Goal: Download file/media

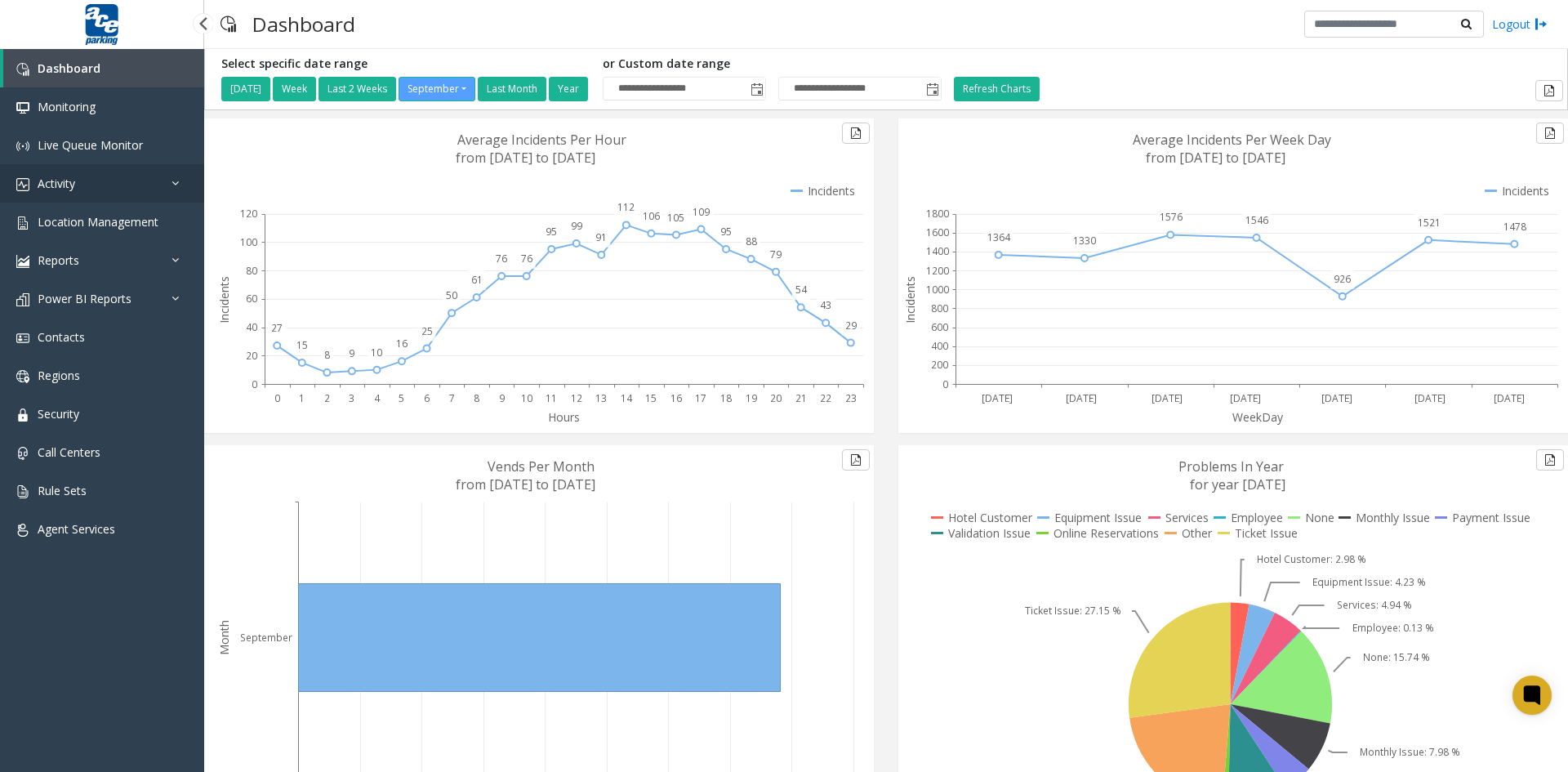
click at [100, 179] on link "Activity" at bounding box center [102, 183] width 204 height 39
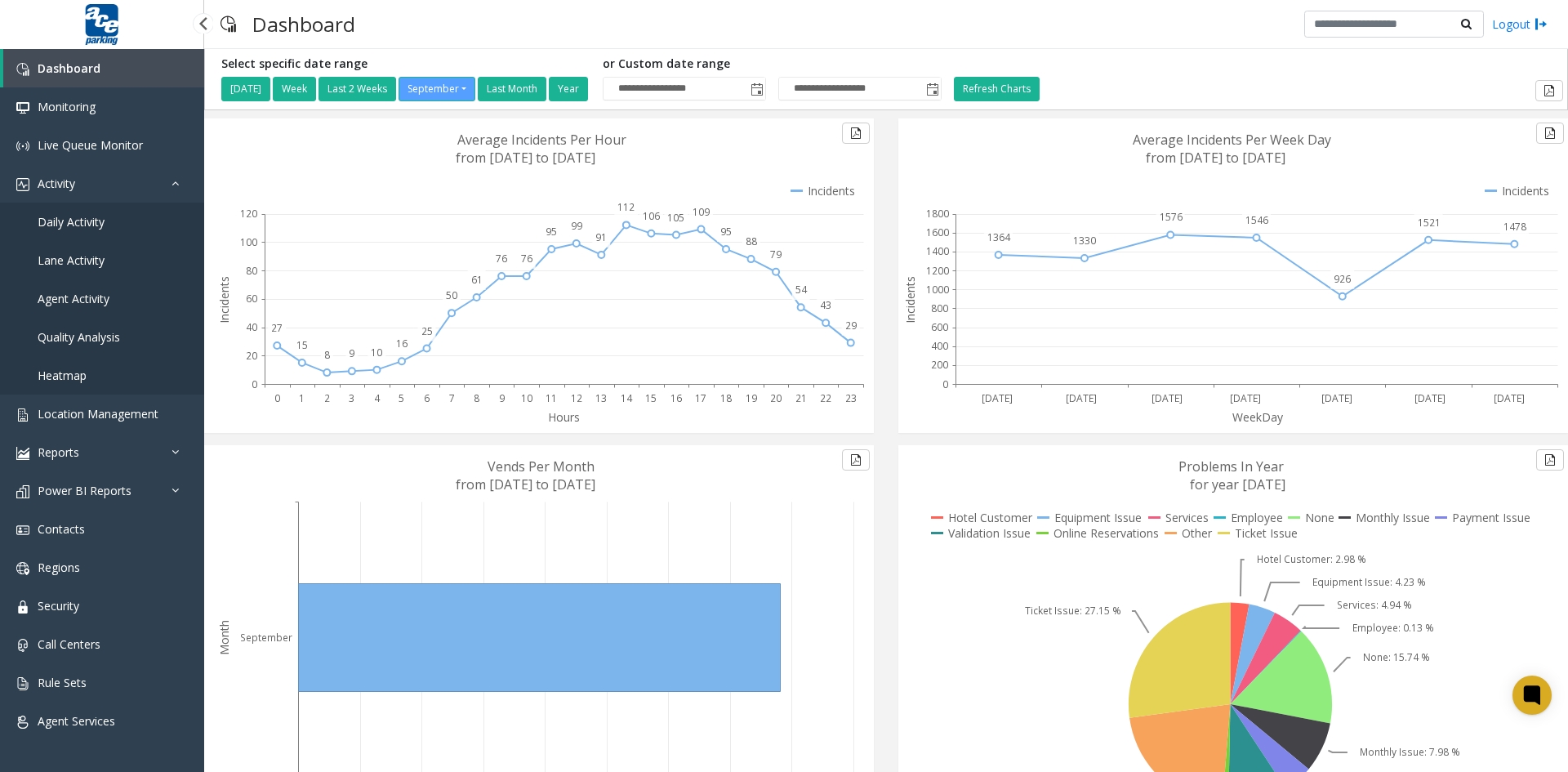
click at [90, 222] on span "Daily Activity" at bounding box center [71, 222] width 67 height 15
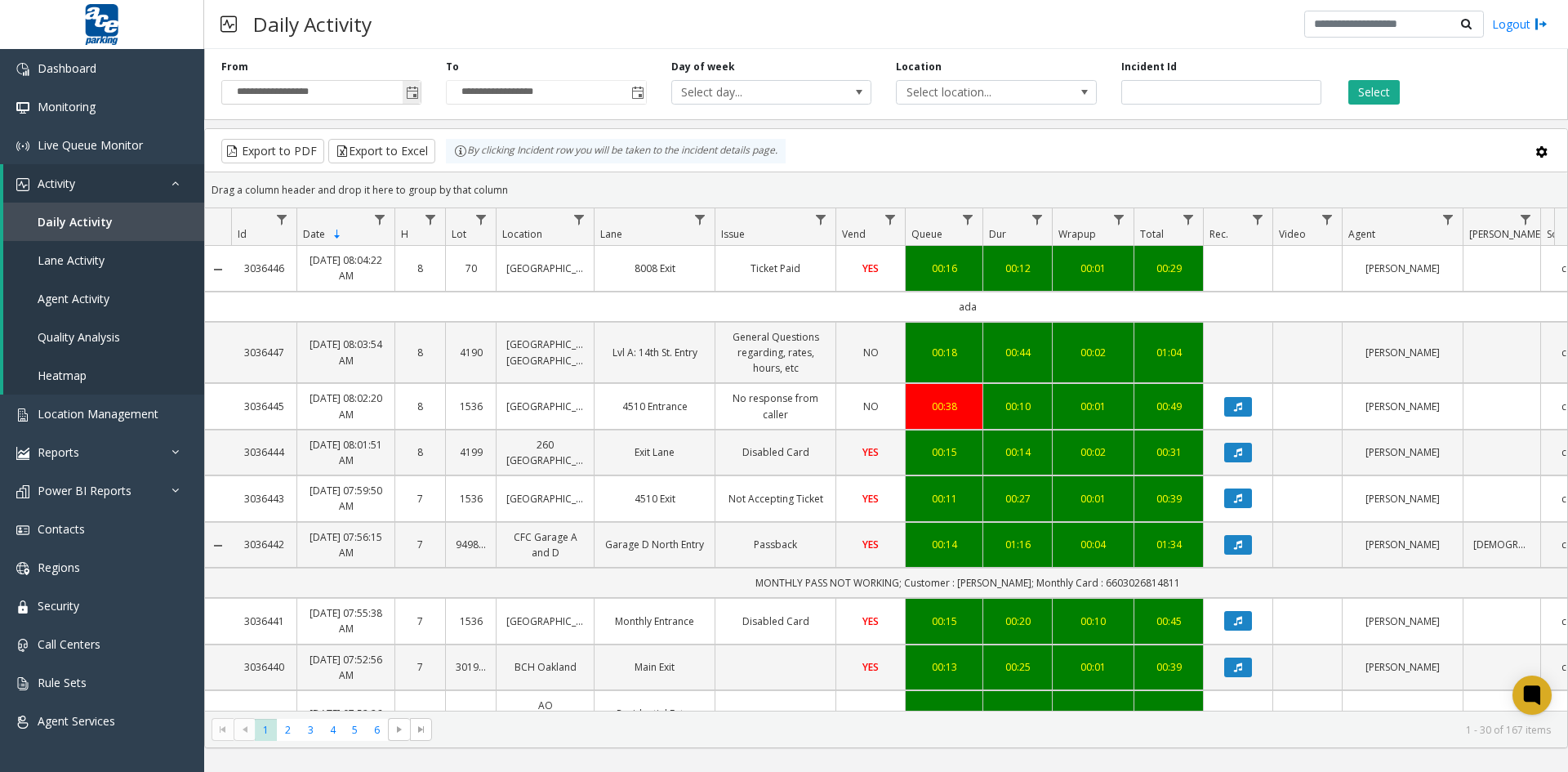
click at [410, 93] on span "Toggle popup" at bounding box center [412, 93] width 13 height 13
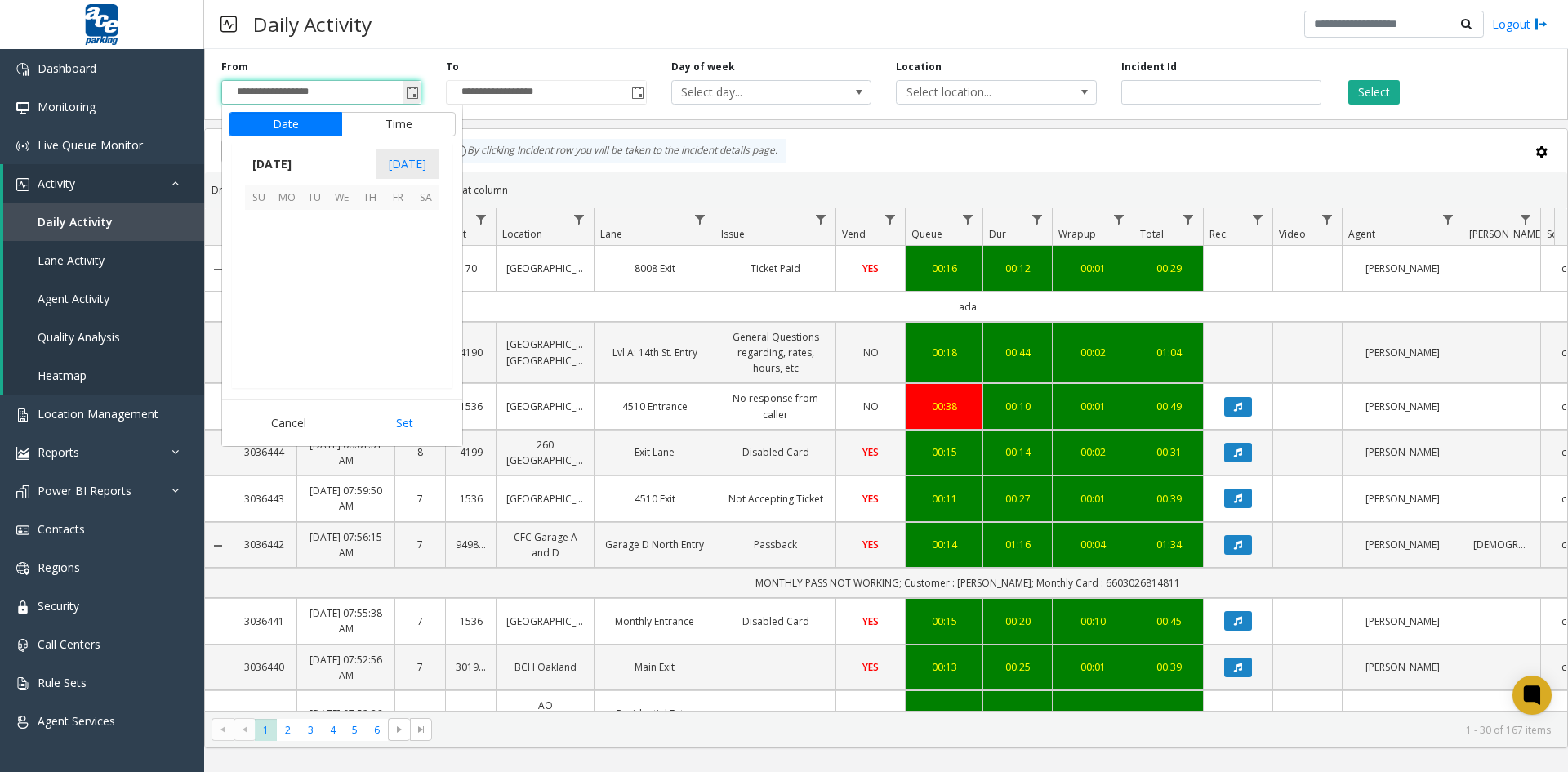
scroll to position [293137, 0]
click at [338, 253] on span "10" at bounding box center [342, 252] width 27 height 27
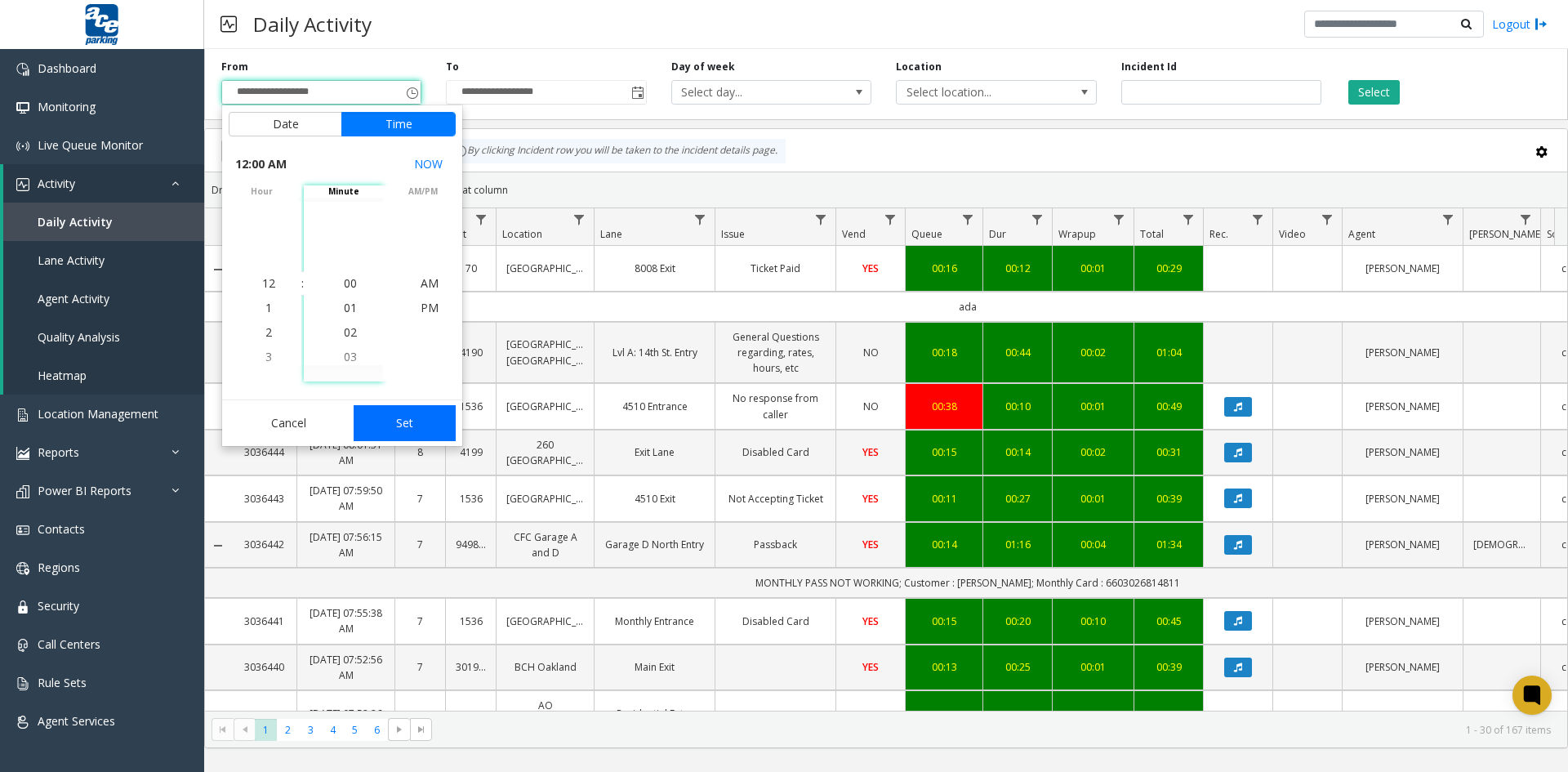
click at [413, 423] on button "Set" at bounding box center [405, 423] width 103 height 36
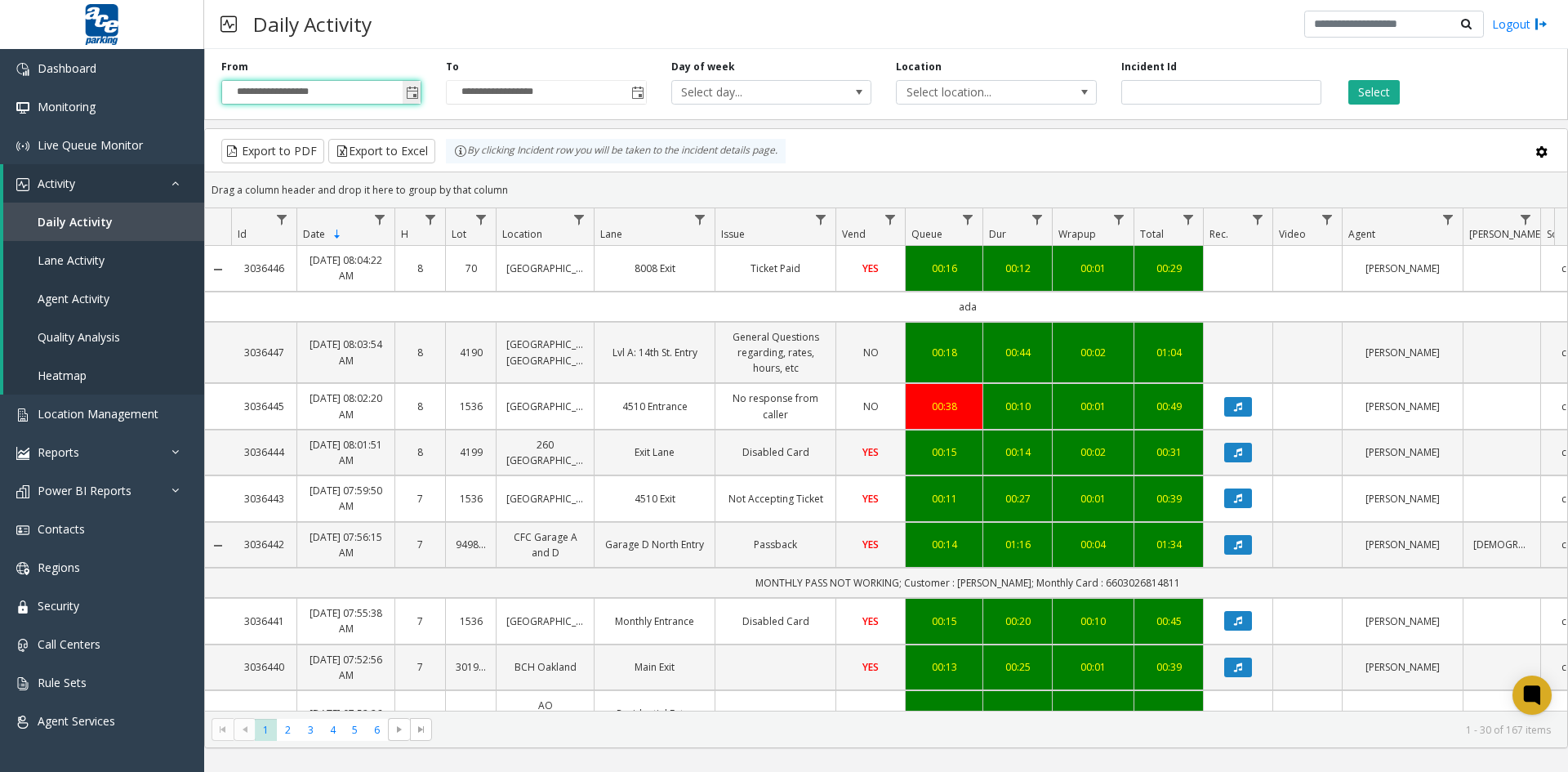
click at [410, 94] on span "Toggle popup" at bounding box center [412, 93] width 13 height 13
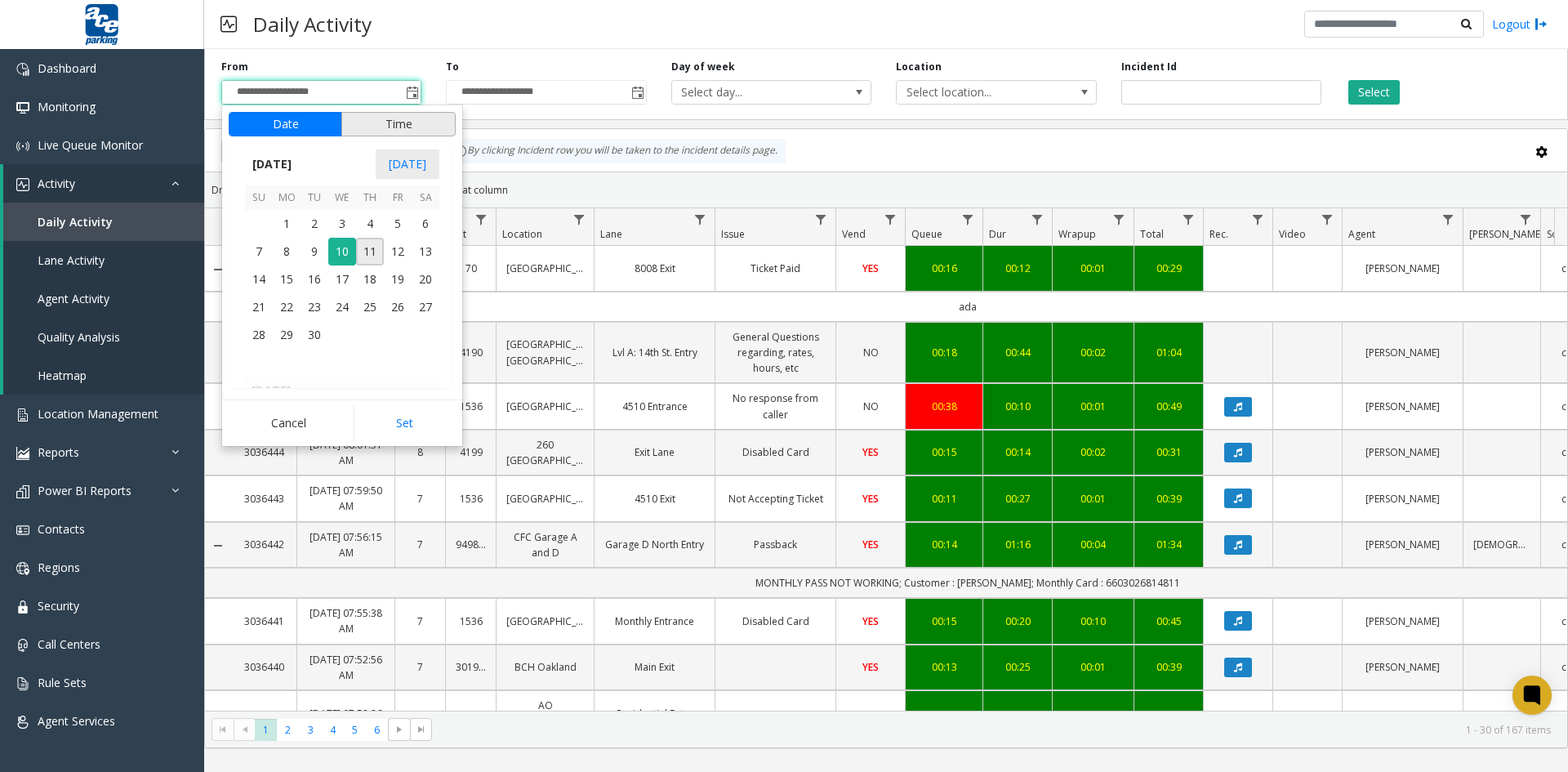
click at [412, 121] on button "Time" at bounding box center [398, 124] width 114 height 25
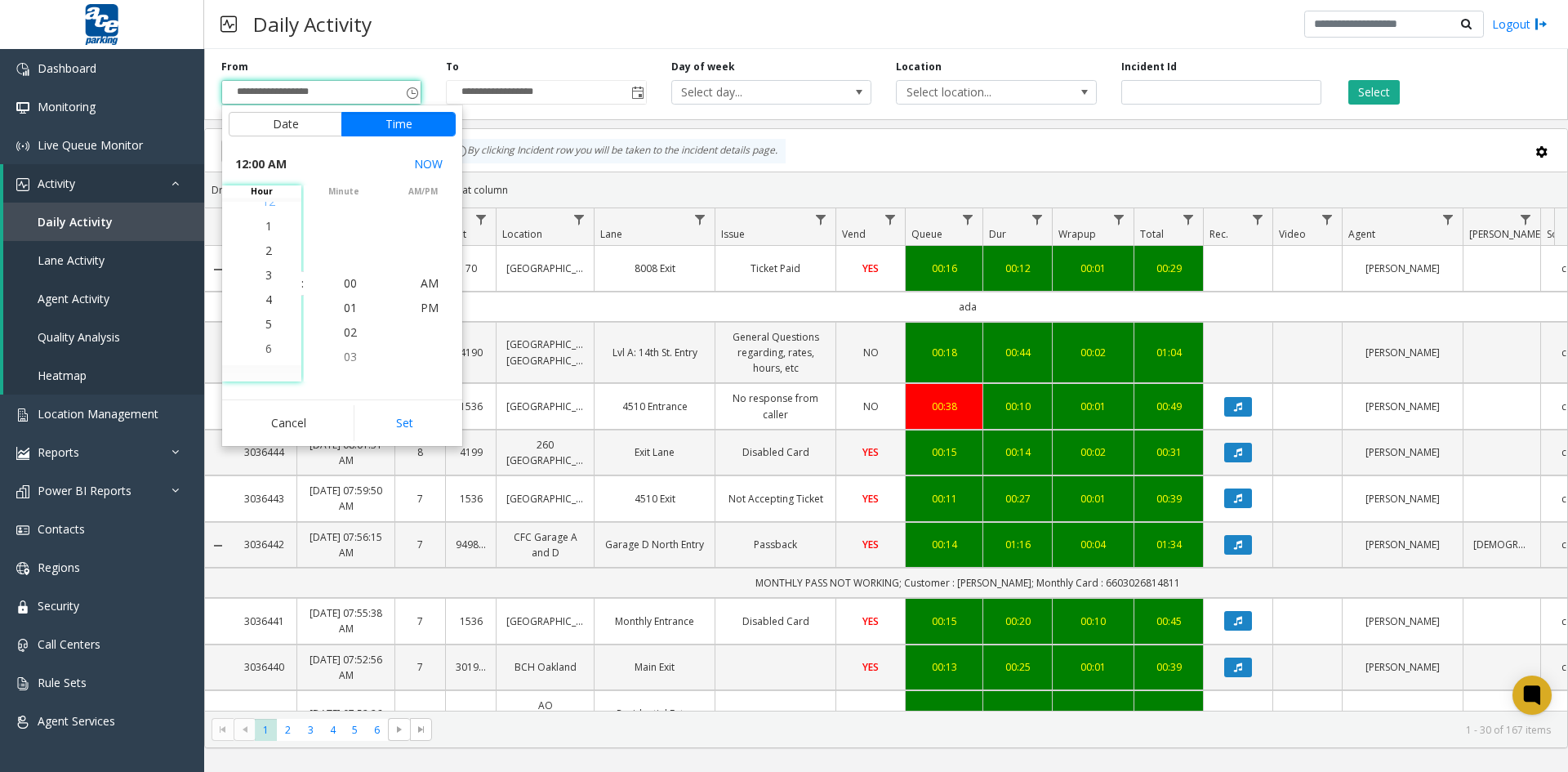
scroll to position [98, 0]
click at [272, 280] on li "4" at bounding box center [269, 283] width 58 height 25
click at [426, 305] on span "PM" at bounding box center [429, 307] width 18 height 15
click at [423, 422] on button "Set" at bounding box center [405, 423] width 103 height 36
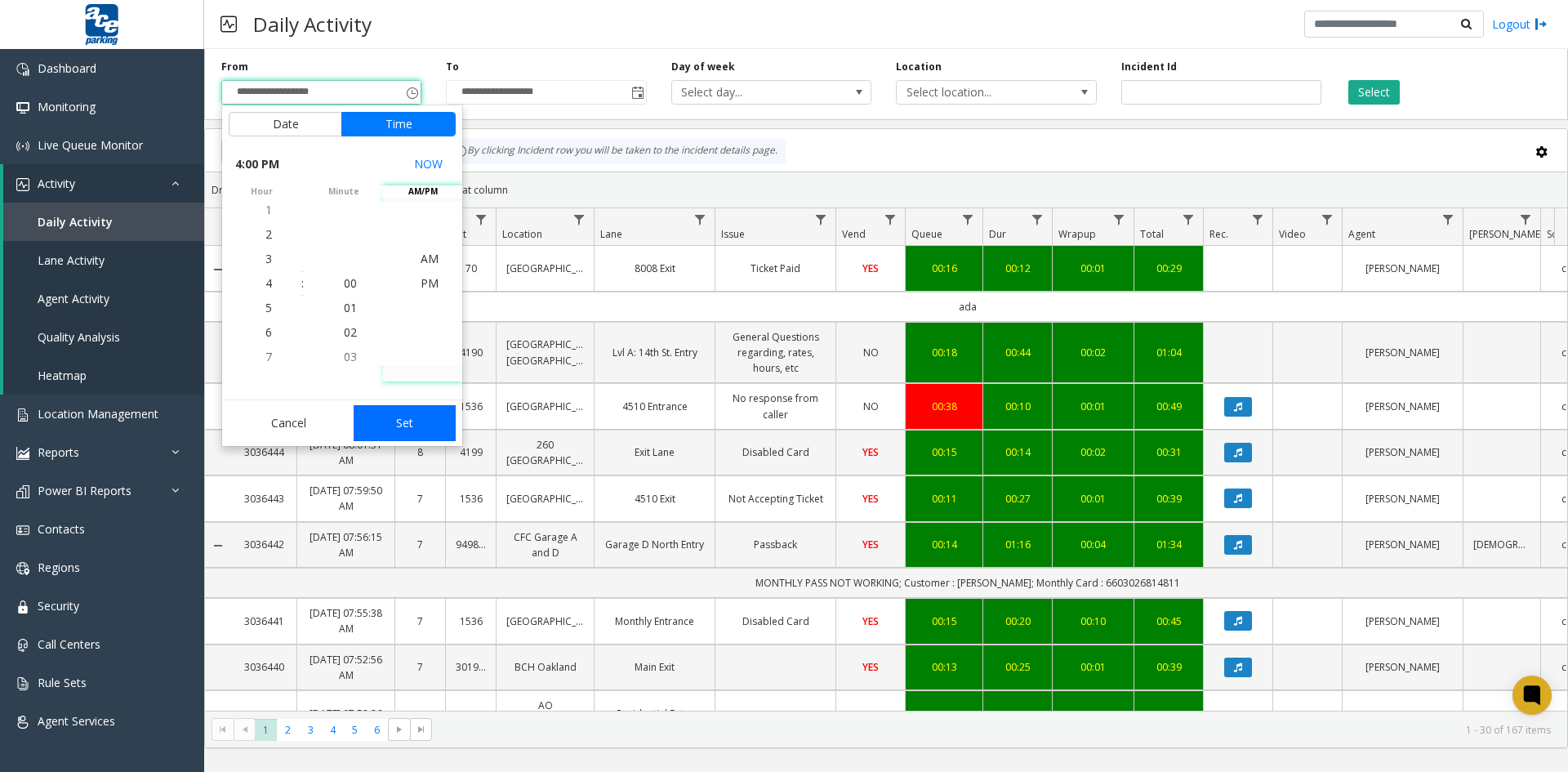
type input "**********"
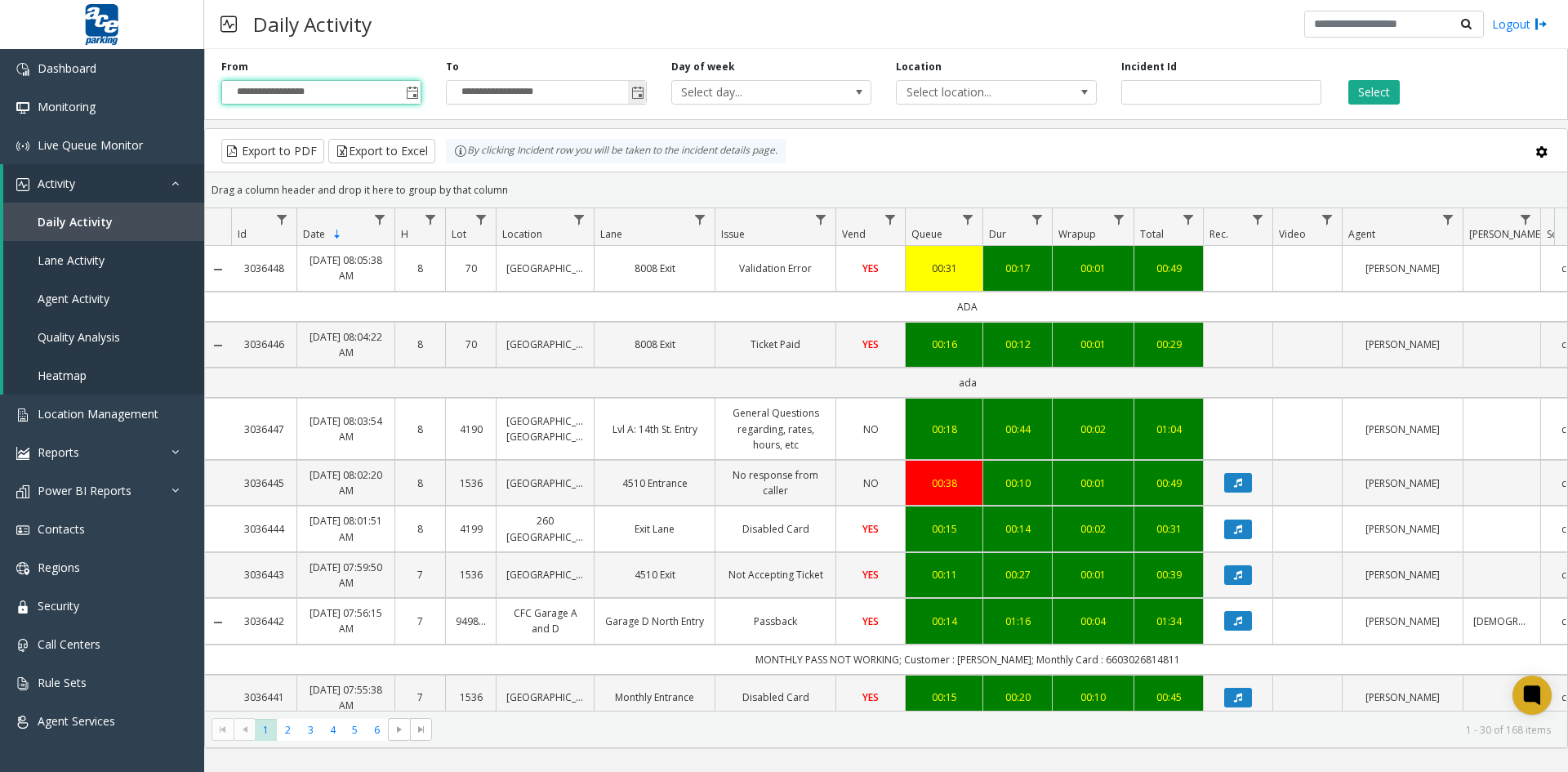
click at [638, 94] on span "Toggle popup" at bounding box center [637, 93] width 13 height 13
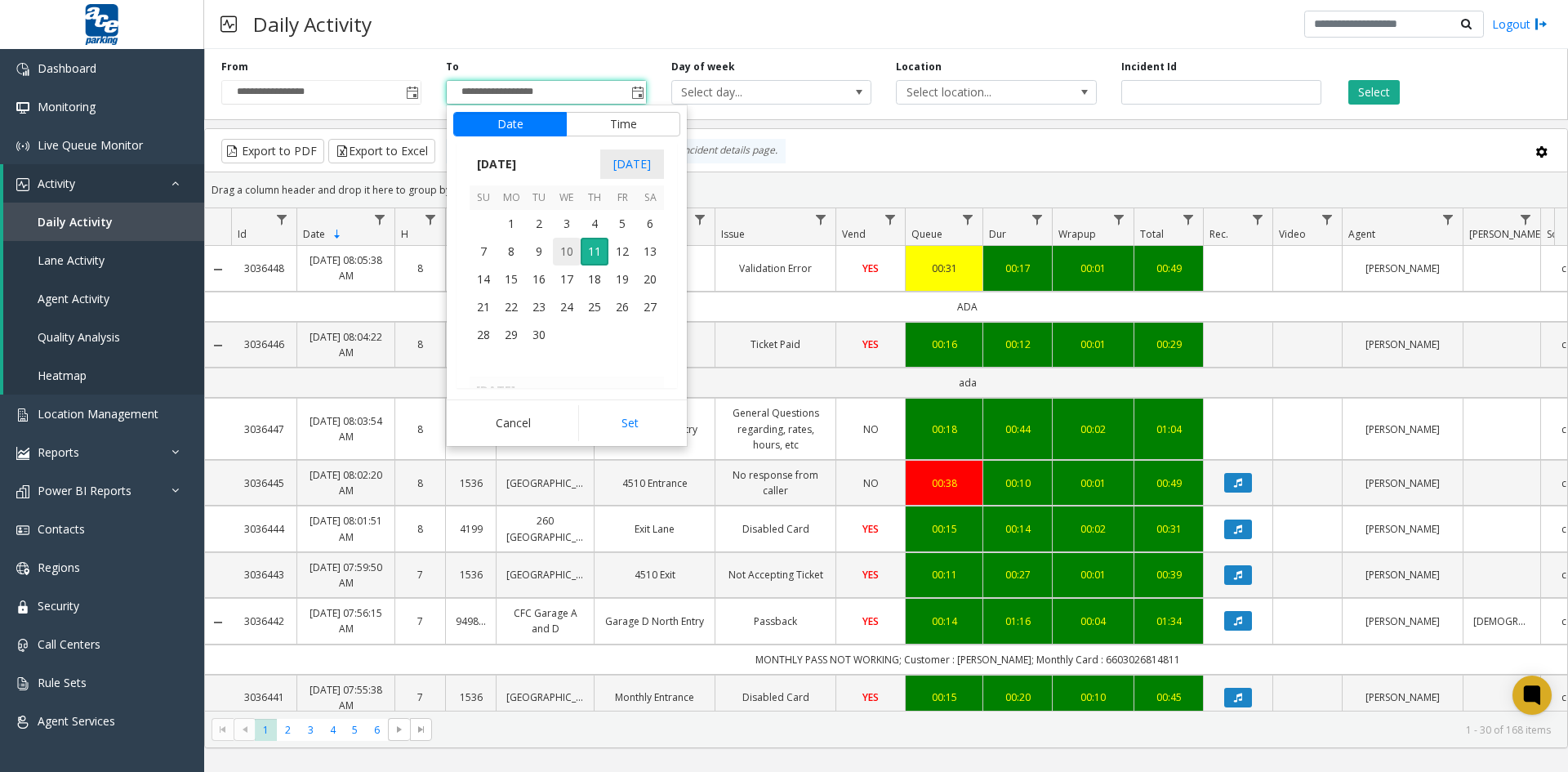
click at [564, 249] on span "10" at bounding box center [567, 252] width 27 height 27
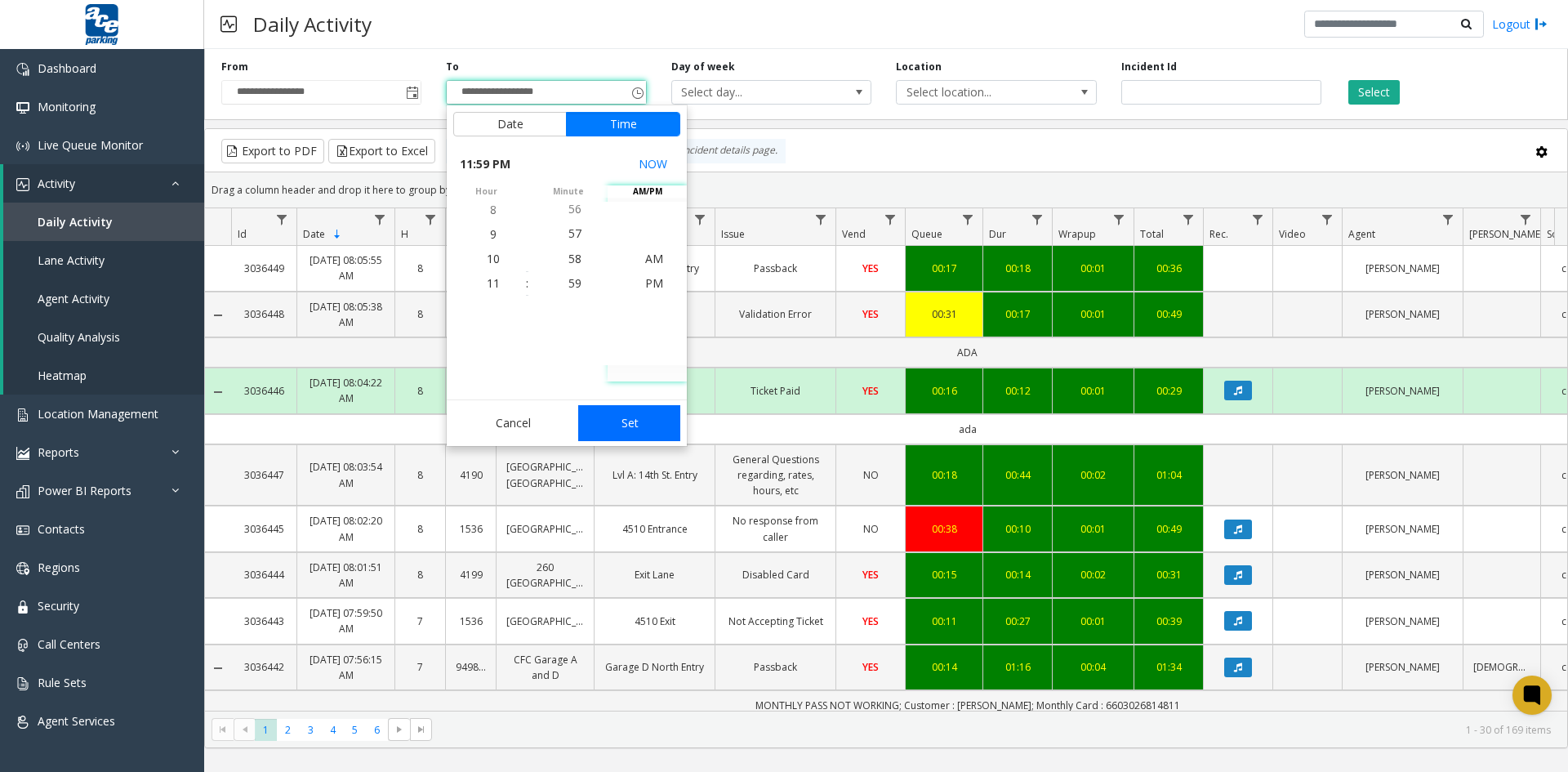
click at [614, 420] on button "Set" at bounding box center [629, 423] width 103 height 36
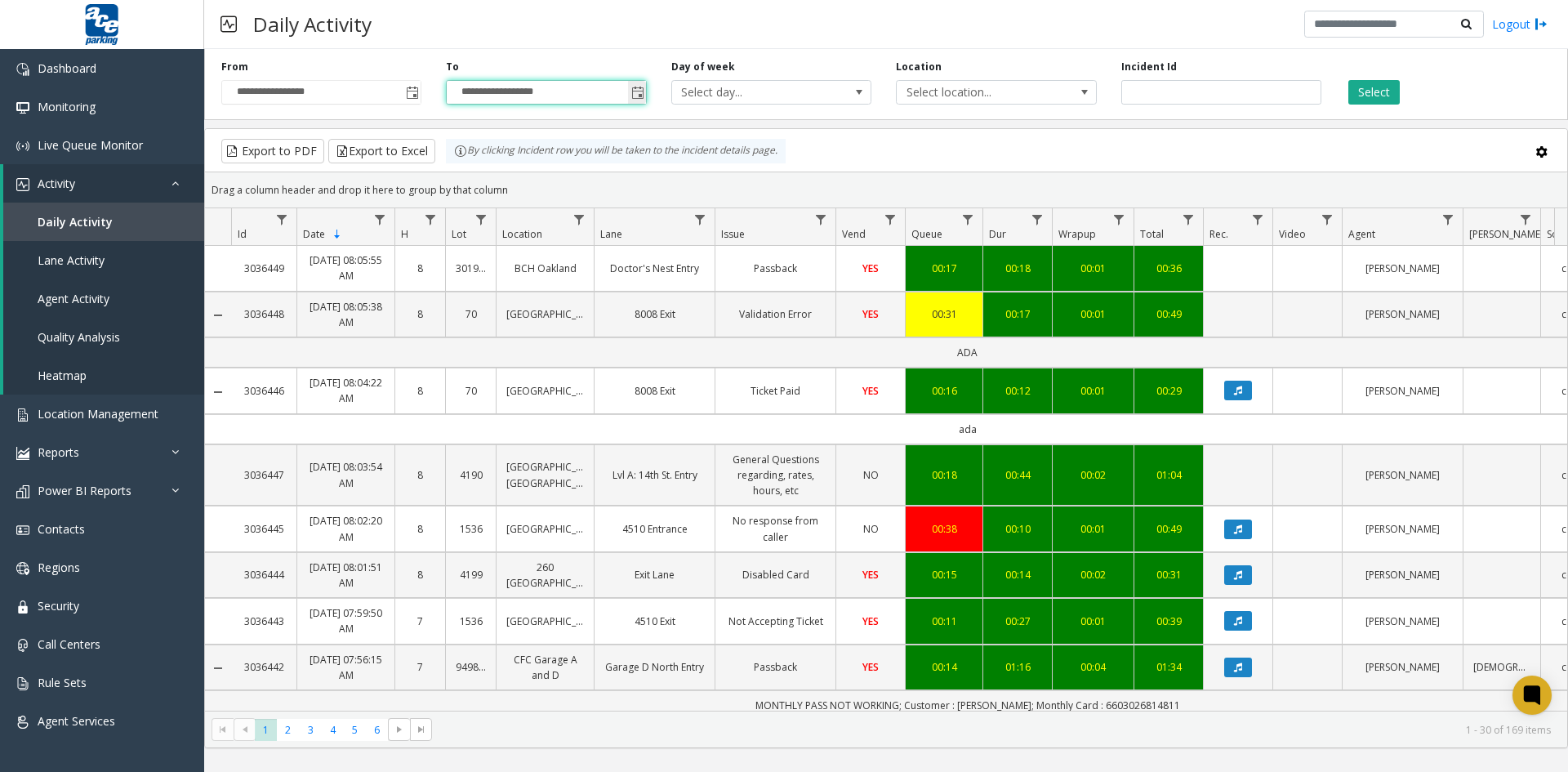
click at [639, 92] on span "Toggle popup" at bounding box center [637, 93] width 13 height 13
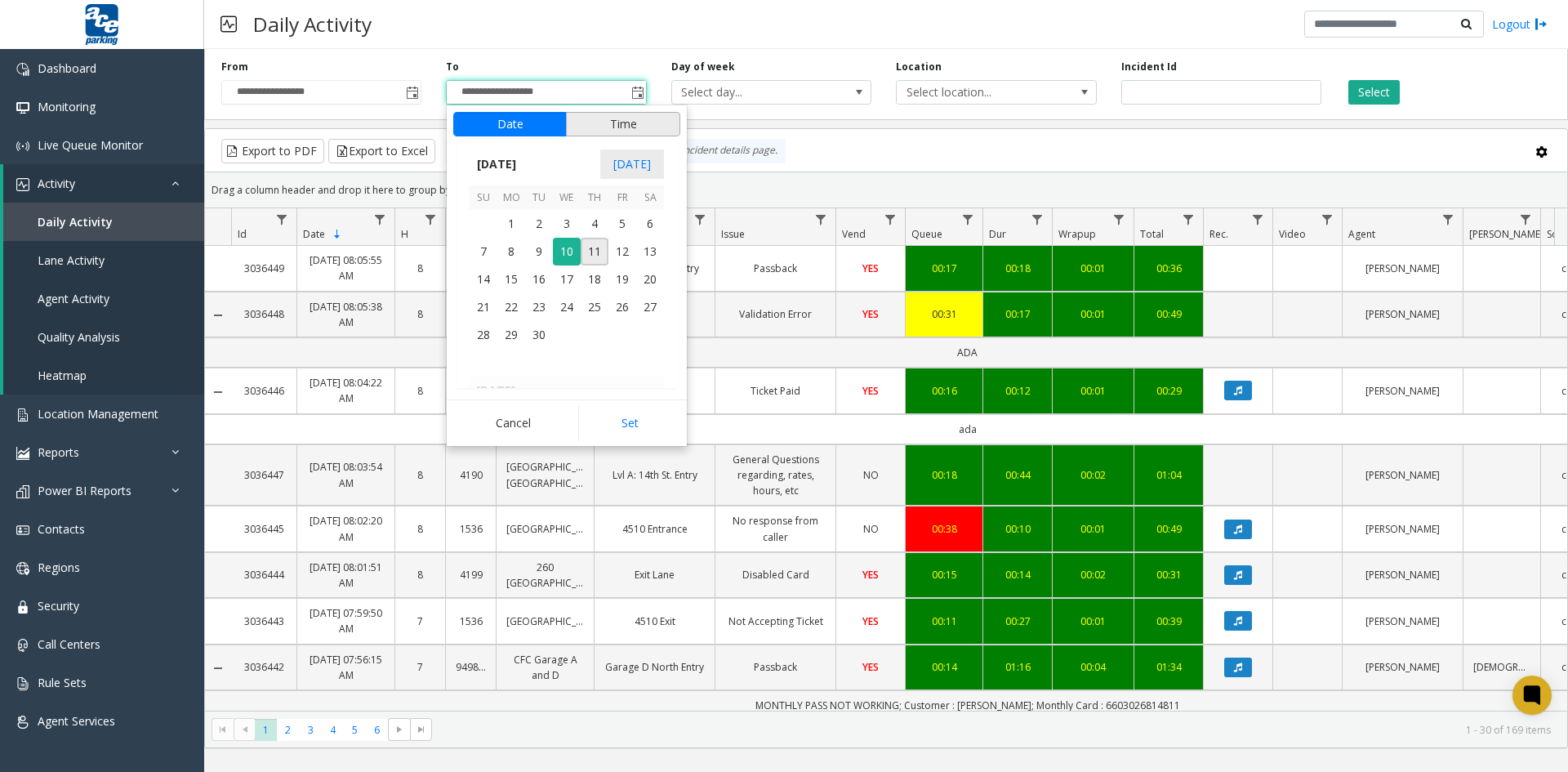
click at [635, 122] on button "Time" at bounding box center [623, 124] width 114 height 25
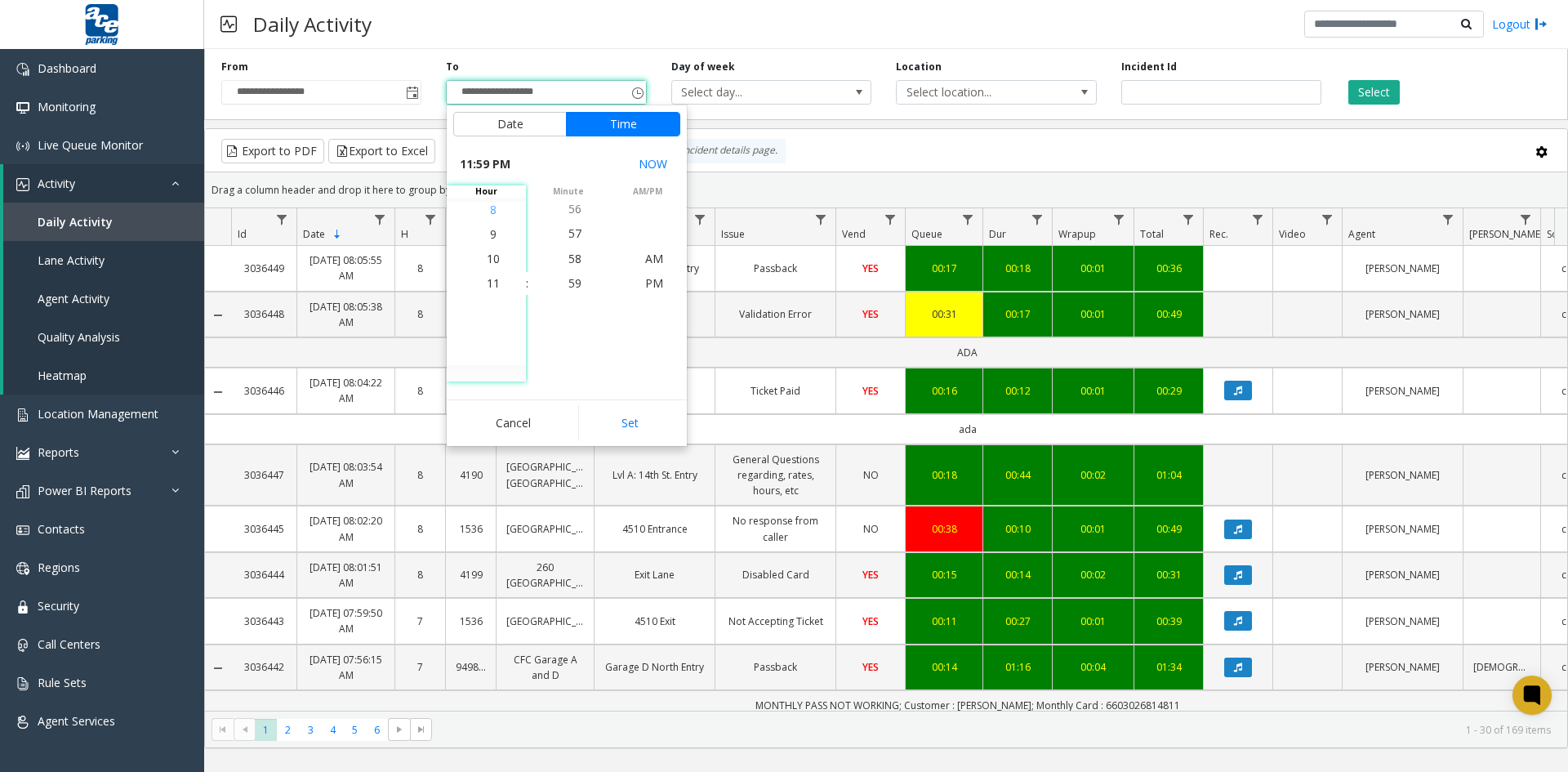
click at [491, 209] on li "8" at bounding box center [493, 210] width 58 height 25
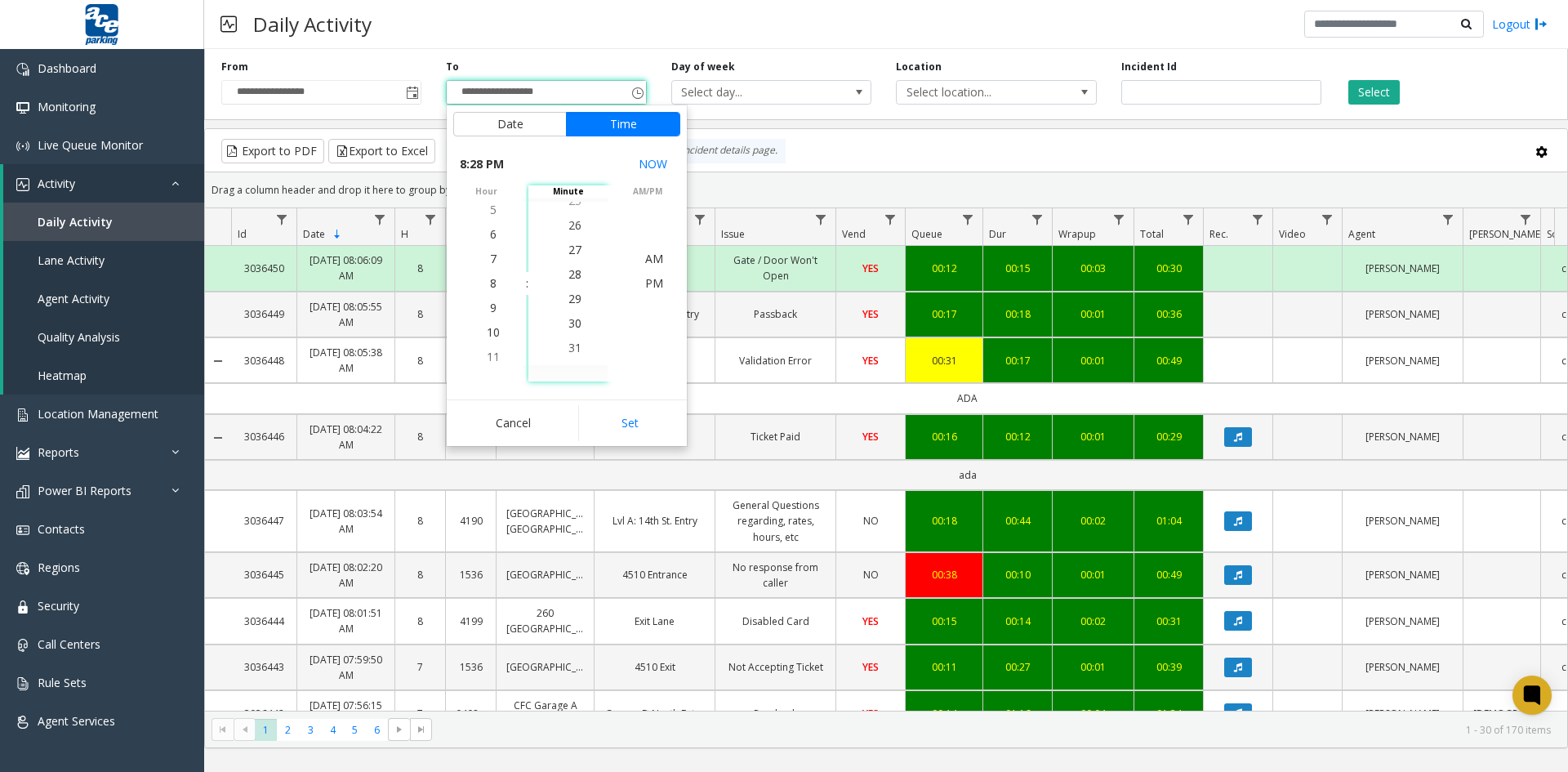
scroll to position [686, 0]
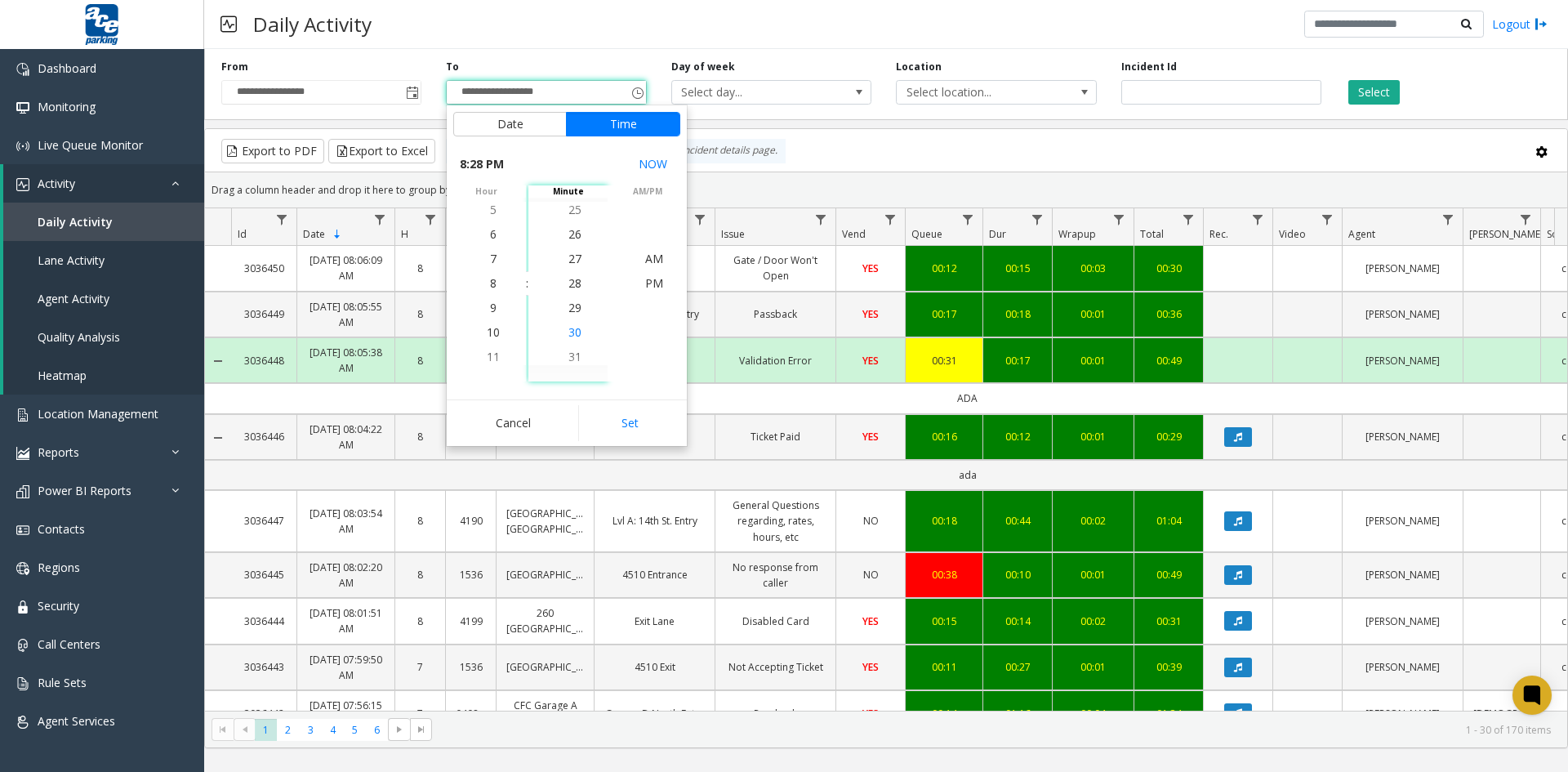
click at [572, 330] on span "30" at bounding box center [574, 332] width 13 height 15
click at [653, 285] on span "PM" at bounding box center [653, 283] width 18 height 15
click at [647, 279] on span "PM" at bounding box center [653, 283] width 18 height 15
drag, startPoint x: 635, startPoint y: 420, endPoint x: 645, endPoint y: 420, distance: 10.0
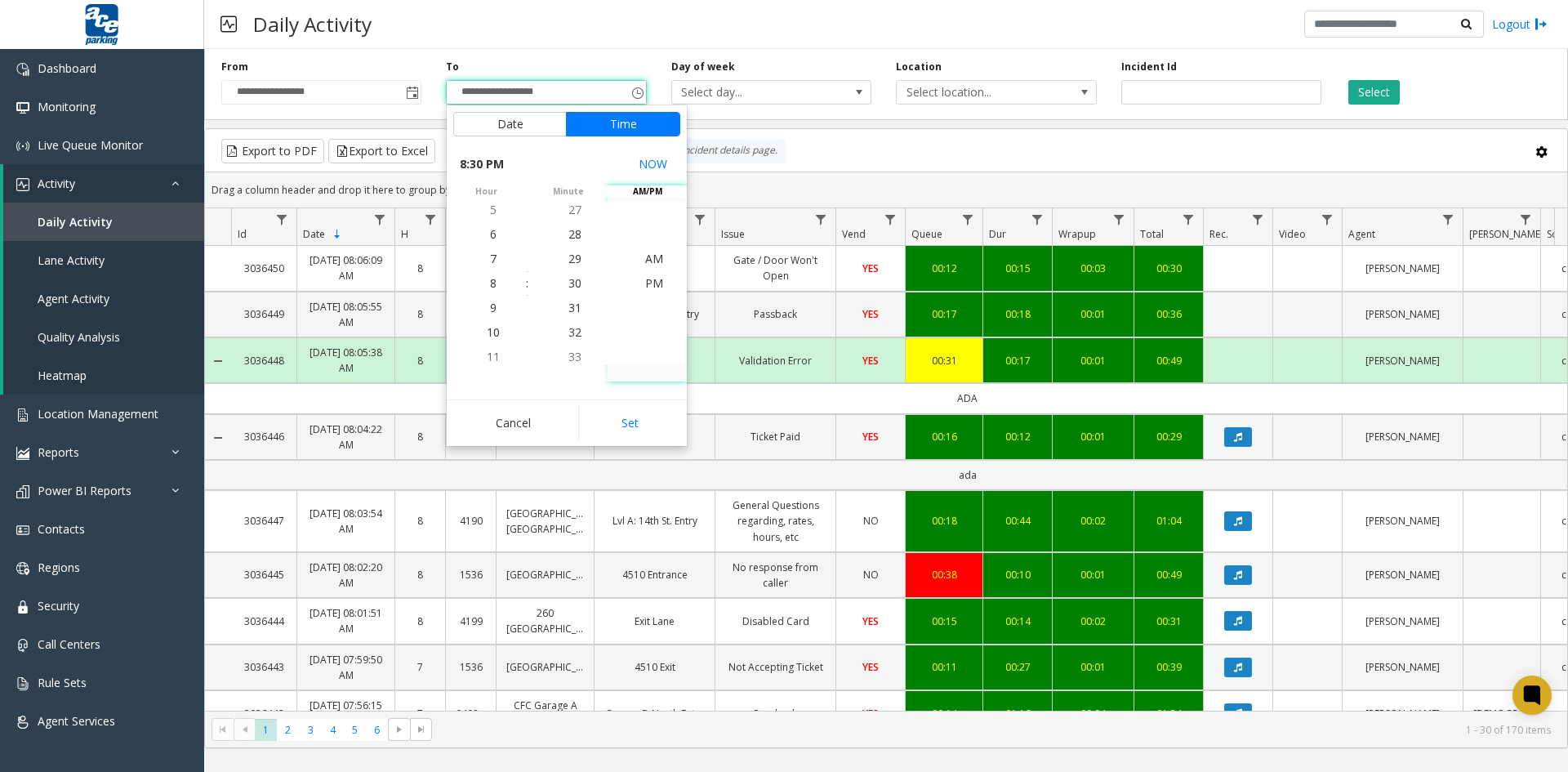
click at [640, 420] on button "Set" at bounding box center [629, 423] width 103 height 36
type input "**********"
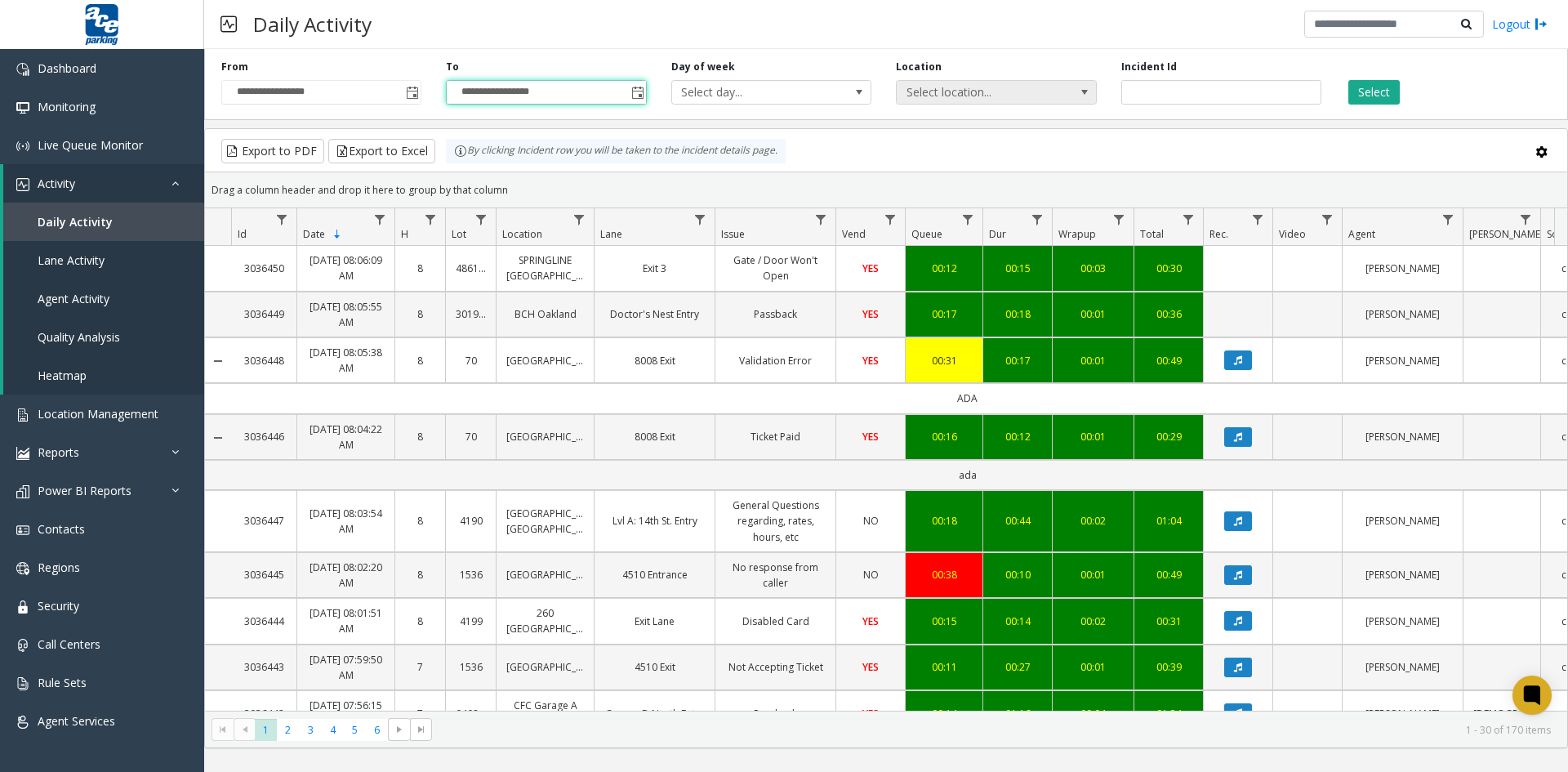
click at [1089, 90] on span at bounding box center [1084, 92] width 13 height 13
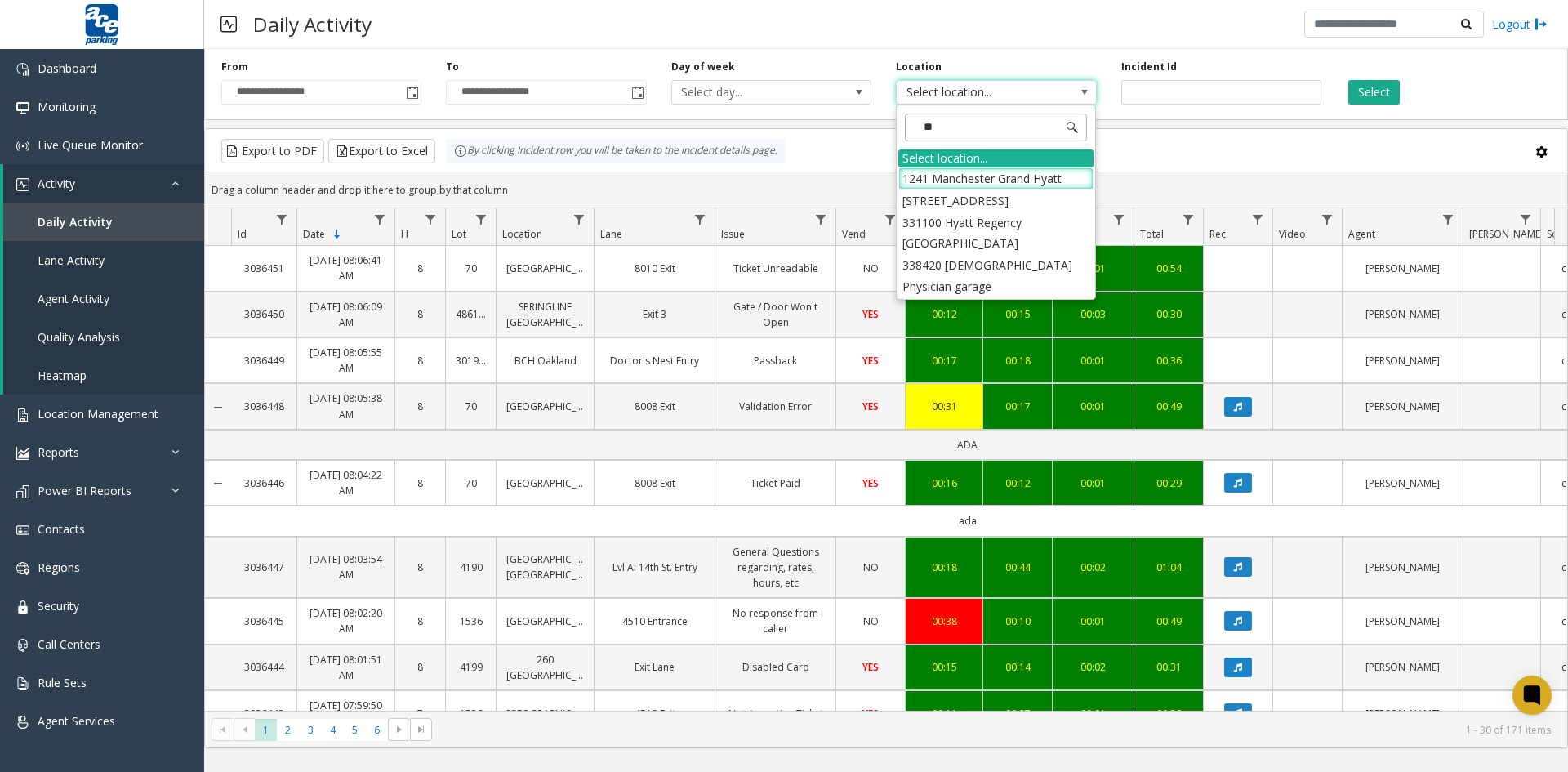
type input "***"
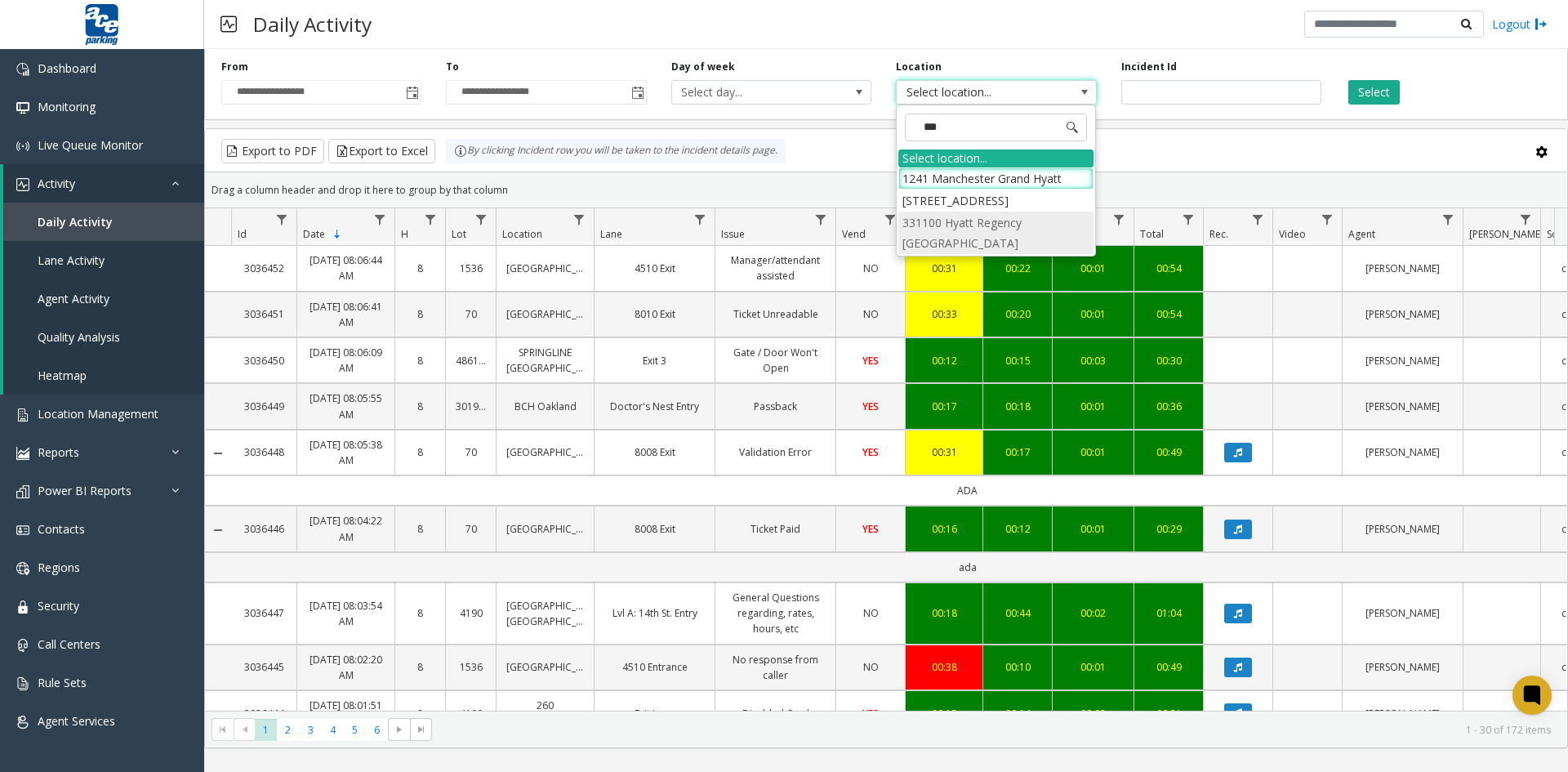
click at [1044, 226] on li "331100 Hyatt Regency [GEOGRAPHIC_DATA]" at bounding box center [995, 232] width 195 height 42
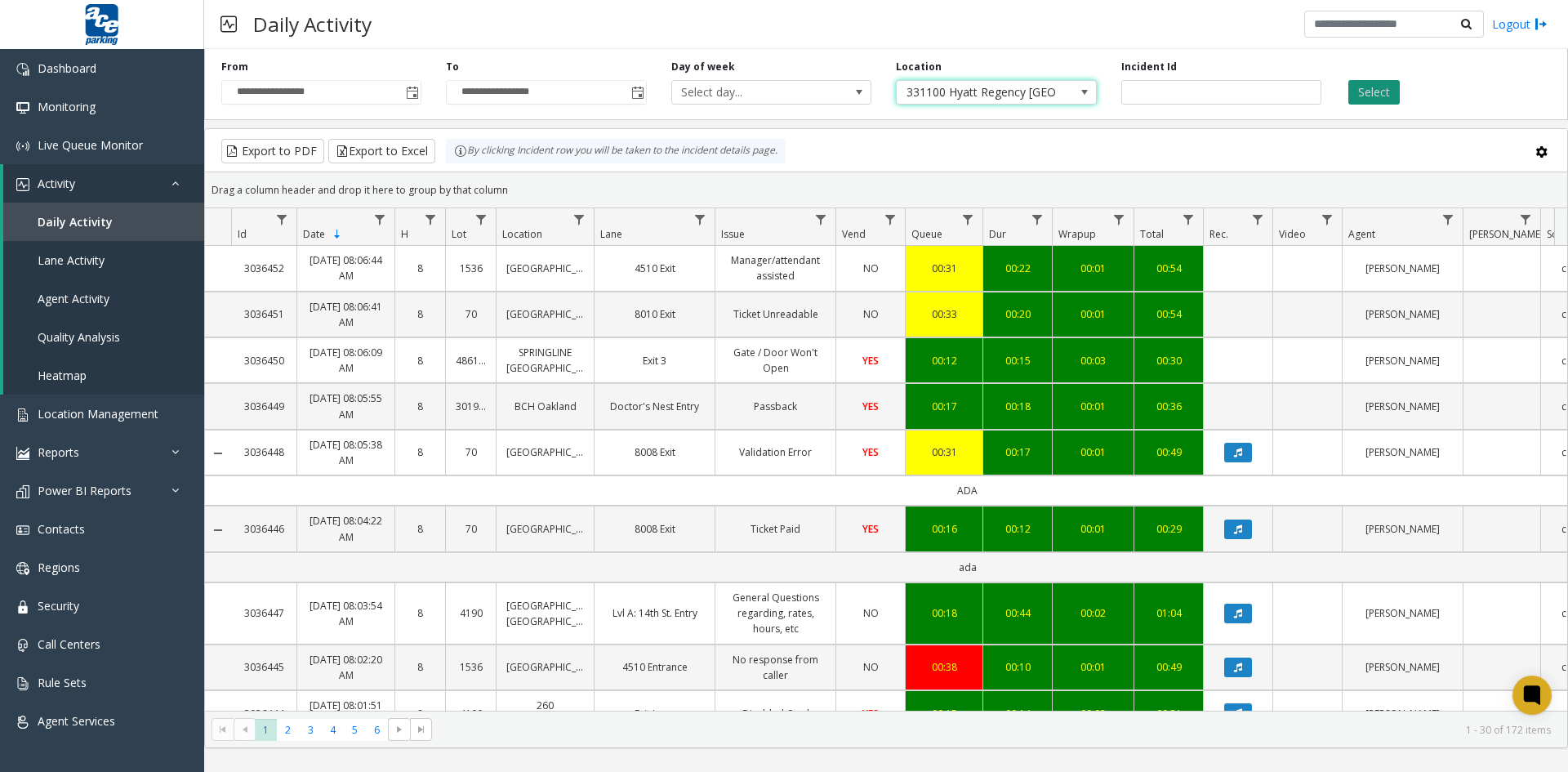
click at [1380, 92] on button "Select" at bounding box center [1374, 92] width 52 height 25
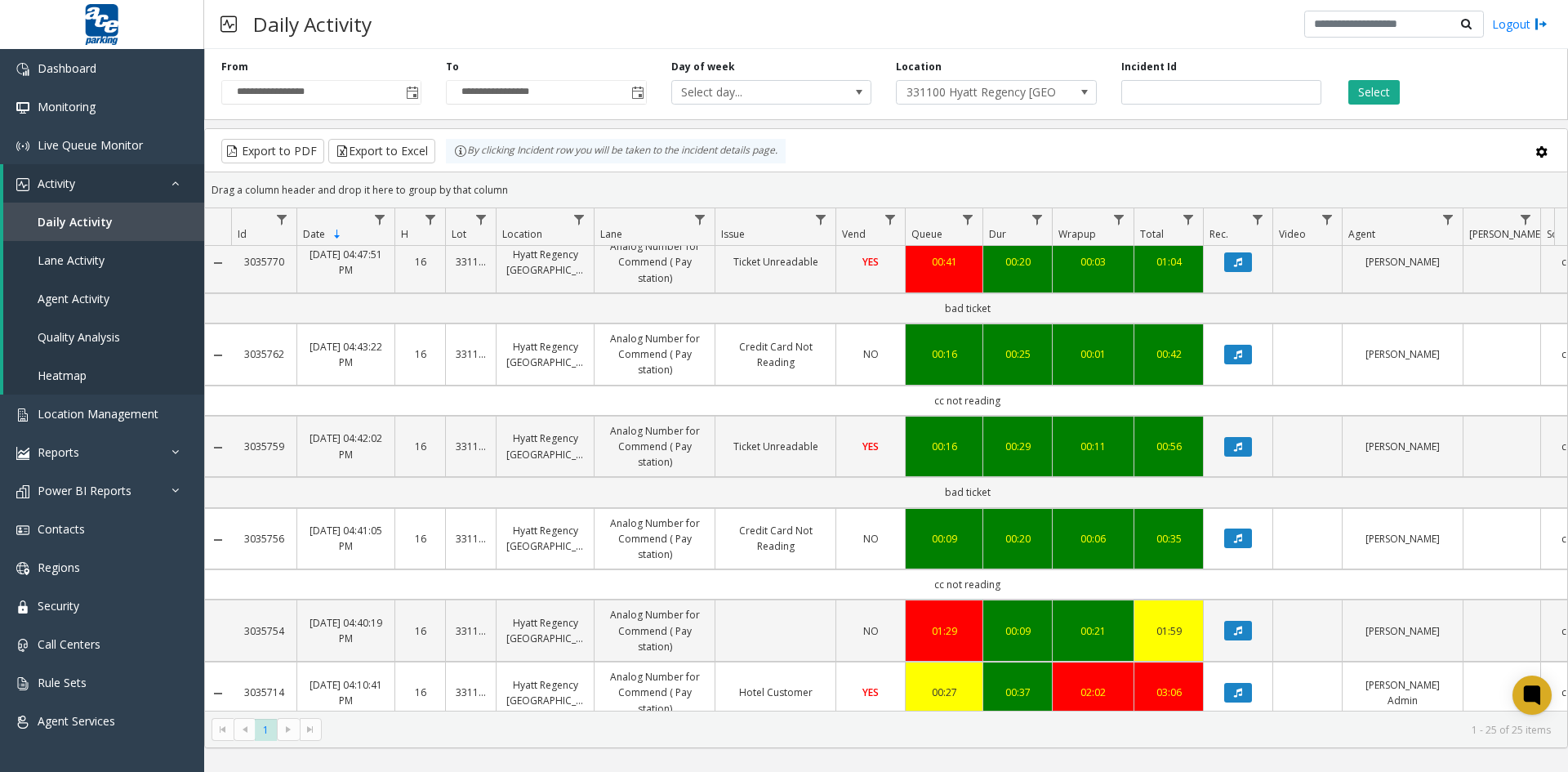
scroll to position [1607, 0]
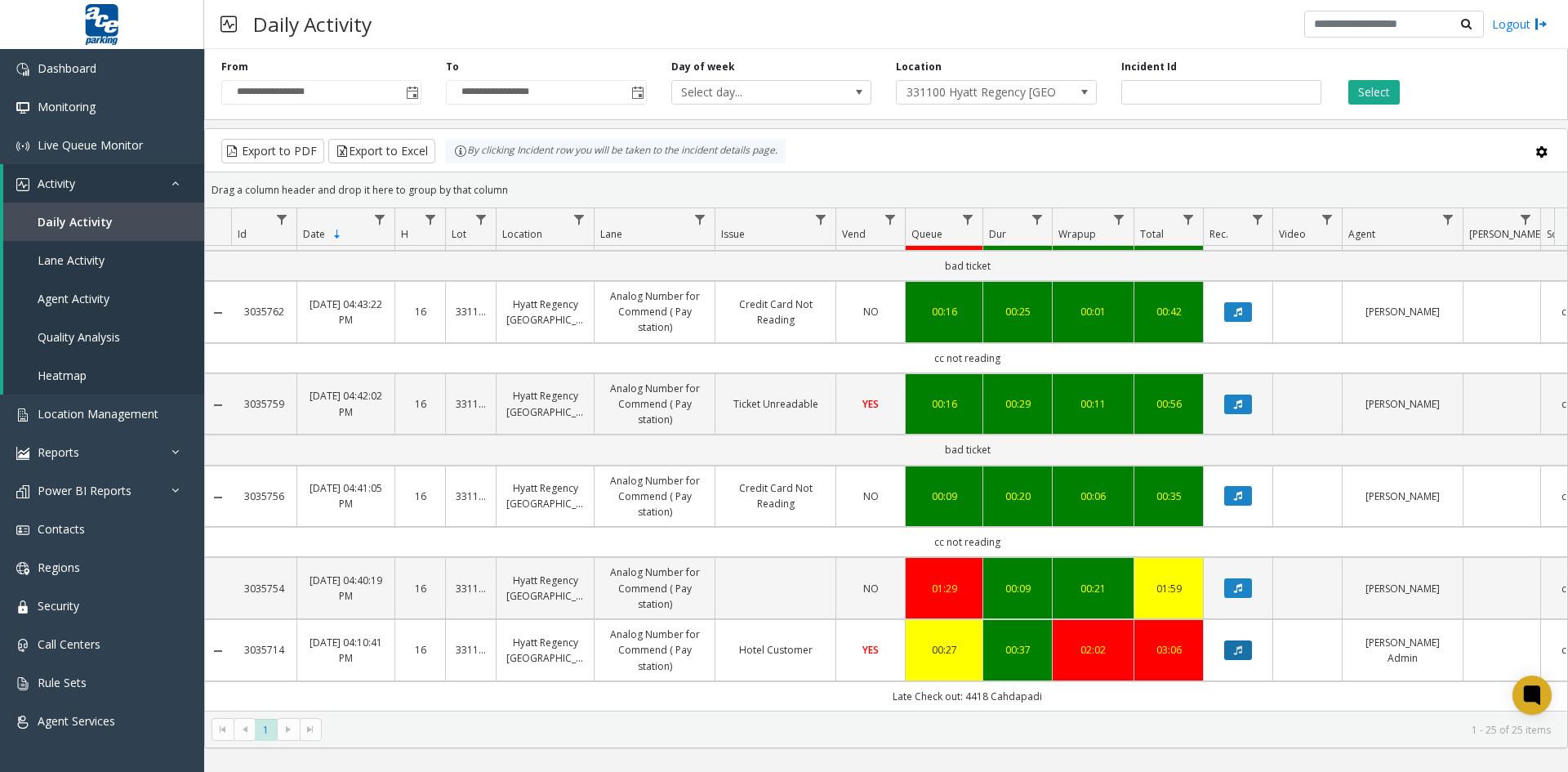
click at [1243, 641] on button "Data table" at bounding box center [1238, 650] width 27 height 20
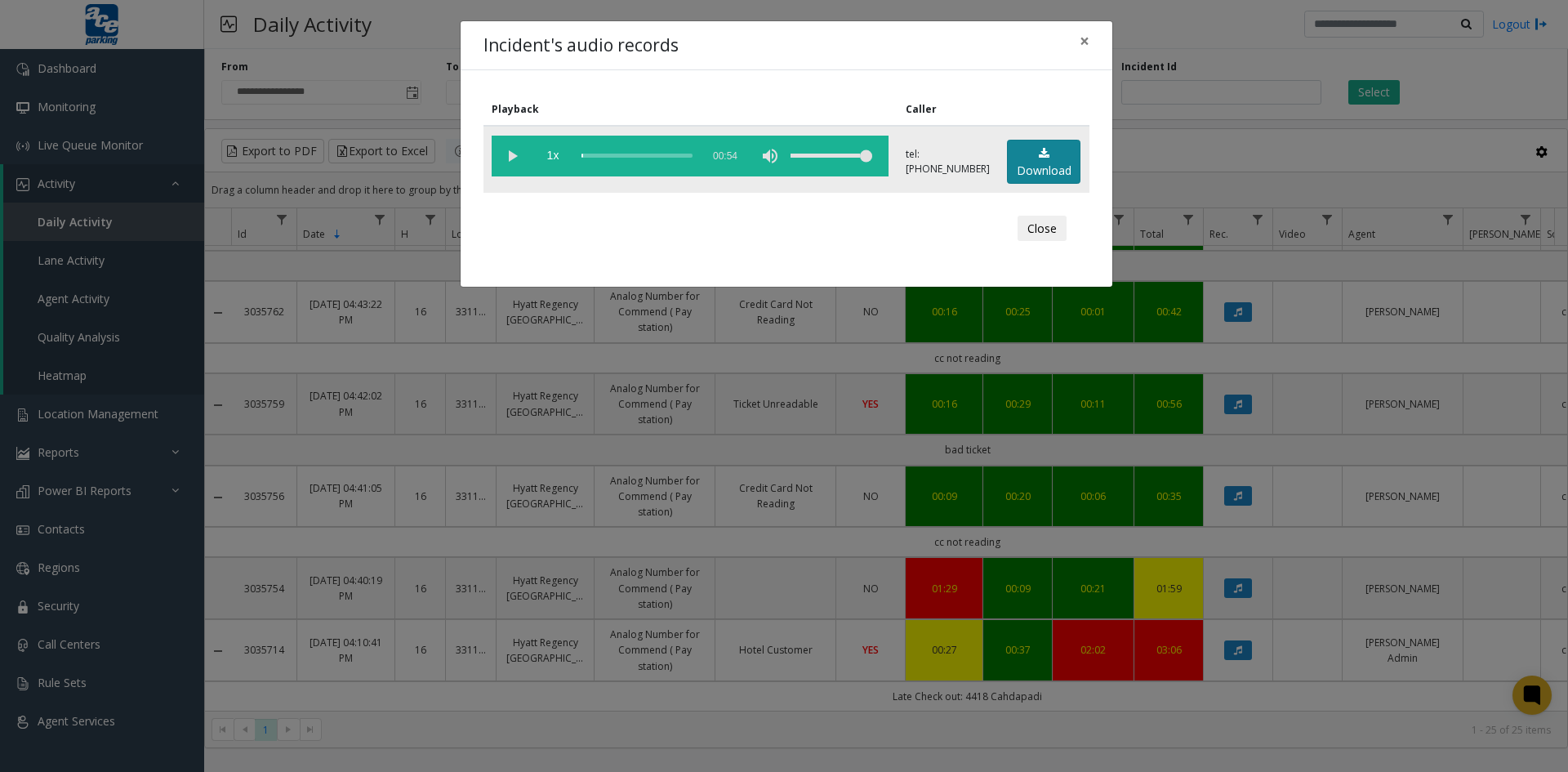
click at [1040, 164] on link "Download" at bounding box center [1044, 162] width 74 height 45
click at [1036, 222] on button "Close" at bounding box center [1042, 228] width 49 height 26
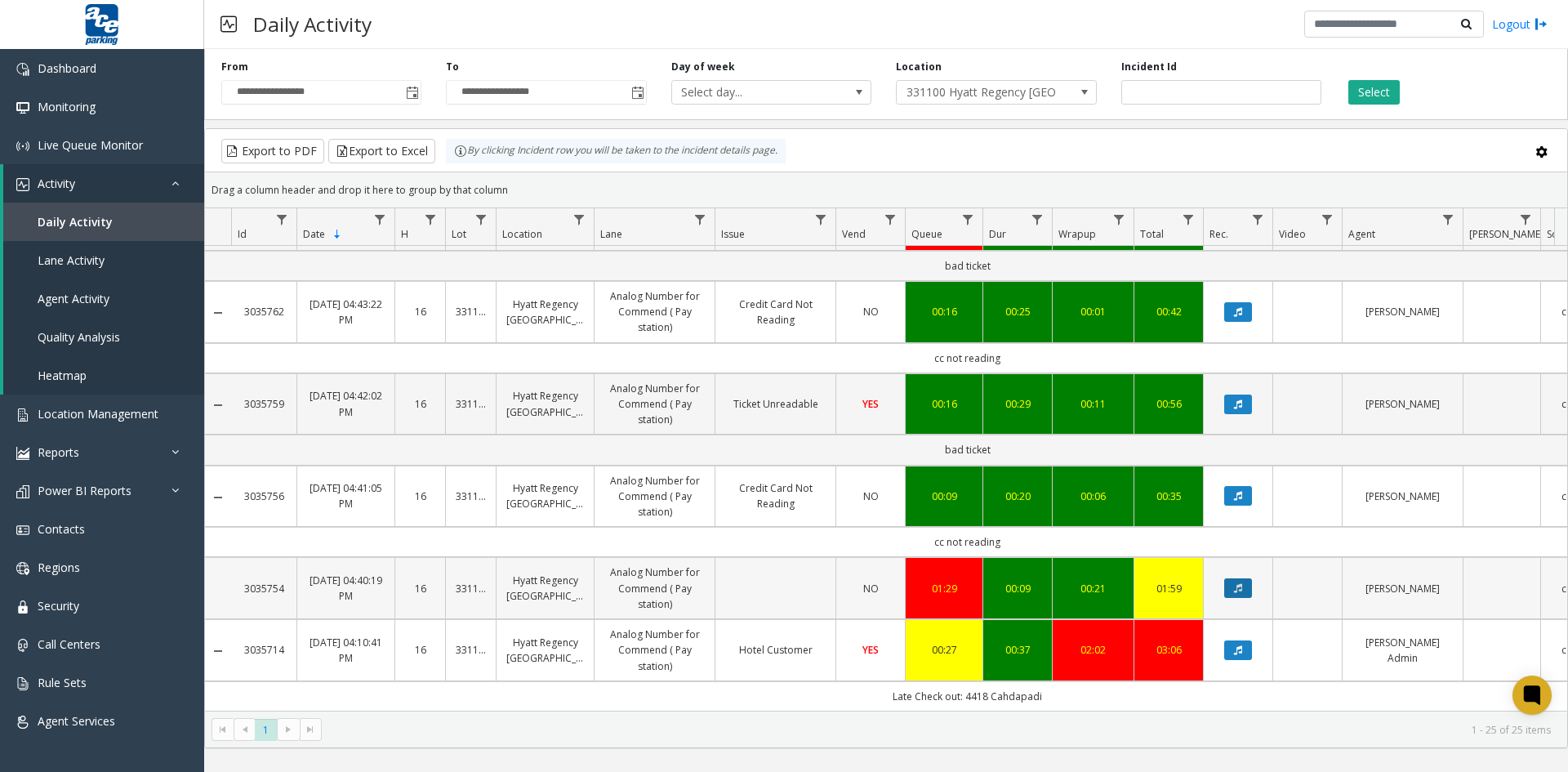
click at [1241, 583] on icon "Data table" at bounding box center [1238, 587] width 9 height 9
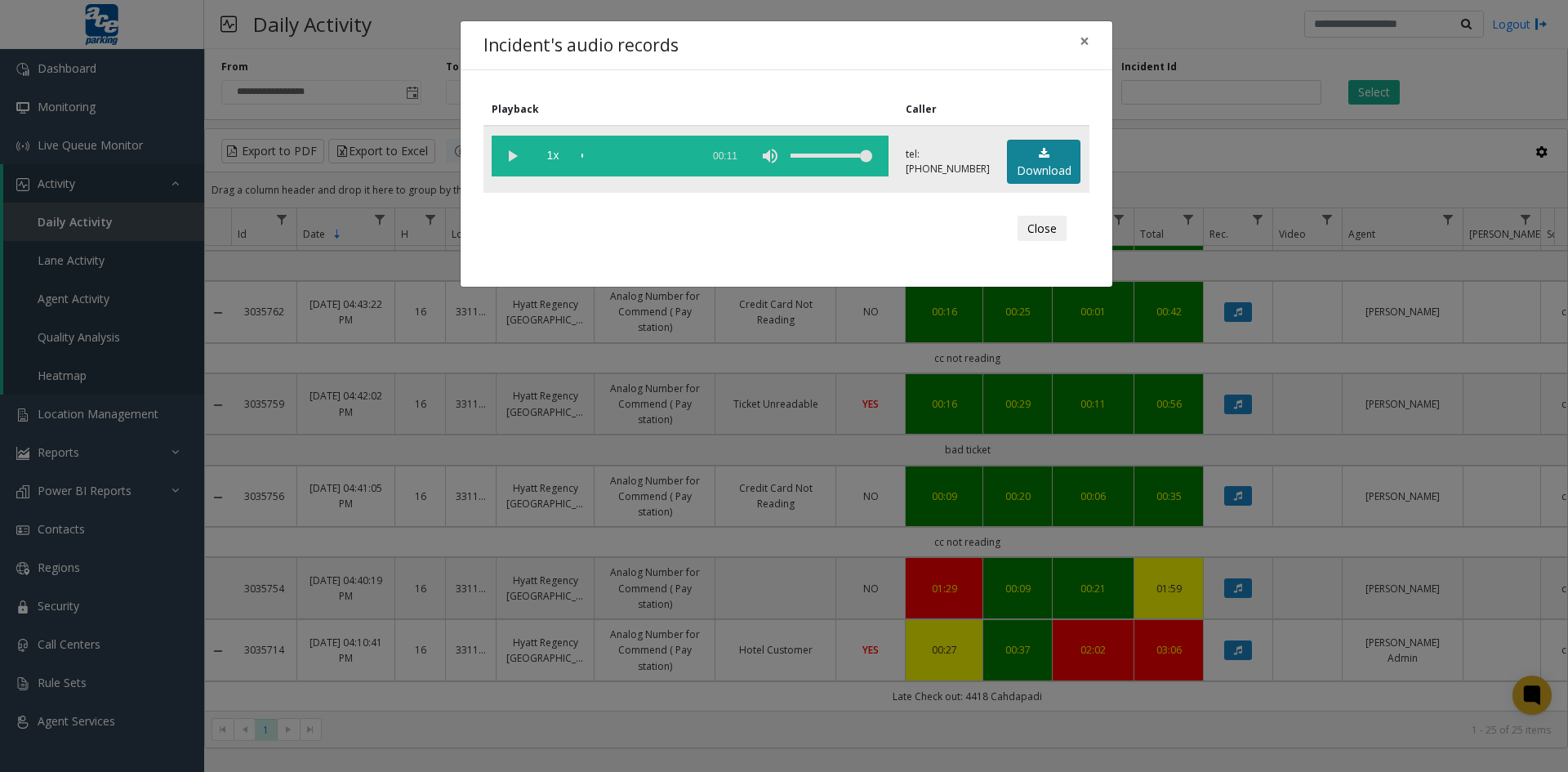
click at [1050, 163] on link "Download" at bounding box center [1044, 162] width 74 height 45
click at [1032, 224] on button "Close" at bounding box center [1042, 228] width 49 height 26
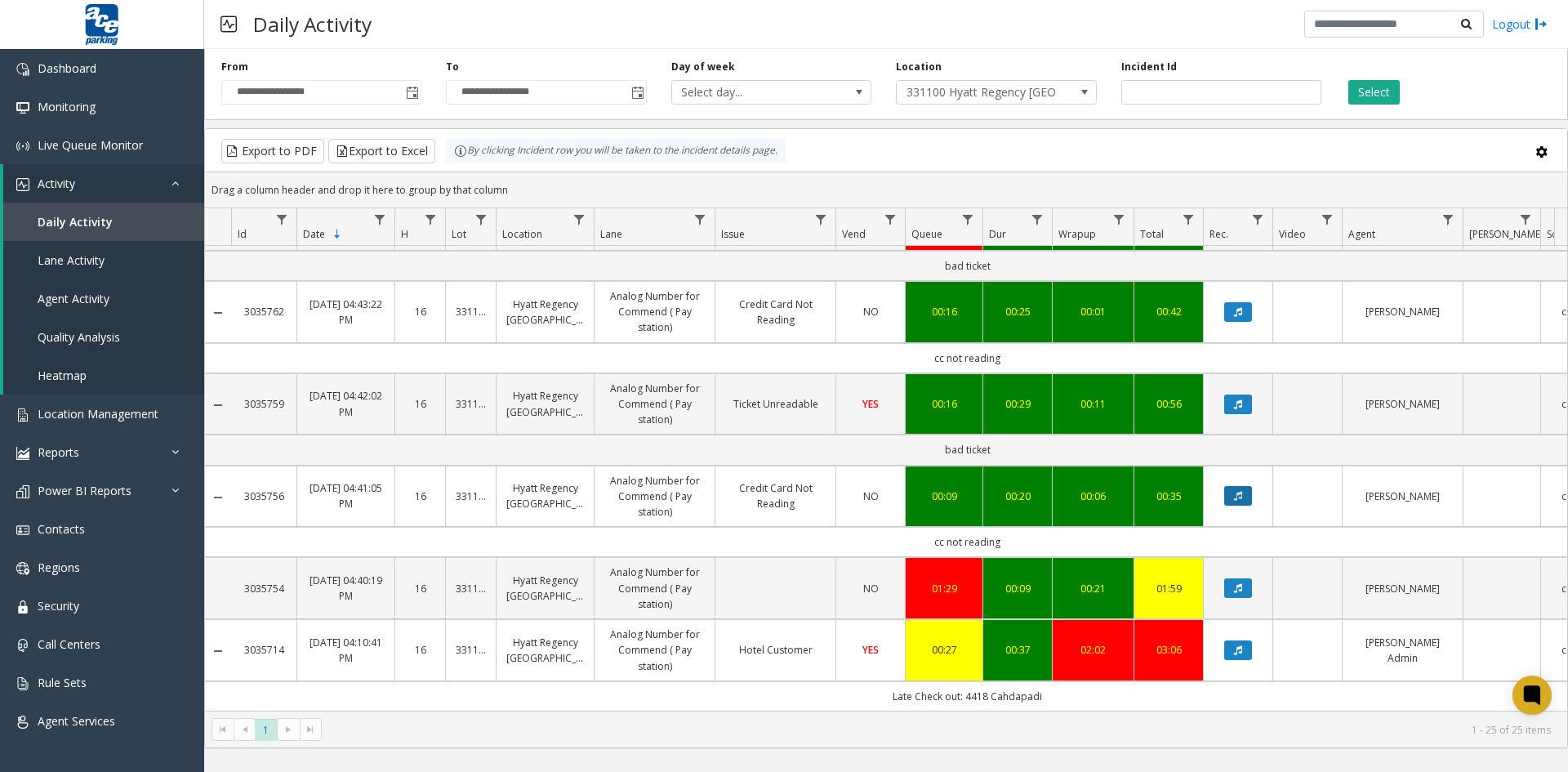
click at [1240, 489] on button "Data table" at bounding box center [1238, 495] width 27 height 20
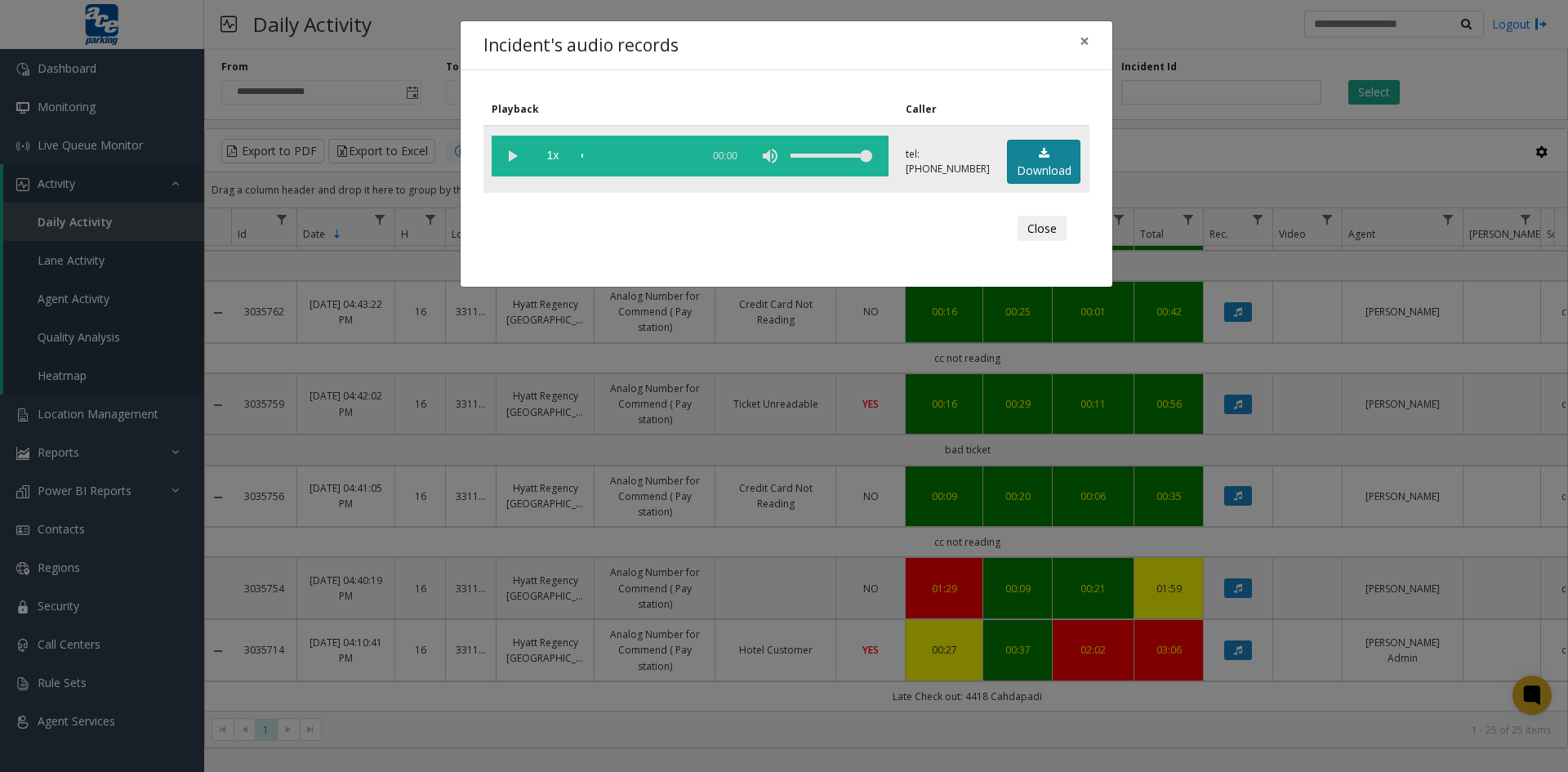
click at [1056, 160] on link "Download" at bounding box center [1044, 162] width 74 height 45
click at [1041, 229] on button "Close" at bounding box center [1042, 228] width 49 height 26
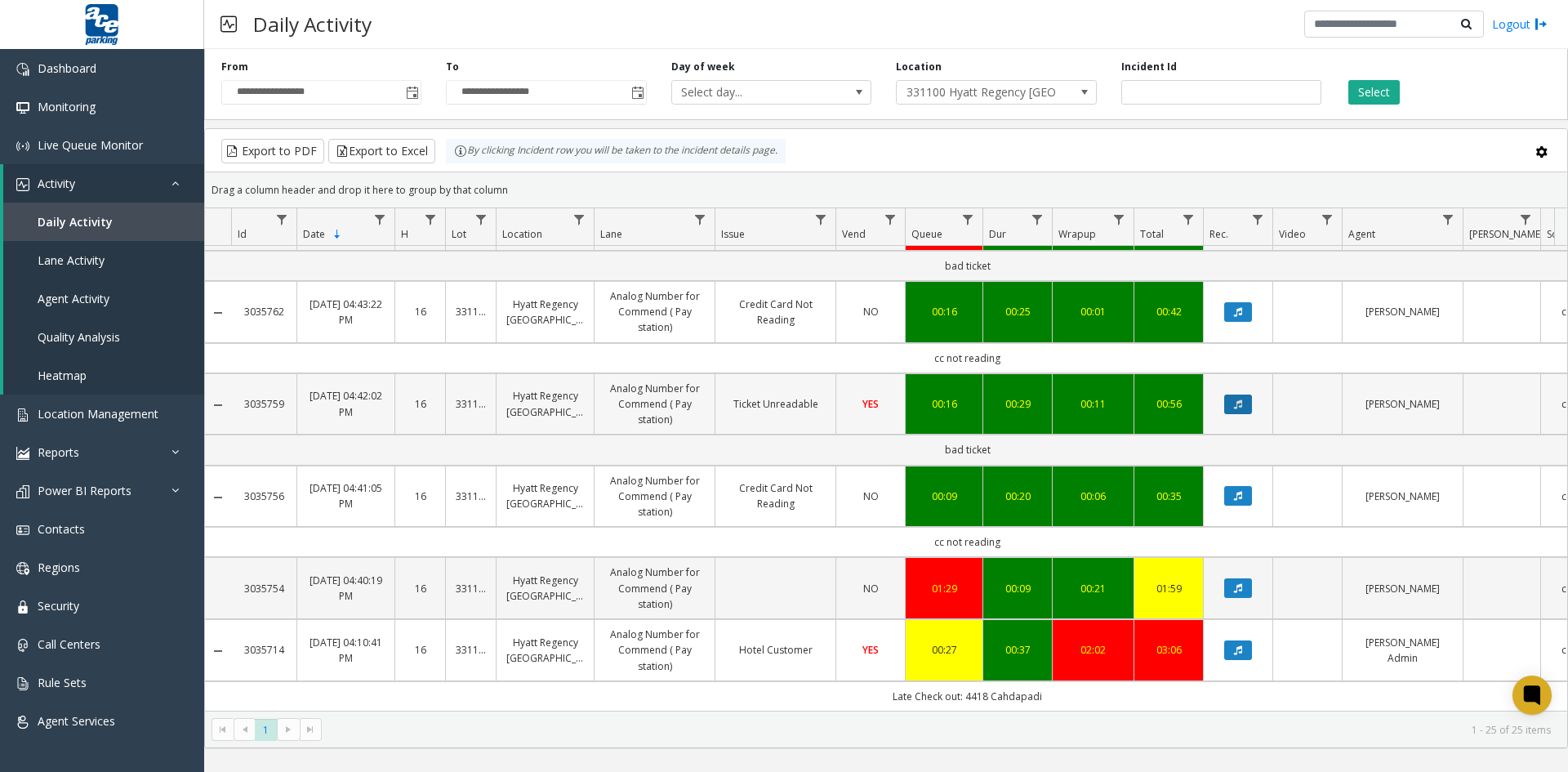
click at [1238, 399] on icon "Data table" at bounding box center [1238, 404] width 9 height 9
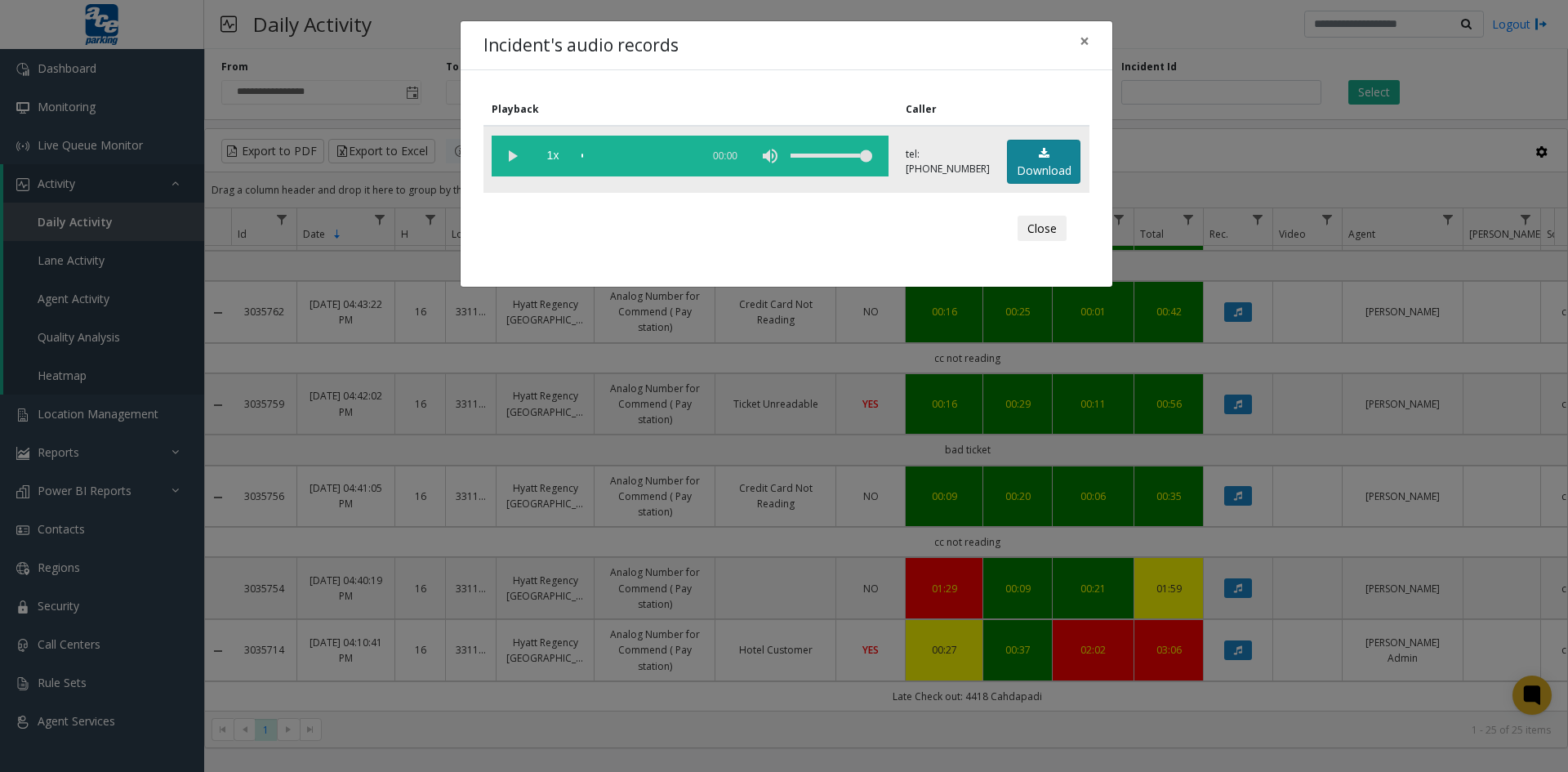
click at [1047, 163] on link "Download" at bounding box center [1044, 162] width 74 height 45
click at [1035, 231] on button "Close" at bounding box center [1042, 228] width 49 height 26
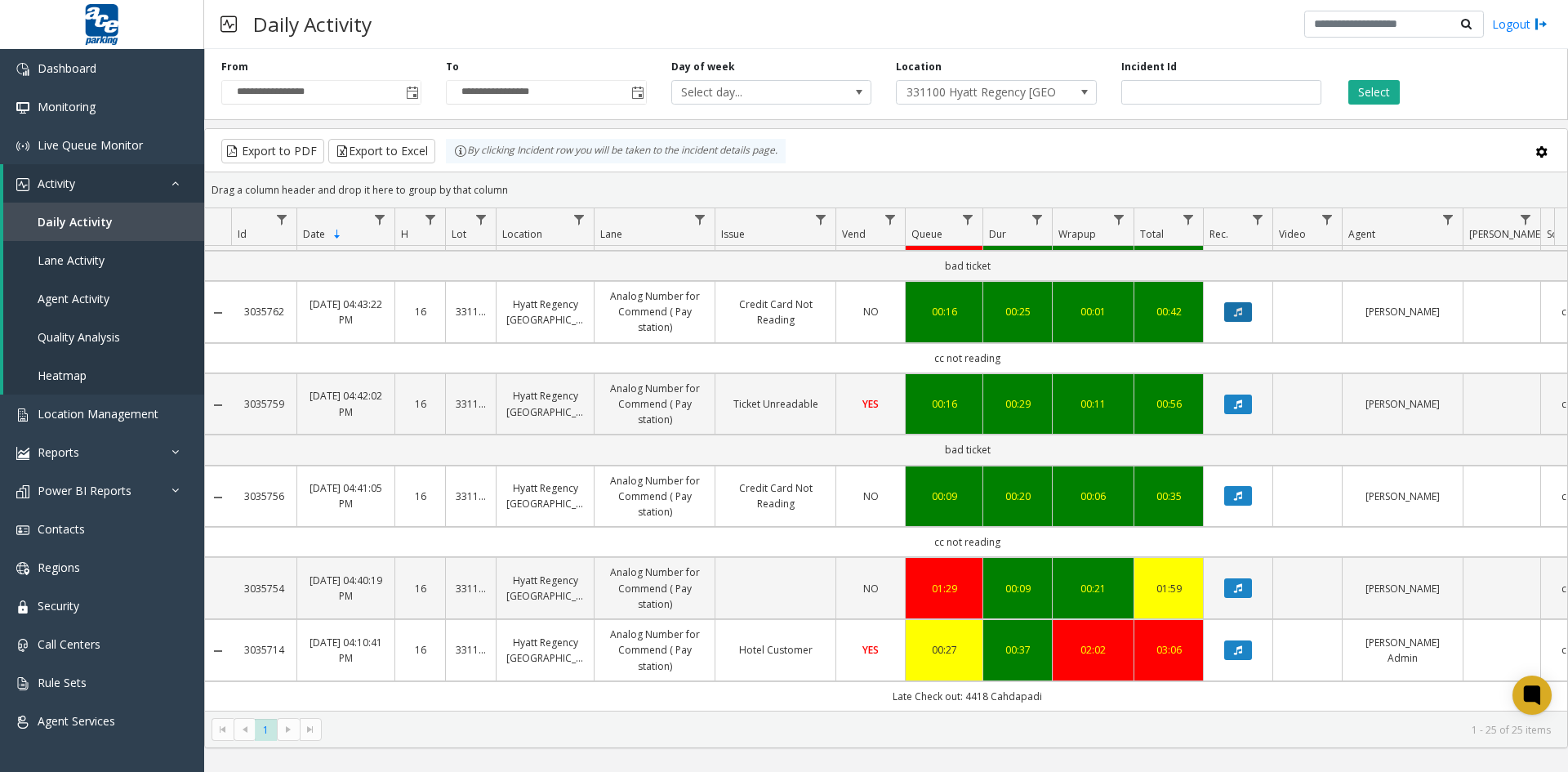
click at [1235, 307] on icon "Data table" at bounding box center [1238, 312] width 9 height 9
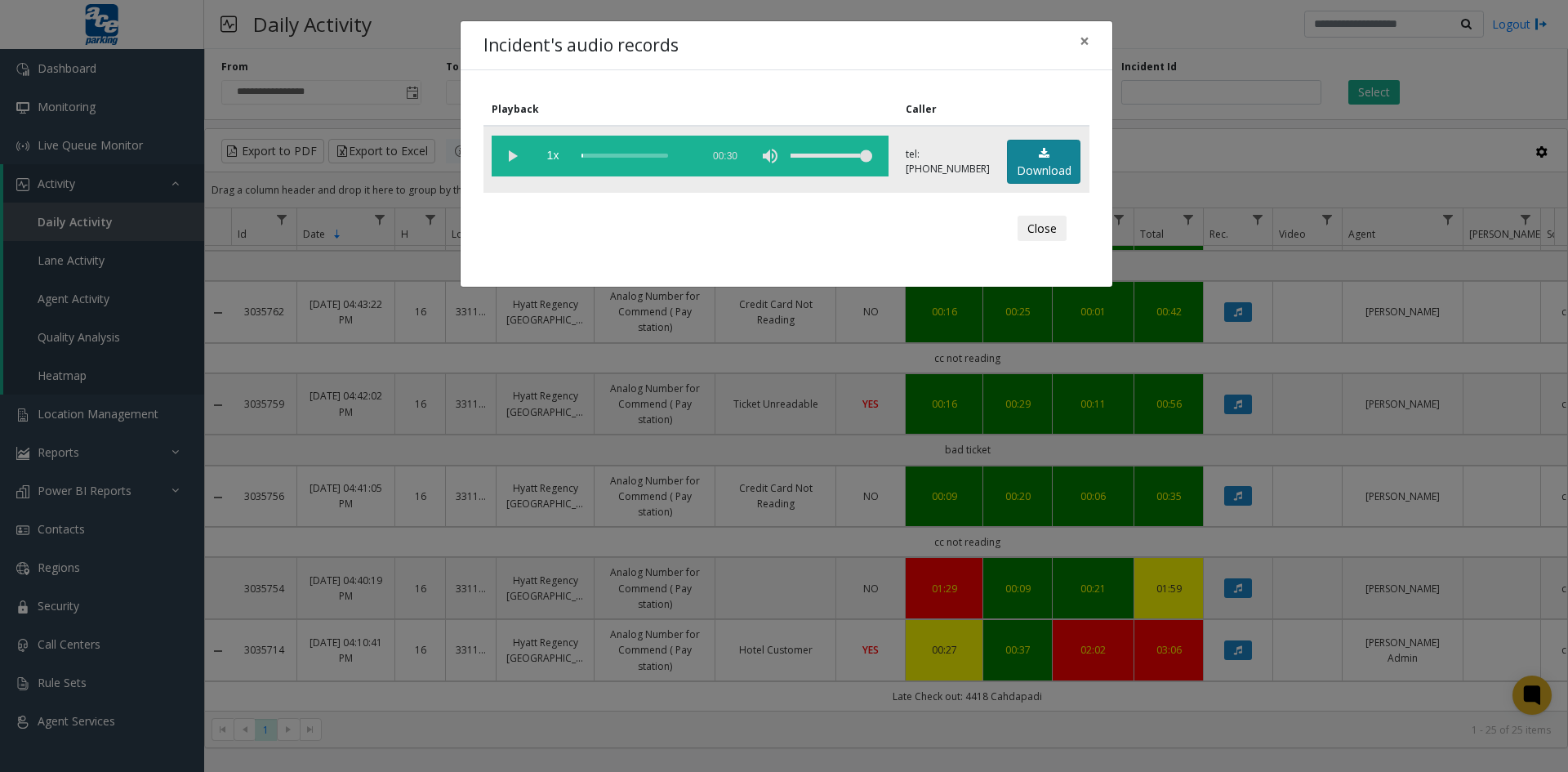
click at [1040, 161] on link "Download" at bounding box center [1044, 162] width 74 height 45
click at [1040, 230] on button "Close" at bounding box center [1042, 228] width 49 height 26
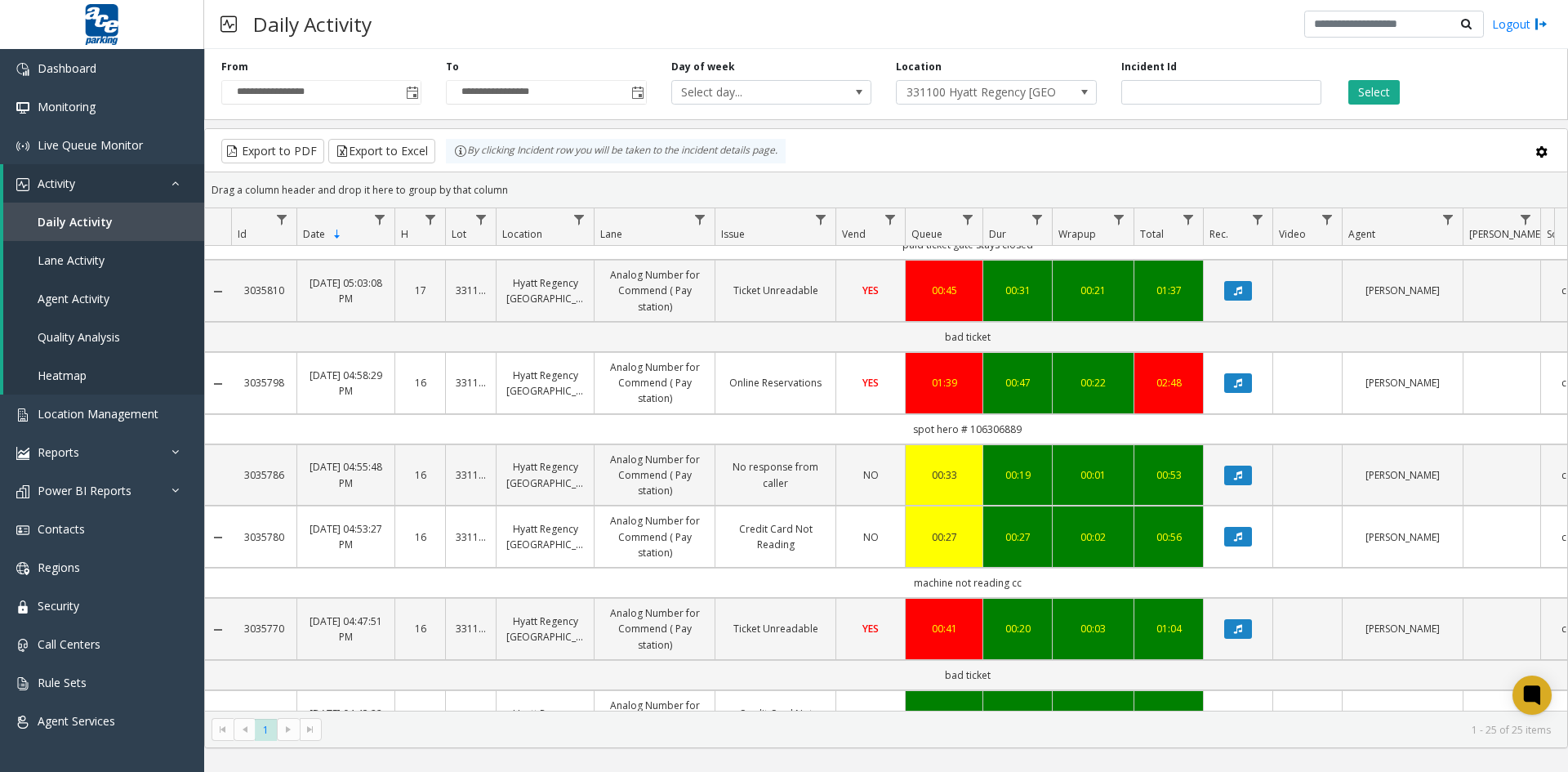
scroll to position [1177, 0]
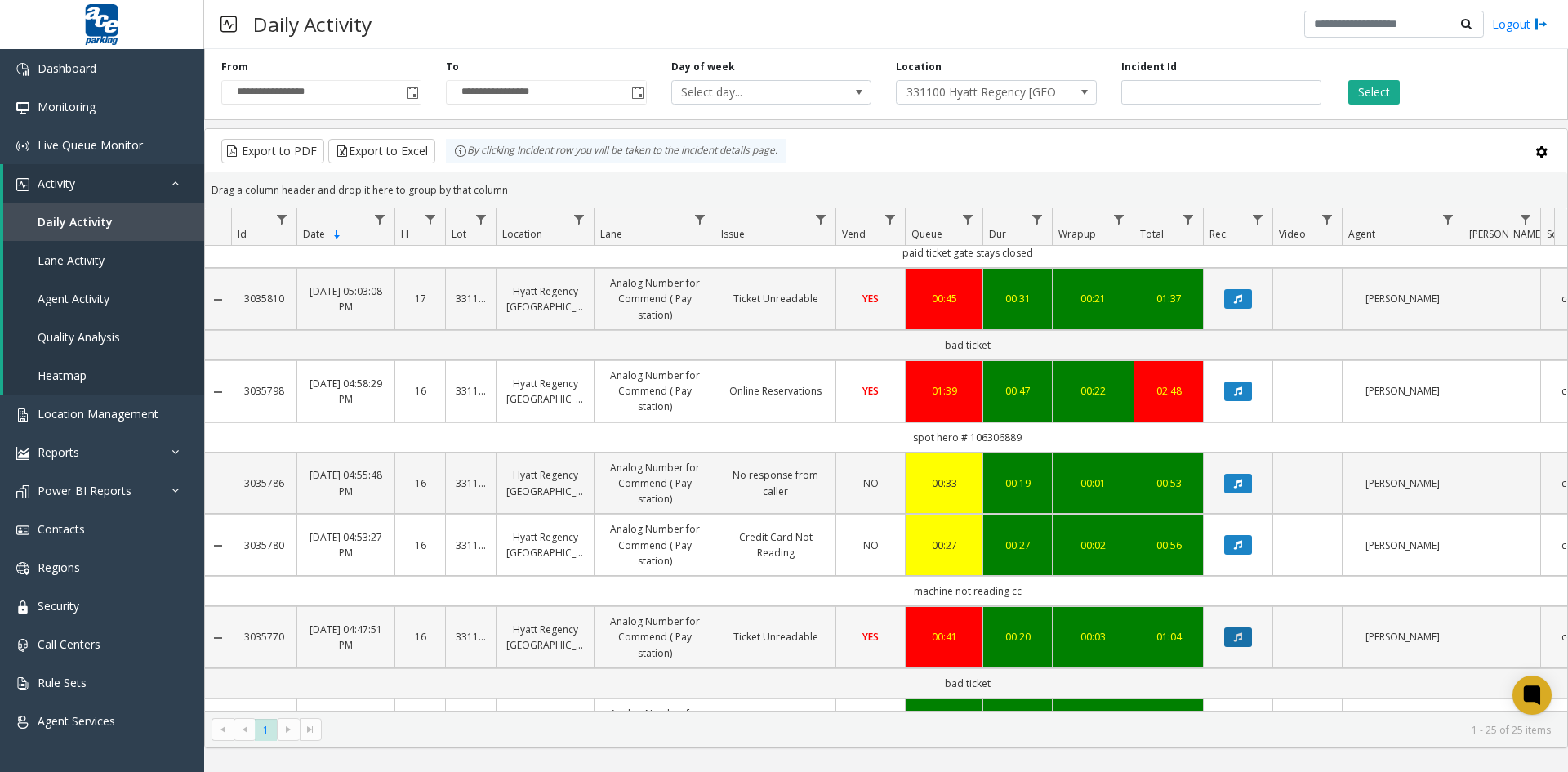
click at [1239, 636] on icon "Data table" at bounding box center [1238, 636] width 9 height 9
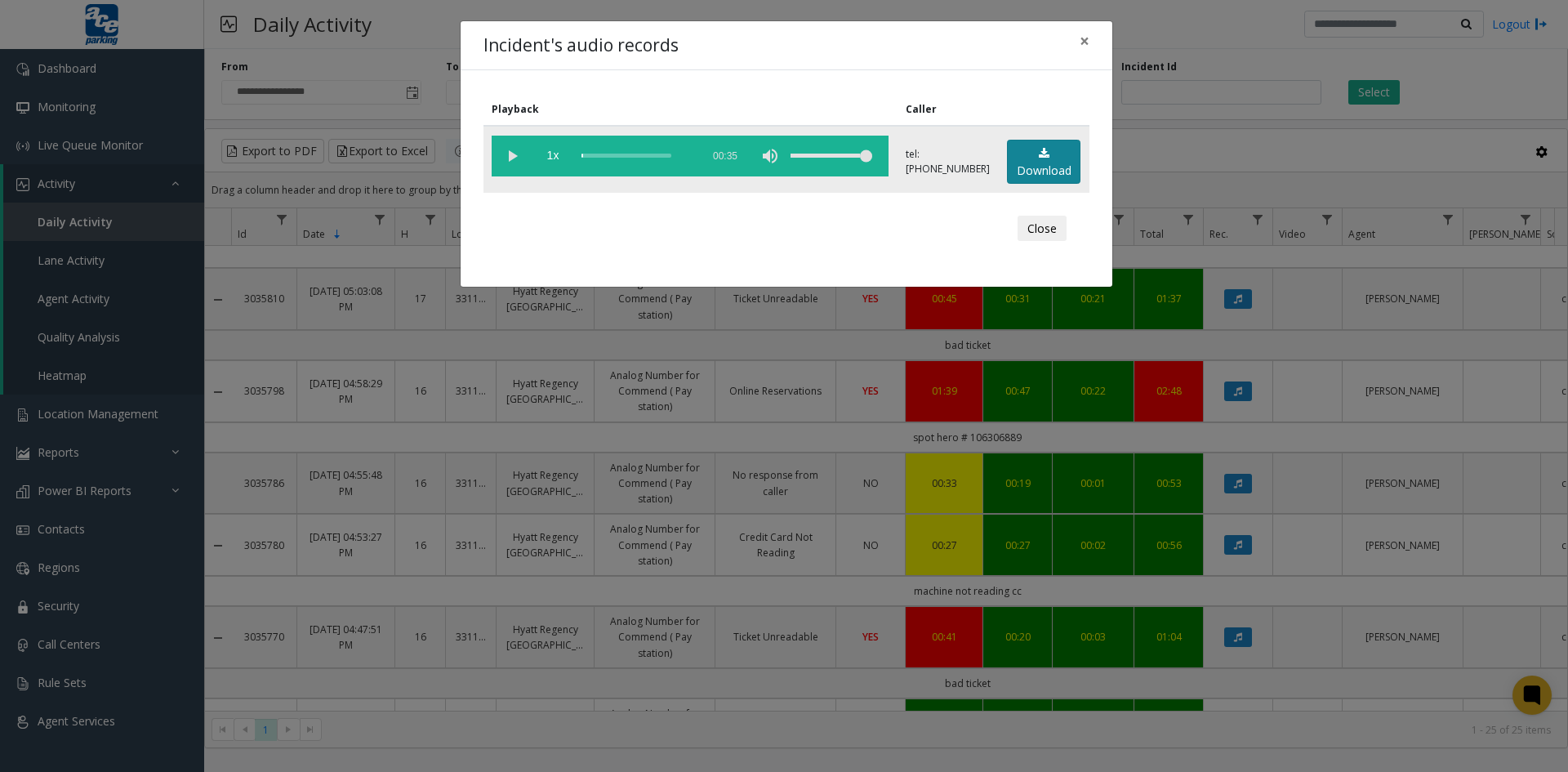
click at [1033, 159] on link "Download" at bounding box center [1044, 162] width 74 height 45
click at [1239, 544] on div "Incident's audio records × Playback Caller 1x 00:35 tel:+133110090042069731234 …" at bounding box center [784, 386] width 1568 height 772
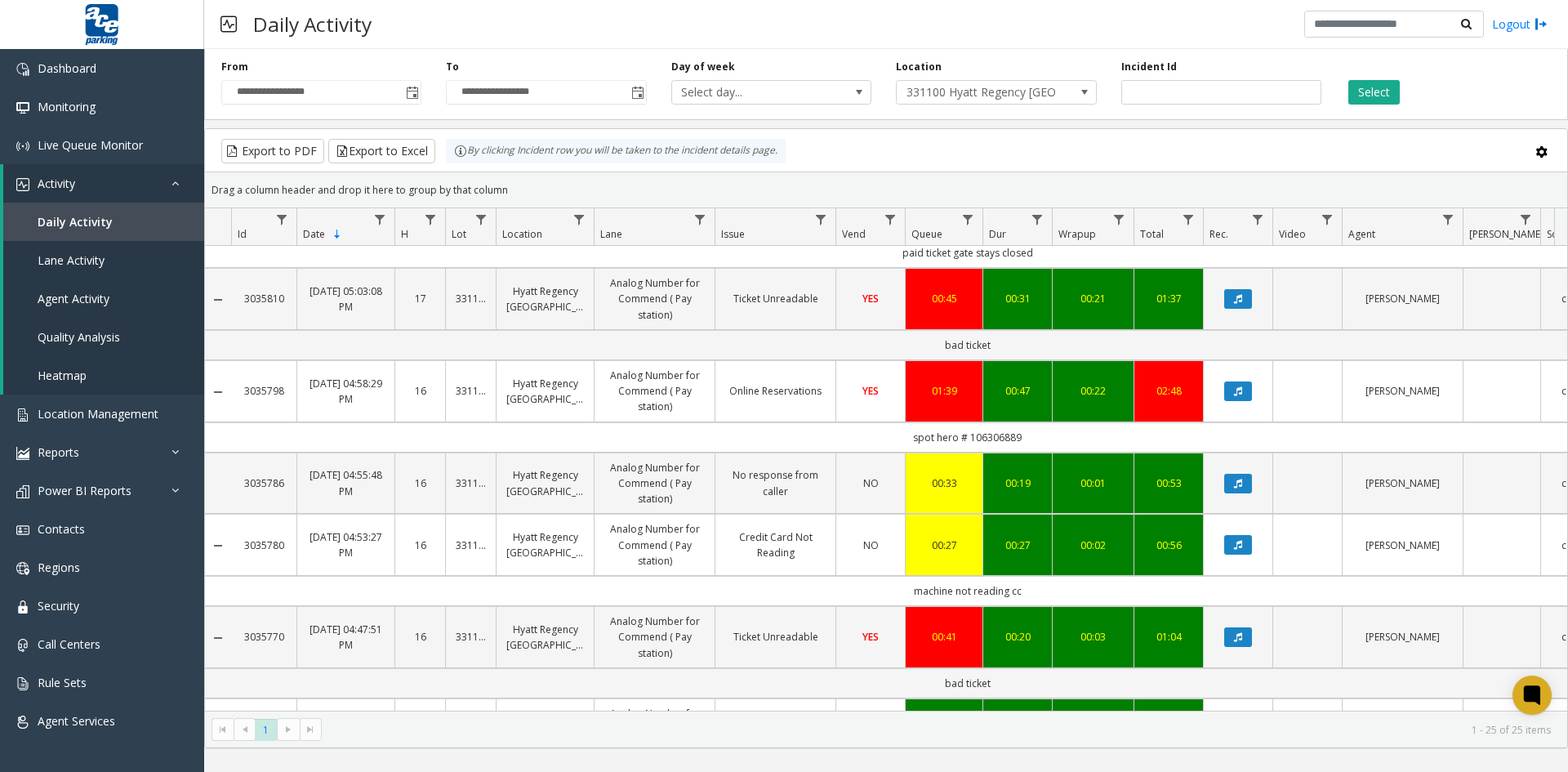
click at [1239, 544] on icon "Data table" at bounding box center [1238, 544] width 9 height 9
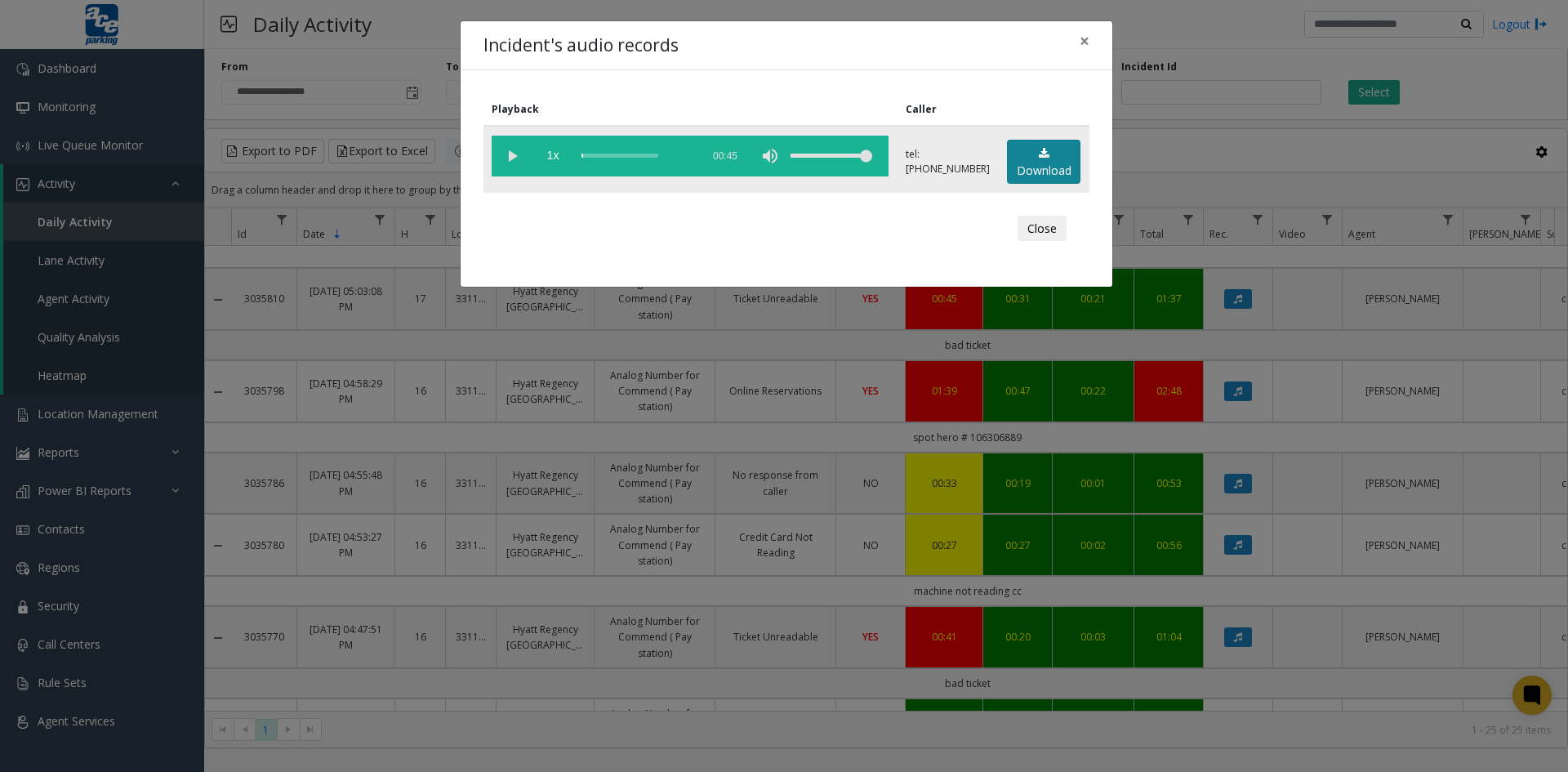
click at [1047, 164] on link "Download" at bounding box center [1044, 162] width 74 height 45
click at [1045, 223] on button "Close" at bounding box center [1042, 228] width 49 height 26
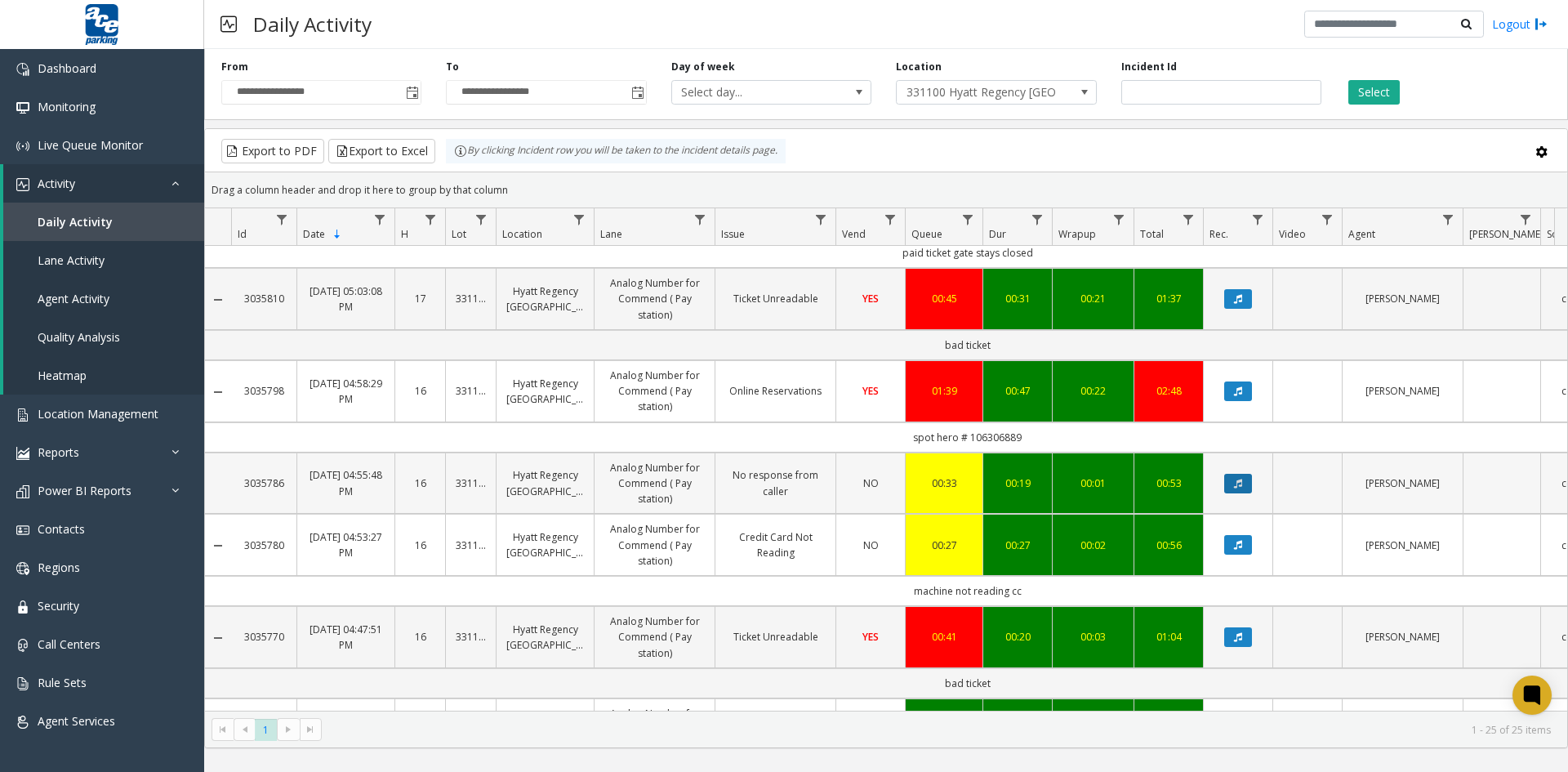
click at [1243, 485] on button "Data table" at bounding box center [1238, 483] width 27 height 20
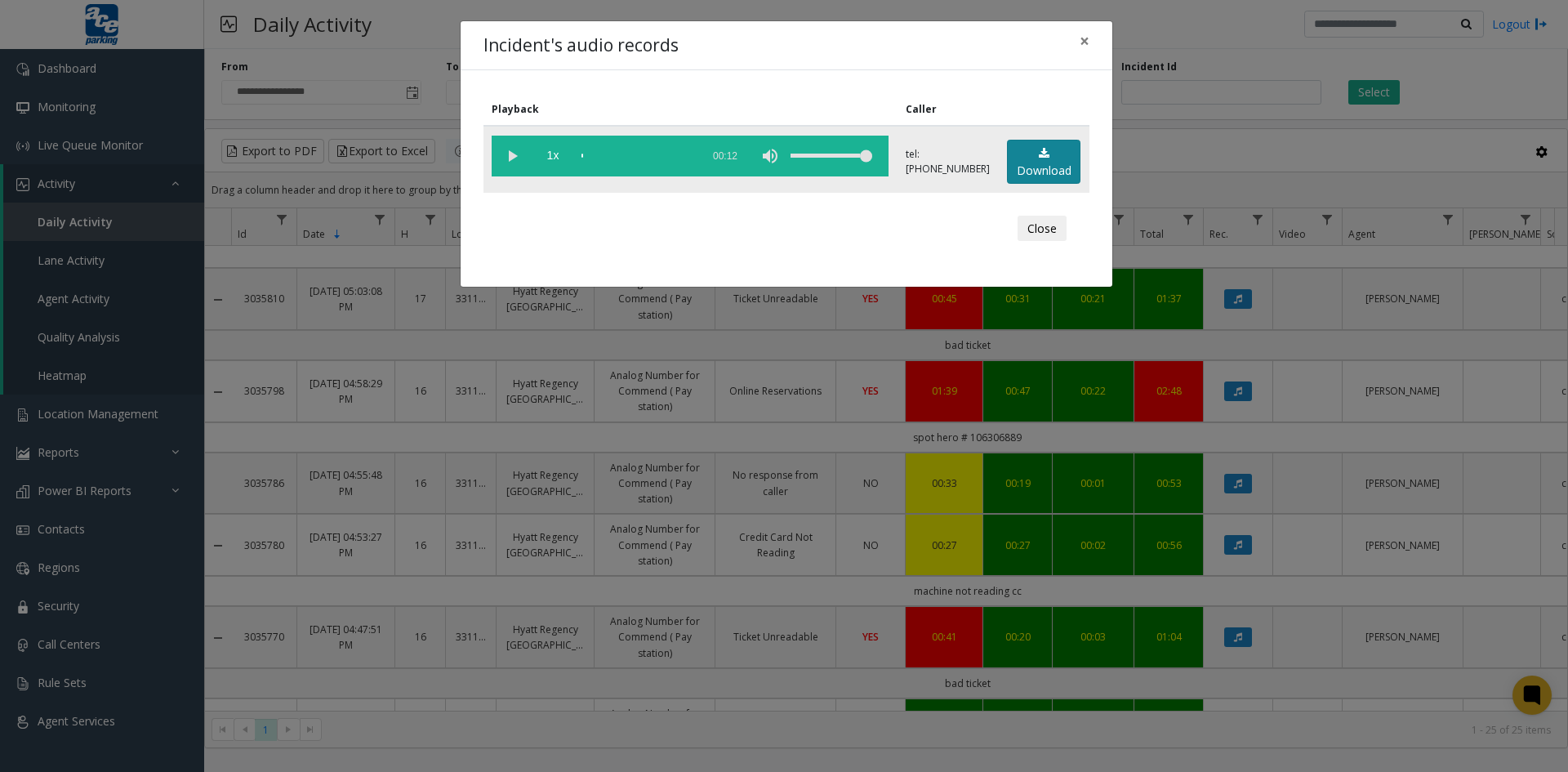
click at [1042, 165] on link "Download" at bounding box center [1044, 162] width 74 height 45
click at [1044, 225] on button "Close" at bounding box center [1042, 228] width 49 height 26
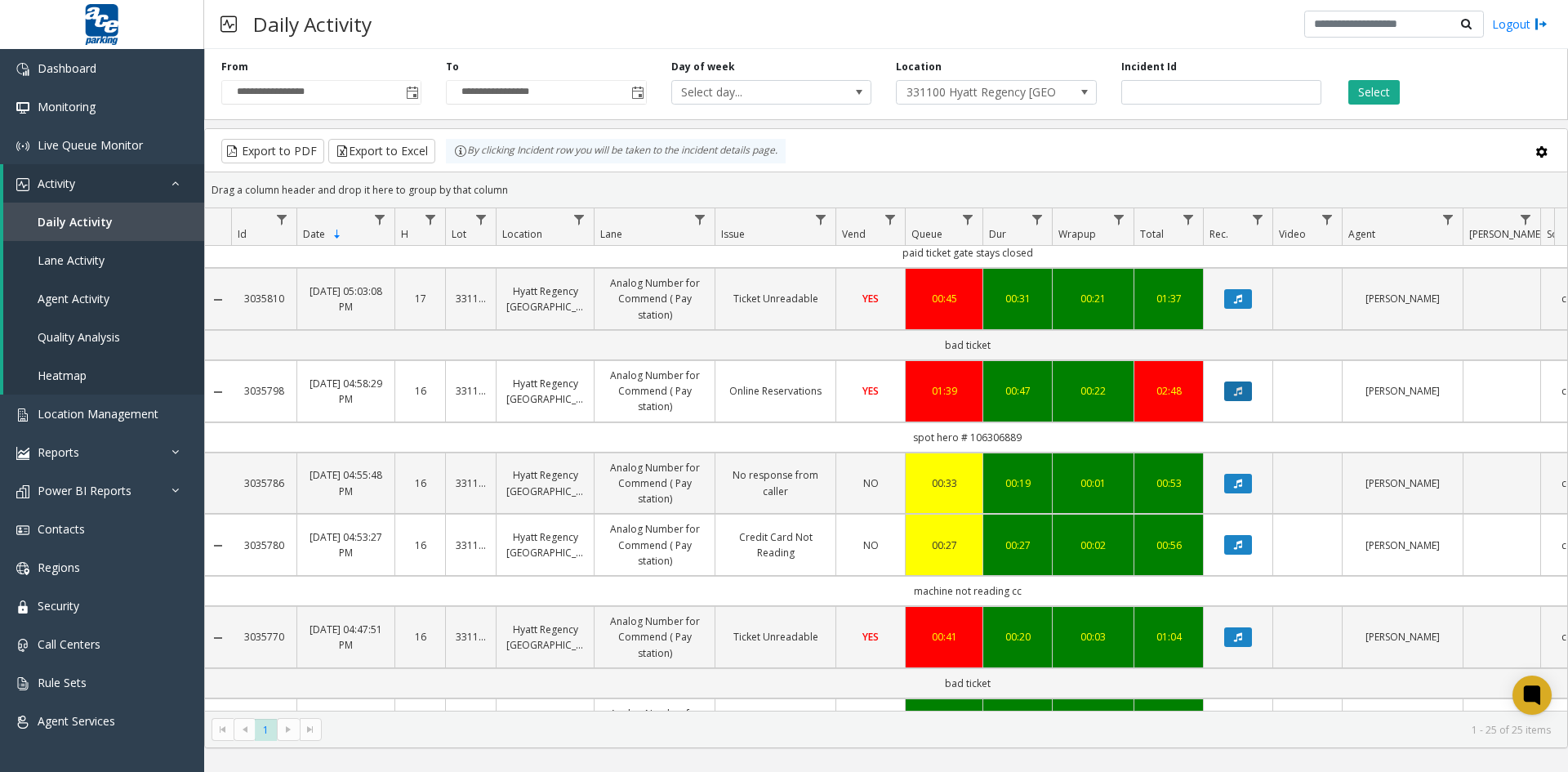
click at [1236, 395] on icon "Data table" at bounding box center [1238, 391] width 9 height 9
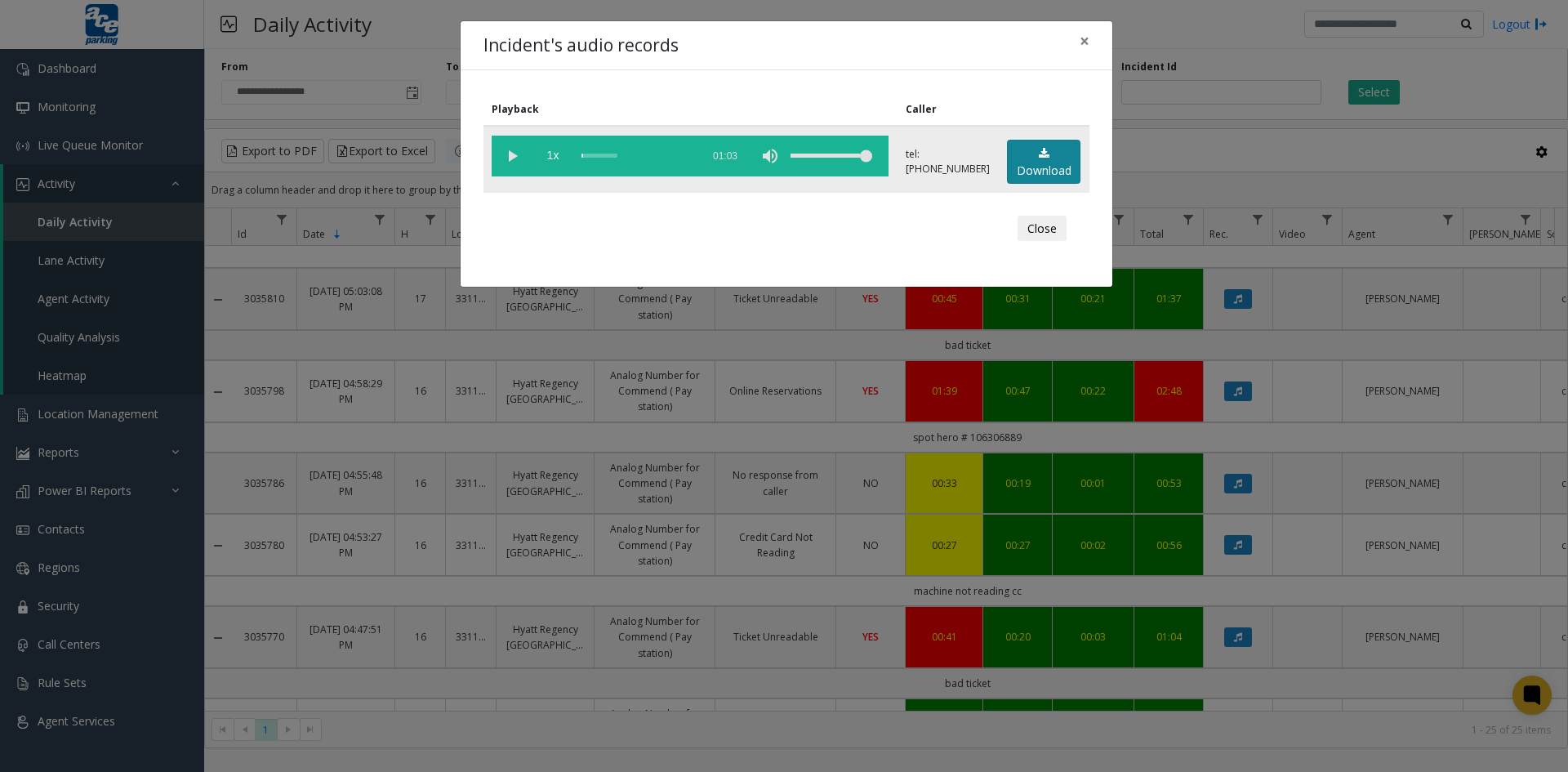
click at [1049, 159] on link "Download" at bounding box center [1044, 162] width 74 height 45
click at [1034, 228] on button "Close" at bounding box center [1042, 228] width 49 height 26
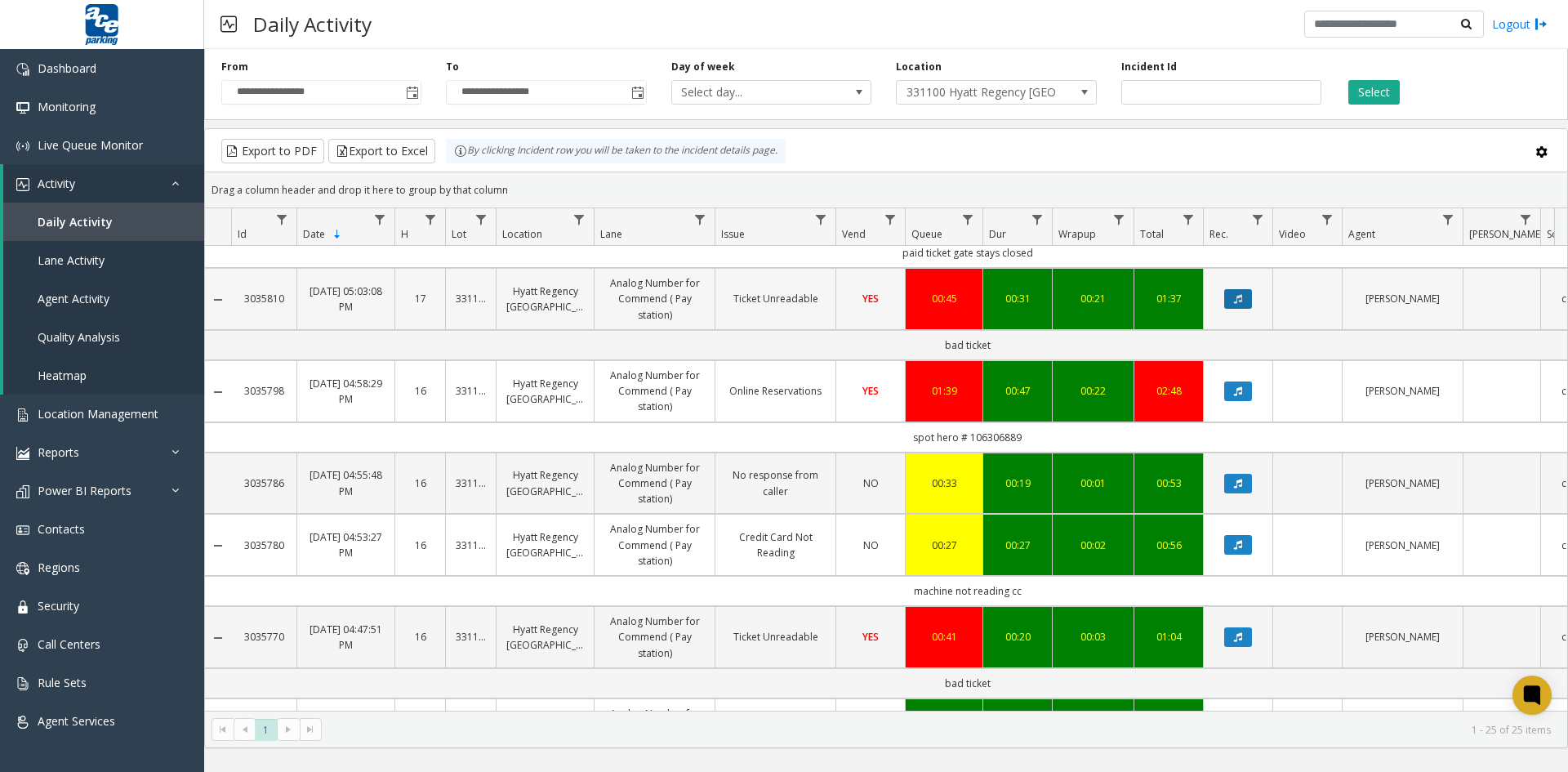
click at [1237, 293] on button "Data table" at bounding box center [1238, 299] width 27 height 20
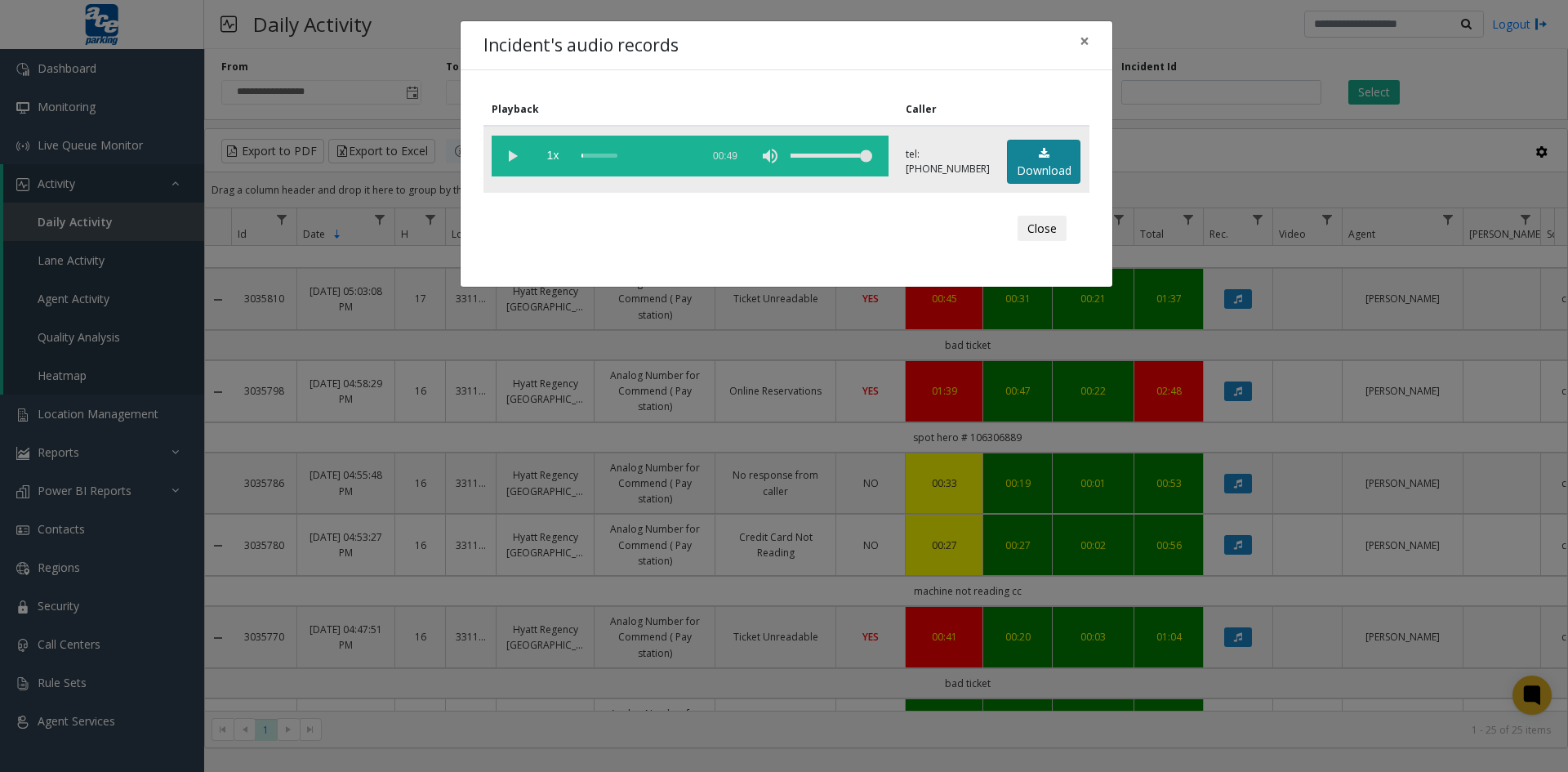
click at [1055, 160] on link "Download" at bounding box center [1044, 162] width 74 height 45
click at [1048, 221] on button "Close" at bounding box center [1042, 228] width 49 height 26
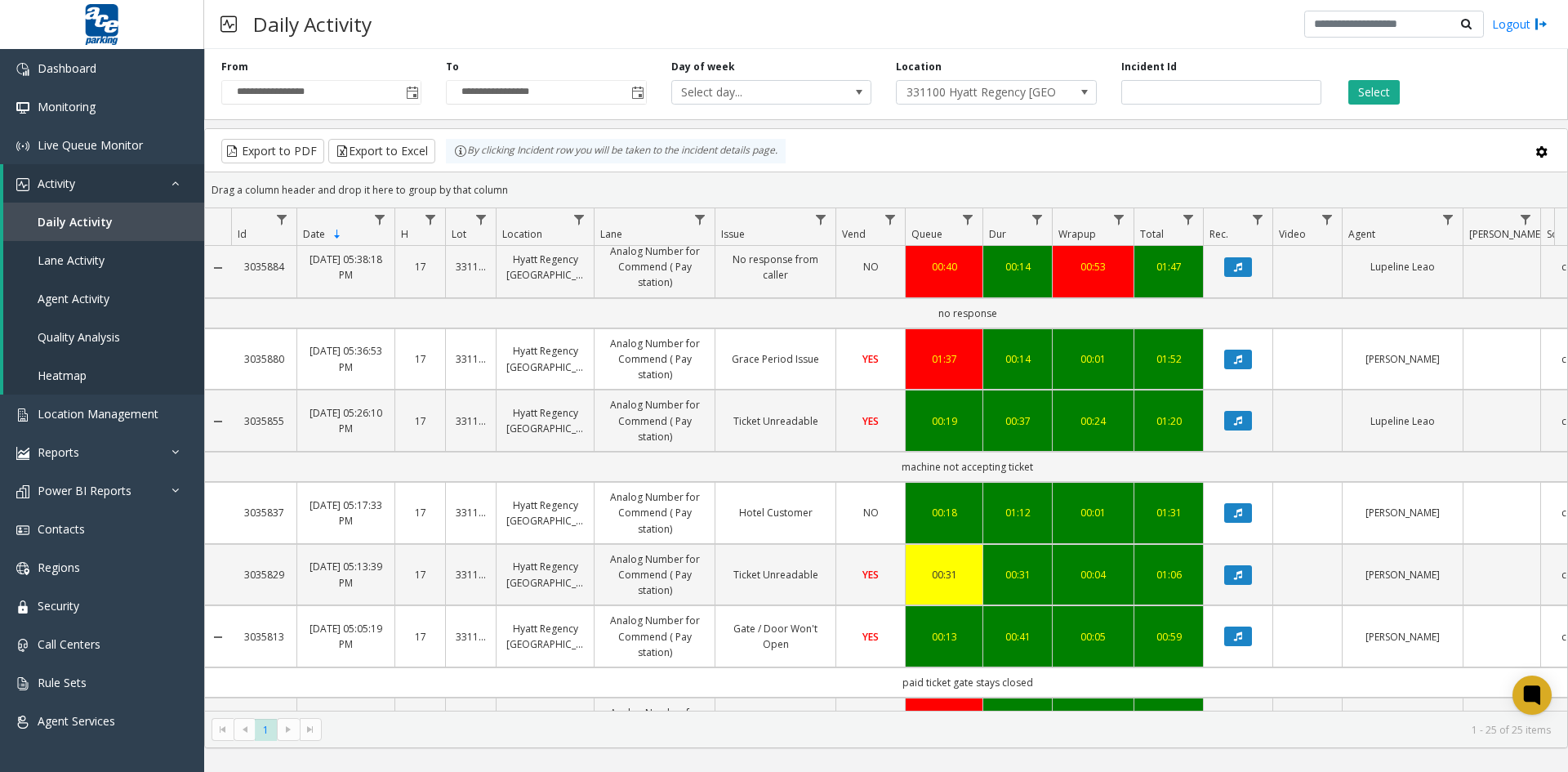
scroll to position [744, 0]
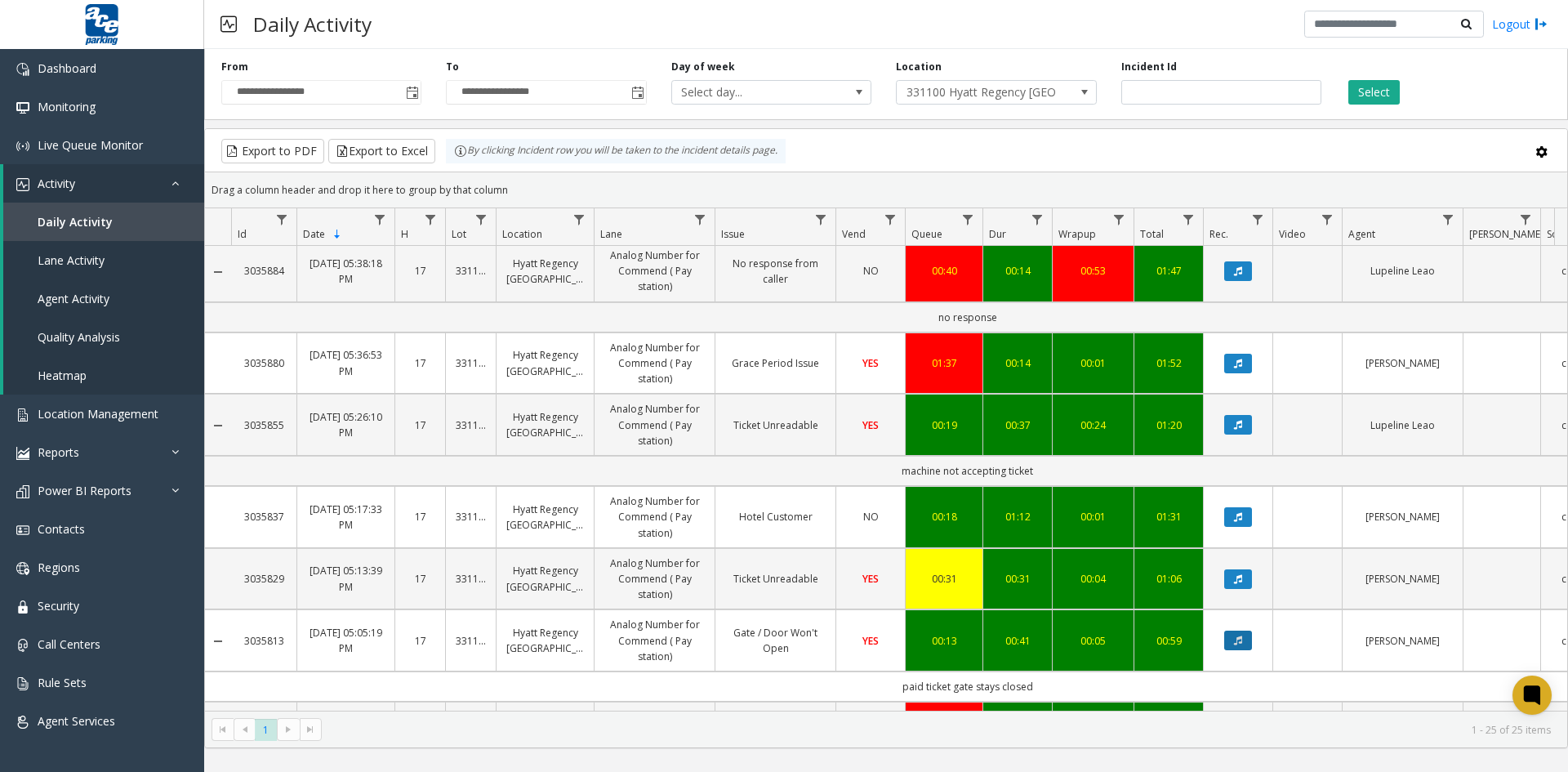
click at [1243, 640] on button "Data table" at bounding box center [1238, 640] width 27 height 20
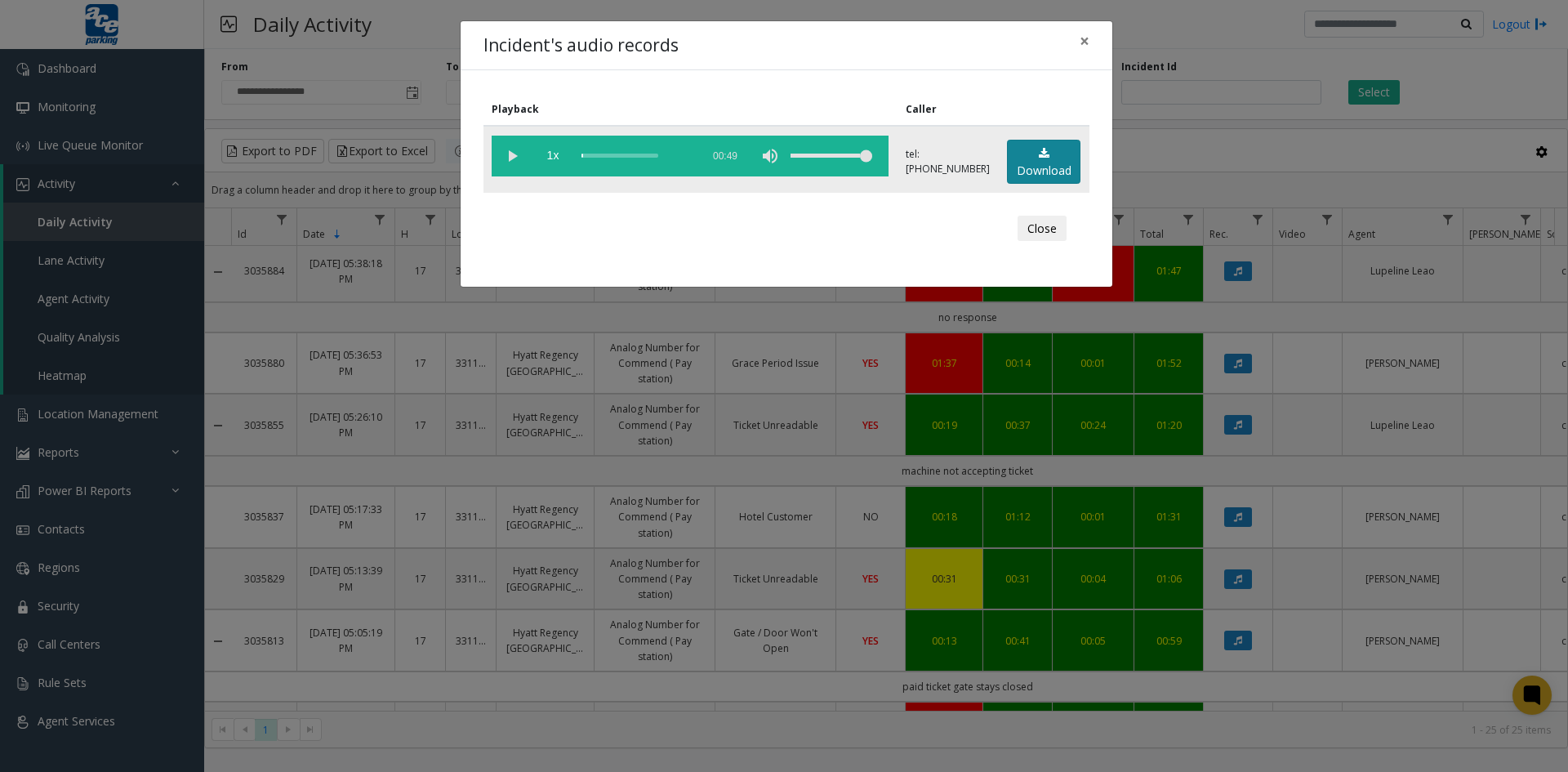
click at [1053, 164] on link "Download" at bounding box center [1044, 162] width 74 height 45
click at [1036, 236] on button "Close" at bounding box center [1042, 228] width 49 height 26
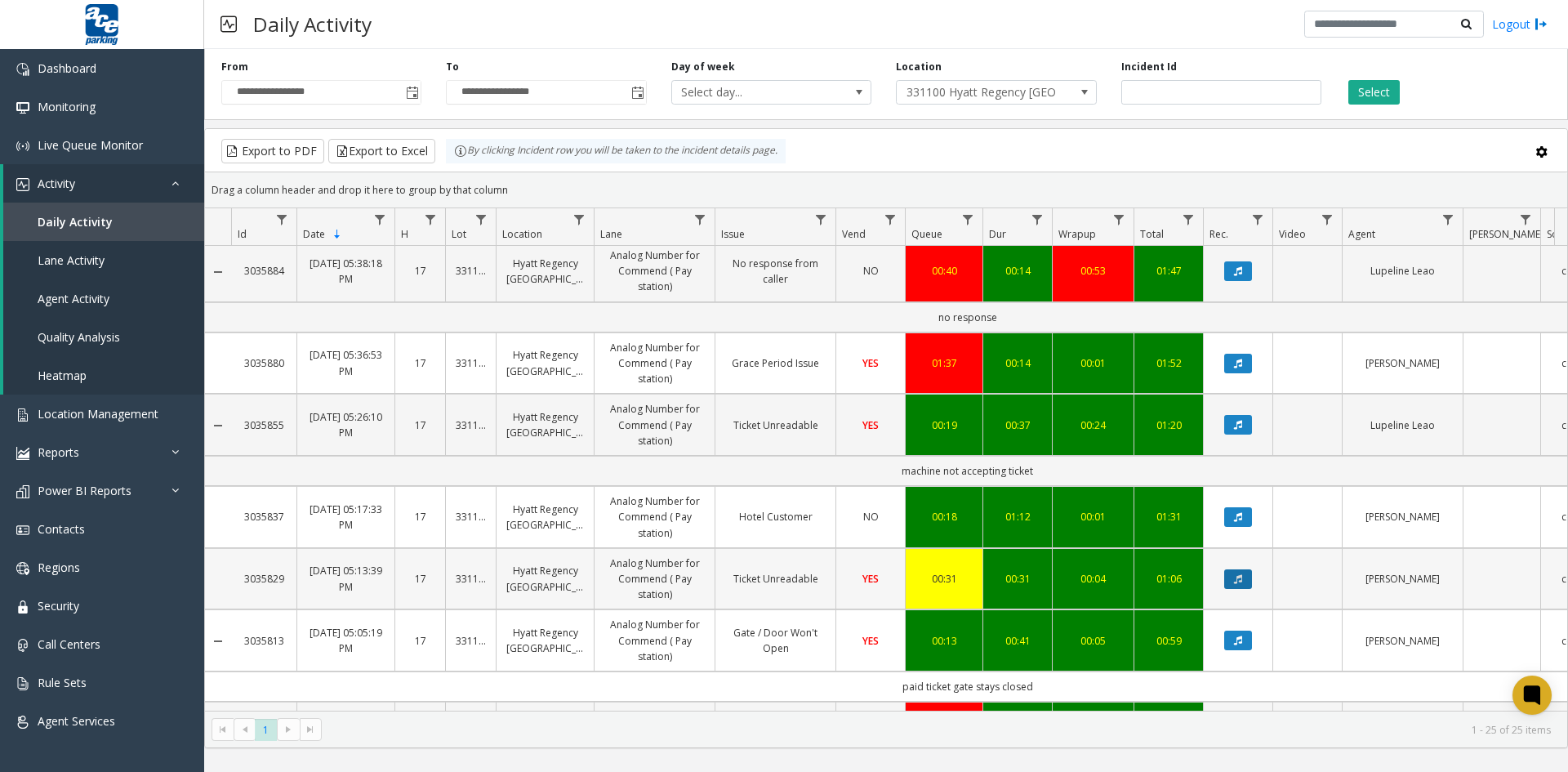
click at [1232, 581] on button "Data table" at bounding box center [1238, 579] width 27 height 20
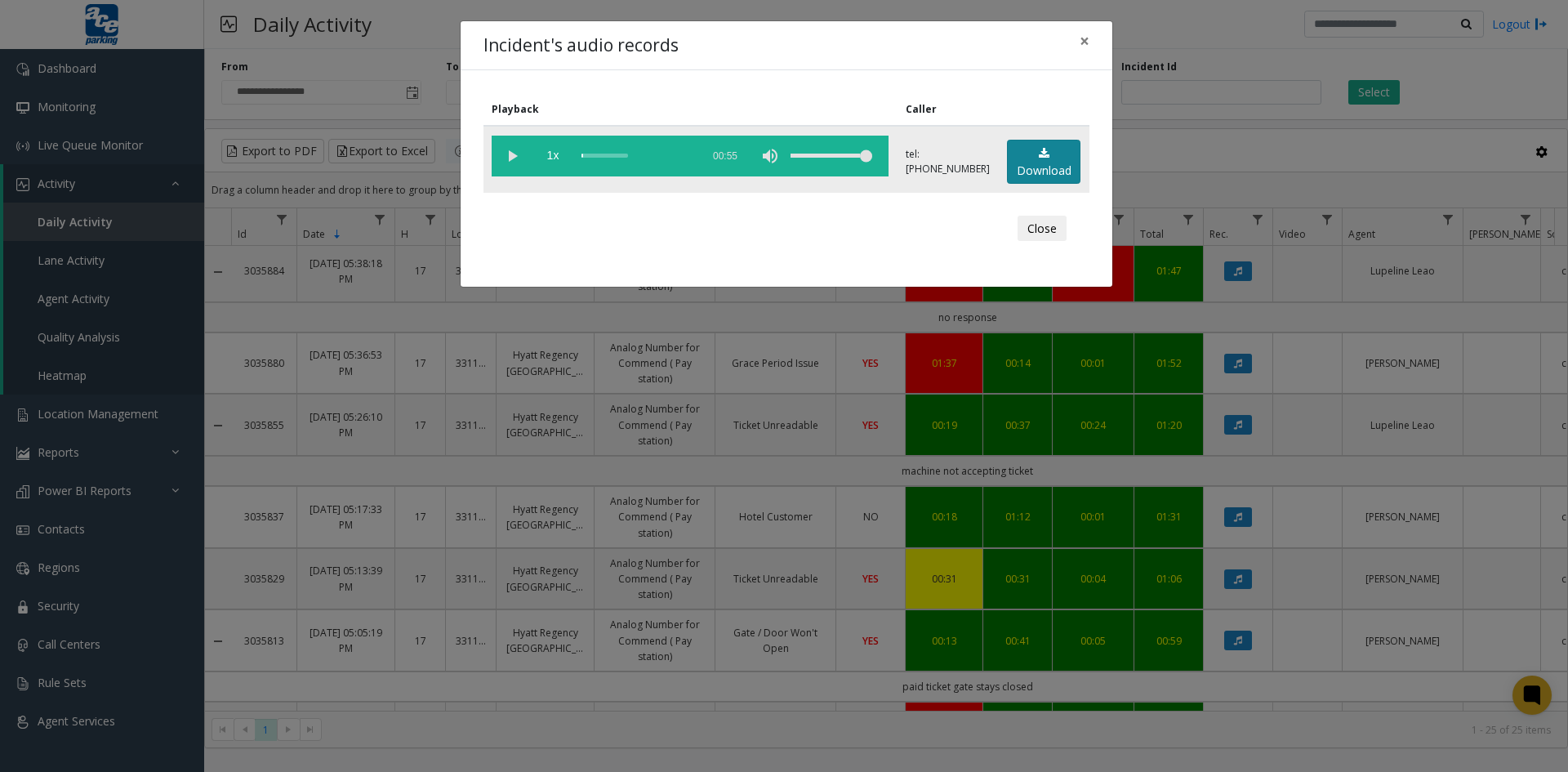
click at [1052, 162] on link "Download" at bounding box center [1044, 162] width 74 height 45
click at [1030, 222] on button "Close" at bounding box center [1042, 228] width 49 height 26
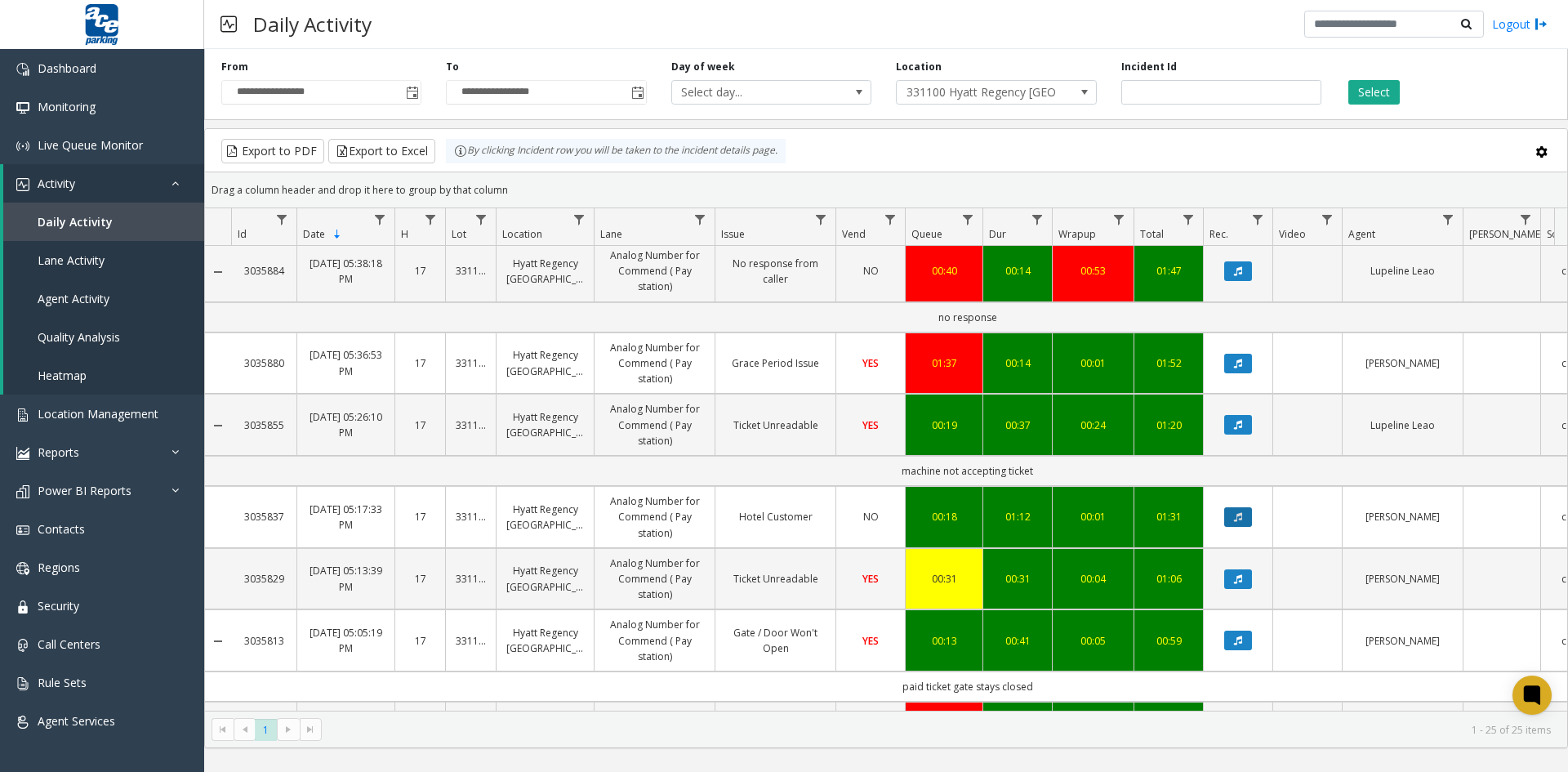
click at [1243, 518] on button "Data table" at bounding box center [1238, 517] width 27 height 20
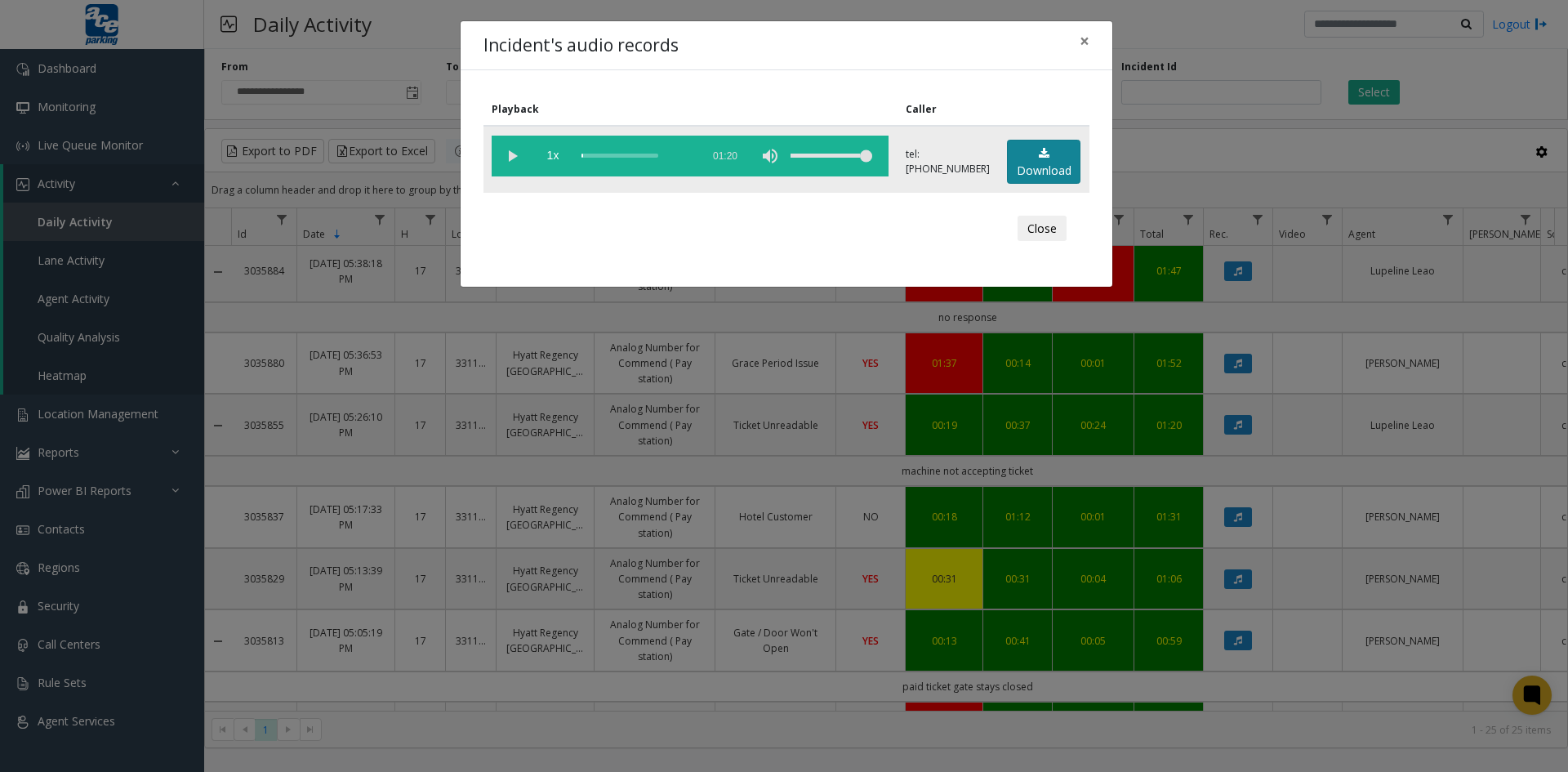
click at [1047, 164] on link "Download" at bounding box center [1044, 162] width 74 height 45
click at [1042, 228] on button "Close" at bounding box center [1042, 228] width 49 height 26
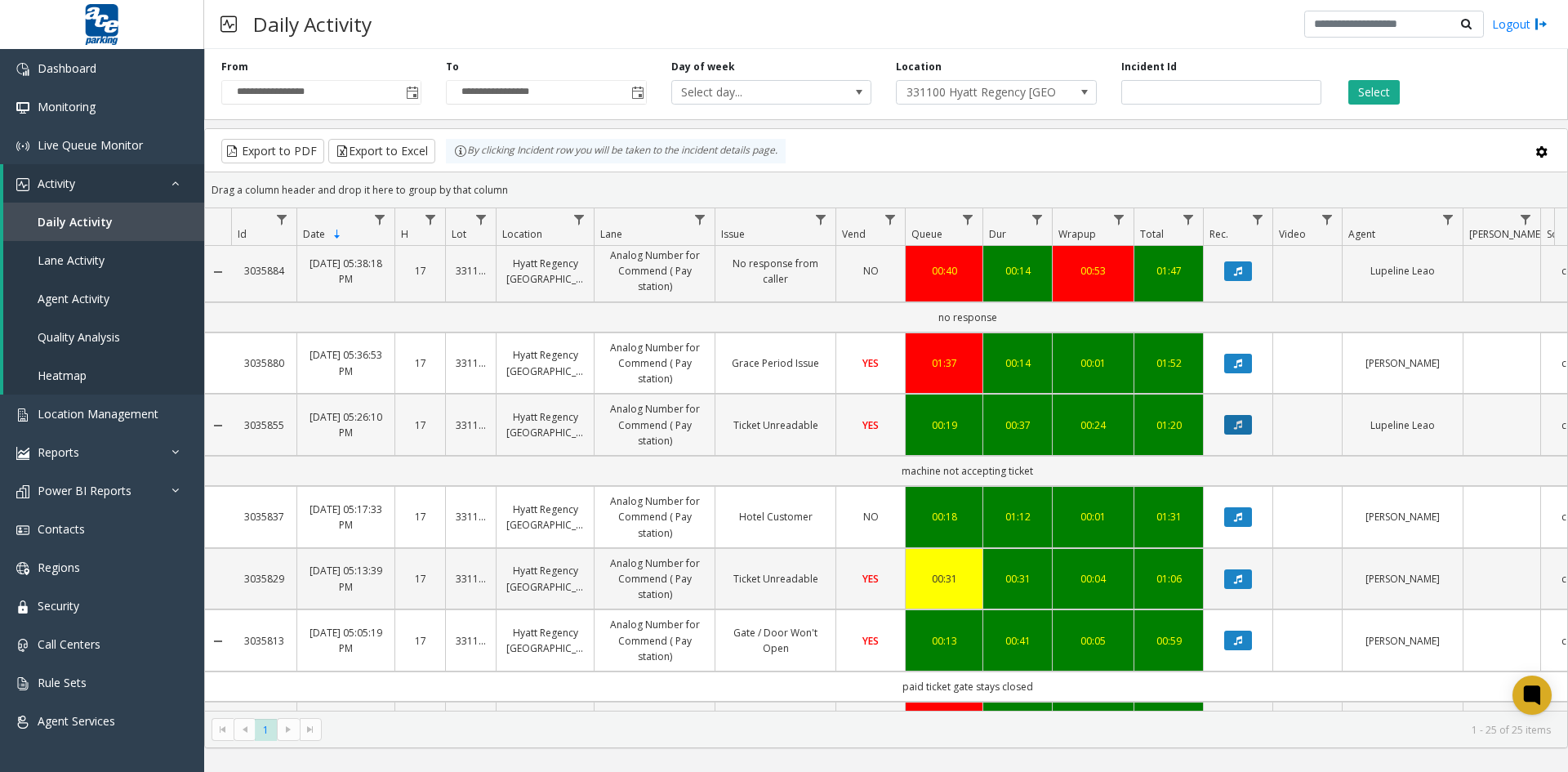
click at [1240, 426] on icon "Data table" at bounding box center [1238, 424] width 9 height 9
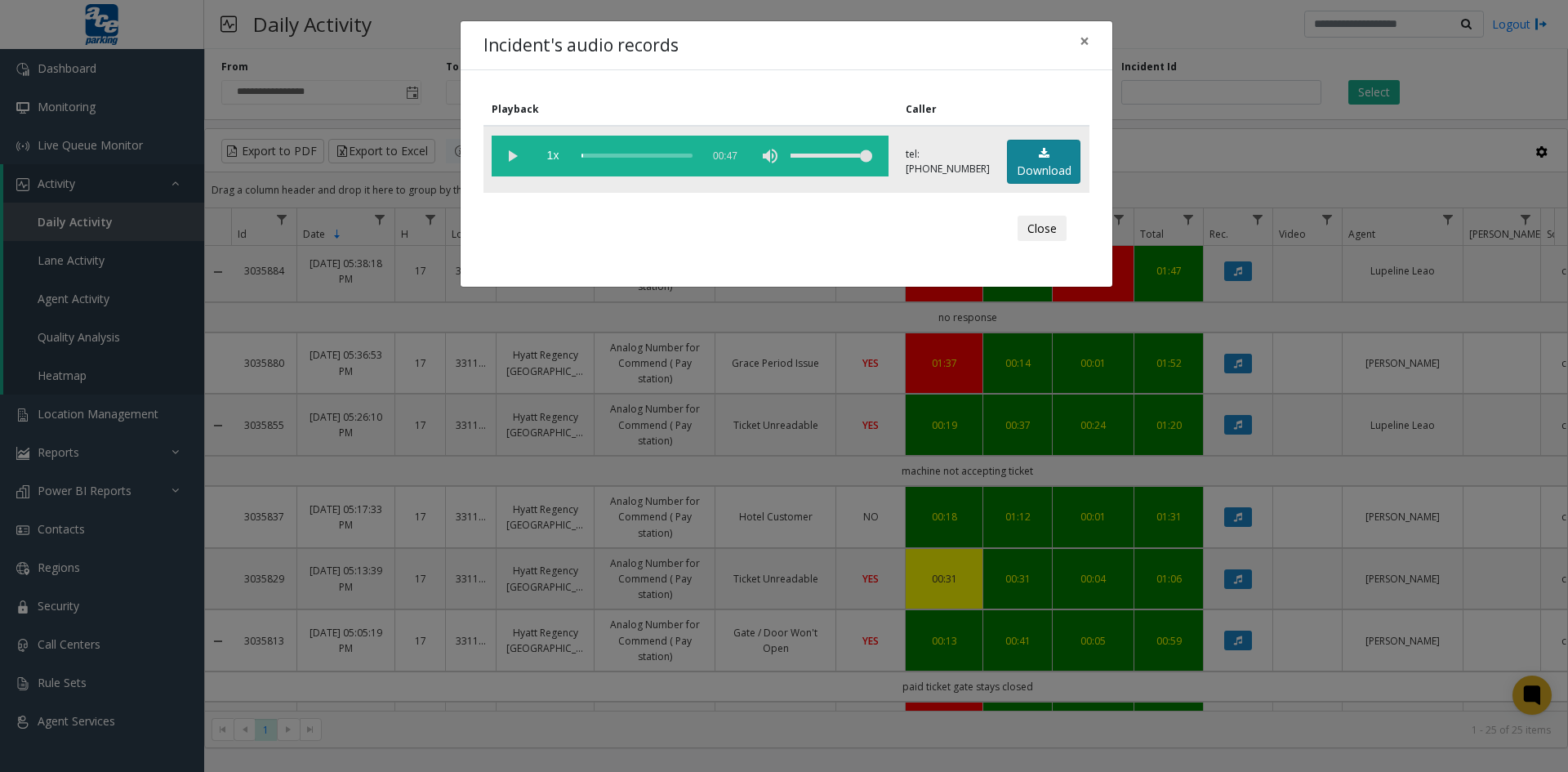
click at [1044, 161] on link "Download" at bounding box center [1044, 162] width 74 height 45
click at [1038, 228] on button "Close" at bounding box center [1042, 228] width 49 height 26
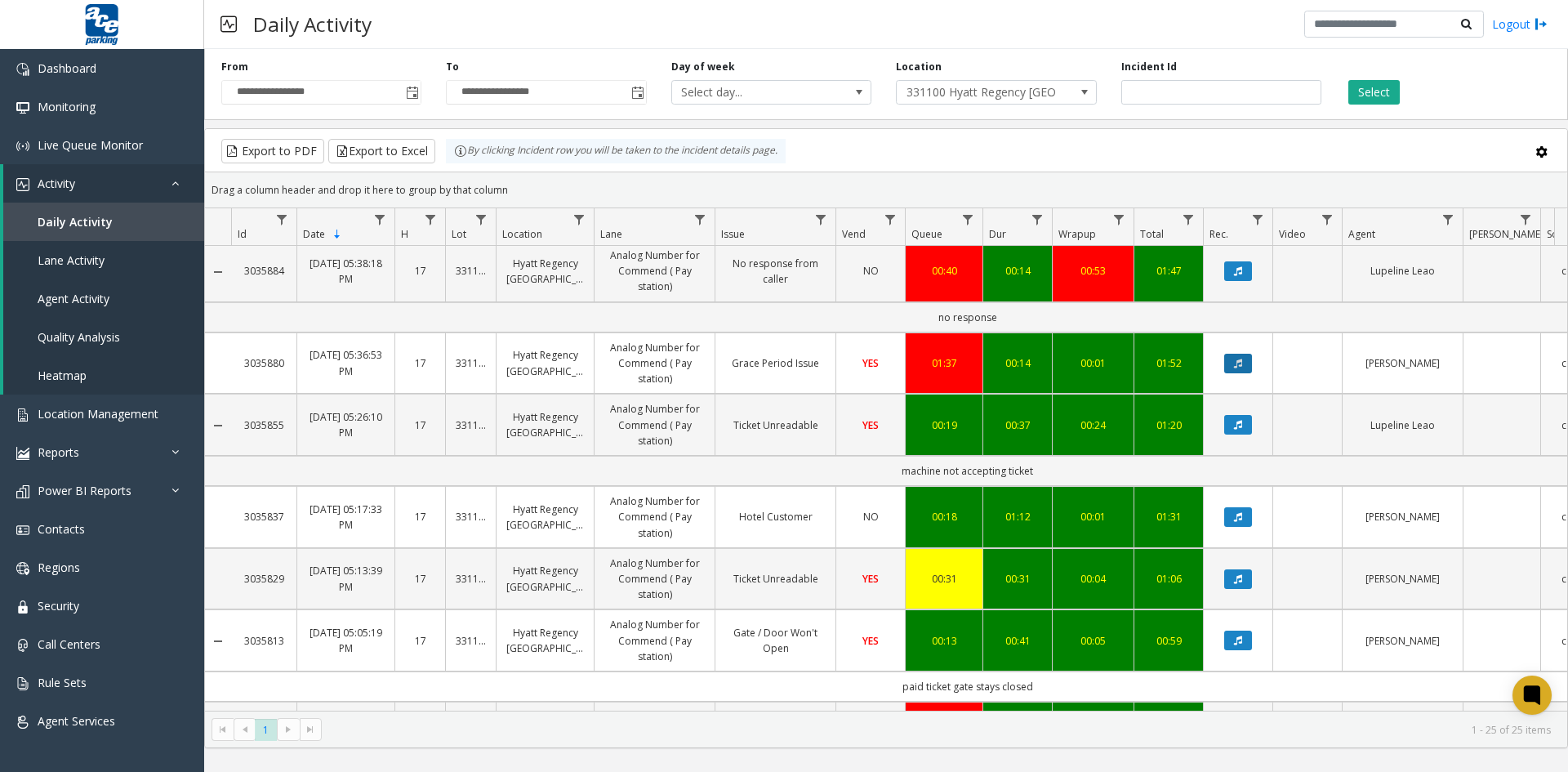
click at [1240, 363] on icon "Data table" at bounding box center [1238, 363] width 9 height 9
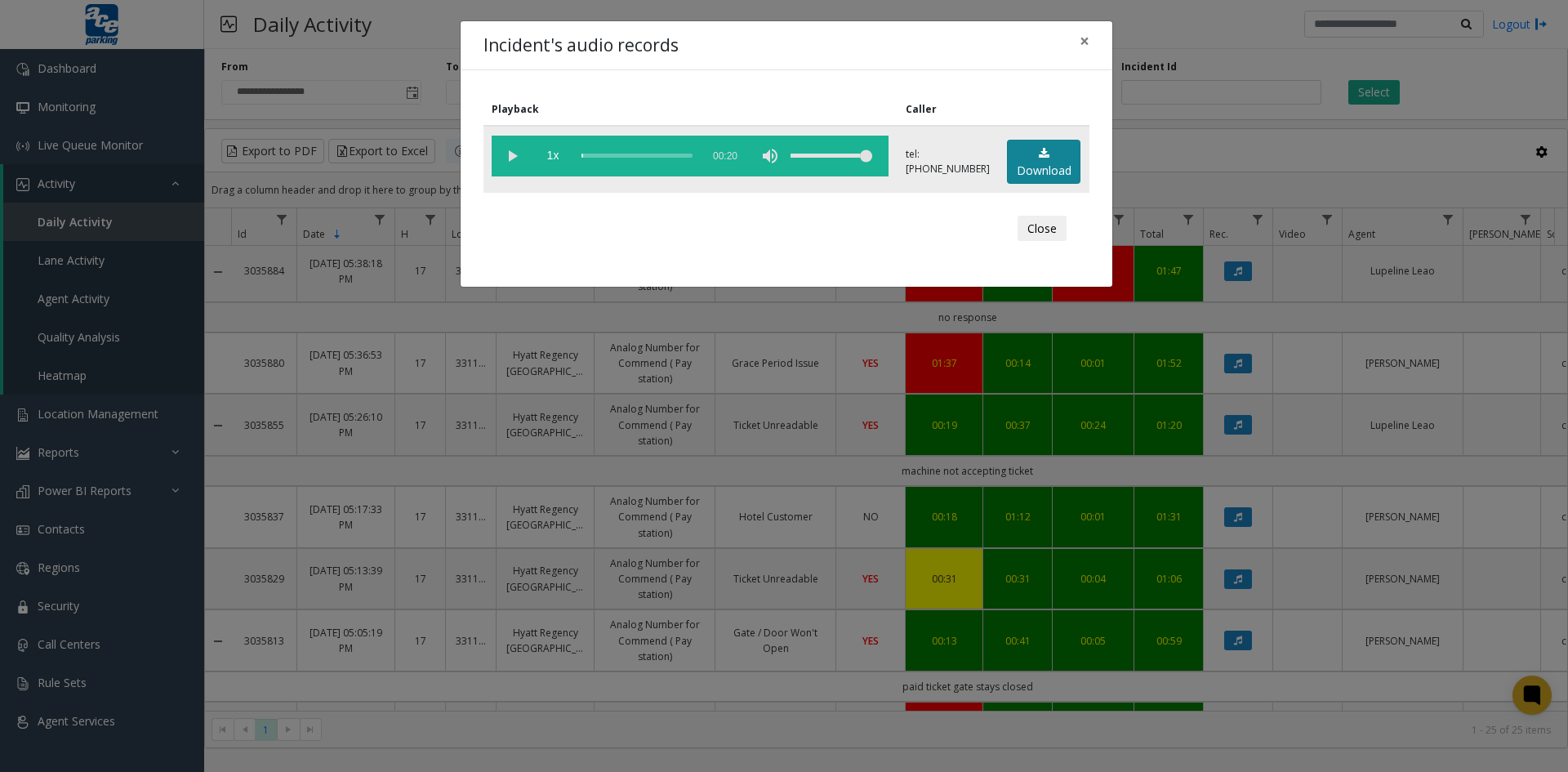
click at [1057, 157] on link "Download" at bounding box center [1044, 162] width 74 height 45
click at [1034, 226] on button "Close" at bounding box center [1042, 228] width 49 height 26
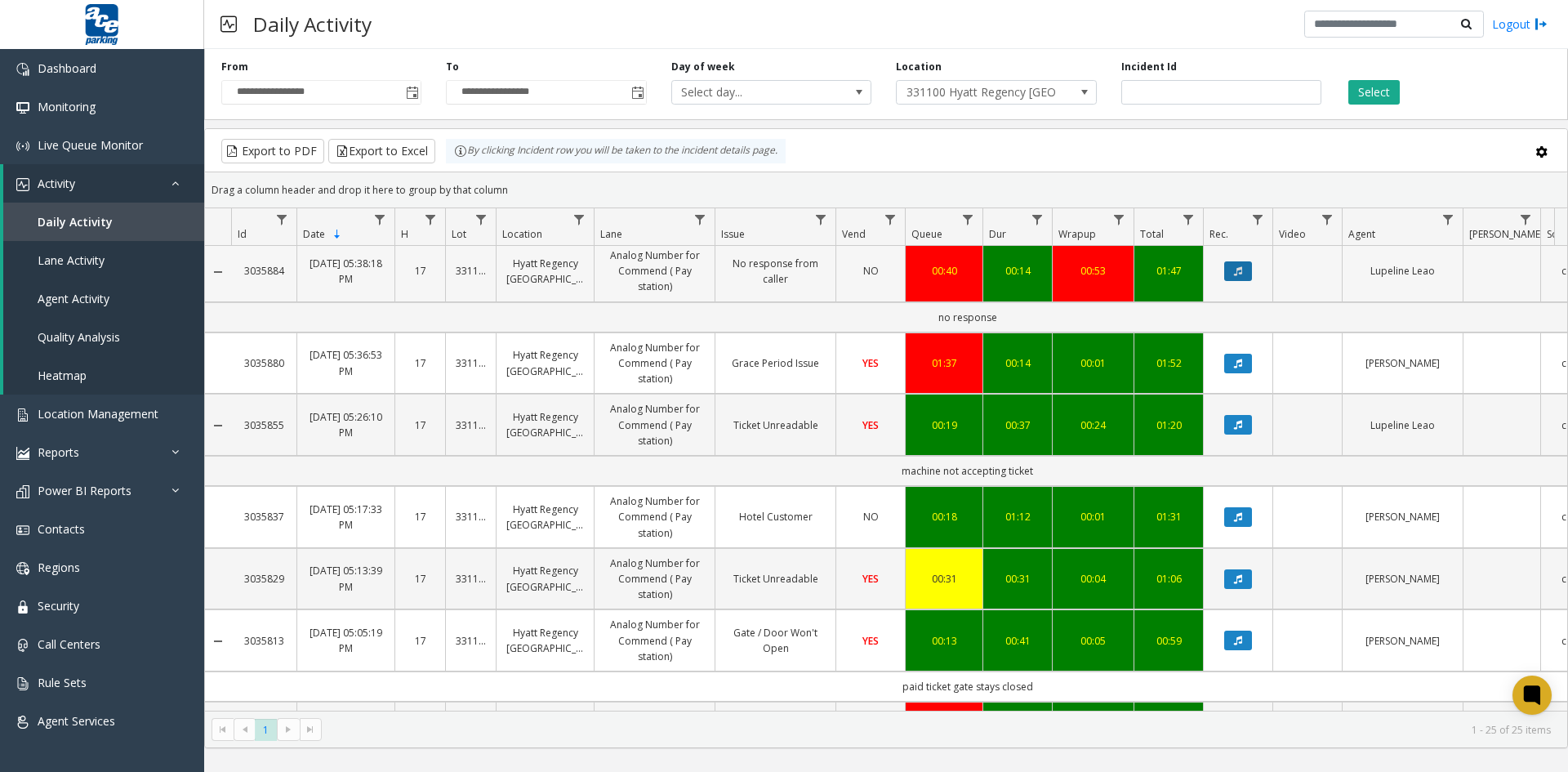
click at [1235, 275] on icon "Data table" at bounding box center [1238, 271] width 9 height 9
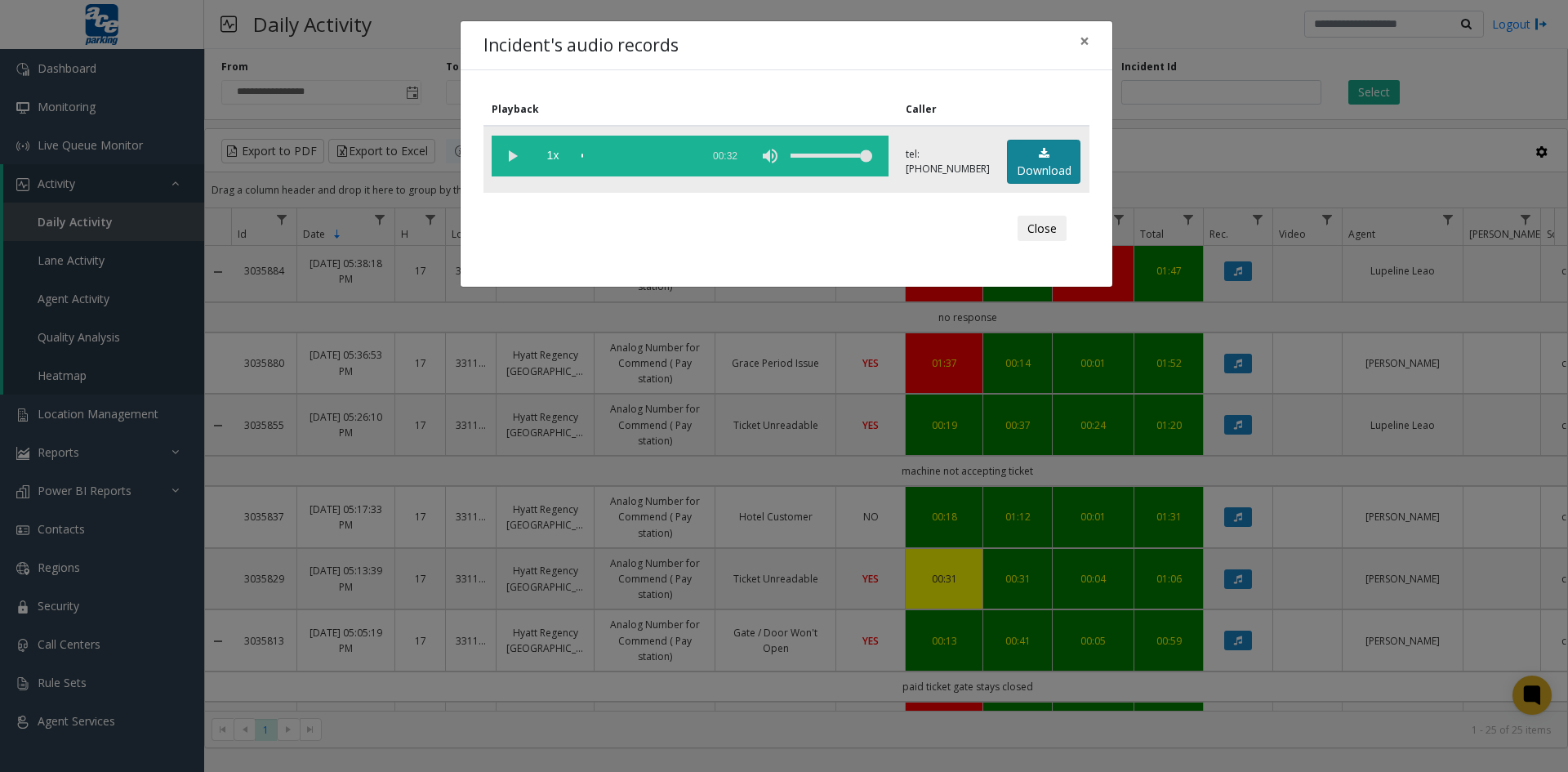
click at [1049, 163] on link "Download" at bounding box center [1044, 162] width 74 height 45
click at [1041, 229] on button "Close" at bounding box center [1042, 228] width 49 height 26
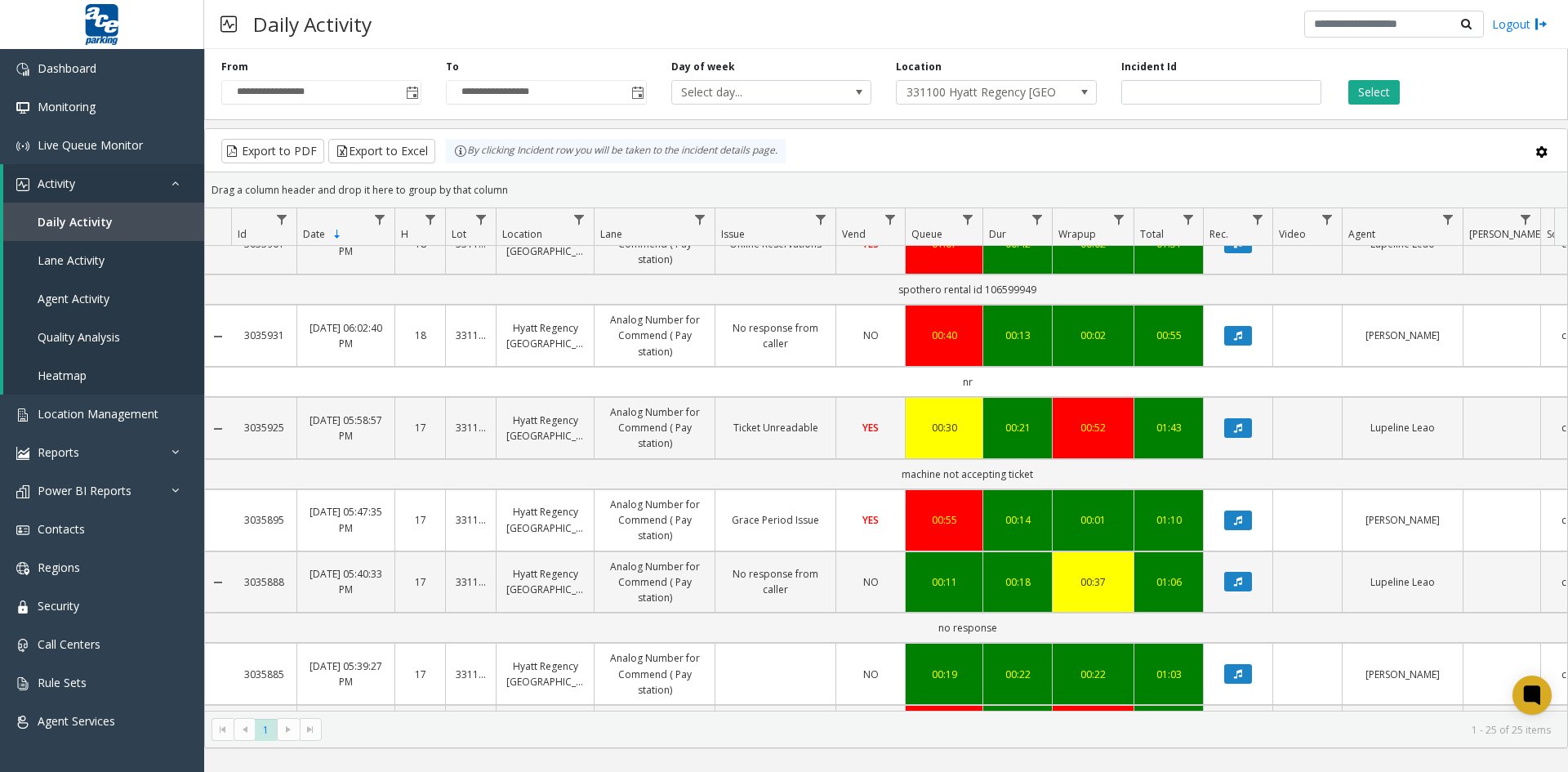
scroll to position [290, 0]
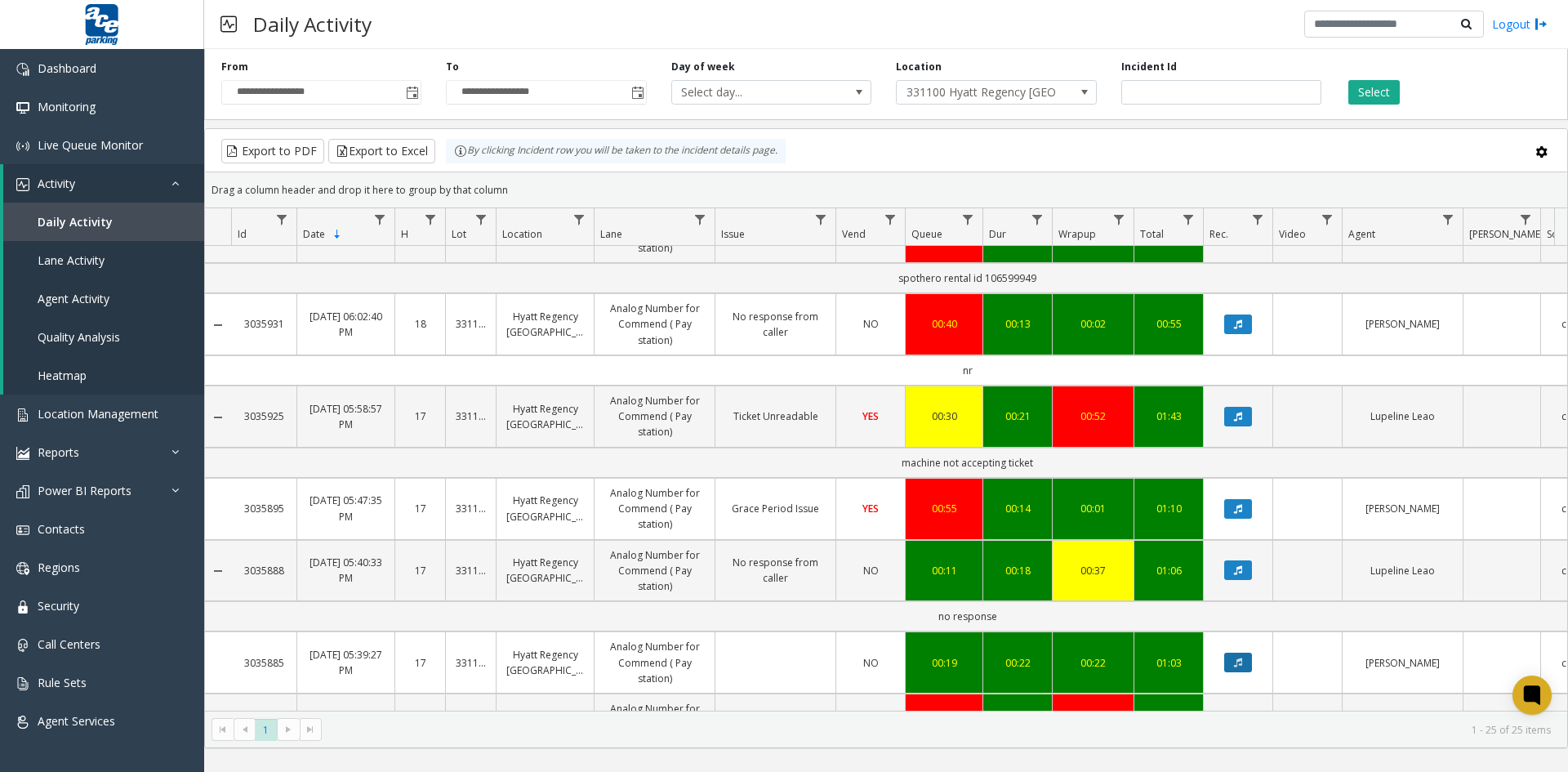
click at [1239, 659] on icon "Data table" at bounding box center [1238, 662] width 9 height 9
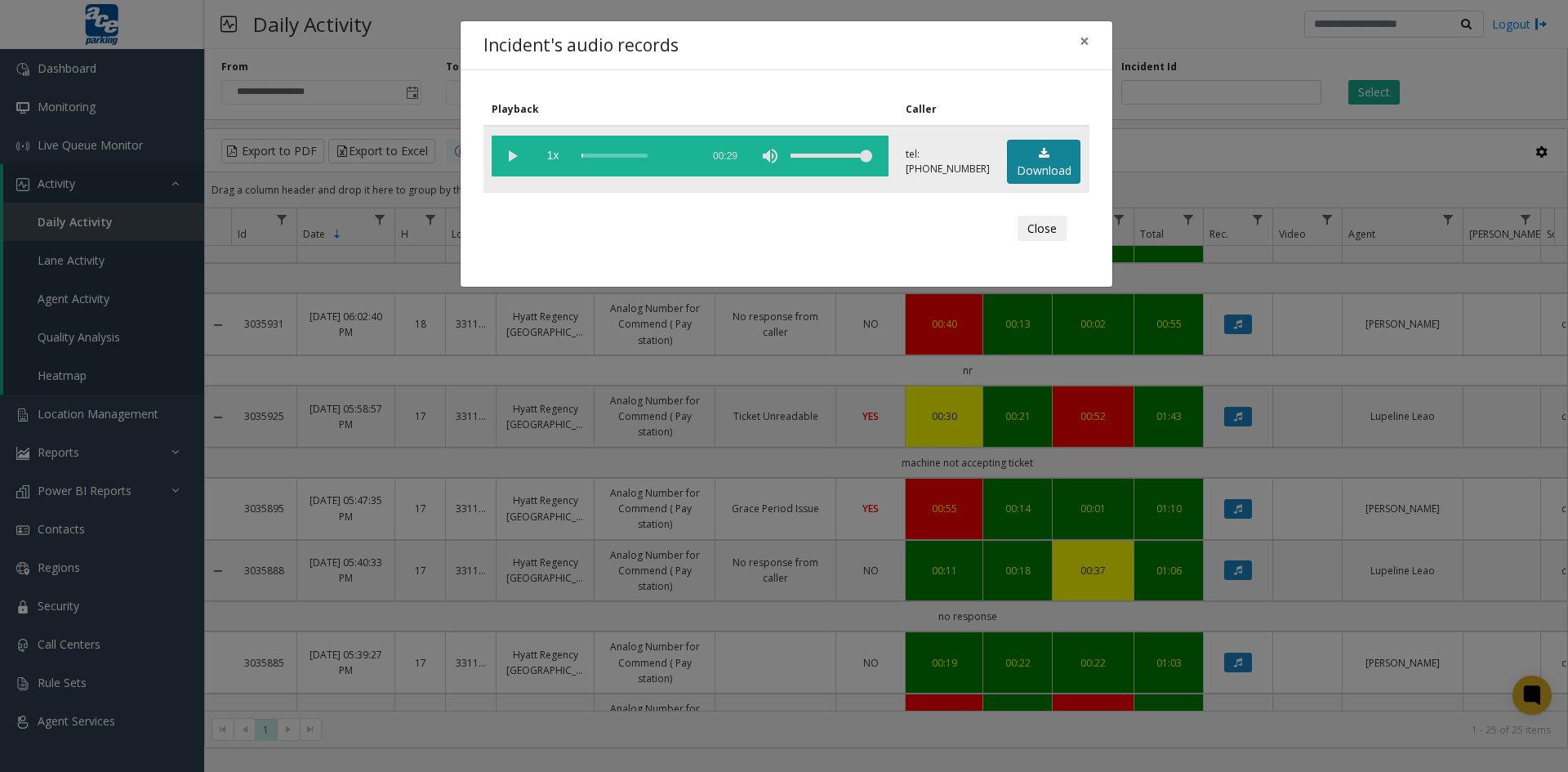
click at [1033, 159] on link "Download" at bounding box center [1044, 162] width 74 height 45
click at [1234, 569] on div "Incident's audio records × Playback Caller 1x 00:29 tel:+133110090042069731234 …" at bounding box center [784, 386] width 1568 height 772
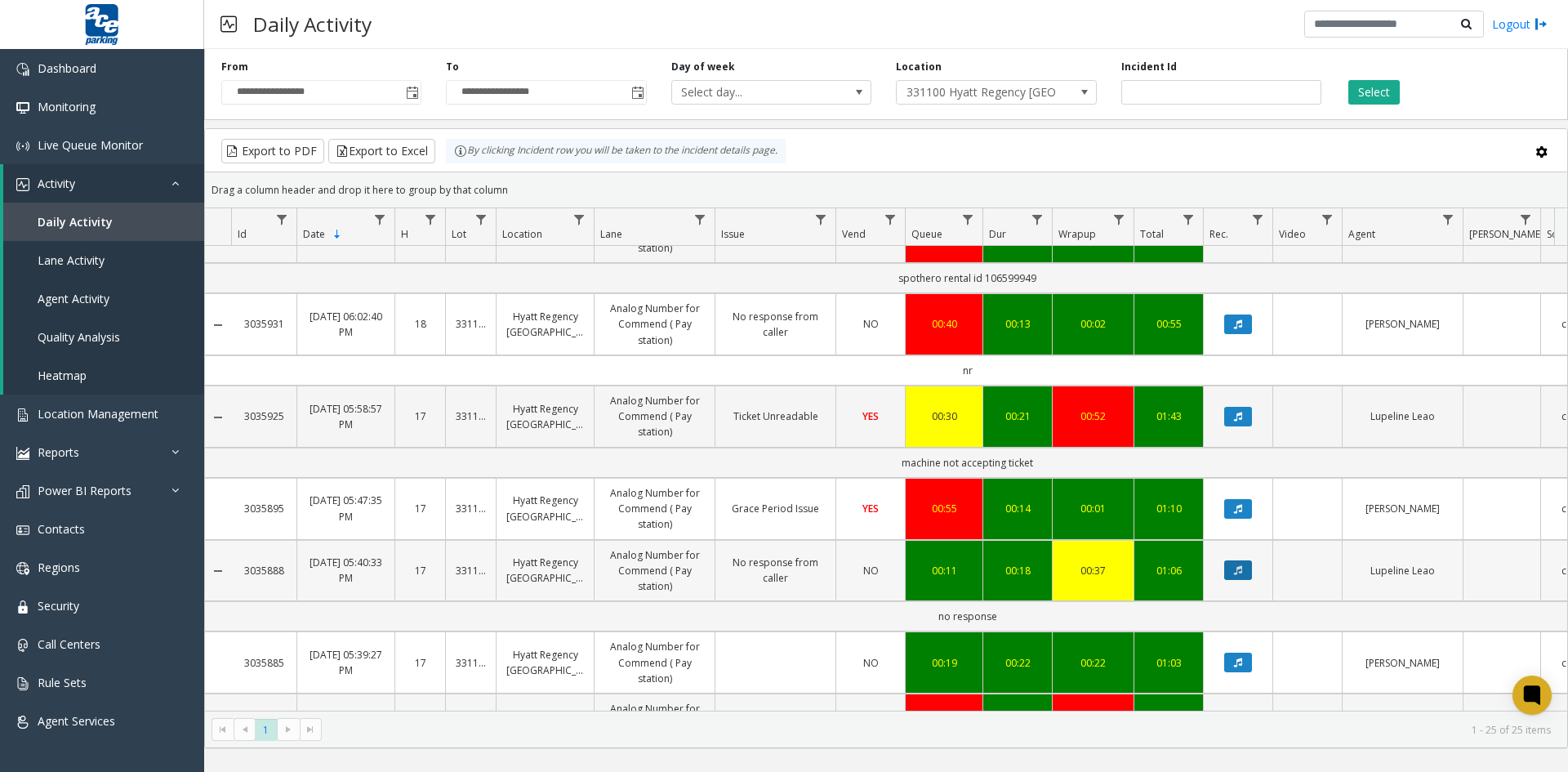
click at [1242, 565] on icon "Data table" at bounding box center [1238, 569] width 9 height 9
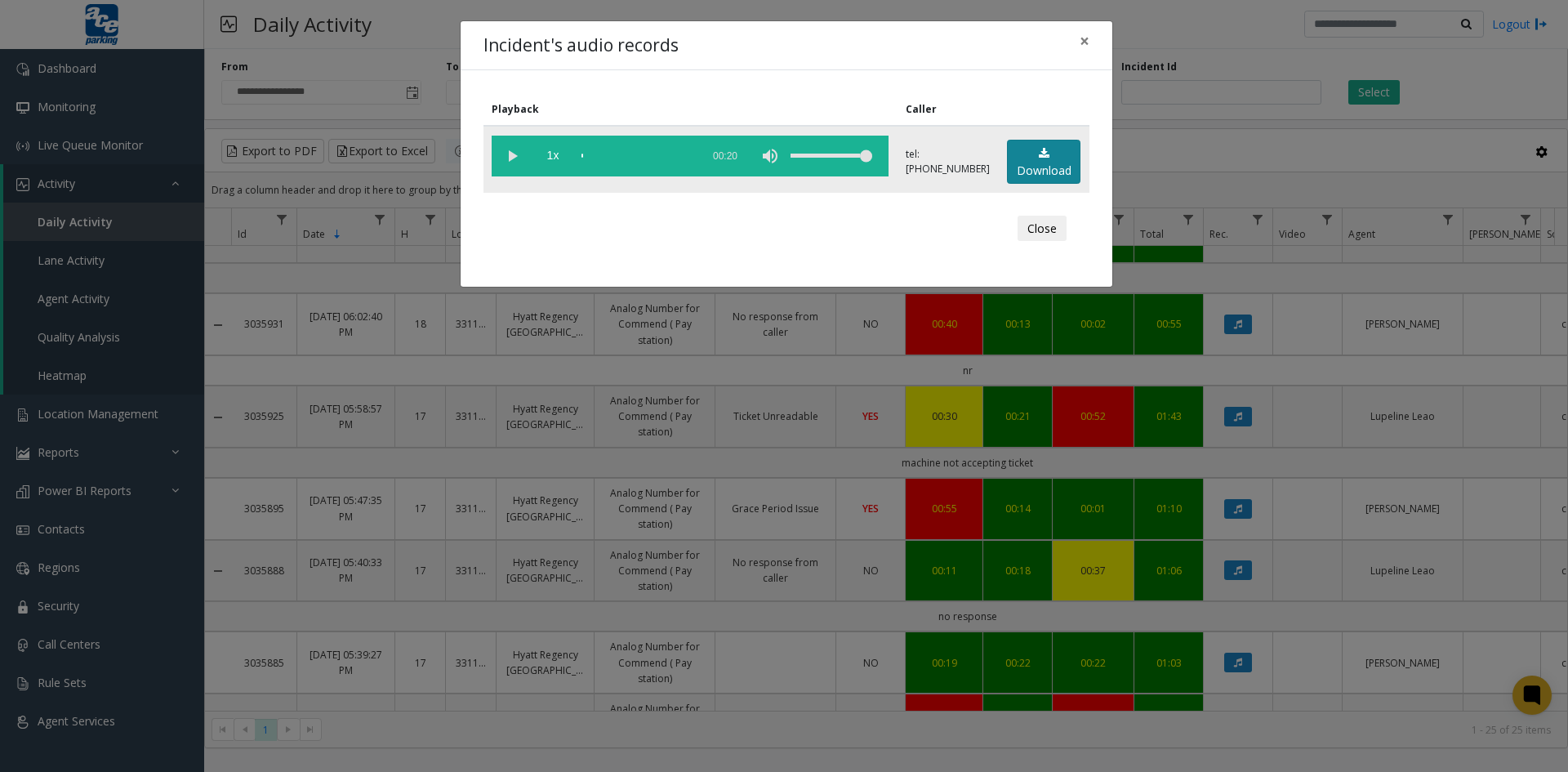
click at [1036, 159] on link "Download" at bounding box center [1044, 162] width 74 height 45
click at [1040, 216] on button "Close" at bounding box center [1042, 228] width 49 height 26
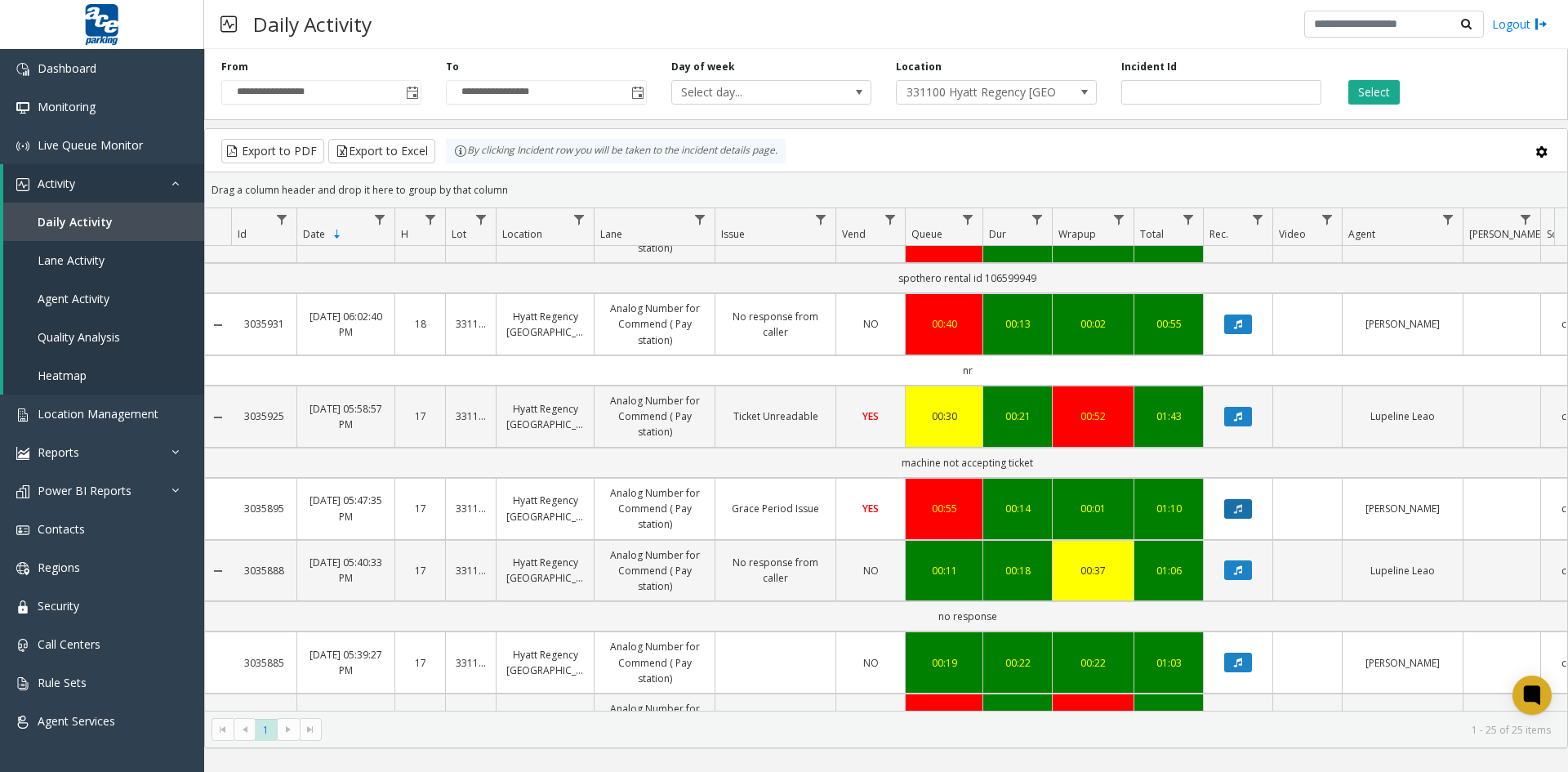
click at [1243, 505] on button "Data table" at bounding box center [1238, 508] width 27 height 20
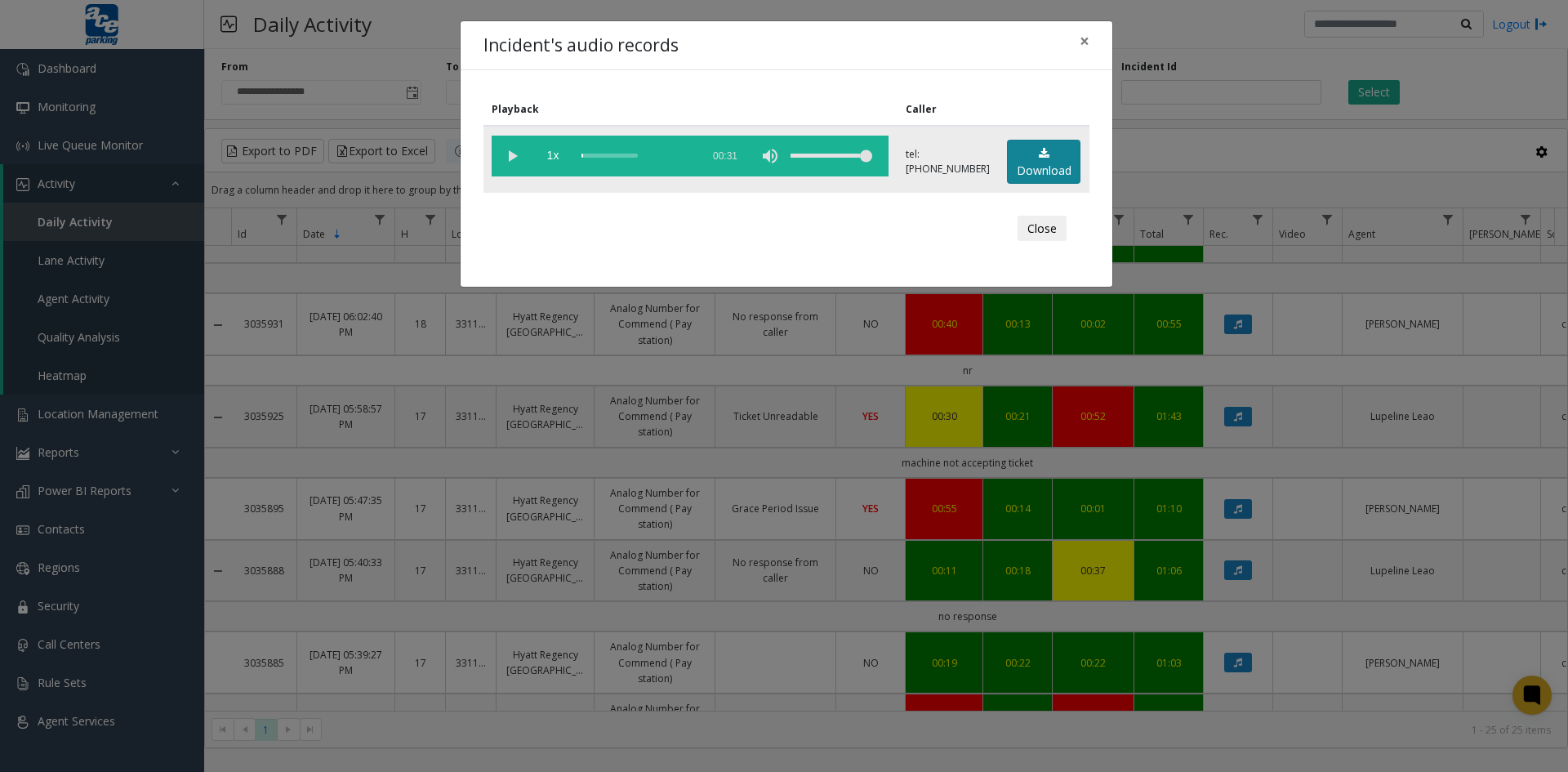
click at [1045, 159] on link "Download" at bounding box center [1044, 162] width 74 height 45
click at [1039, 226] on button "Close" at bounding box center [1042, 228] width 49 height 26
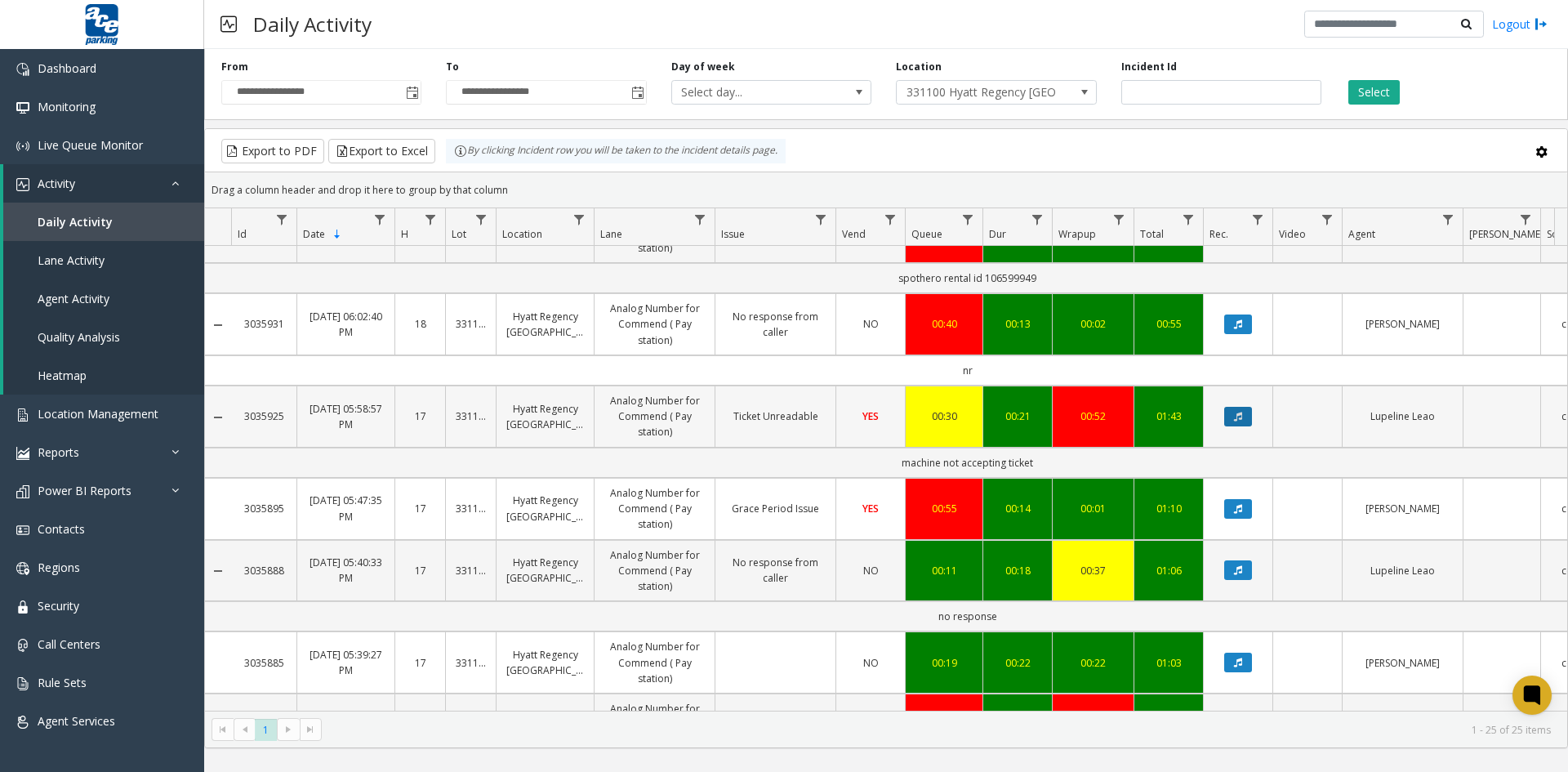
click at [1234, 417] on icon "Data table" at bounding box center [1238, 416] width 9 height 9
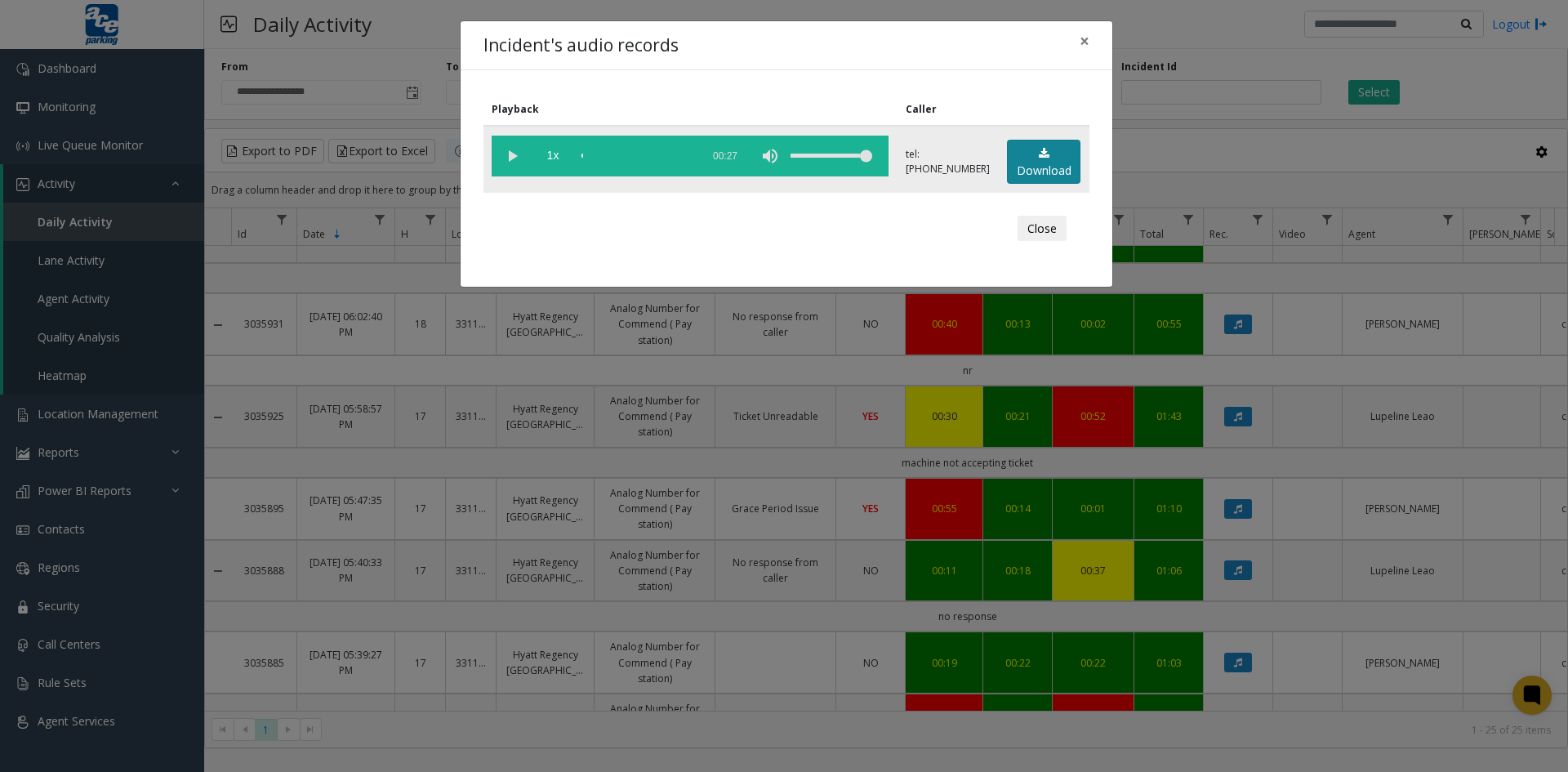
click at [1040, 162] on link "Download" at bounding box center [1044, 162] width 74 height 45
click at [1049, 226] on button "Close" at bounding box center [1042, 228] width 49 height 26
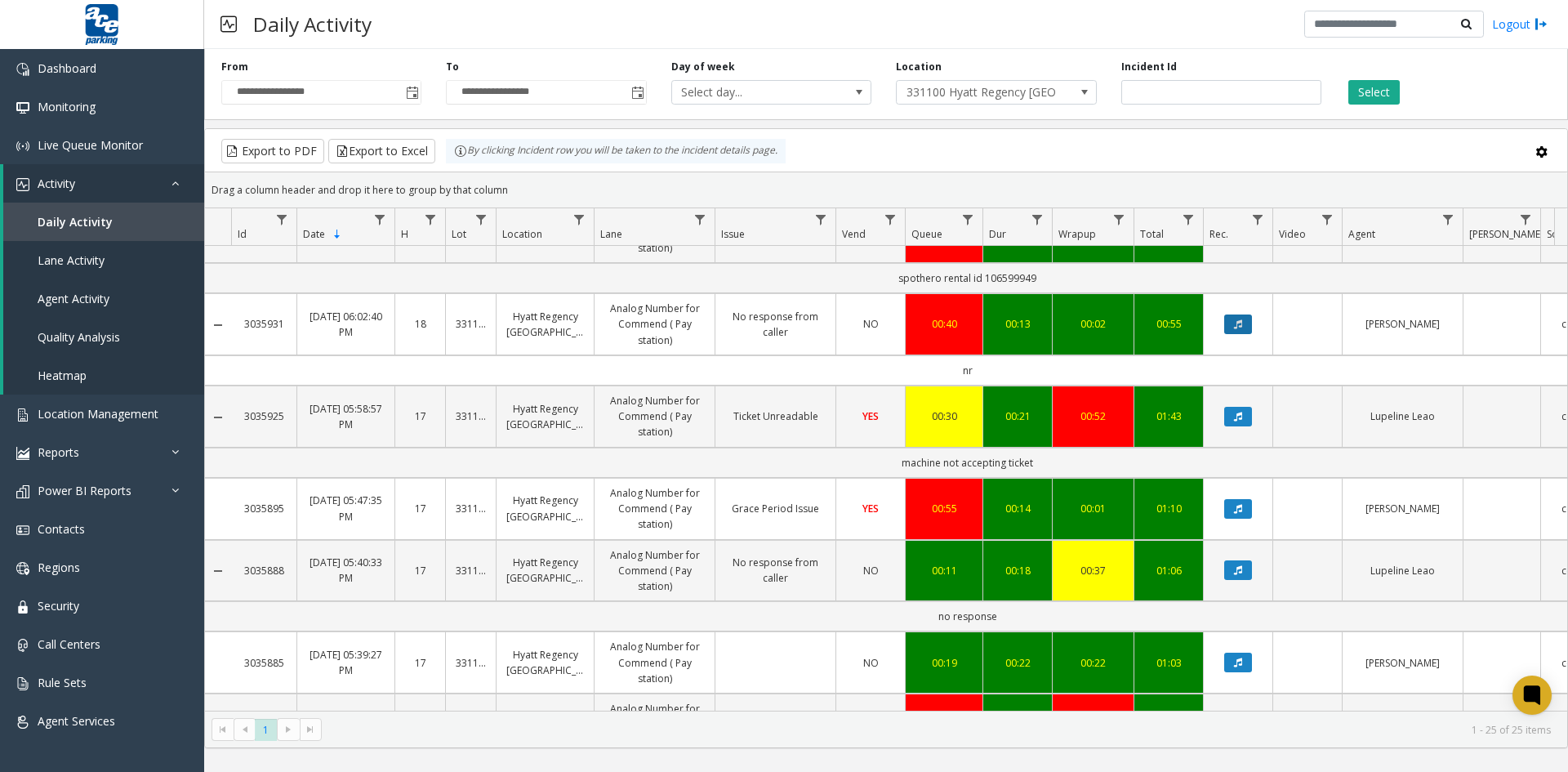
click at [1237, 322] on icon "Data table" at bounding box center [1238, 324] width 9 height 9
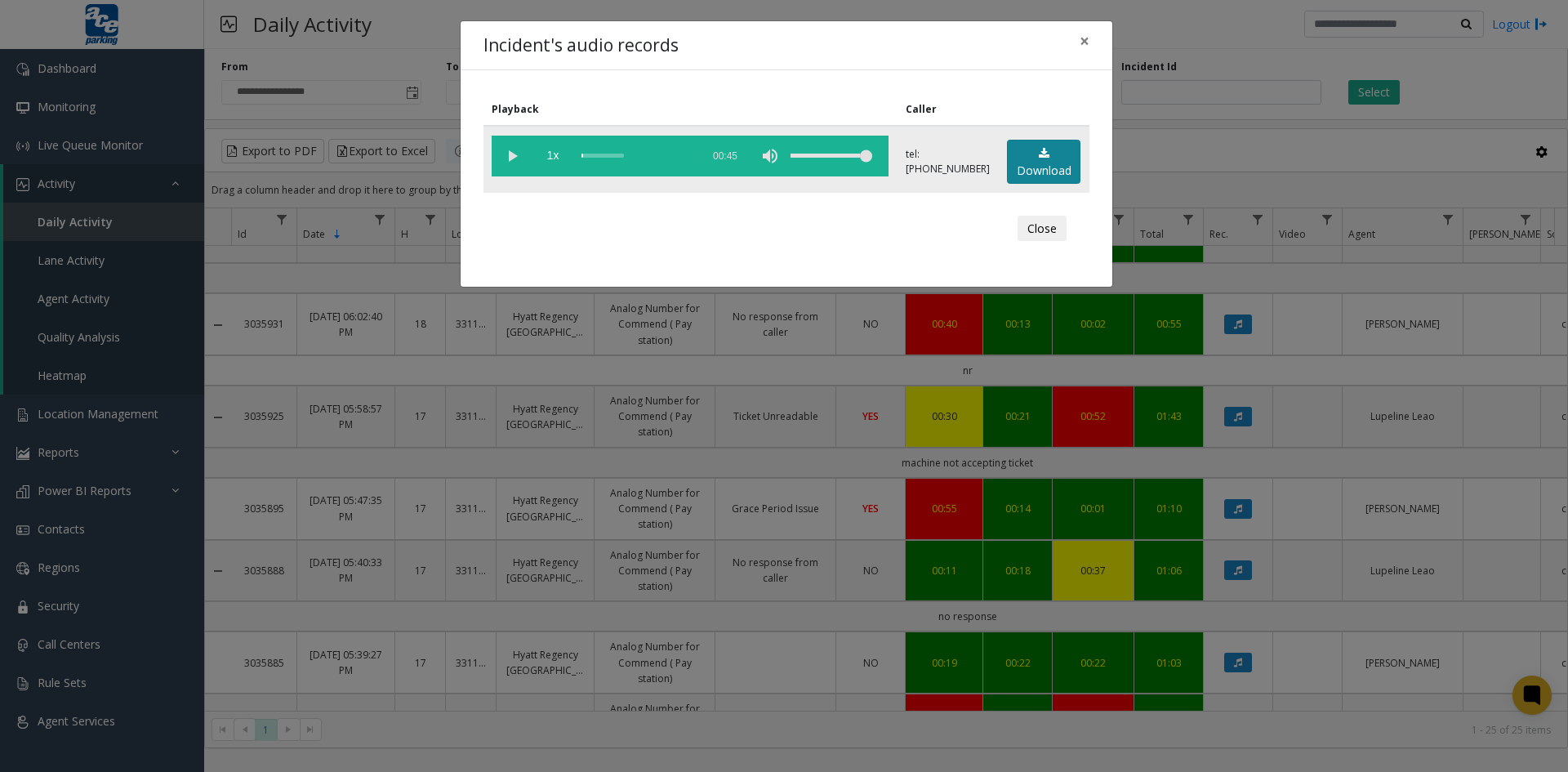
click at [1040, 159] on link "Download" at bounding box center [1044, 162] width 74 height 45
click at [1036, 226] on button "Close" at bounding box center [1042, 228] width 49 height 26
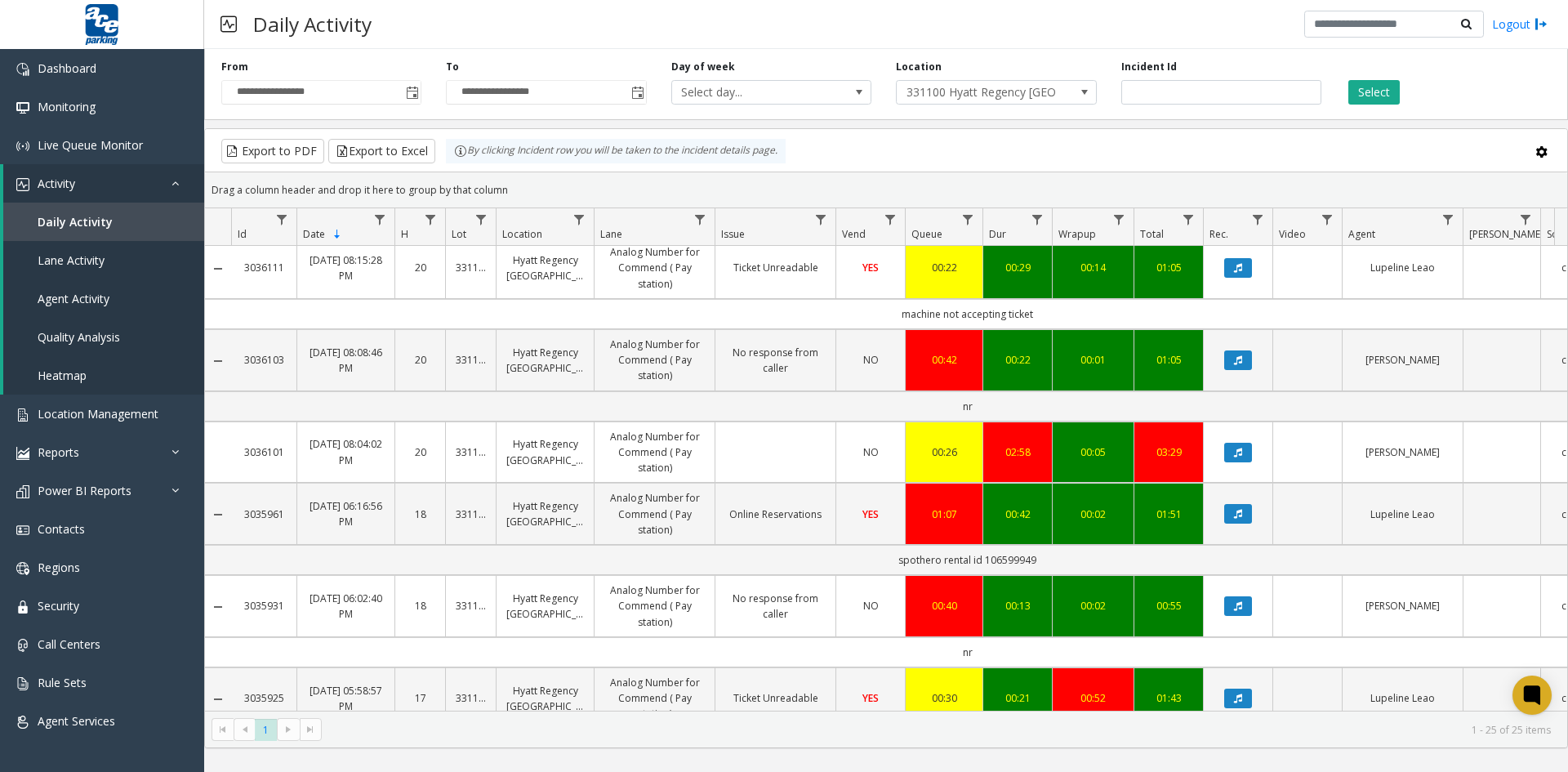
scroll to position [0, 0]
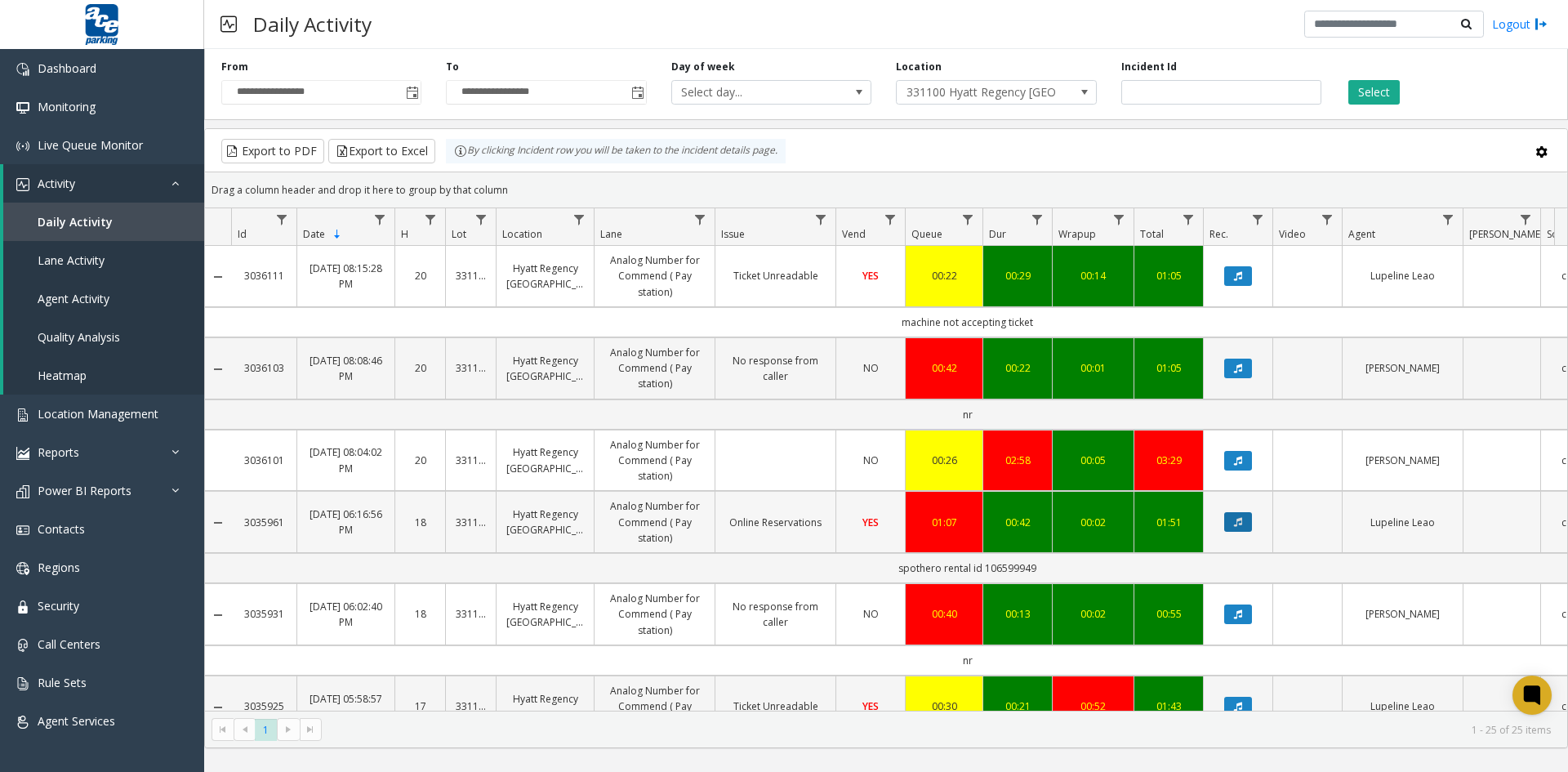
click at [1234, 523] on icon "Data table" at bounding box center [1238, 521] width 9 height 9
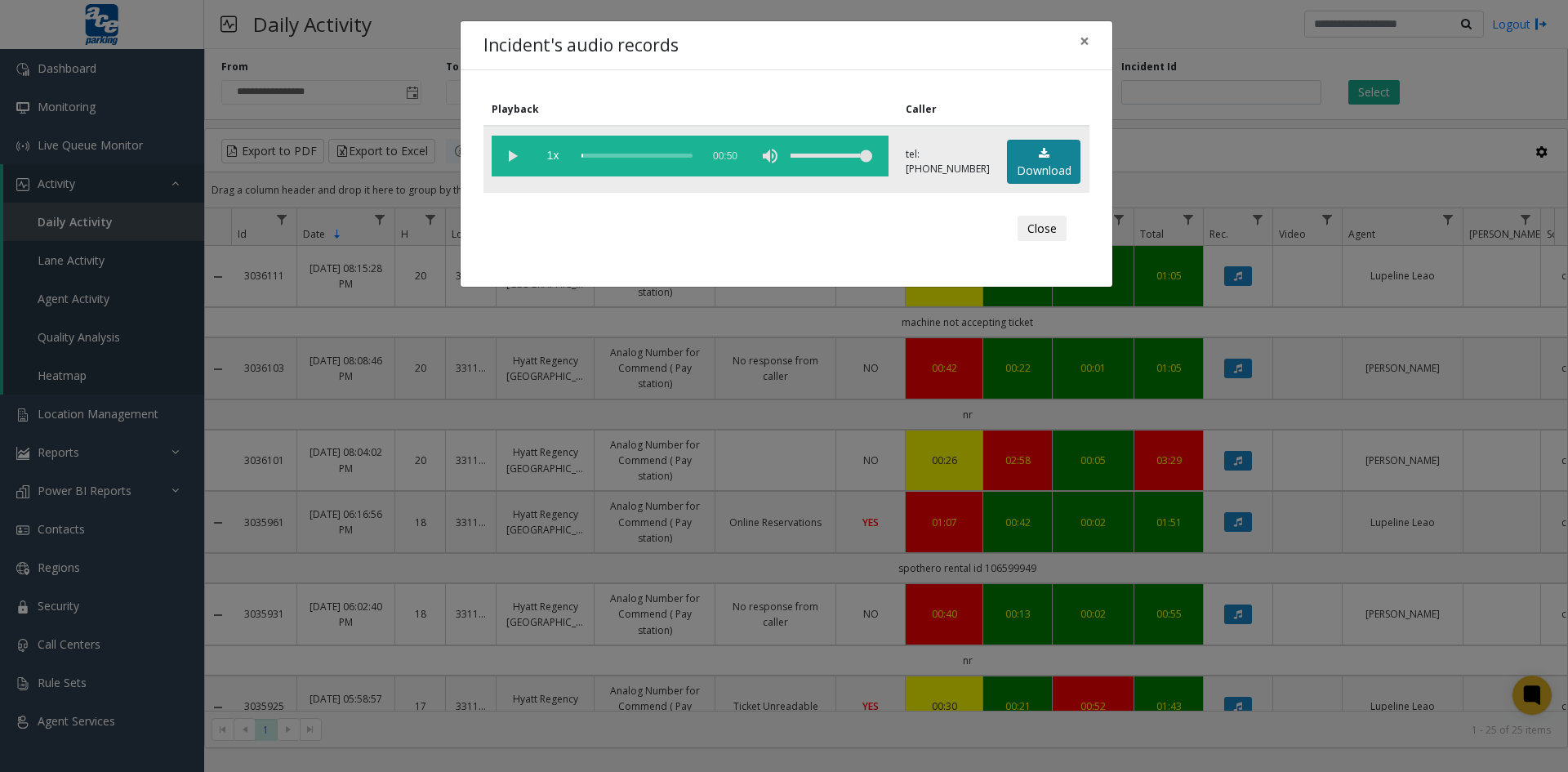
click at [1034, 161] on link "Download" at bounding box center [1044, 162] width 74 height 45
click at [1044, 222] on button "Close" at bounding box center [1042, 228] width 49 height 26
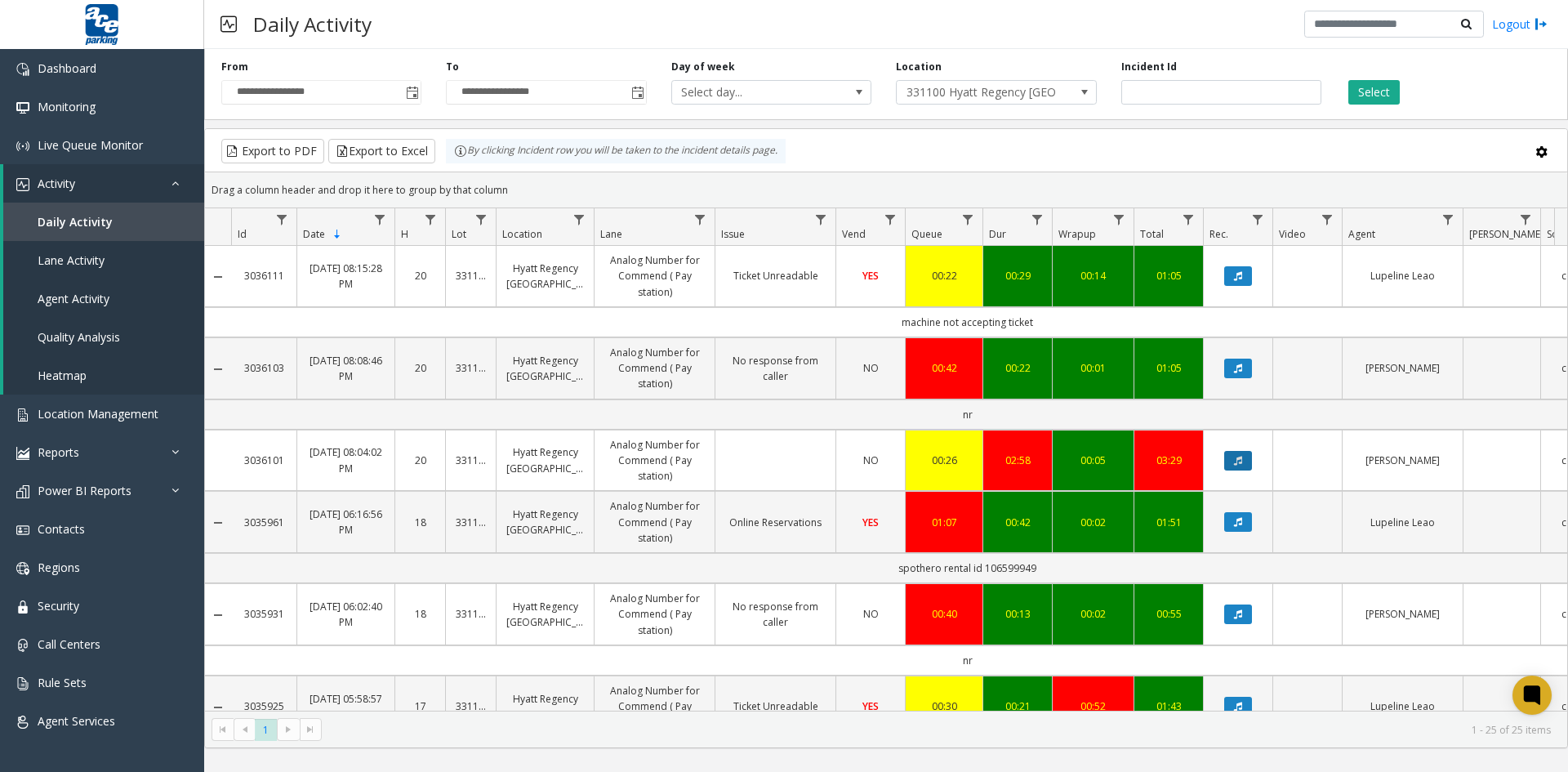
click at [1235, 458] on button "Data table" at bounding box center [1238, 460] width 27 height 20
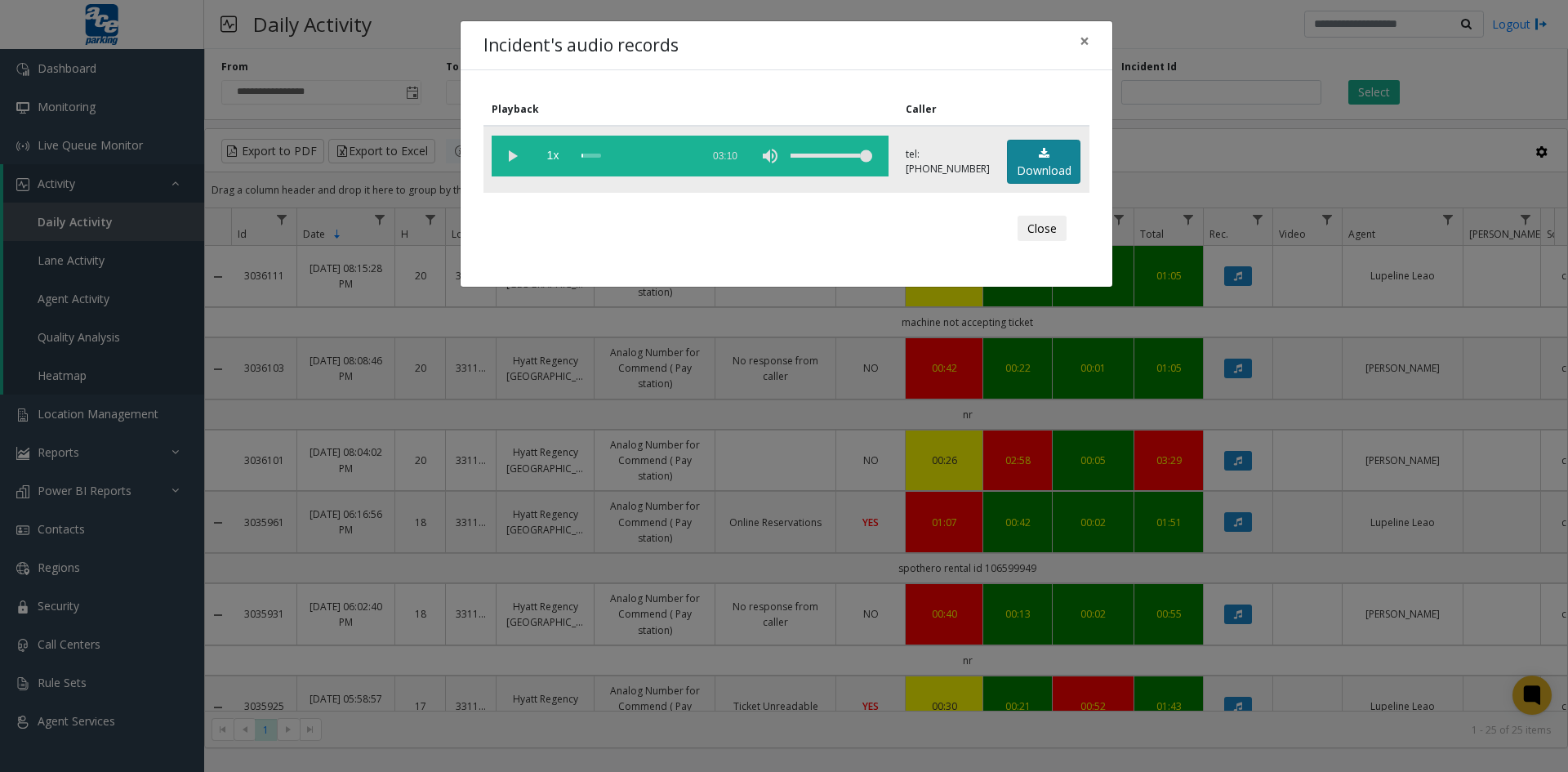
click at [1038, 161] on link "Download" at bounding box center [1044, 162] width 74 height 45
click at [1044, 157] on icon at bounding box center [1044, 153] width 10 height 11
click at [1045, 229] on button "Close" at bounding box center [1042, 228] width 49 height 26
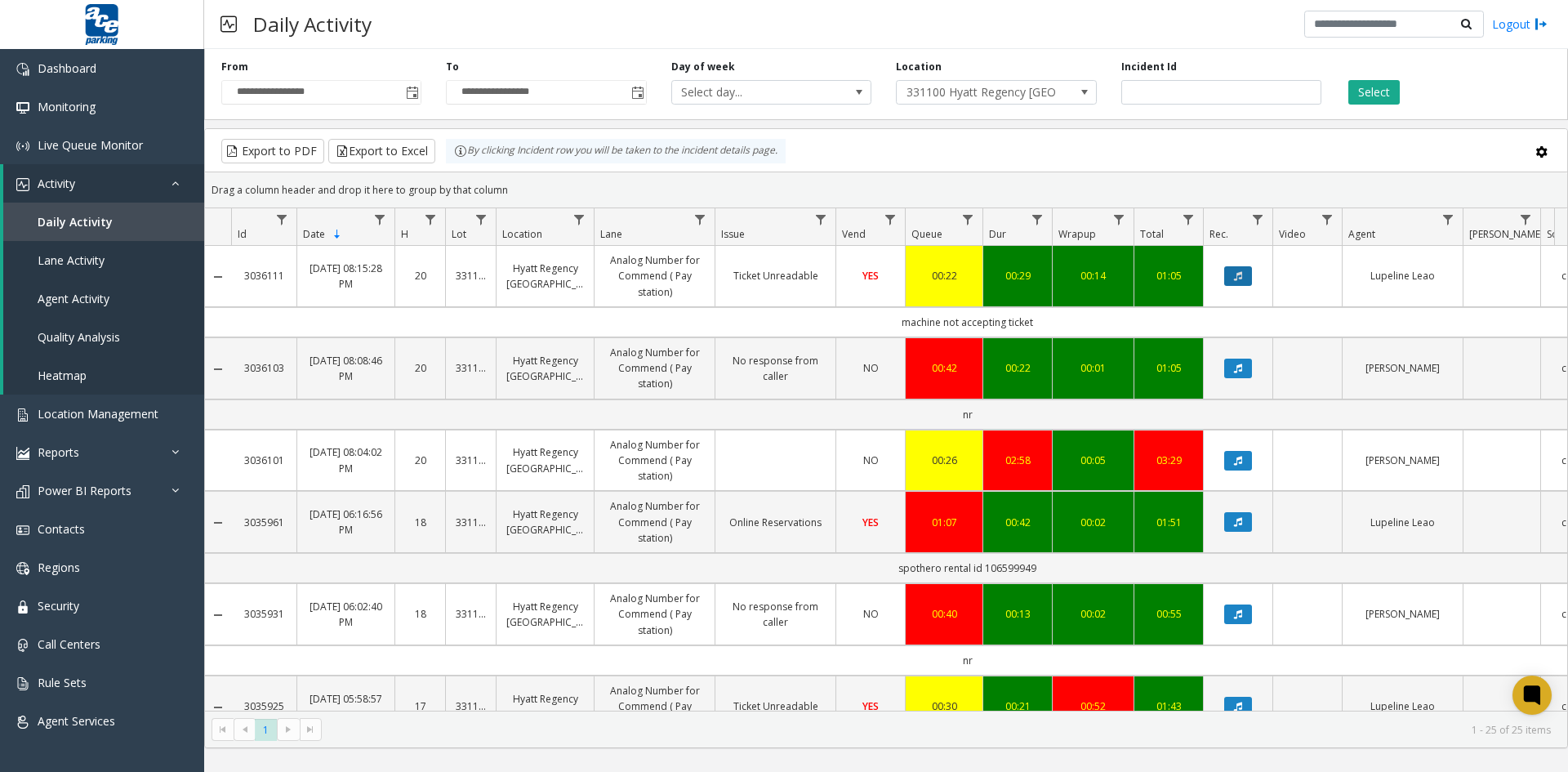
click at [1237, 274] on icon "Data table" at bounding box center [1238, 276] width 9 height 9
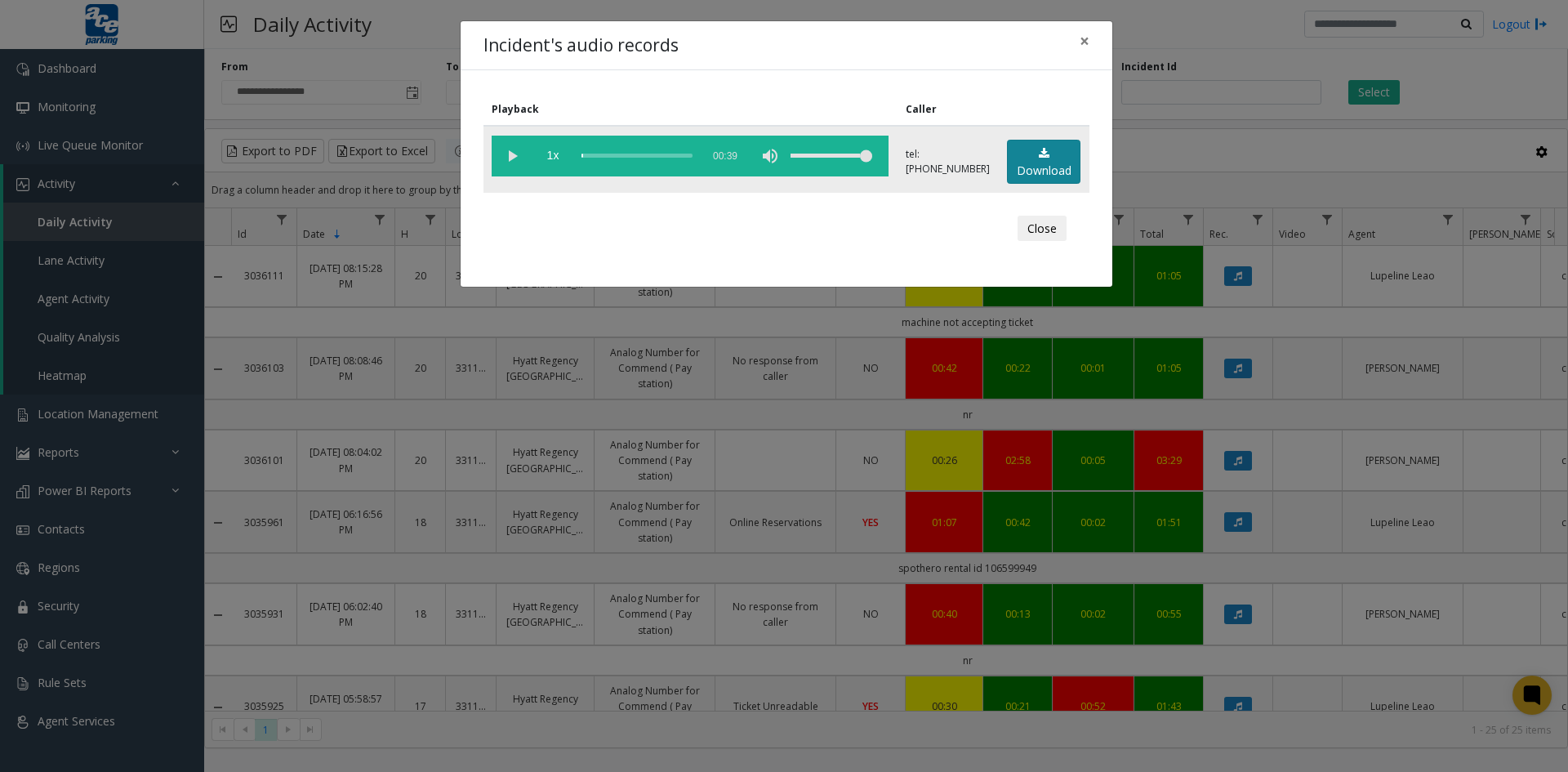
click at [1055, 151] on link "Download" at bounding box center [1044, 162] width 74 height 45
click at [1048, 231] on button "Close" at bounding box center [1042, 228] width 49 height 26
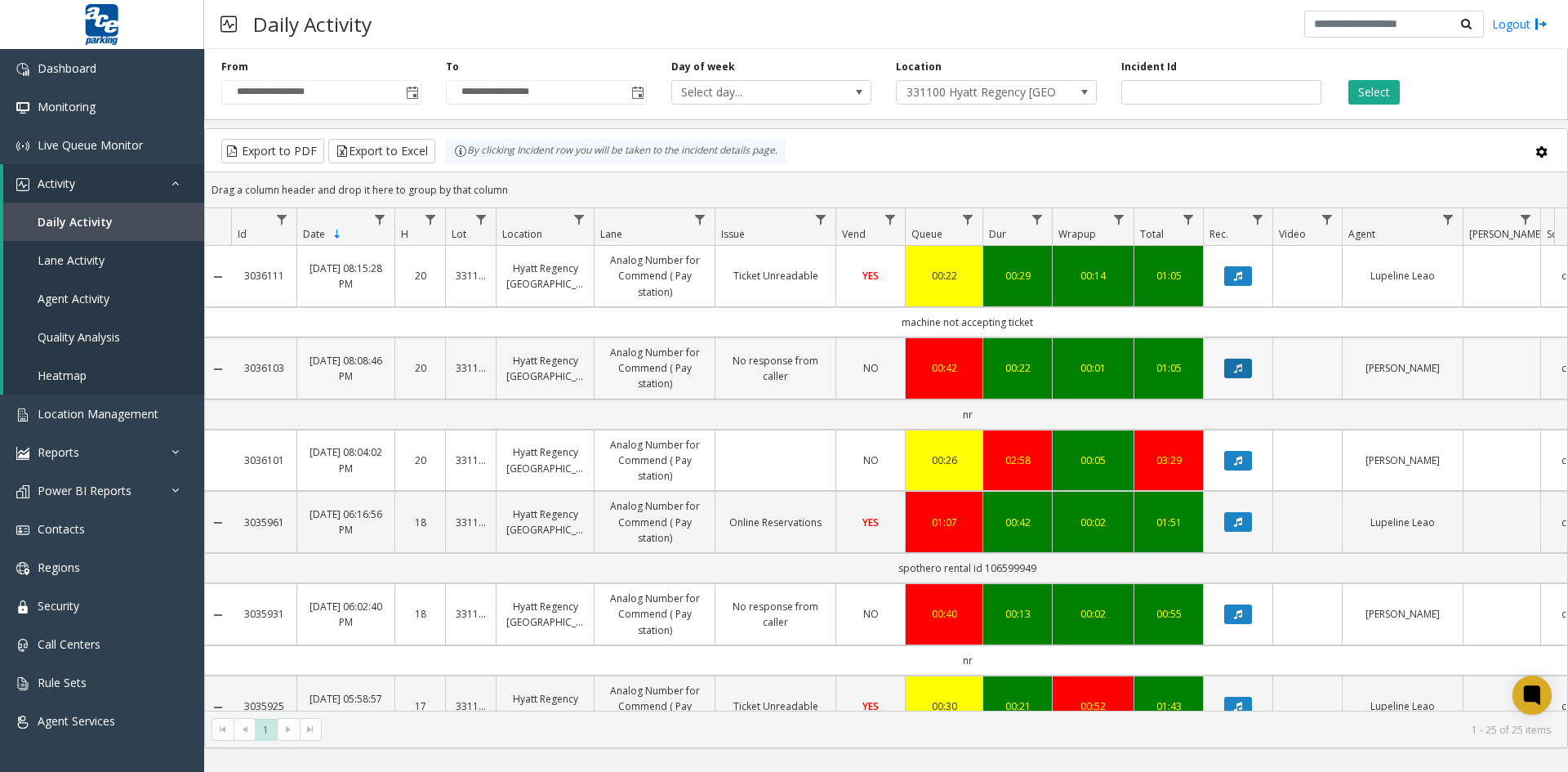
click at [1245, 369] on button "Data table" at bounding box center [1238, 368] width 27 height 20
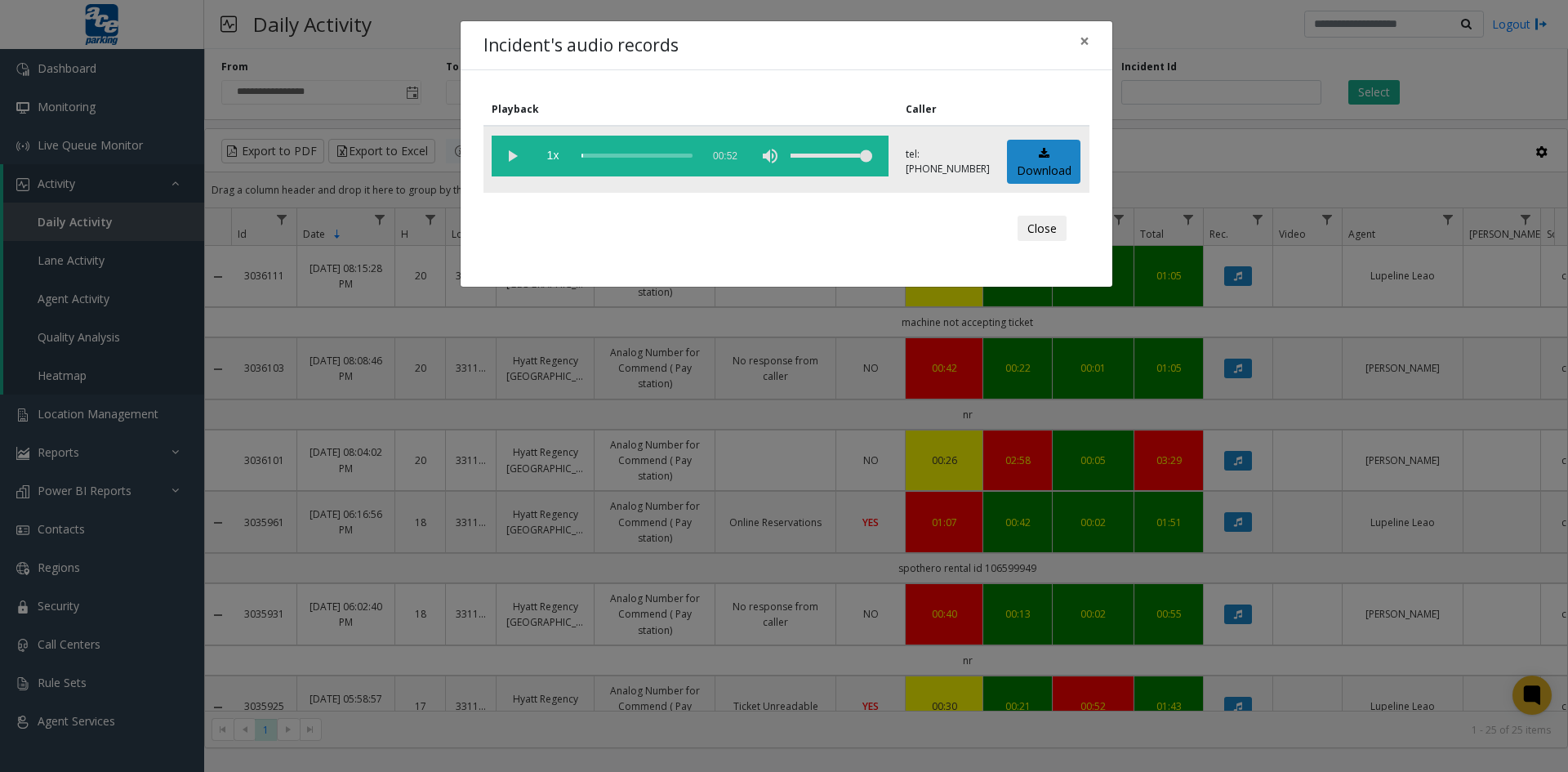
click at [510, 155] on vg-play-pause at bounding box center [513, 156] width 41 height 41
click at [791, 155] on div "volume level" at bounding box center [831, 156] width 82 height 41
click at [1039, 233] on button "Close" at bounding box center [1042, 228] width 49 height 26
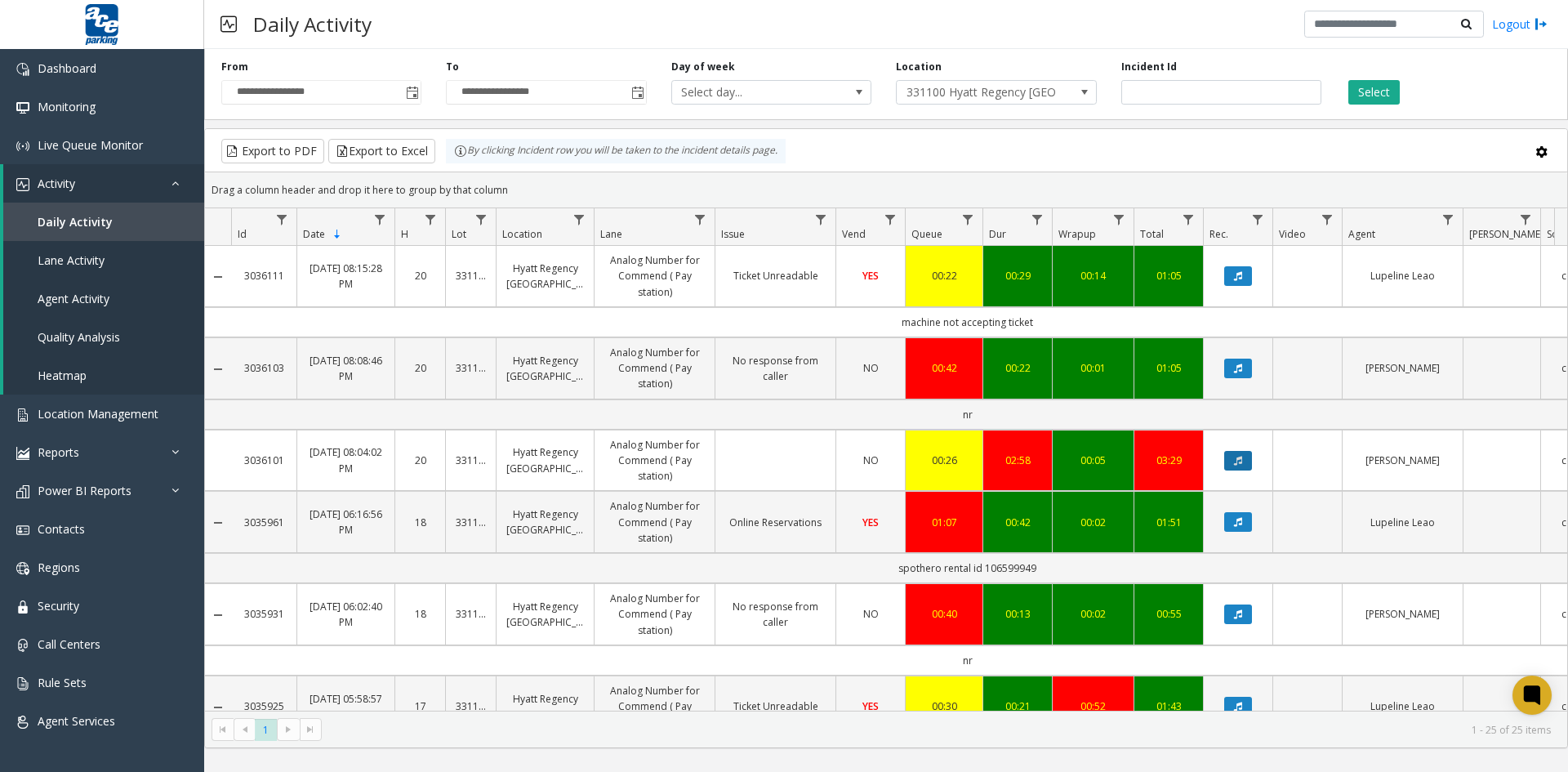
click at [1245, 465] on button "Data table" at bounding box center [1238, 460] width 27 height 20
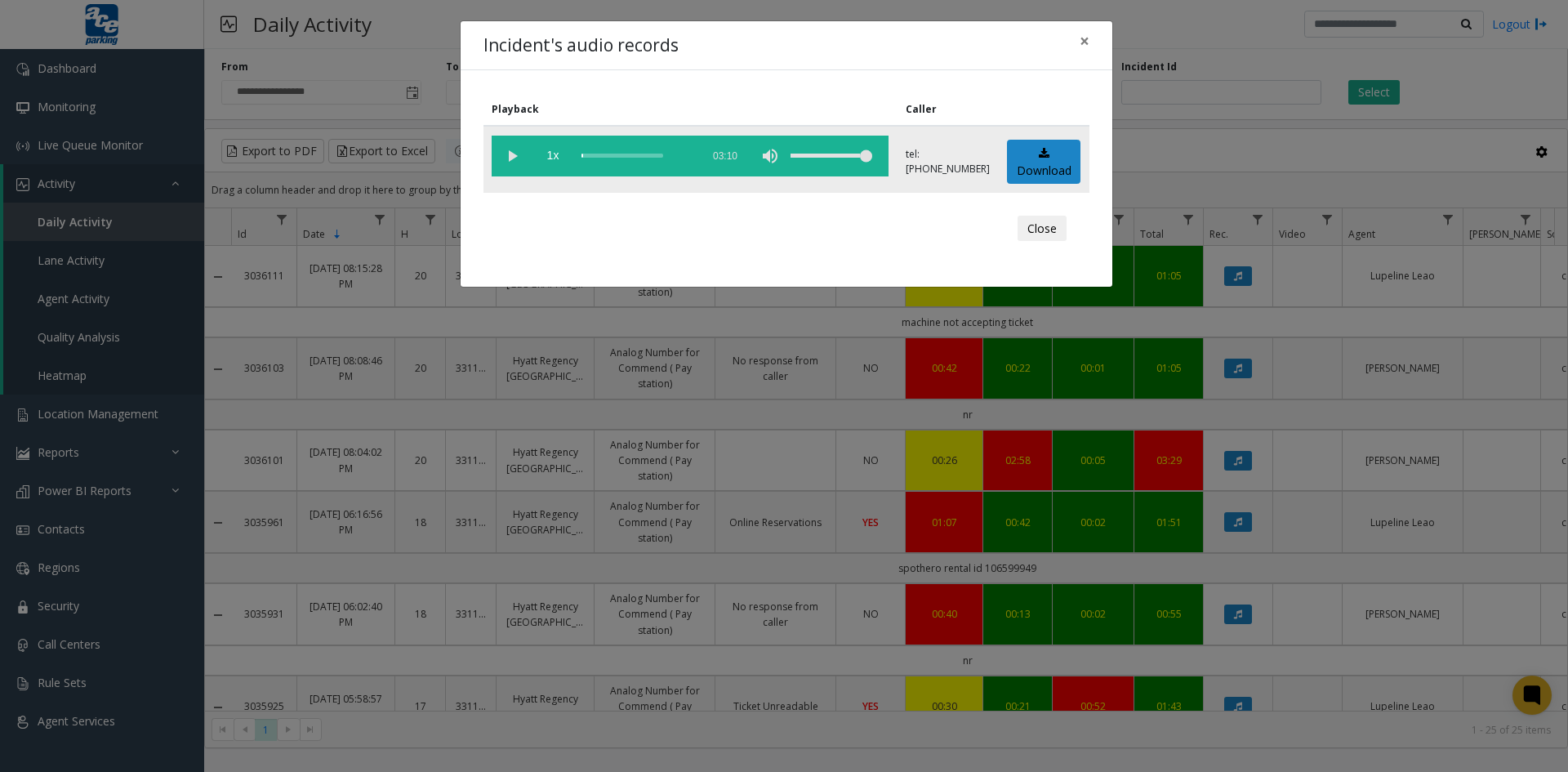
click at [510, 155] on vg-play-pause at bounding box center [513, 156] width 41 height 41
click at [1048, 226] on button "Close" at bounding box center [1042, 228] width 49 height 26
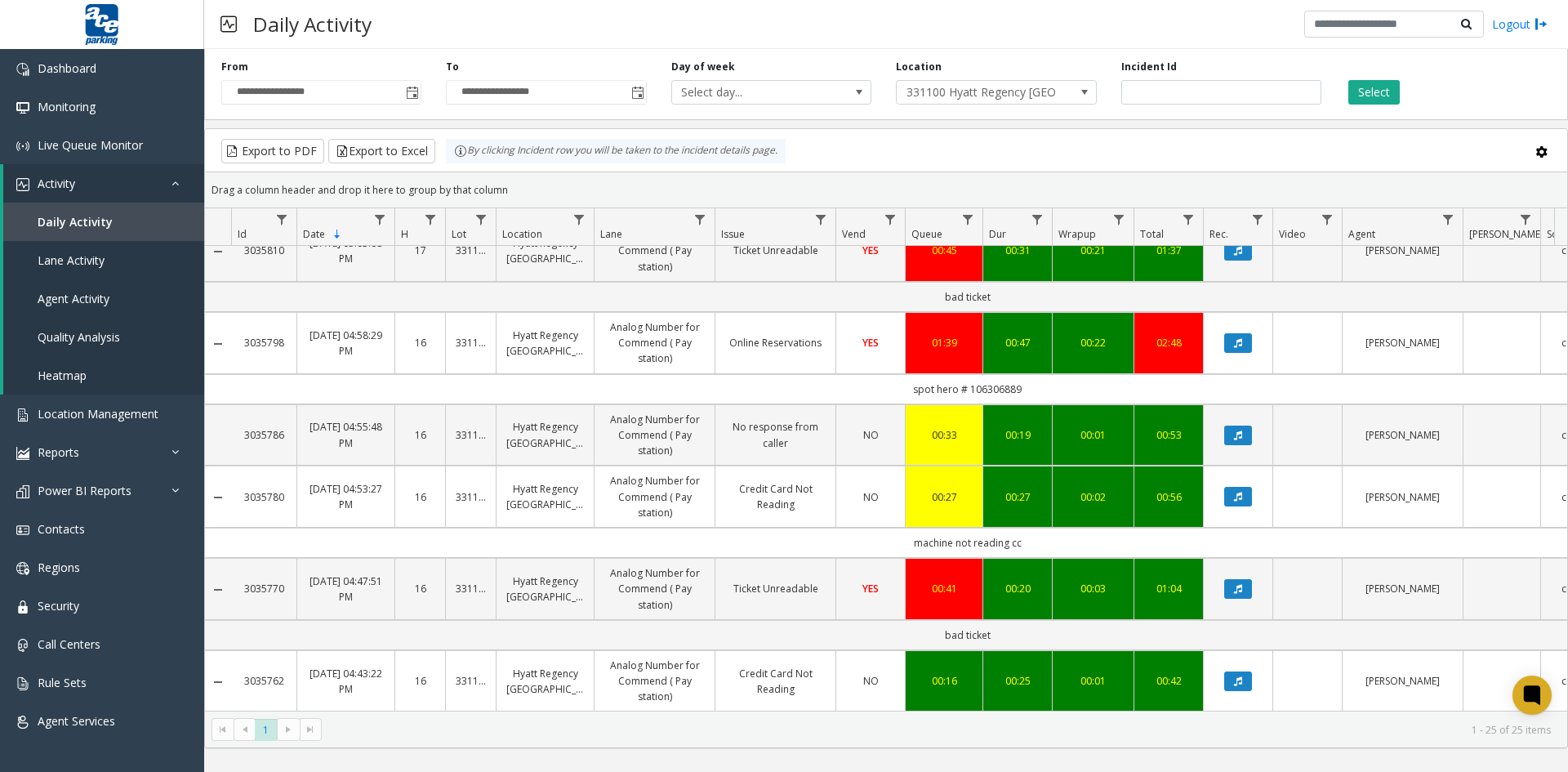
scroll to position [1607, 0]
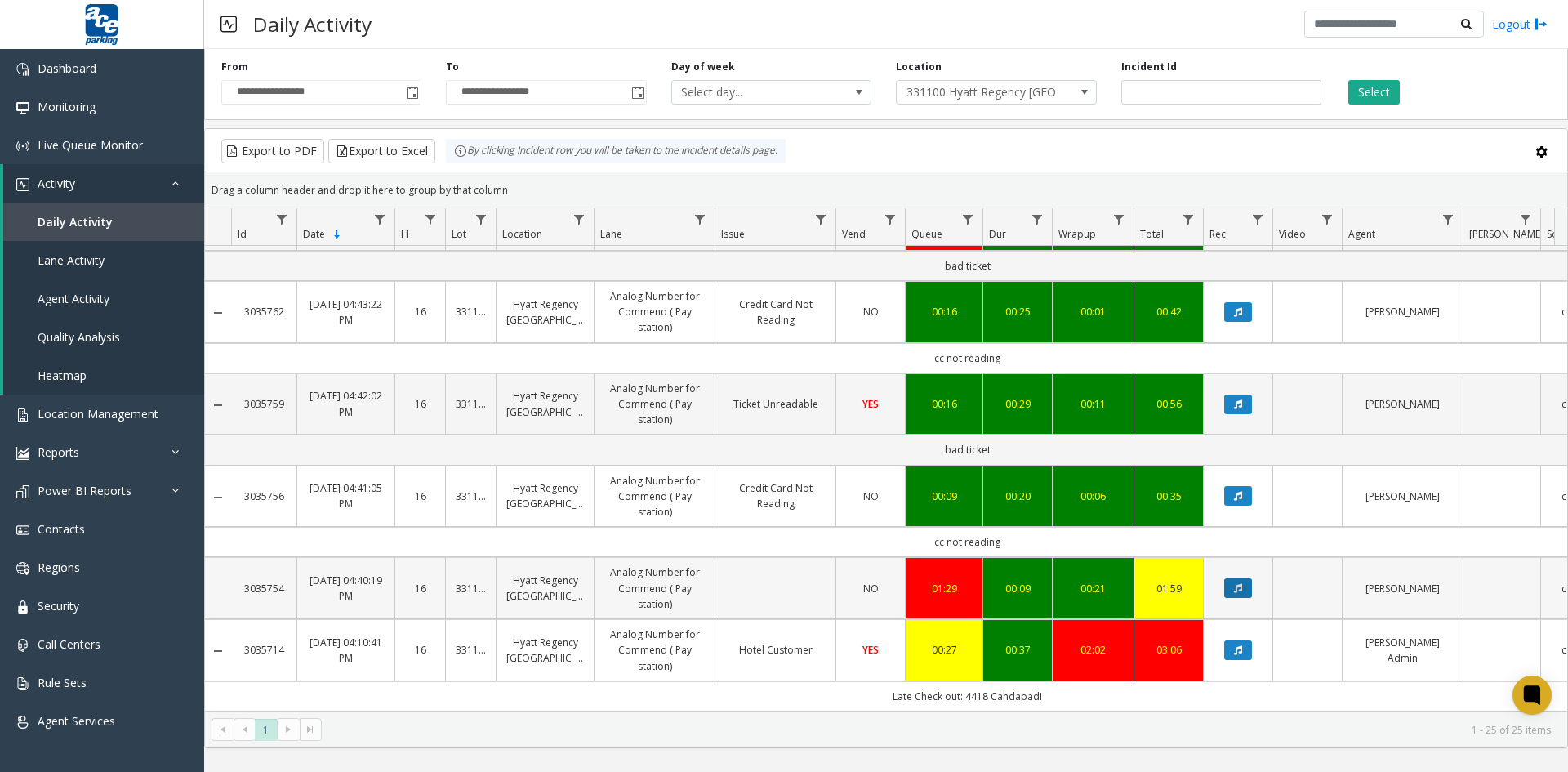
click at [1237, 583] on icon "Data table" at bounding box center [1238, 587] width 9 height 9
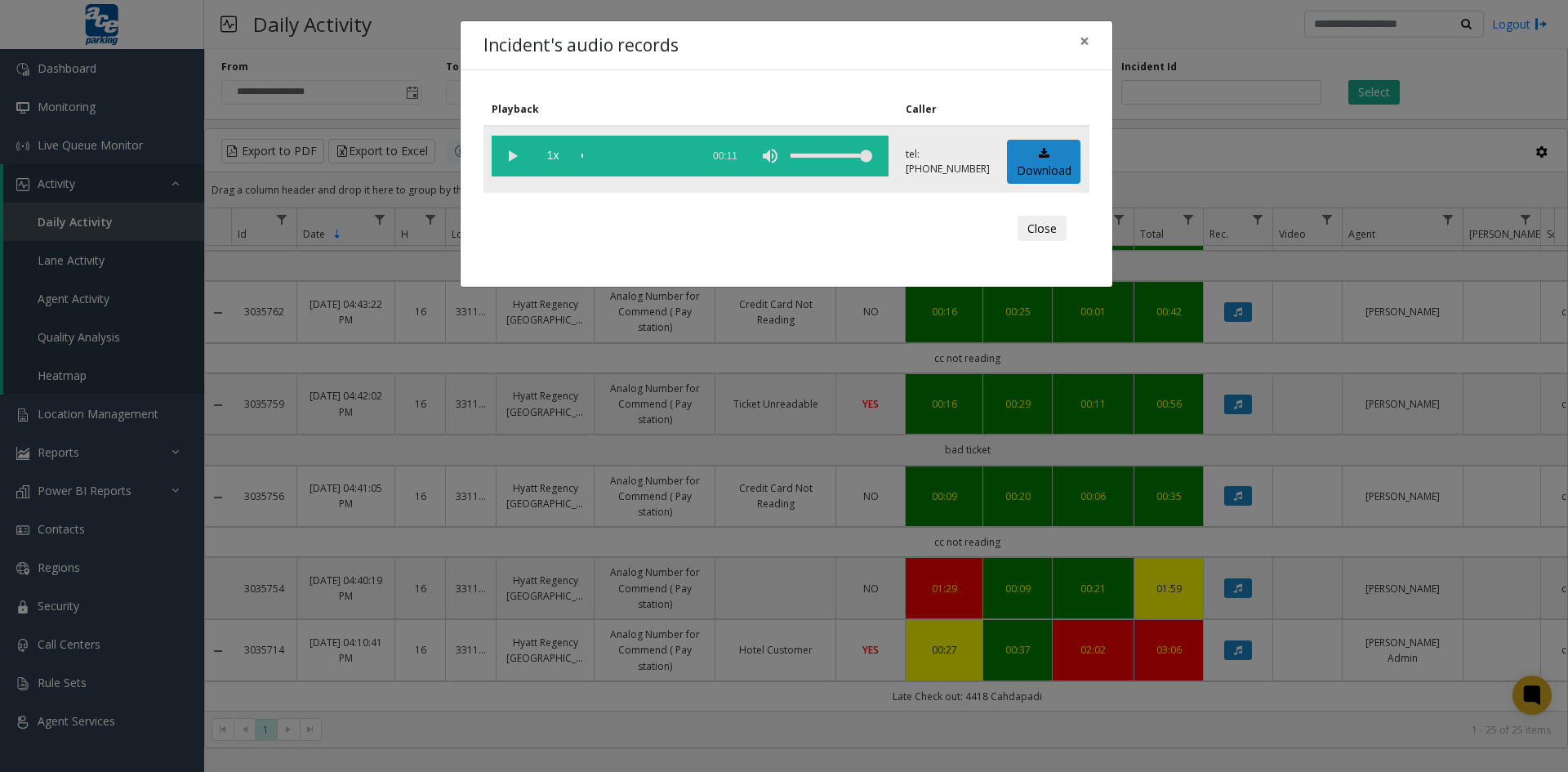
click at [512, 155] on vg-play-pause at bounding box center [513, 156] width 41 height 41
click at [1043, 232] on button "Close" at bounding box center [1042, 228] width 49 height 26
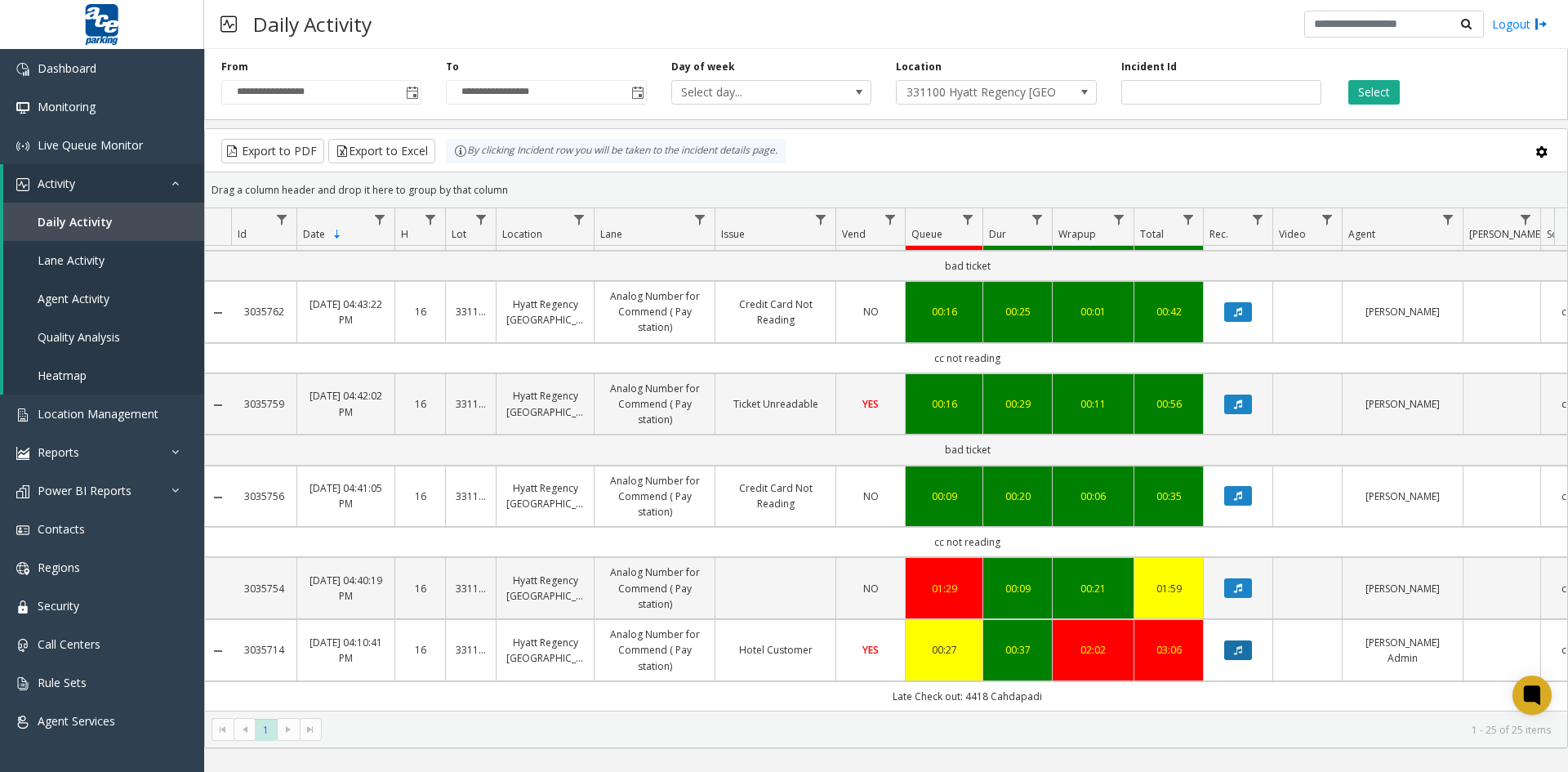
click at [1234, 645] on icon "Data table" at bounding box center [1238, 649] width 9 height 9
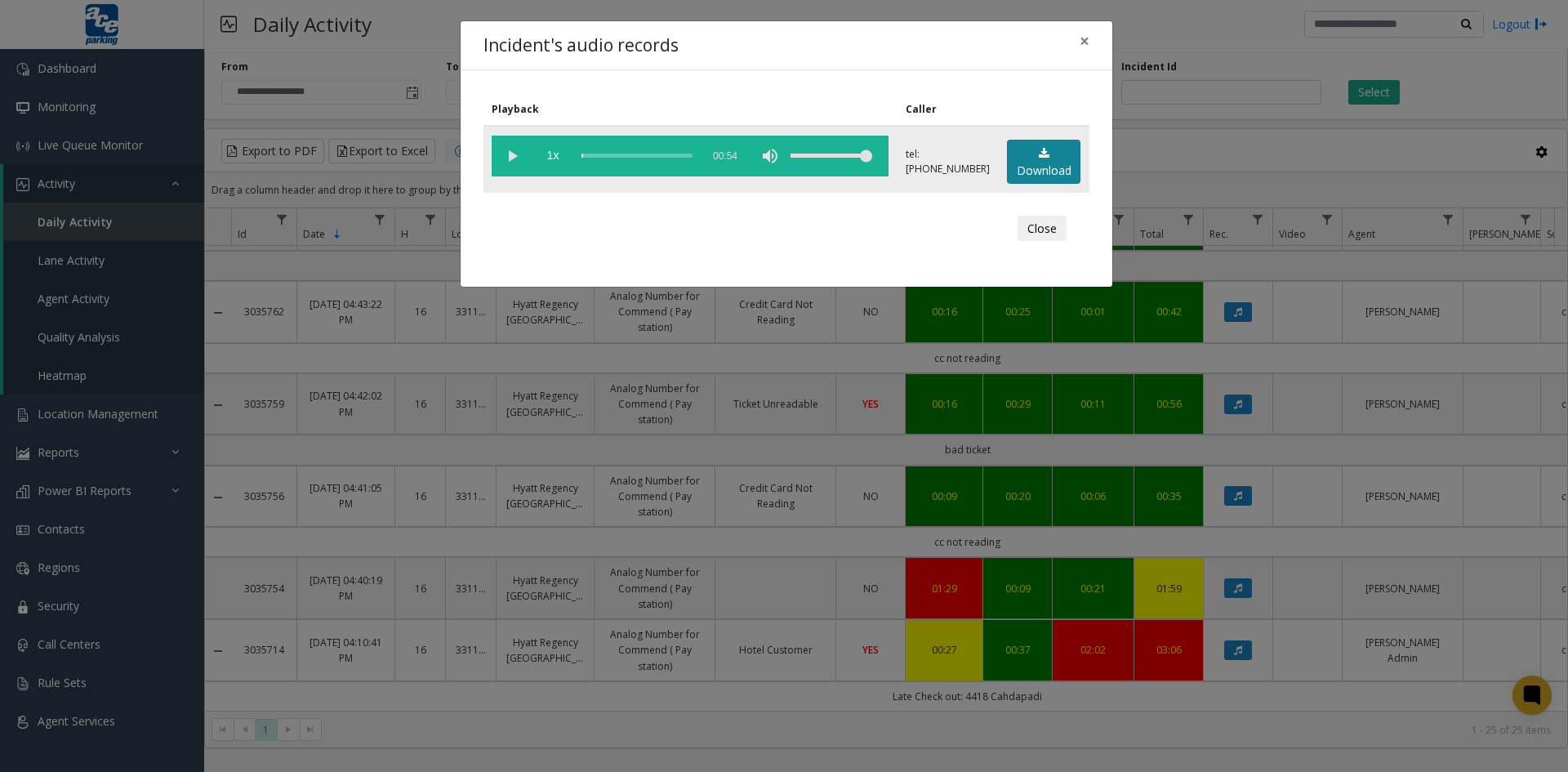
click at [1039, 157] on icon at bounding box center [1044, 153] width 10 height 11
click at [1032, 230] on button "Close" at bounding box center [1042, 228] width 49 height 26
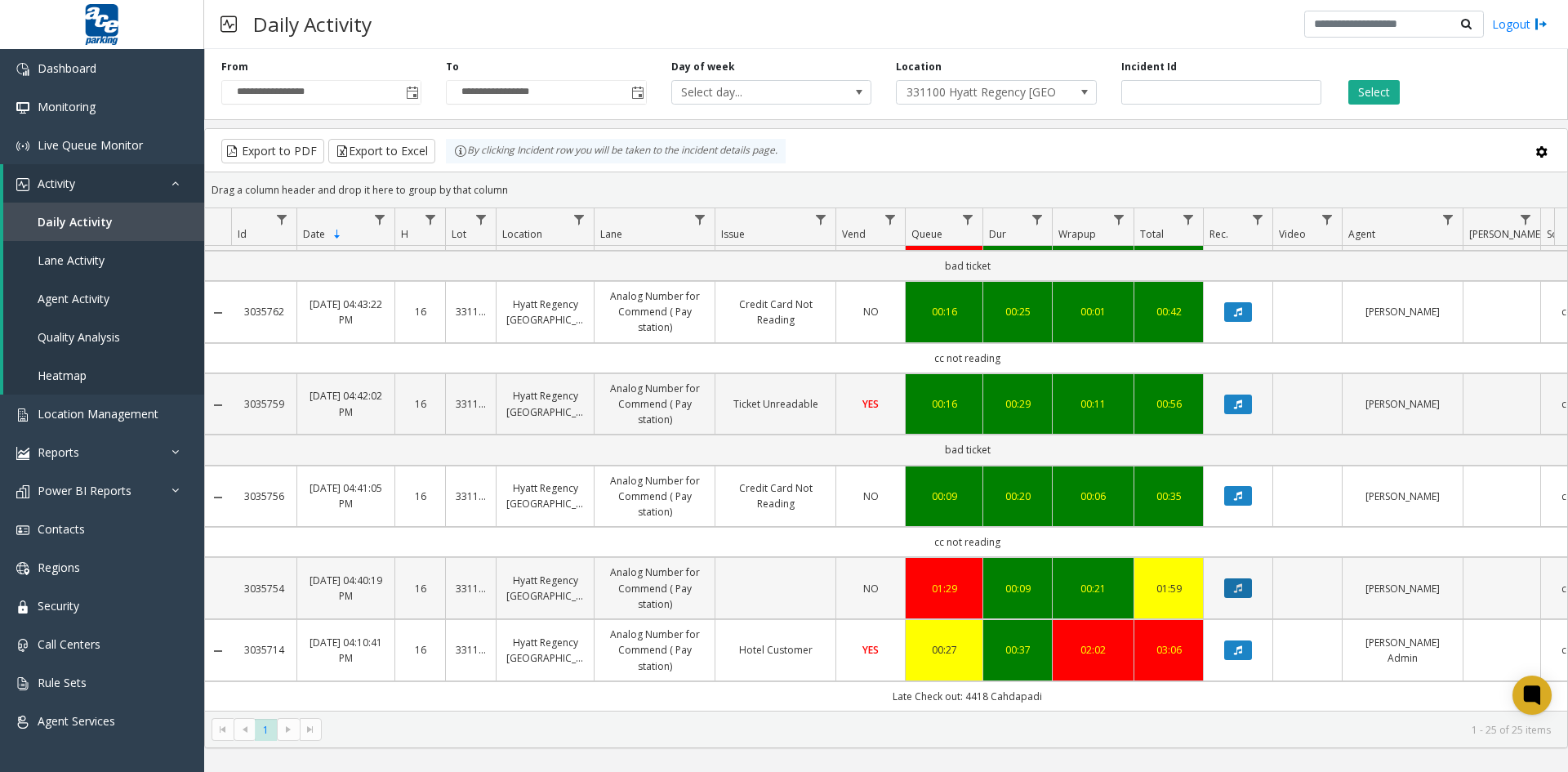
click at [1243, 578] on button "Data table" at bounding box center [1238, 587] width 27 height 20
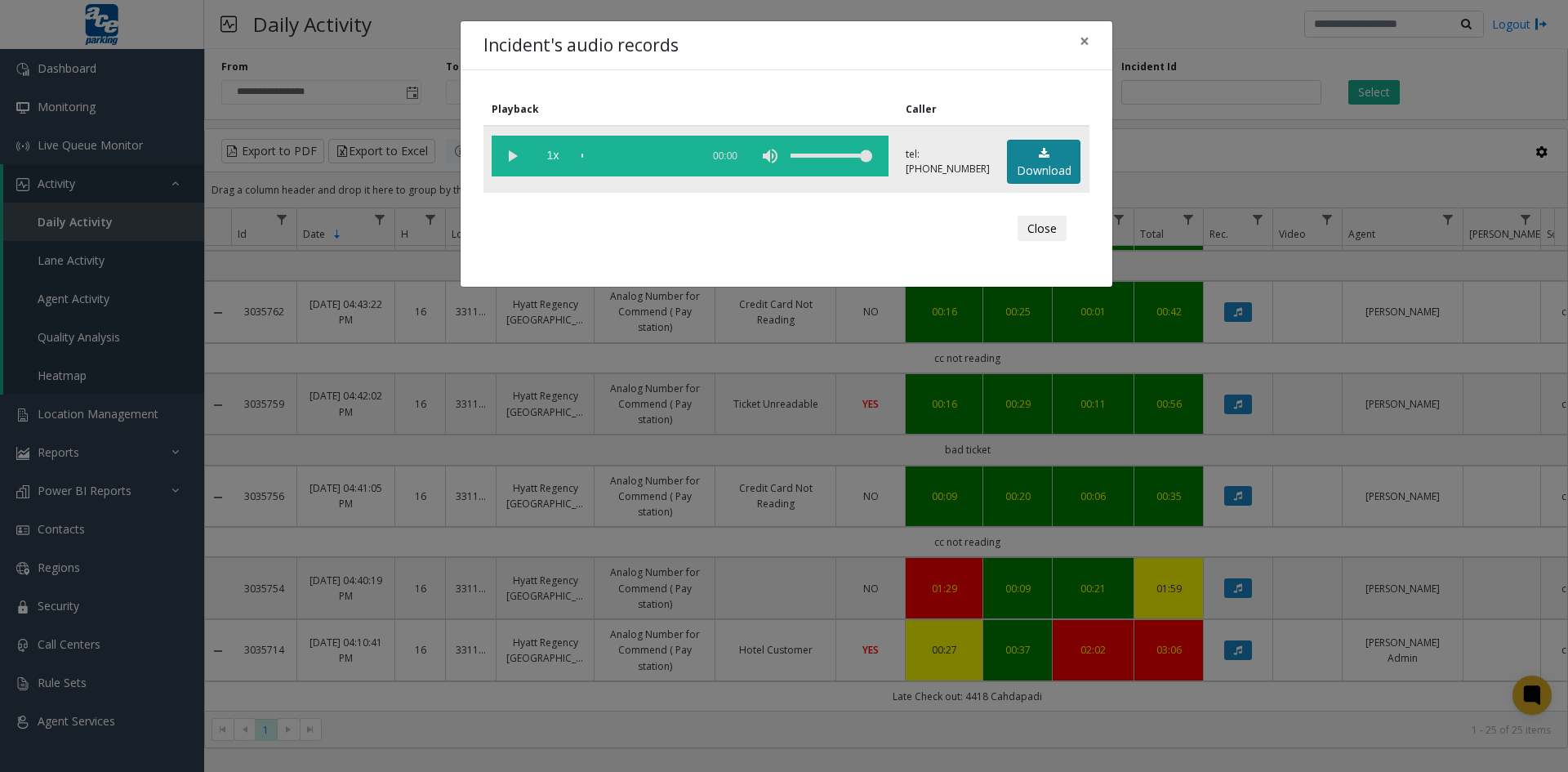
click at [1054, 159] on link "Download" at bounding box center [1044, 162] width 74 height 45
click at [513, 155] on vg-play-pause at bounding box center [513, 156] width 41 height 41
click at [1043, 231] on button "Close" at bounding box center [1042, 228] width 49 height 26
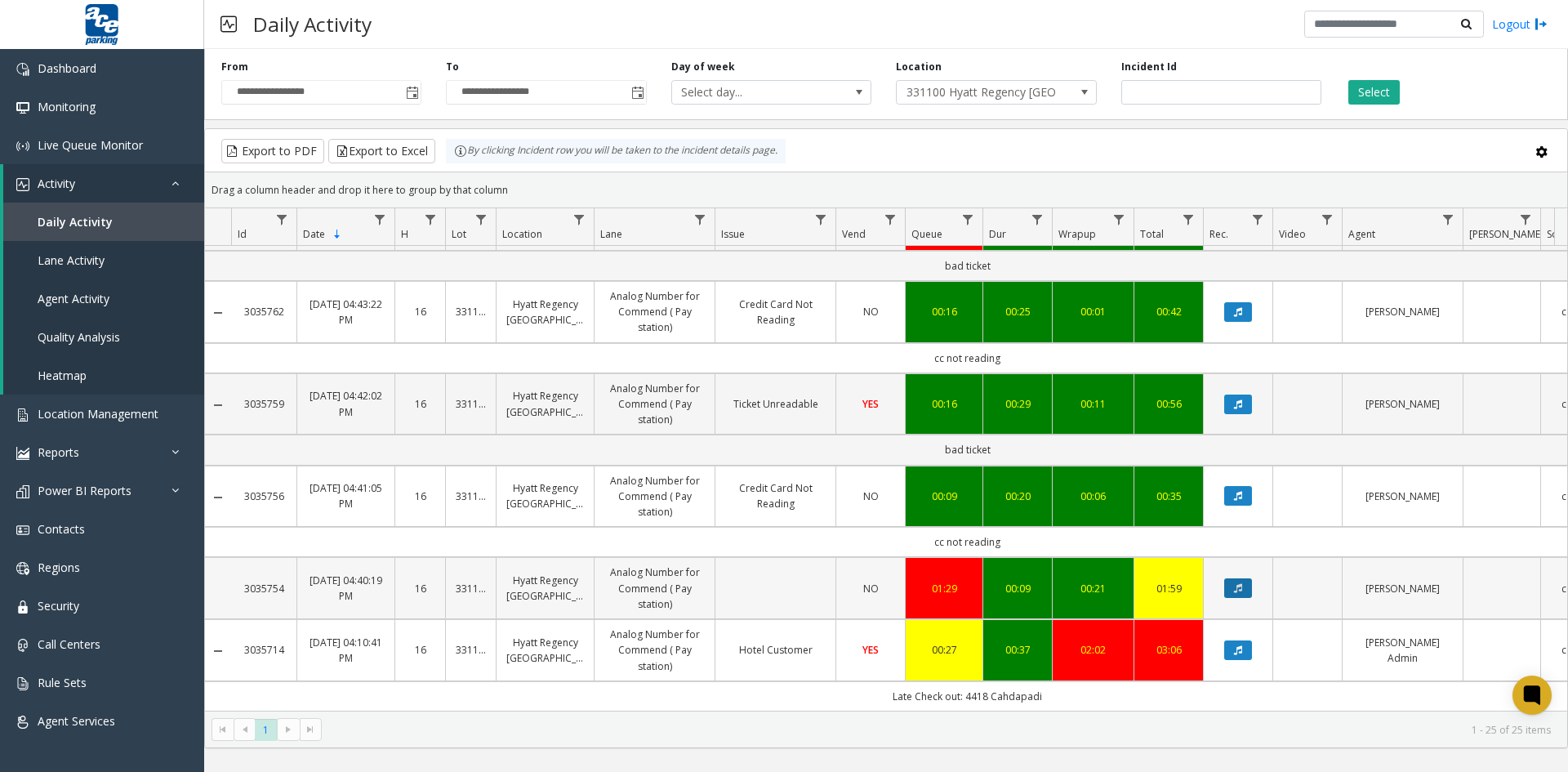
click at [1237, 583] on icon "Data table" at bounding box center [1238, 587] width 9 height 9
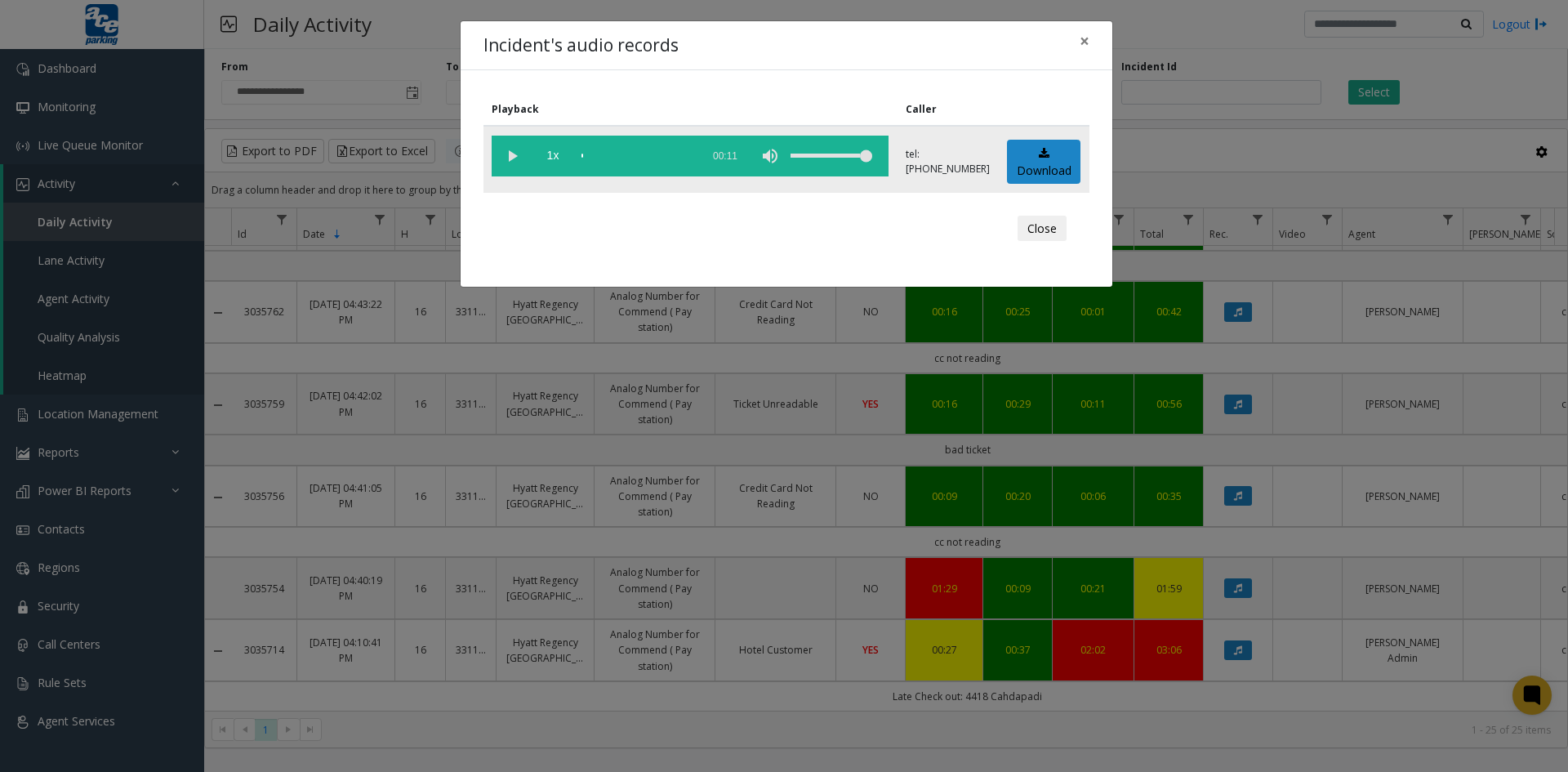
click at [509, 154] on vg-play-pause at bounding box center [513, 156] width 41 height 41
click at [1041, 232] on button "Close" at bounding box center [1042, 228] width 49 height 26
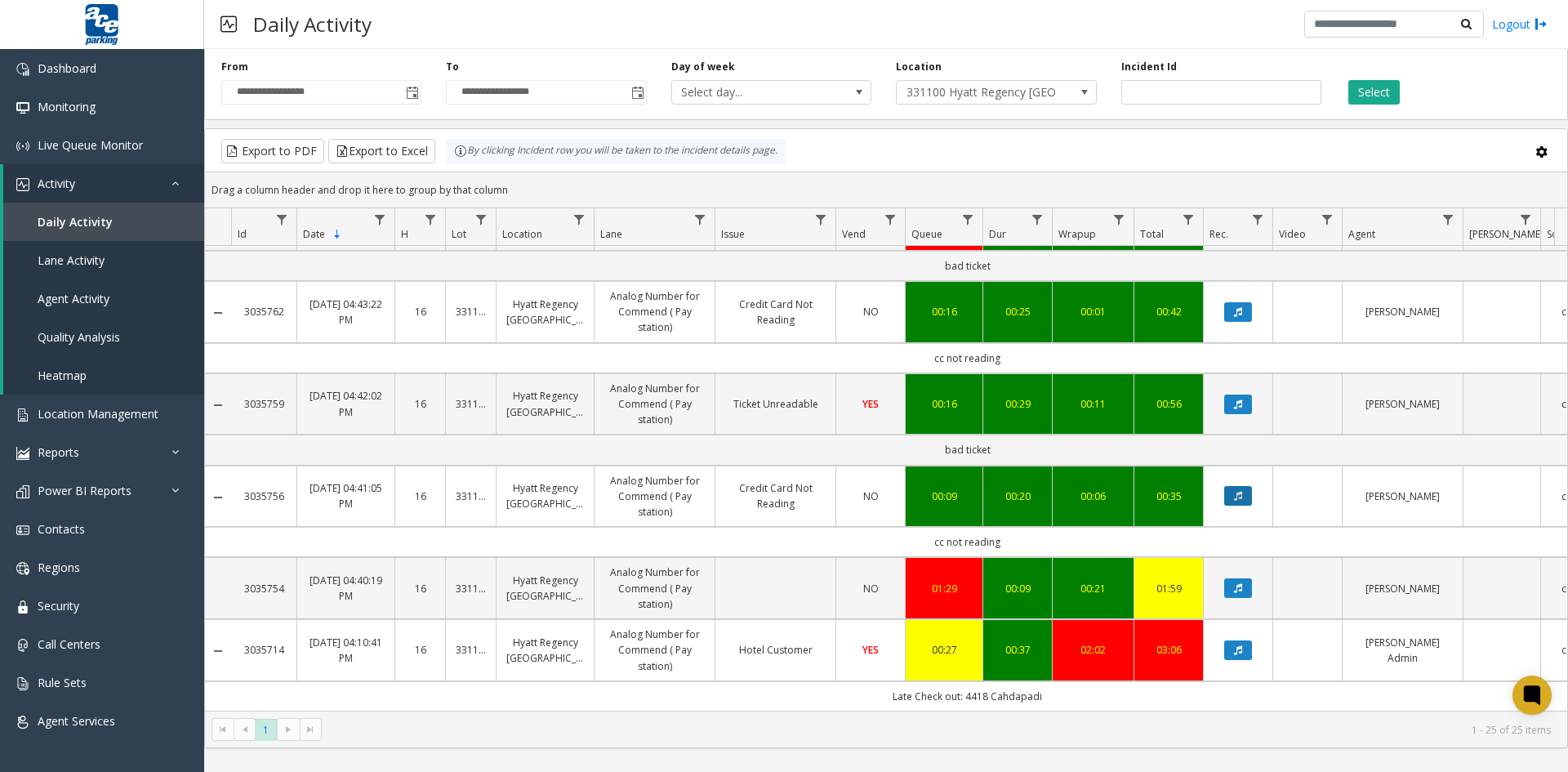
click at [1240, 491] on icon "Data table" at bounding box center [1238, 495] width 9 height 9
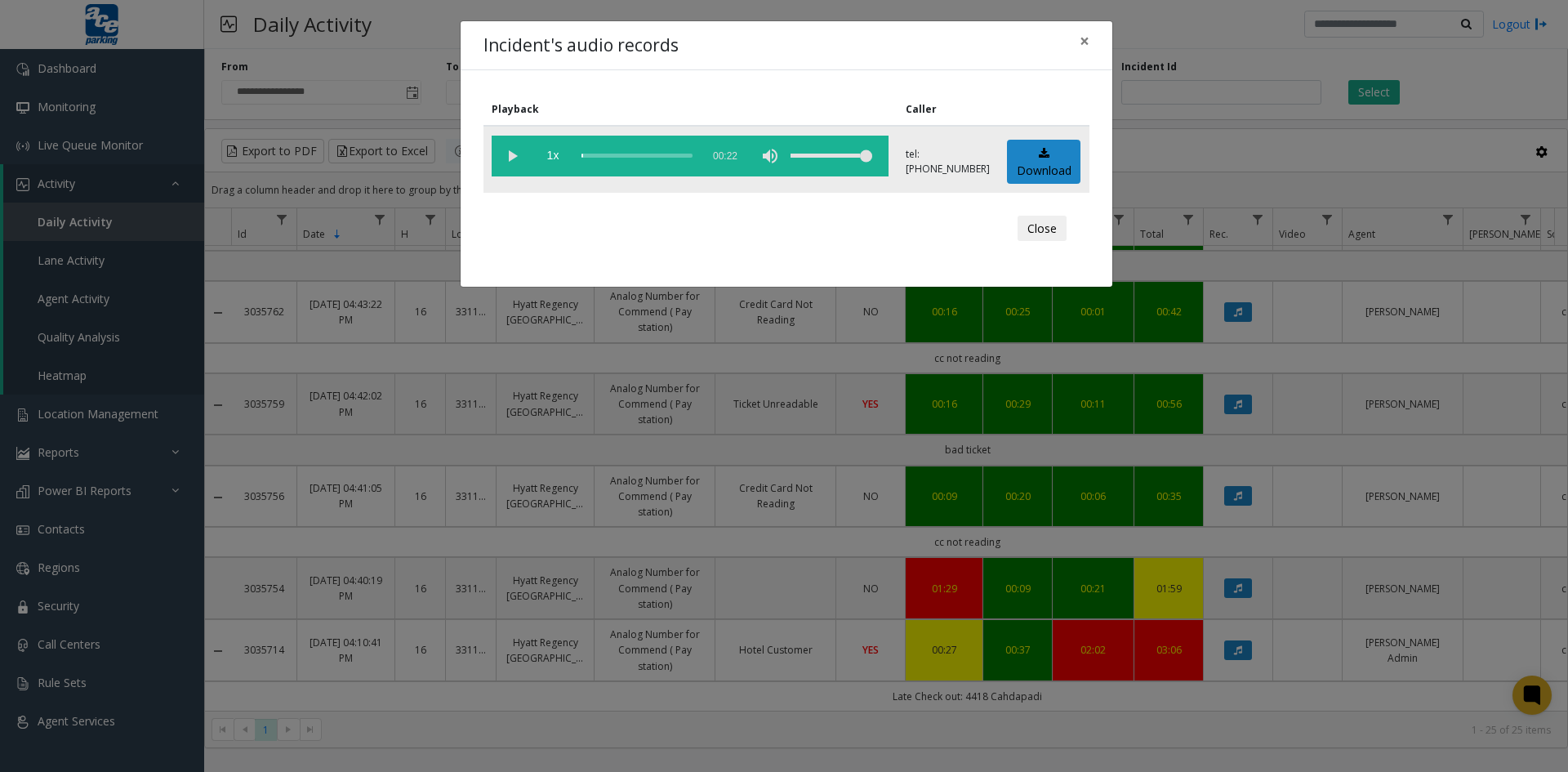
click at [511, 155] on vg-play-pause at bounding box center [513, 156] width 41 height 41
click at [1040, 229] on button "Close" at bounding box center [1042, 228] width 49 height 26
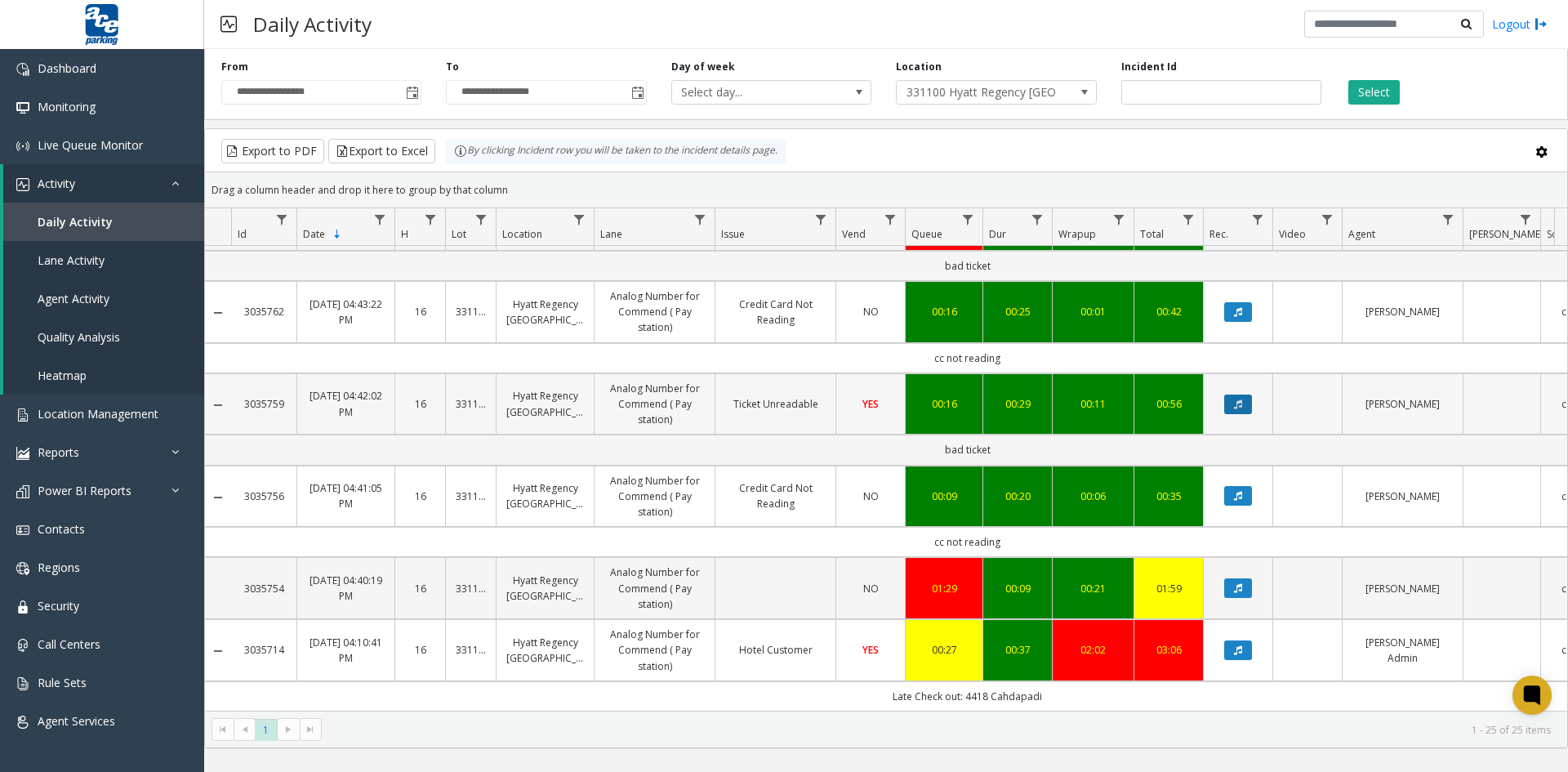
click at [1236, 399] on icon "Data table" at bounding box center [1238, 404] width 9 height 9
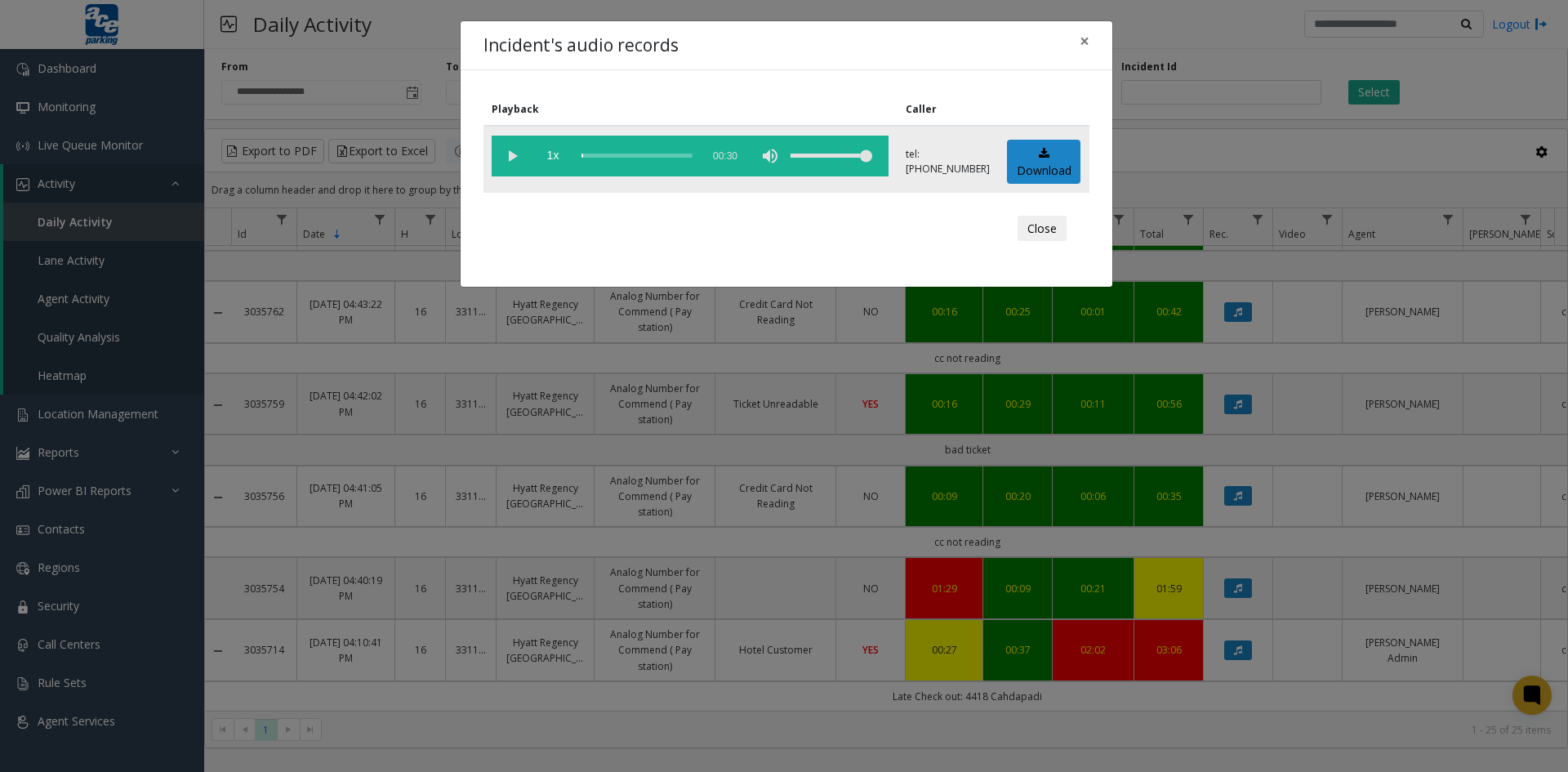
click at [509, 155] on vg-play-pause at bounding box center [513, 156] width 41 height 41
click at [1085, 40] on span "×" at bounding box center [1084, 40] width 9 height 23
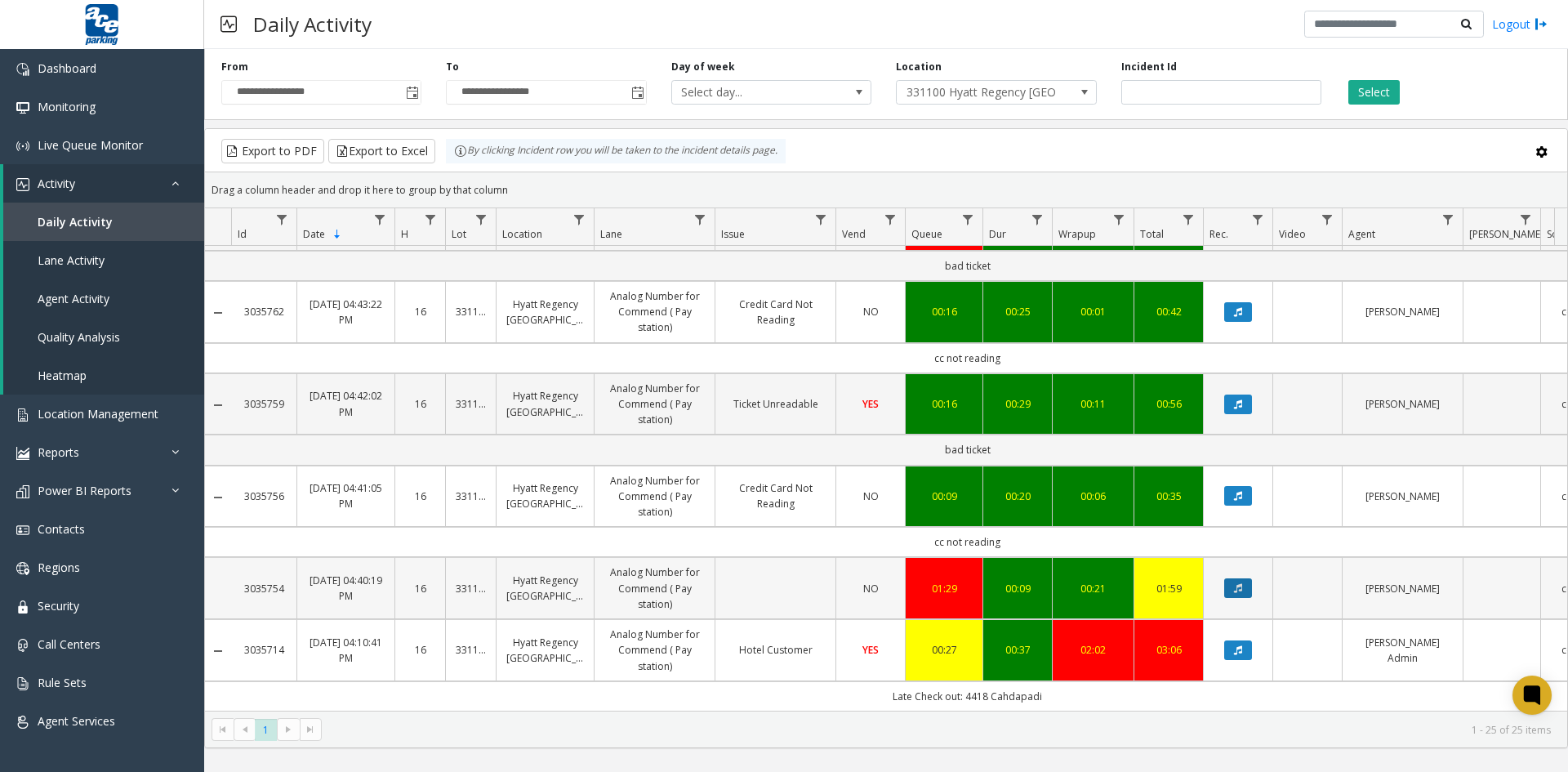
click at [1240, 583] on icon "Data table" at bounding box center [1238, 587] width 9 height 9
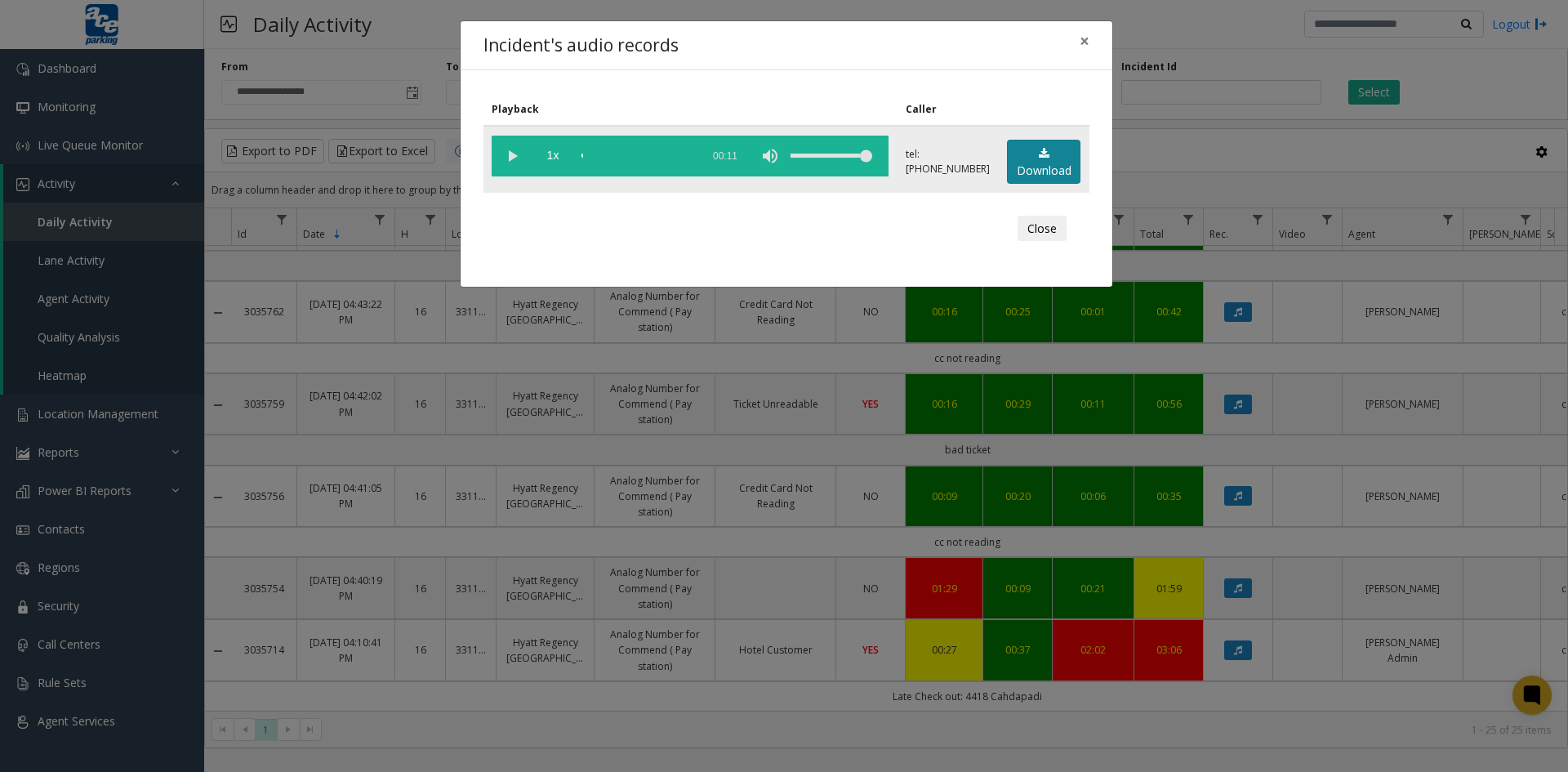
click at [1050, 159] on link "Download" at bounding box center [1044, 162] width 74 height 45
click at [1080, 44] on span "×" at bounding box center [1084, 40] width 9 height 23
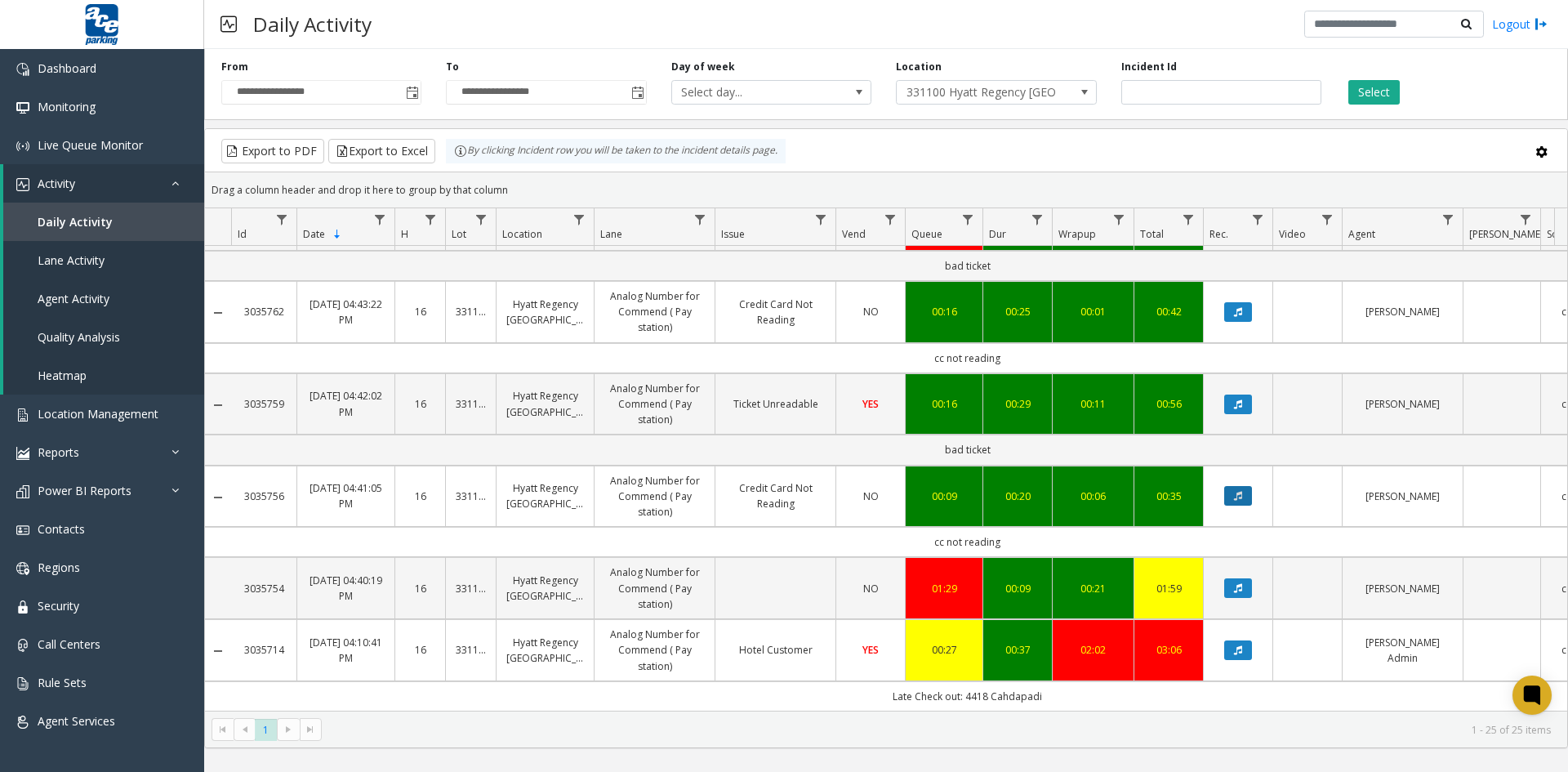
click at [1242, 491] on icon "Data table" at bounding box center [1238, 495] width 9 height 9
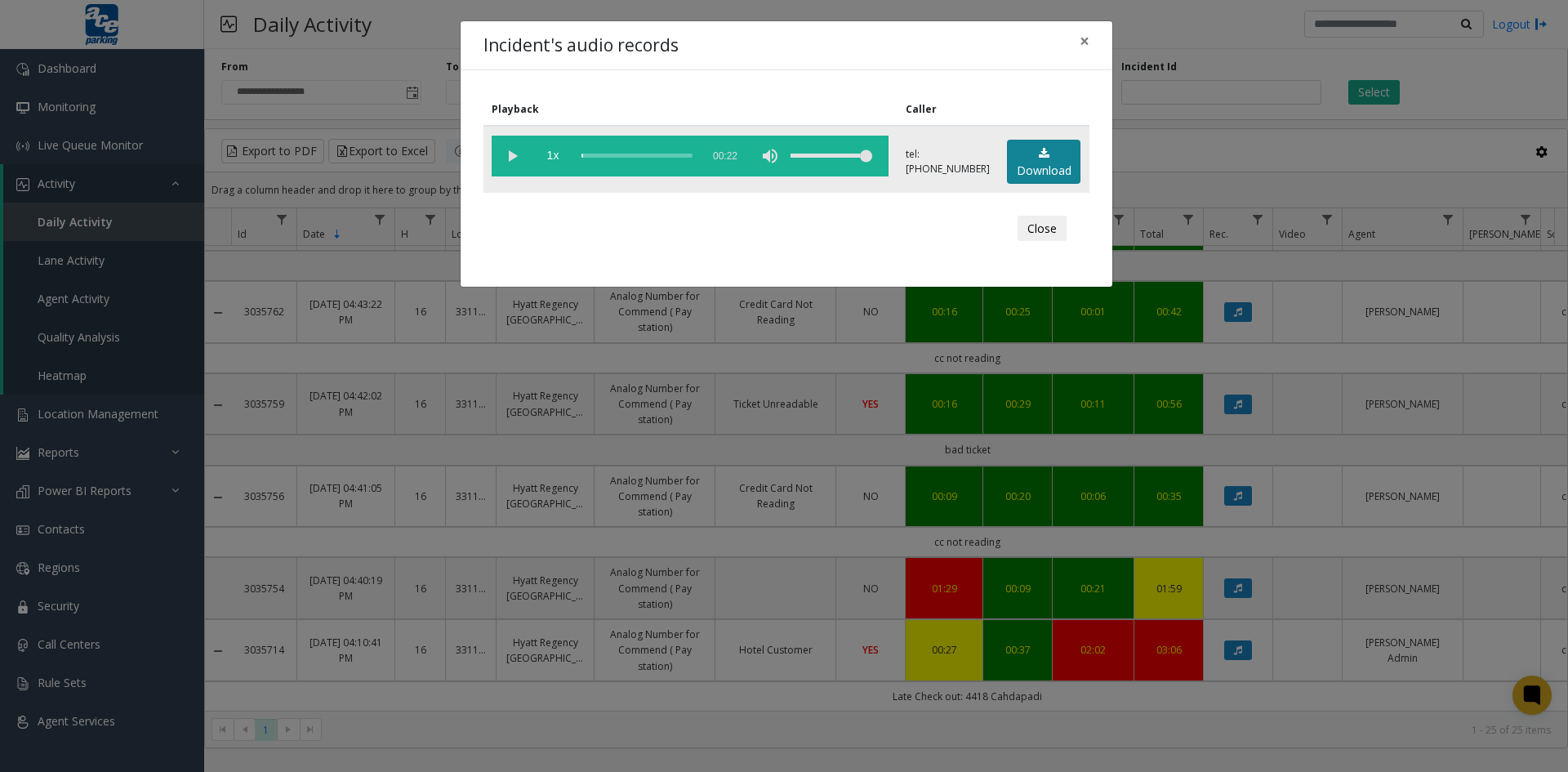
click at [1048, 166] on link "Download" at bounding box center [1044, 162] width 74 height 45
click at [1081, 39] on span "×" at bounding box center [1084, 40] width 9 height 23
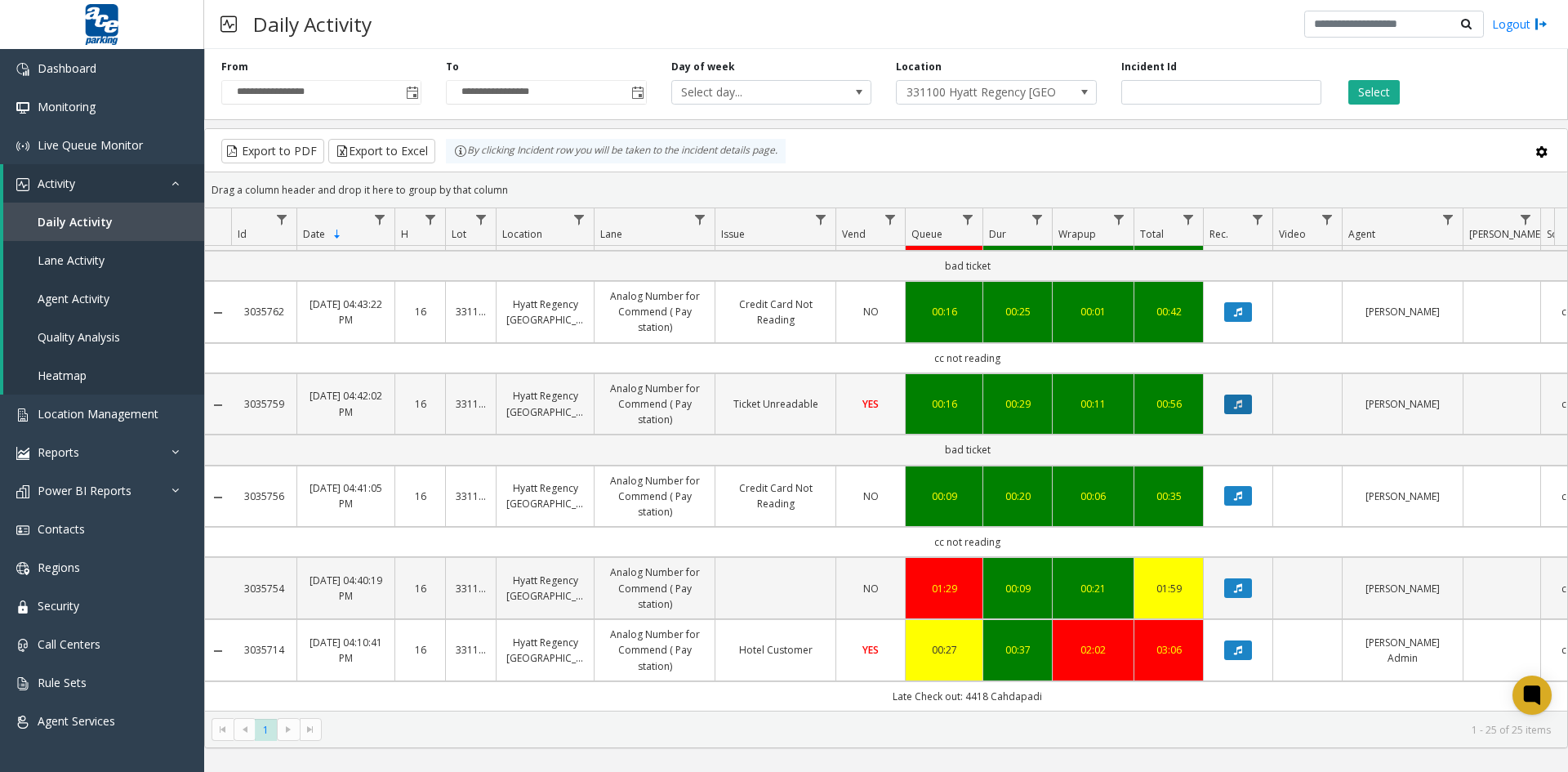
click at [1238, 399] on icon "Data table" at bounding box center [1238, 404] width 9 height 9
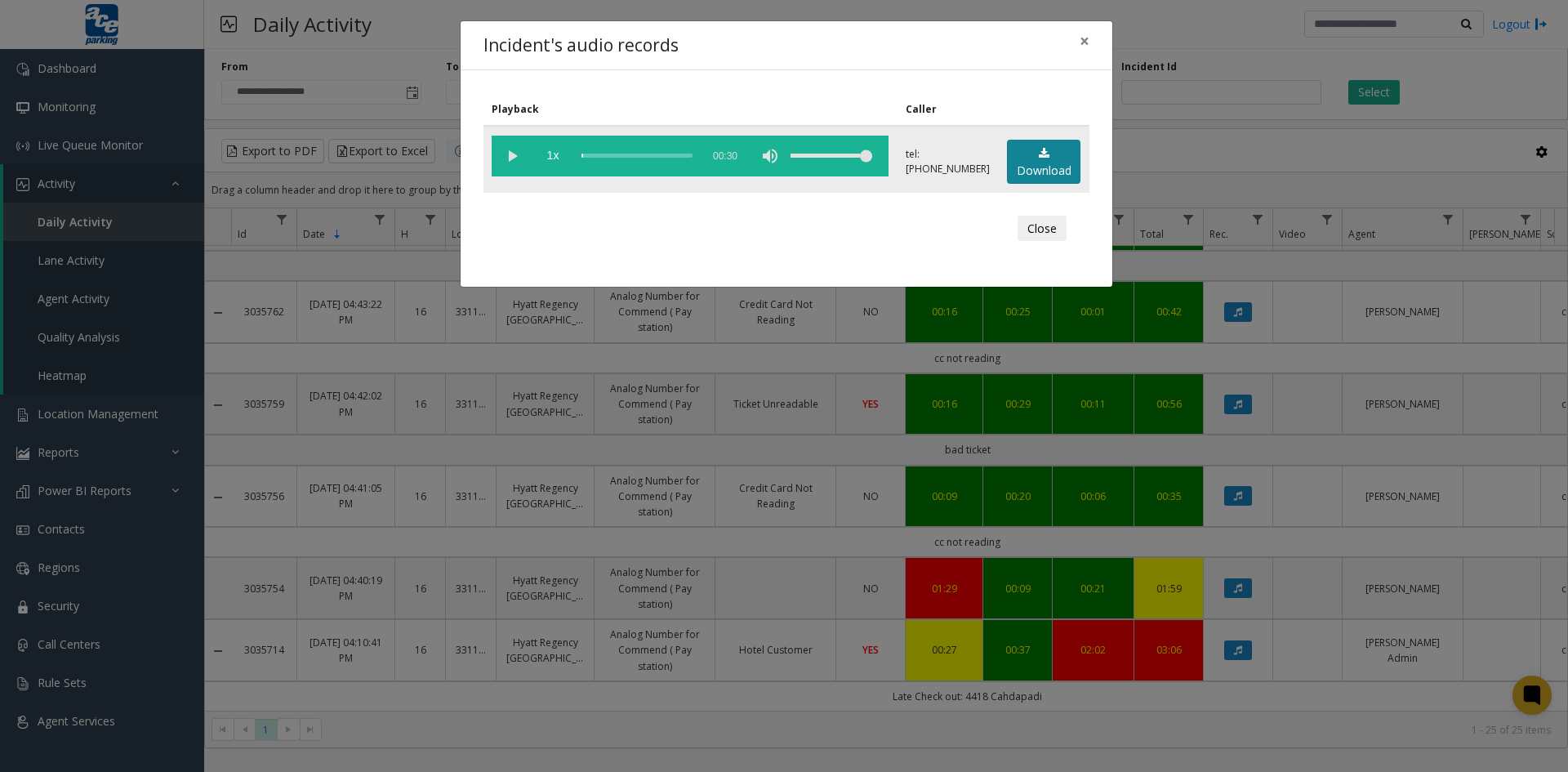
click at [1034, 160] on link "Download" at bounding box center [1044, 162] width 74 height 45
click at [1037, 231] on button "Close" at bounding box center [1042, 228] width 49 height 26
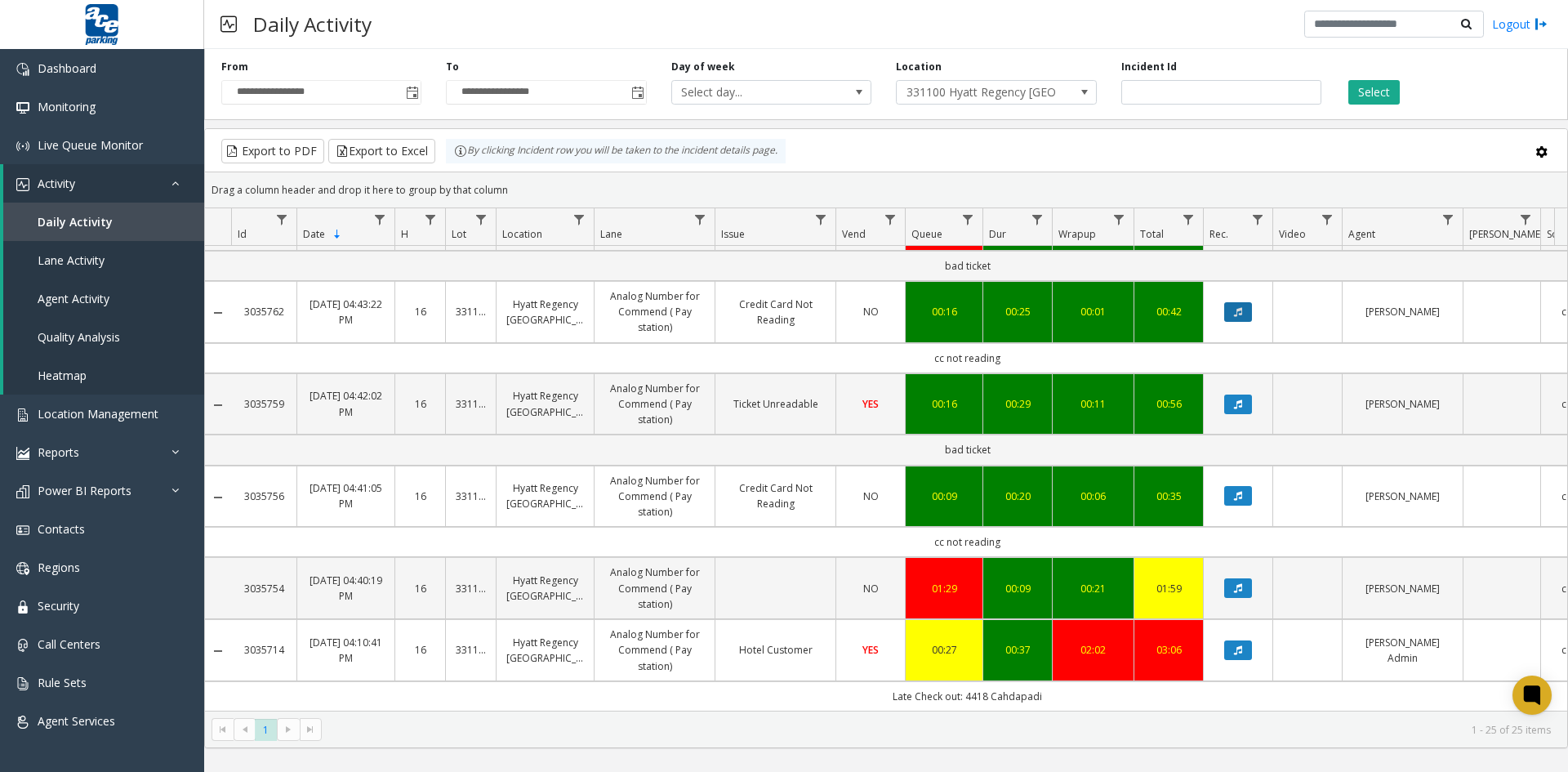
click at [1237, 307] on icon "Data table" at bounding box center [1238, 312] width 9 height 9
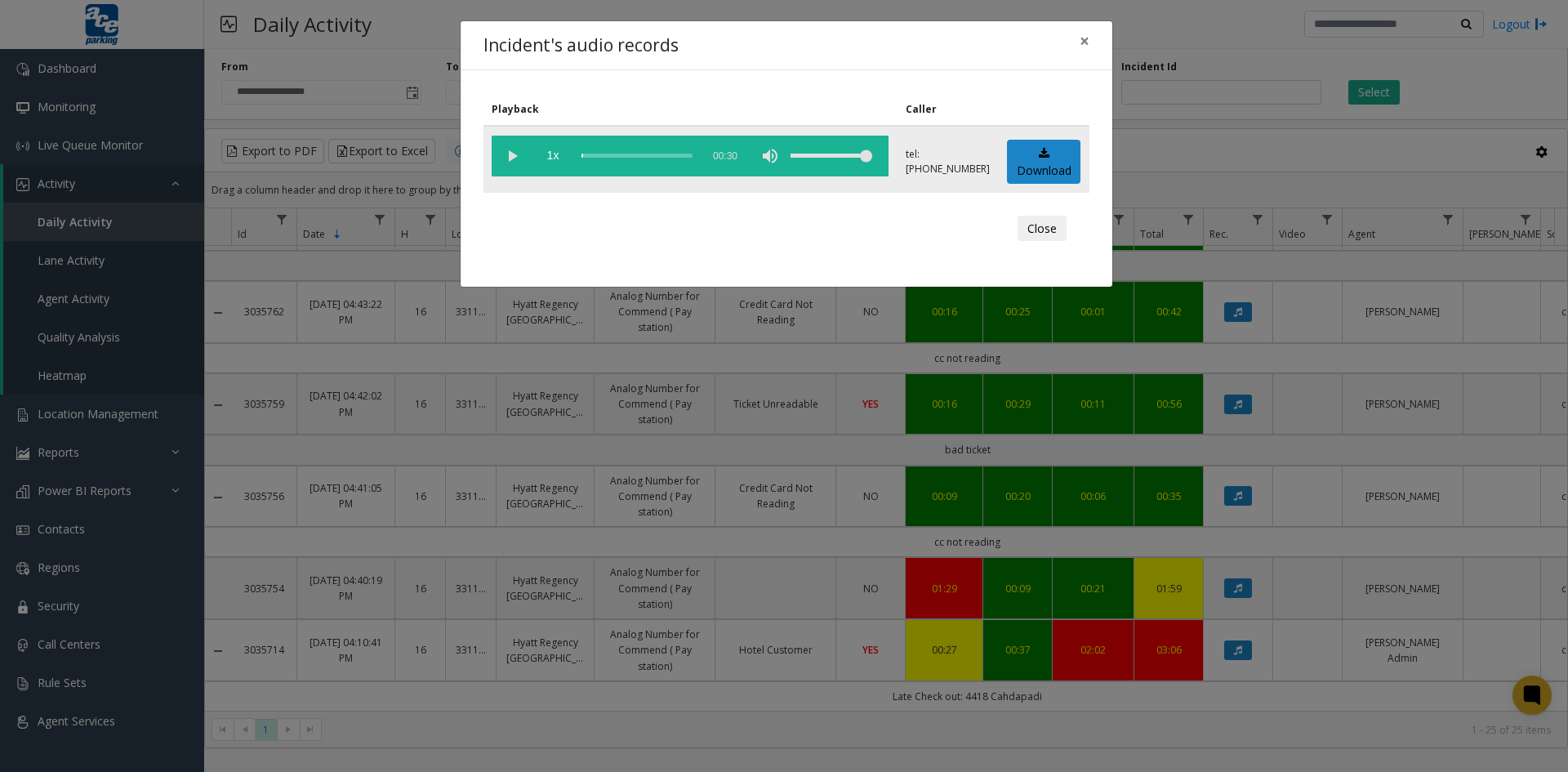
click at [509, 154] on vg-play-pause at bounding box center [513, 156] width 41 height 41
click at [1033, 159] on link "Download" at bounding box center [1044, 162] width 74 height 45
click at [1034, 240] on button "Close" at bounding box center [1042, 228] width 49 height 26
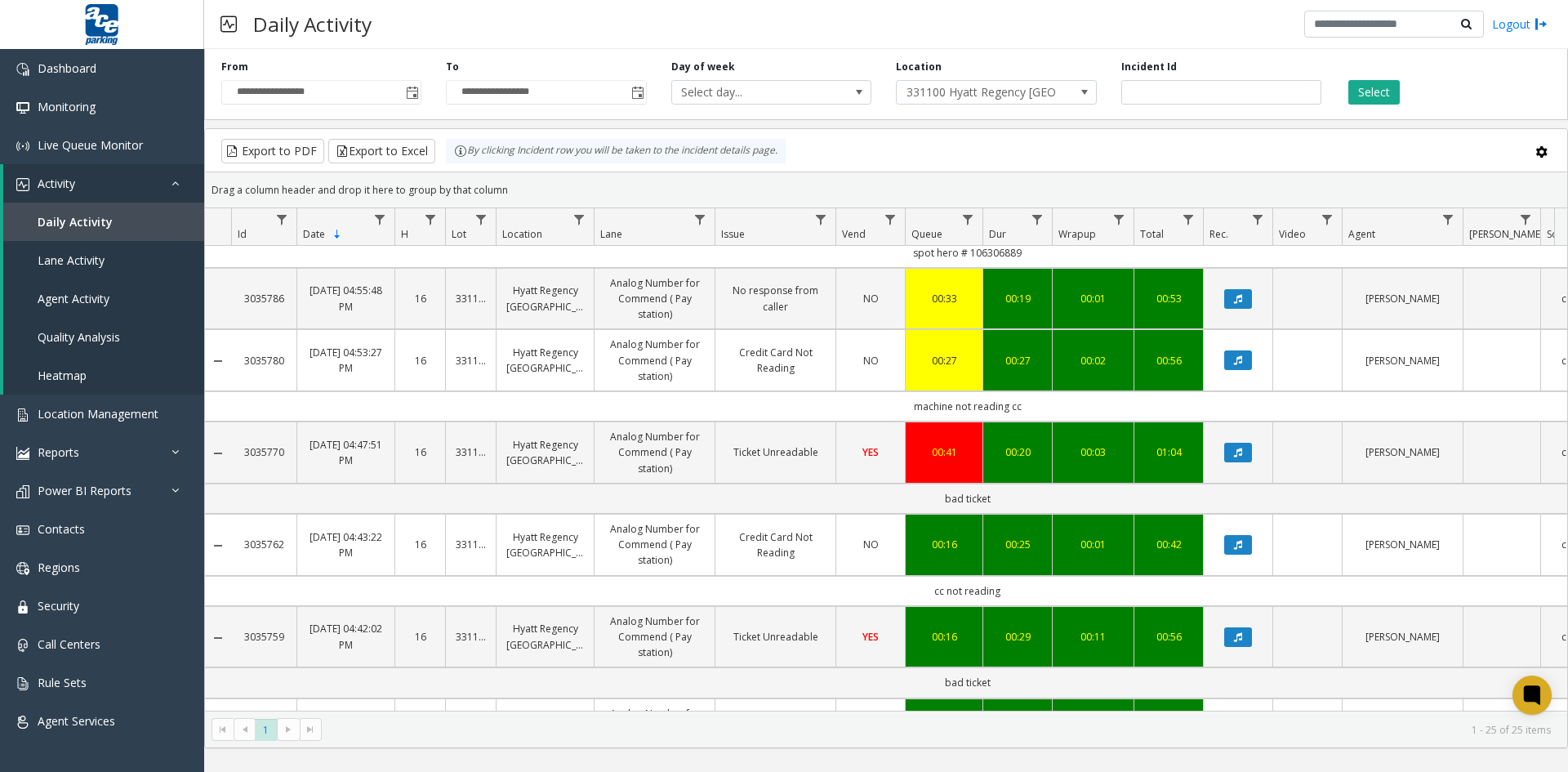
scroll to position [1280, 0]
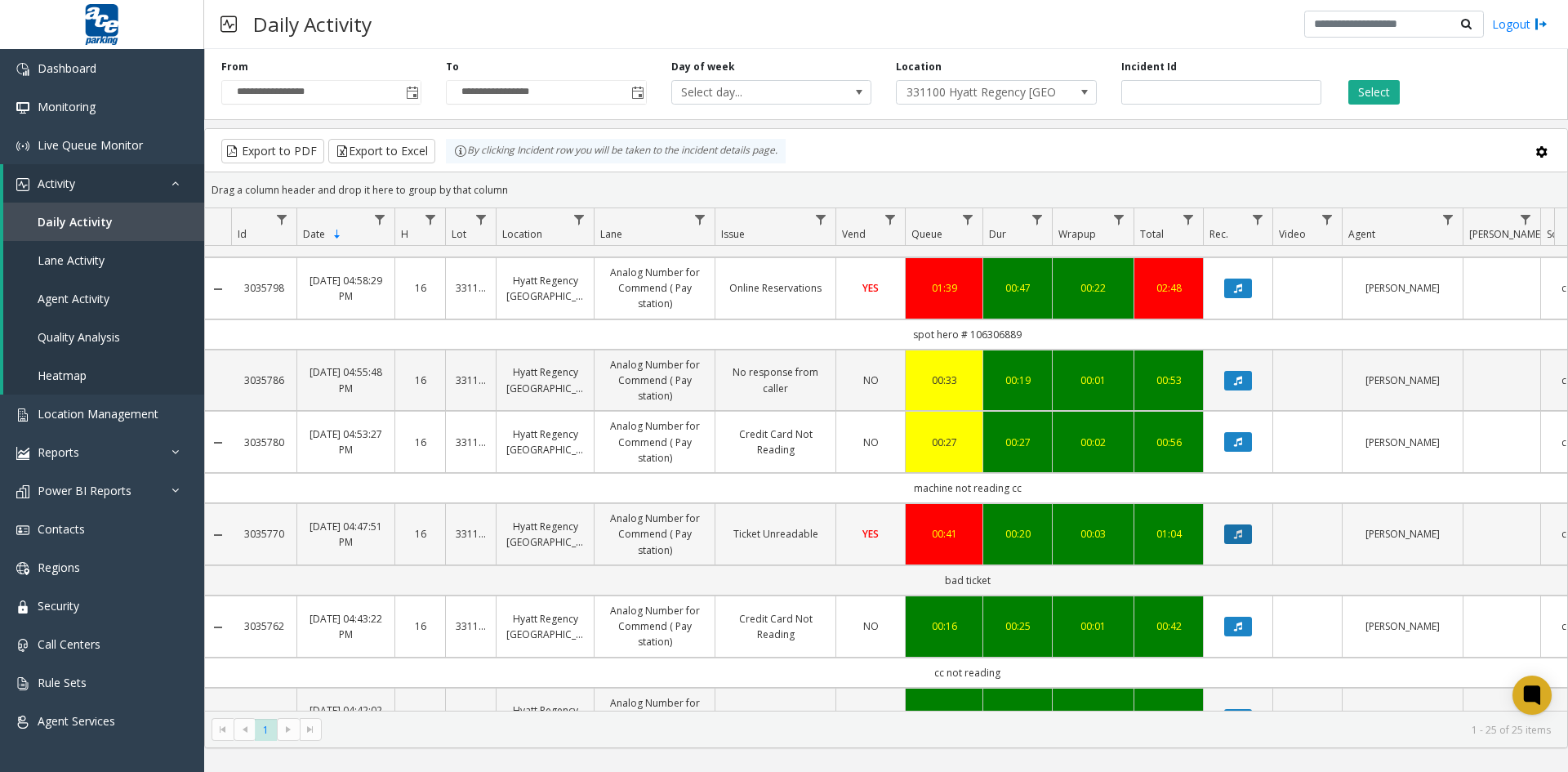
click at [1237, 533] on icon "Data table" at bounding box center [1238, 533] width 9 height 9
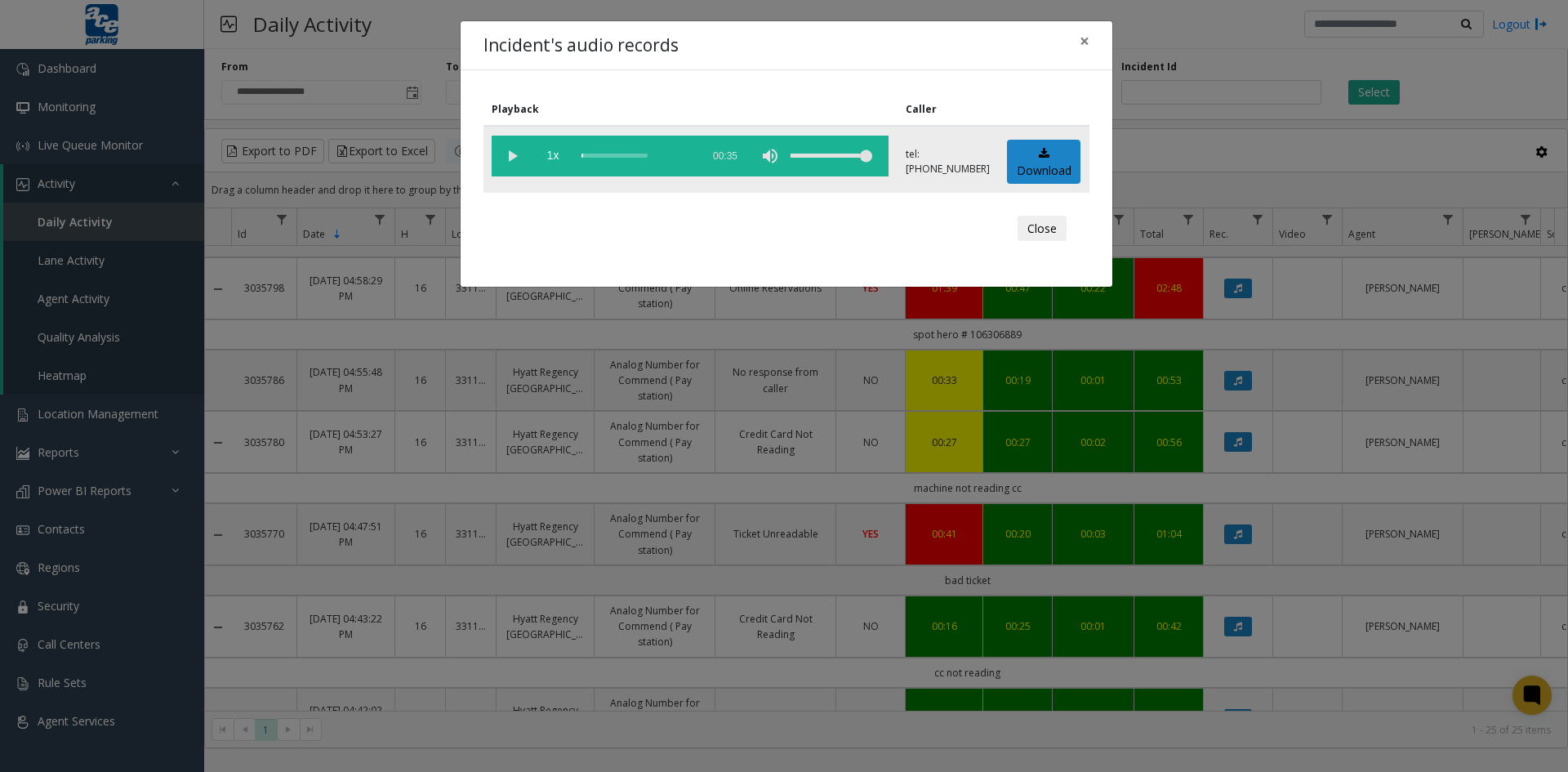
click at [509, 155] on vg-play-pause at bounding box center [513, 156] width 41 height 41
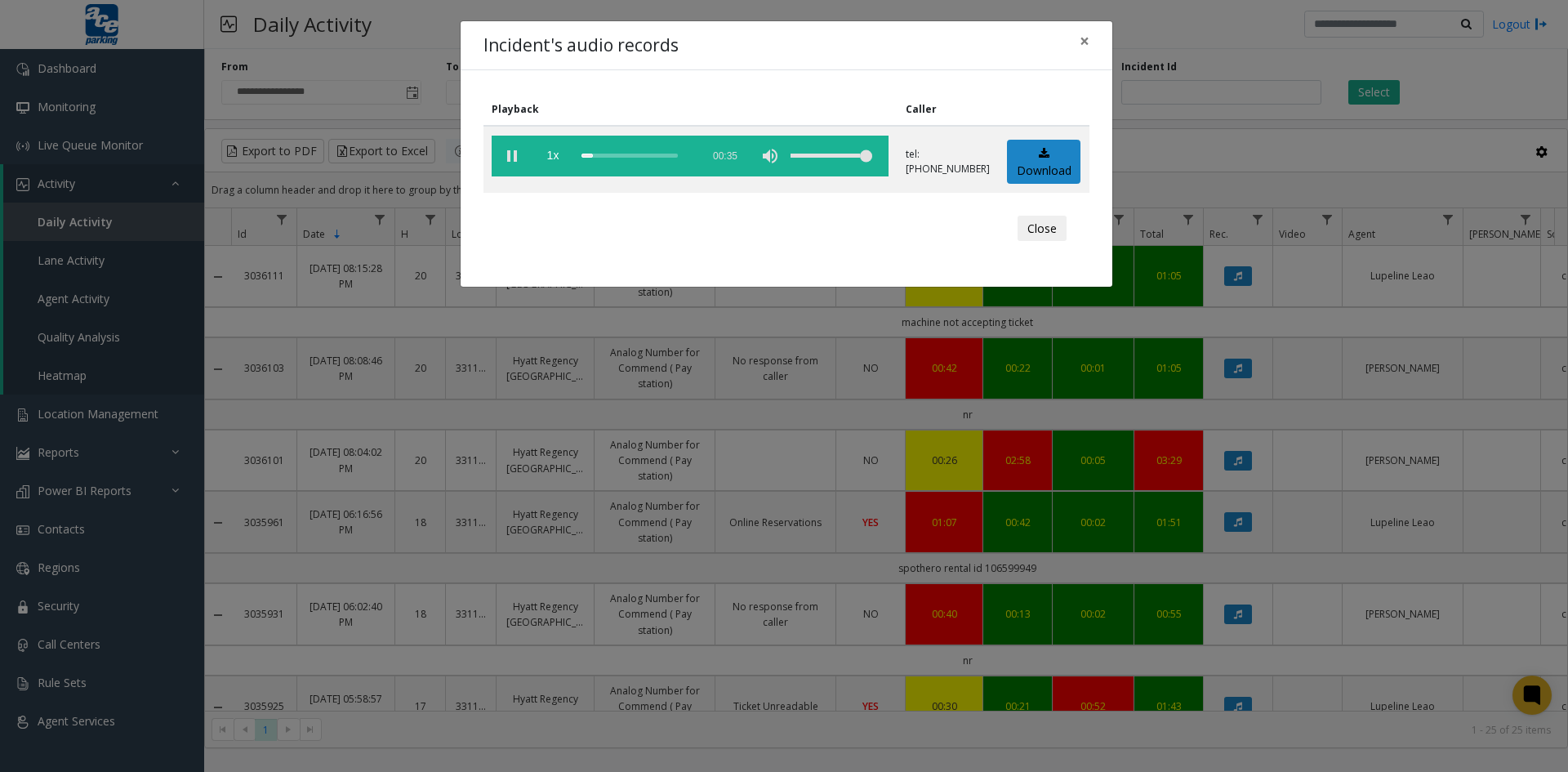
scroll to position [1280, 0]
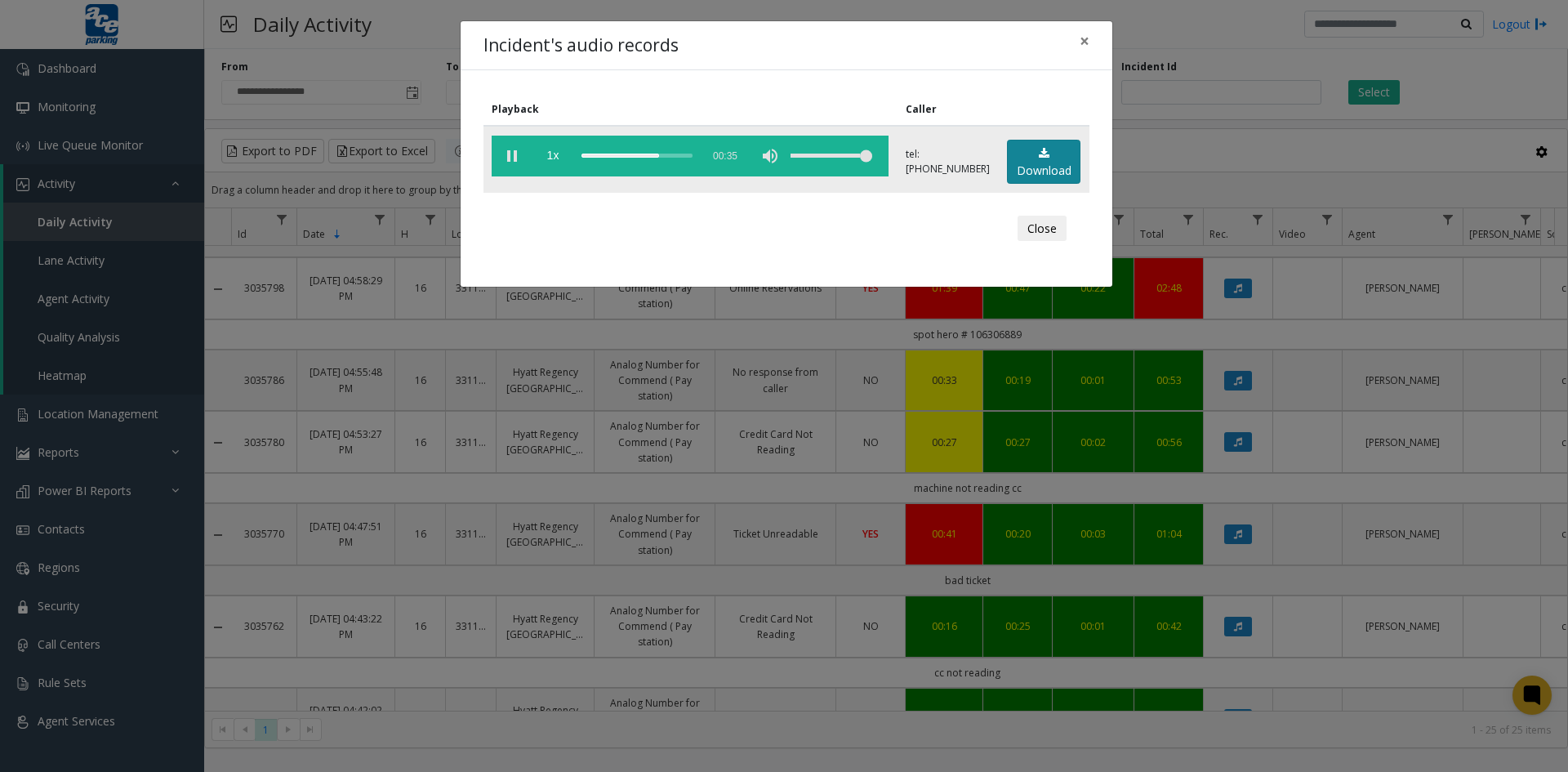
click at [1042, 163] on link "Download" at bounding box center [1044, 162] width 74 height 45
click at [1030, 230] on button "Close" at bounding box center [1042, 228] width 49 height 26
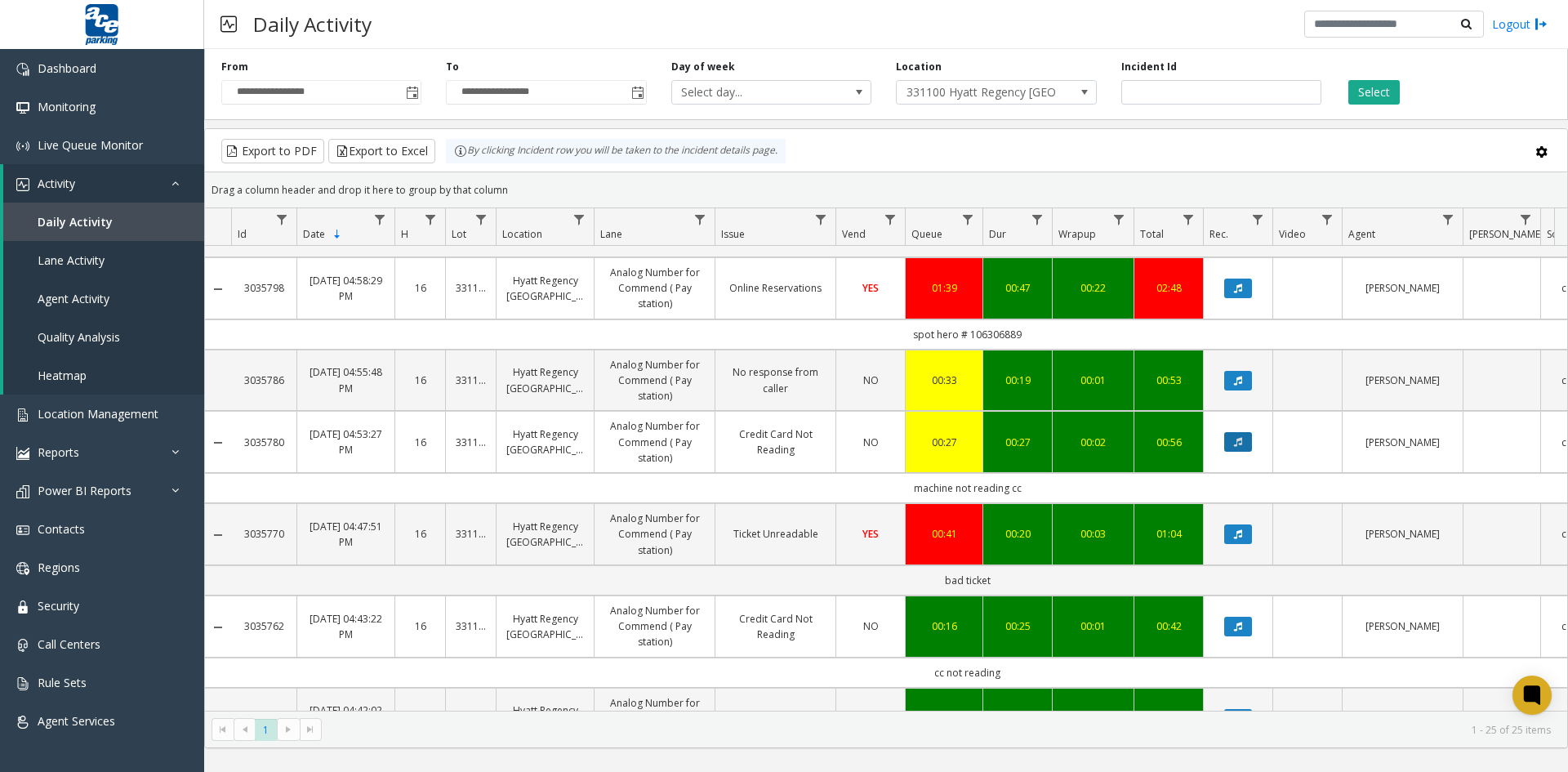
click at [1241, 436] on button "Data table" at bounding box center [1238, 441] width 27 height 20
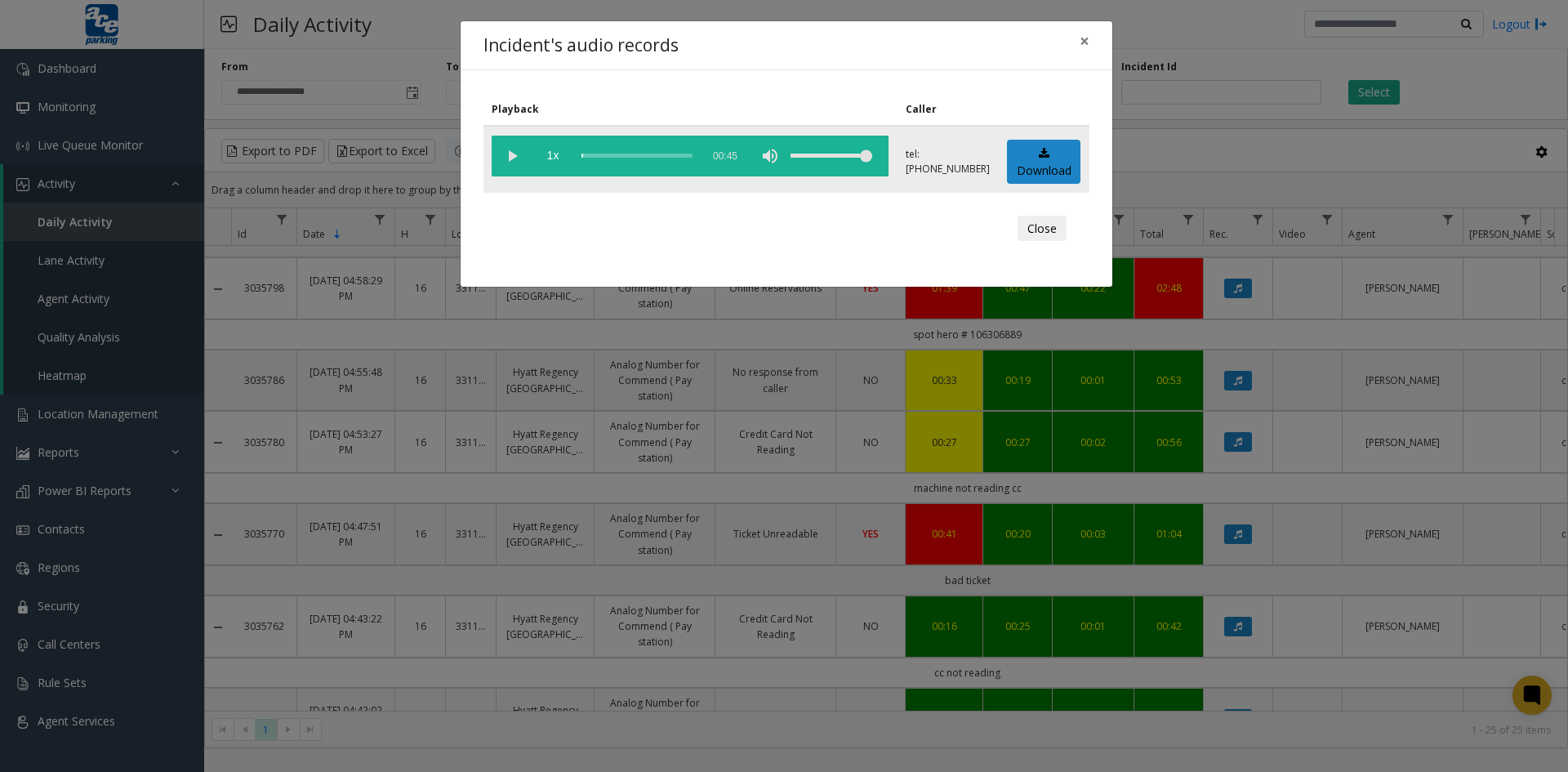
click at [510, 150] on vg-play-pause at bounding box center [513, 156] width 41 height 41
click at [1036, 161] on link "Download" at bounding box center [1044, 162] width 74 height 45
click at [1036, 226] on button "Close" at bounding box center [1042, 228] width 49 height 26
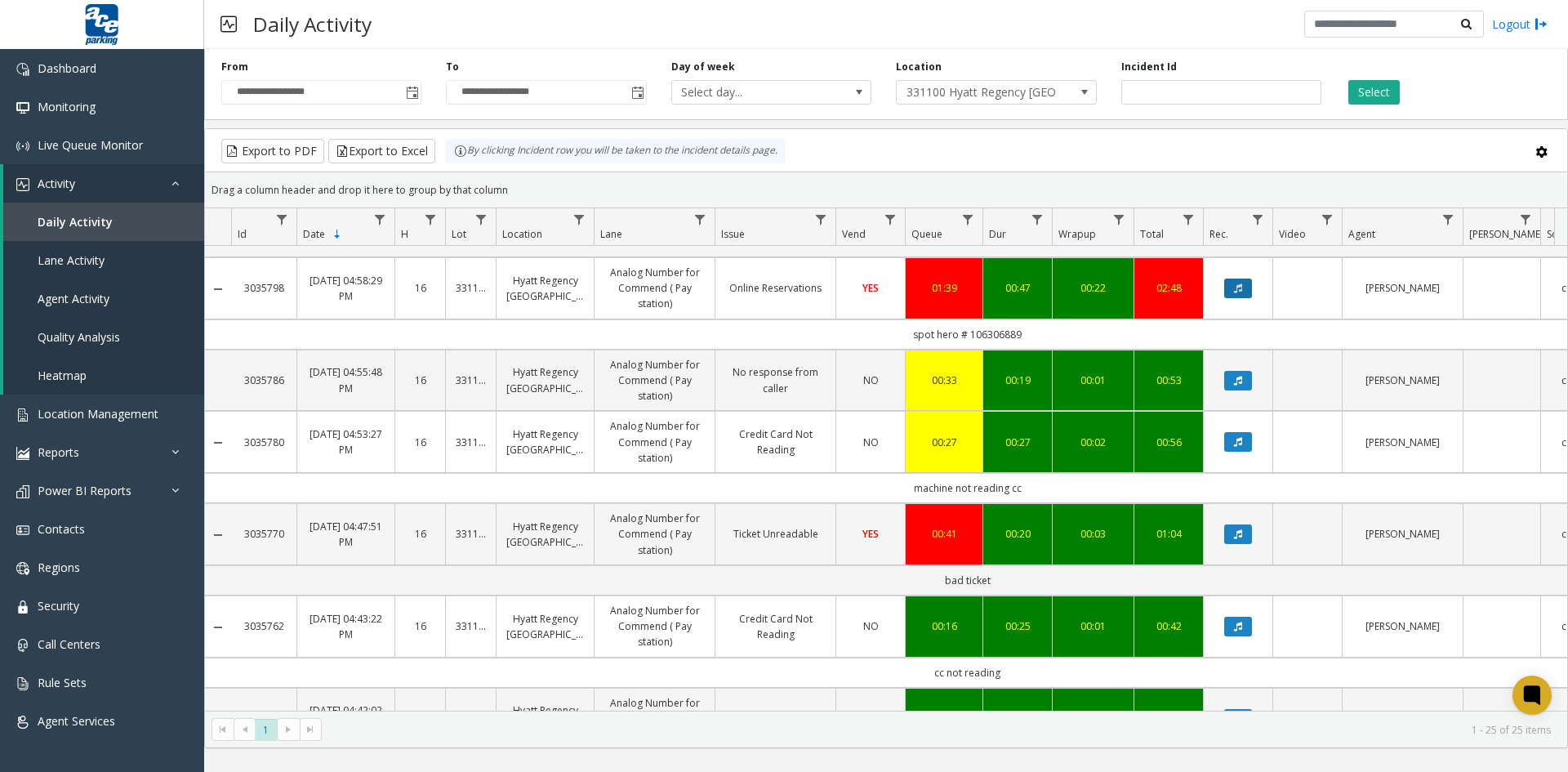
click at [1237, 288] on icon "Data table" at bounding box center [1238, 288] width 9 height 9
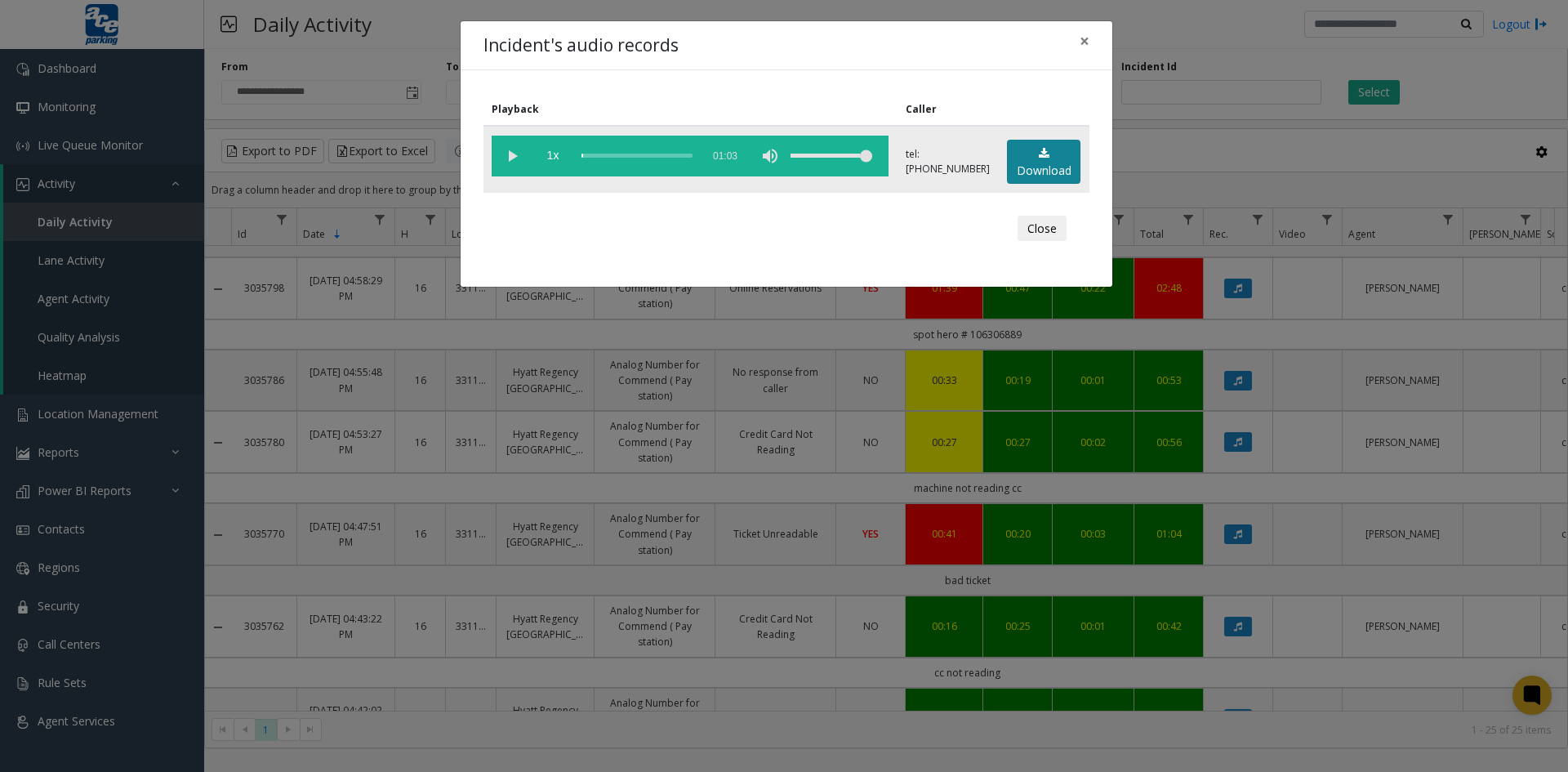
click at [1056, 161] on link "Download" at bounding box center [1044, 162] width 74 height 45
click at [509, 155] on vg-play-pause at bounding box center [513, 156] width 41 height 41
click at [1047, 165] on link "Download" at bounding box center [1044, 162] width 74 height 45
click at [1043, 232] on button "Close" at bounding box center [1042, 228] width 49 height 26
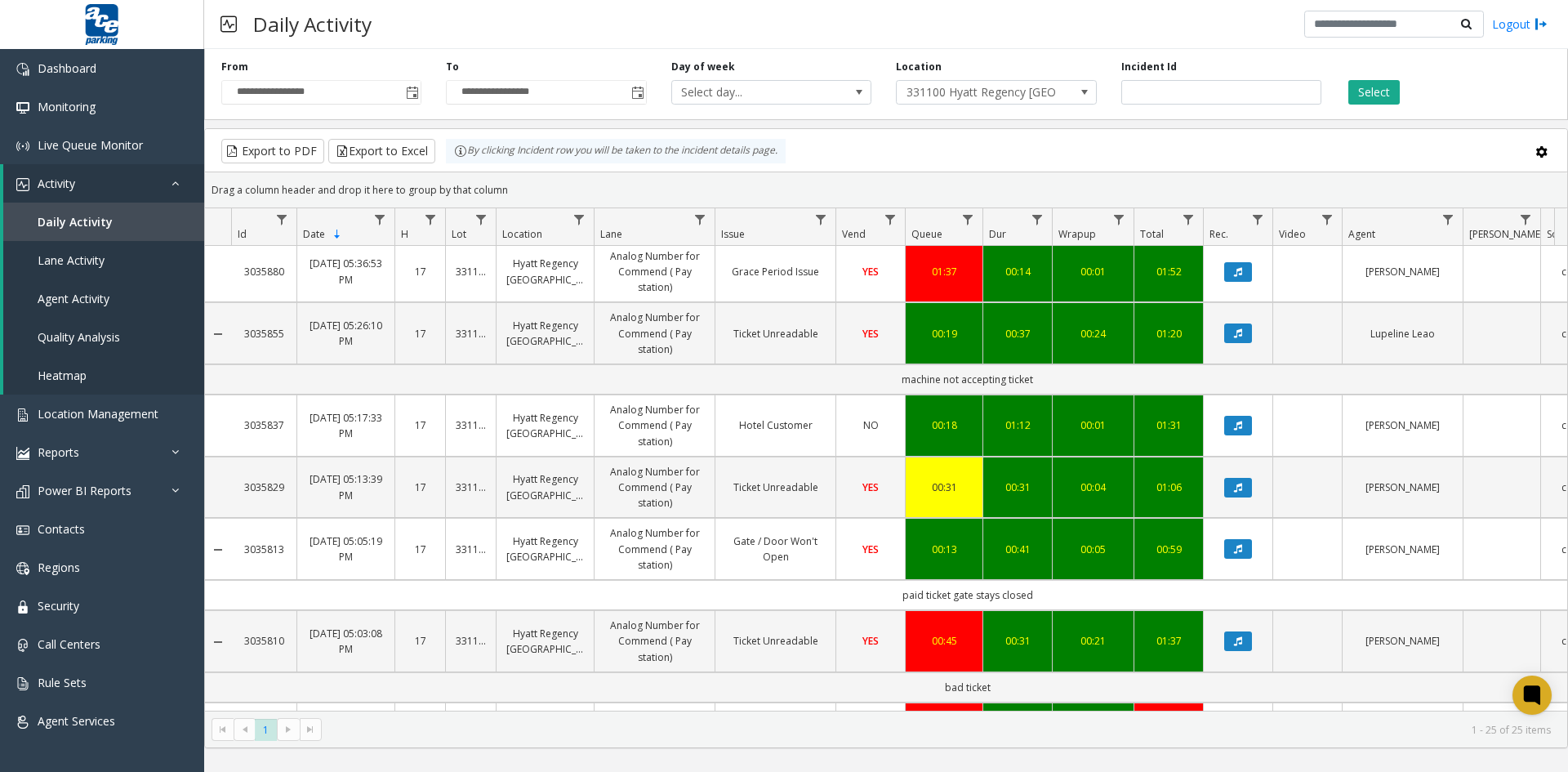
scroll to position [830, 0]
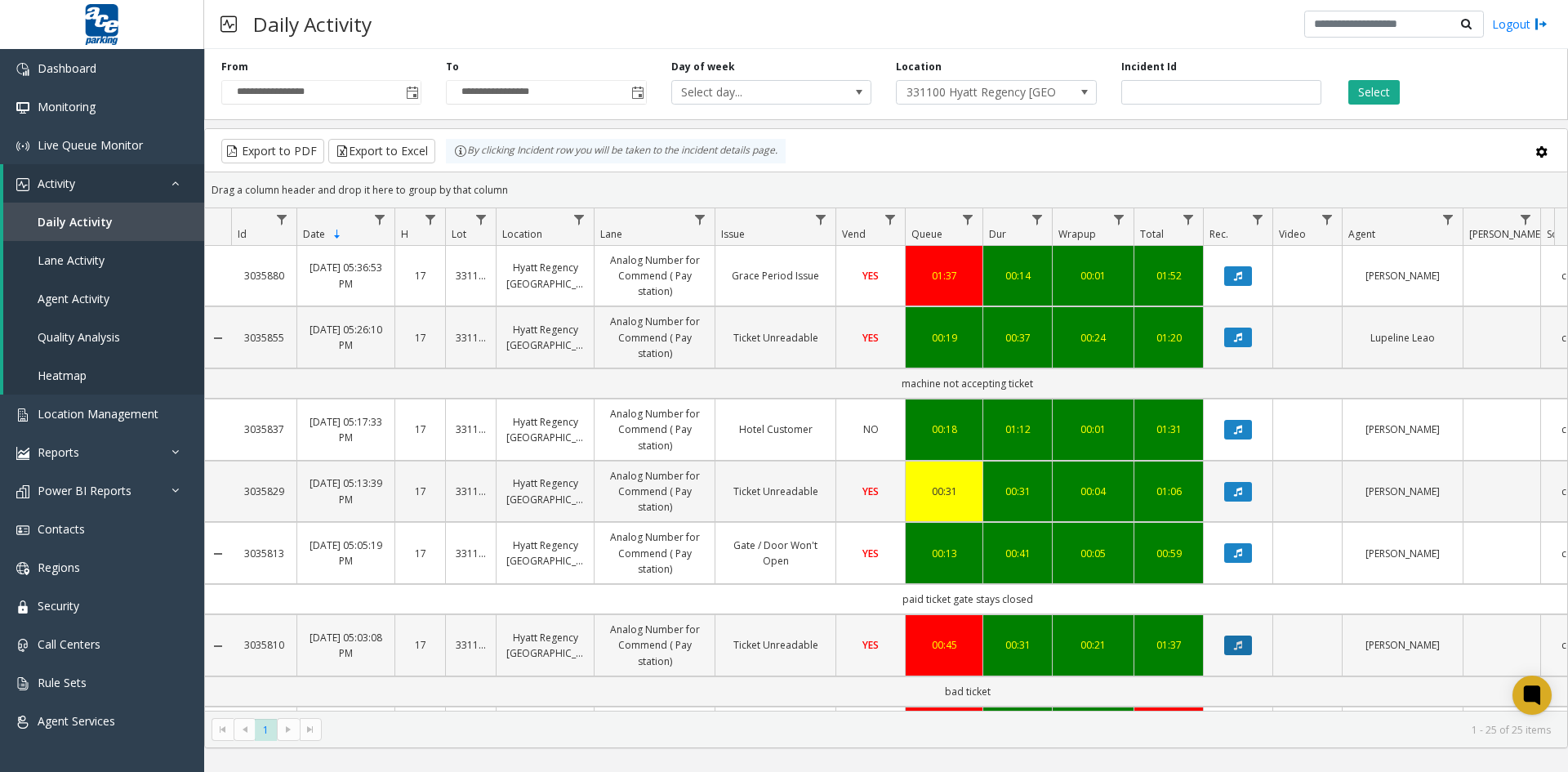
click at [1234, 647] on icon "Data table" at bounding box center [1238, 645] width 9 height 9
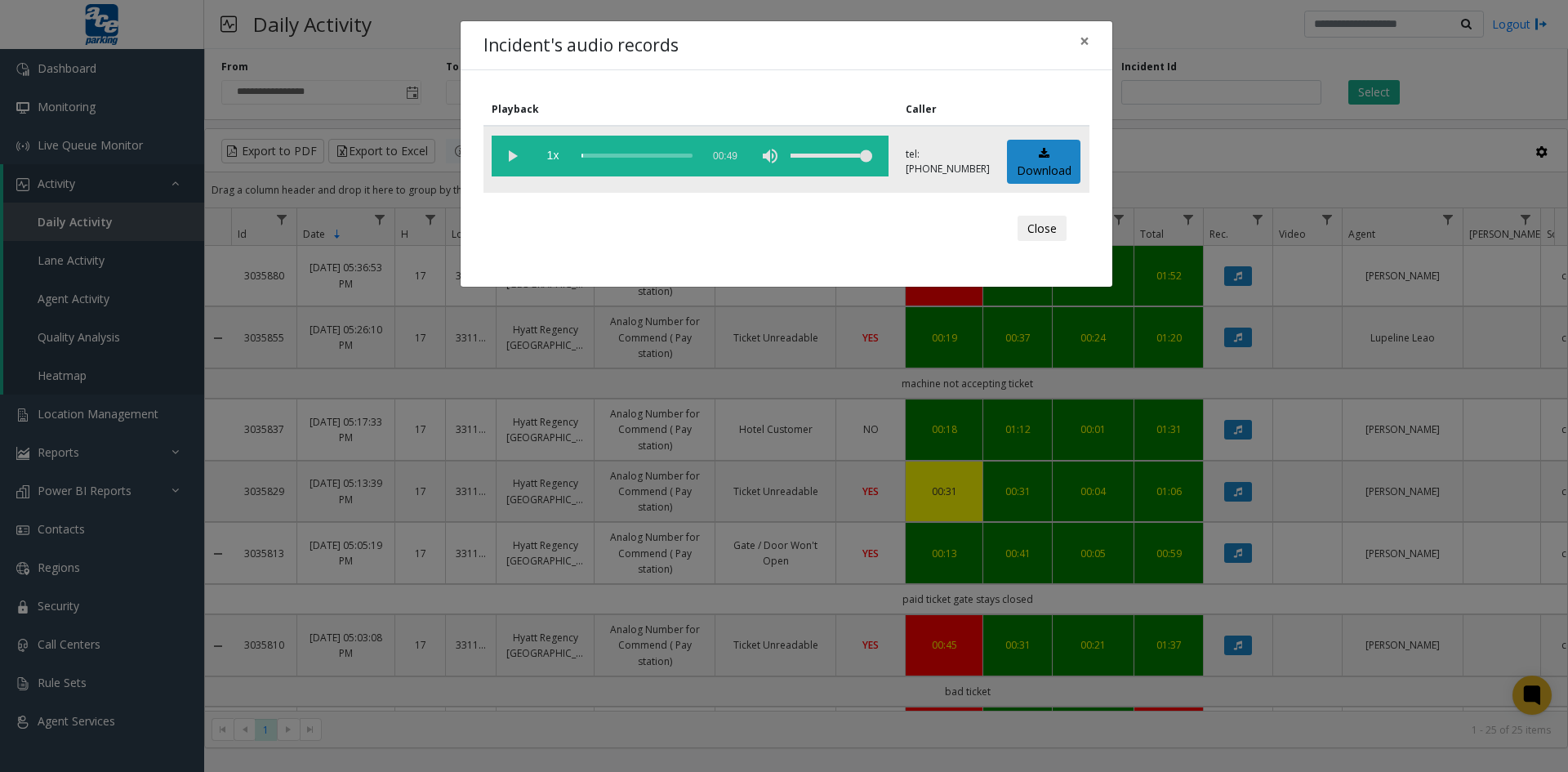
click at [510, 154] on vg-play-pause at bounding box center [513, 156] width 41 height 41
click at [1044, 161] on link "Download" at bounding box center [1044, 162] width 74 height 45
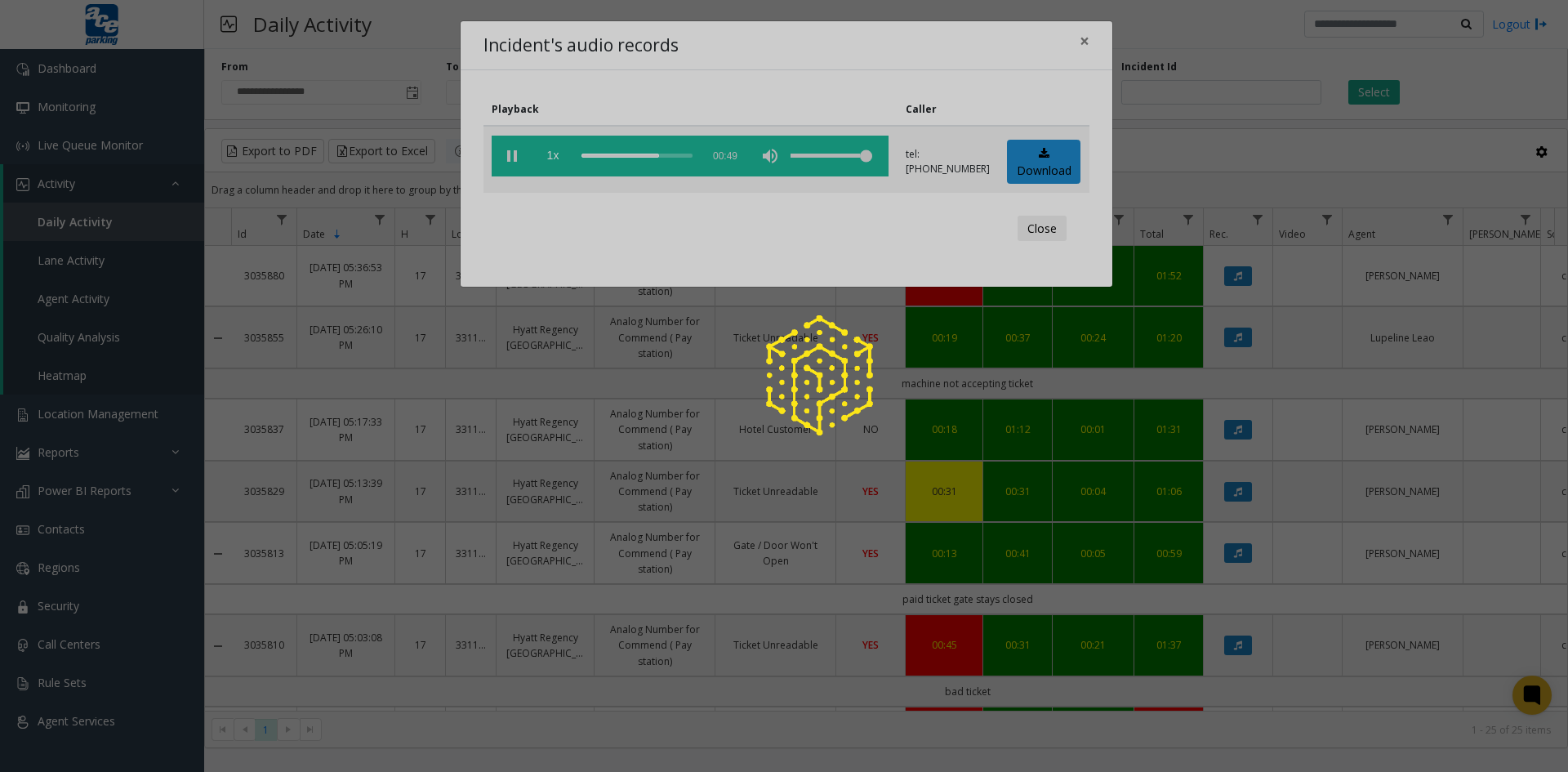
click at [1047, 232] on div at bounding box center [784, 386] width 1568 height 772
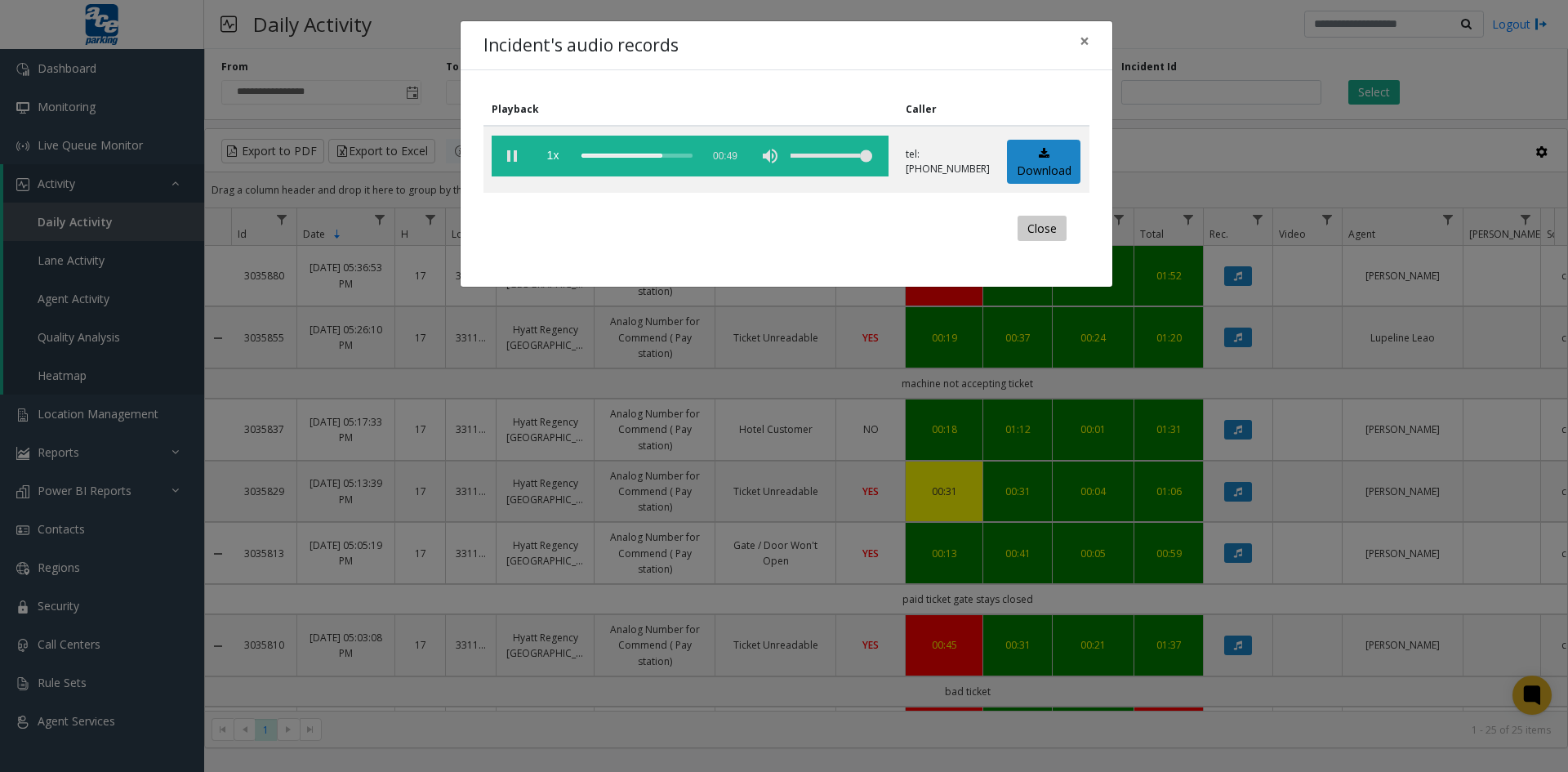
click at [1047, 228] on button "Close" at bounding box center [1042, 228] width 49 height 26
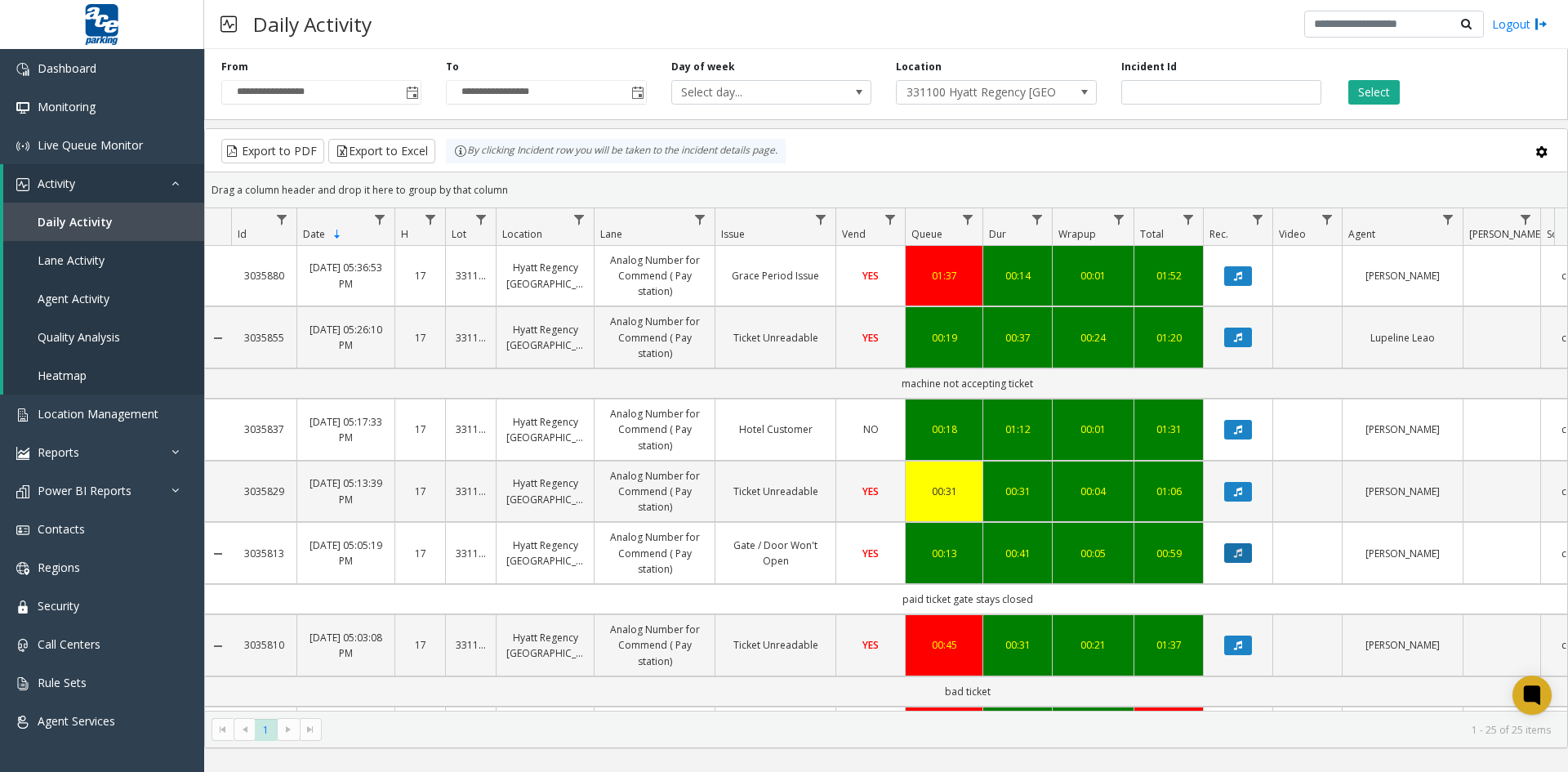
click at [1237, 548] on icon "Data table" at bounding box center [1238, 552] width 9 height 9
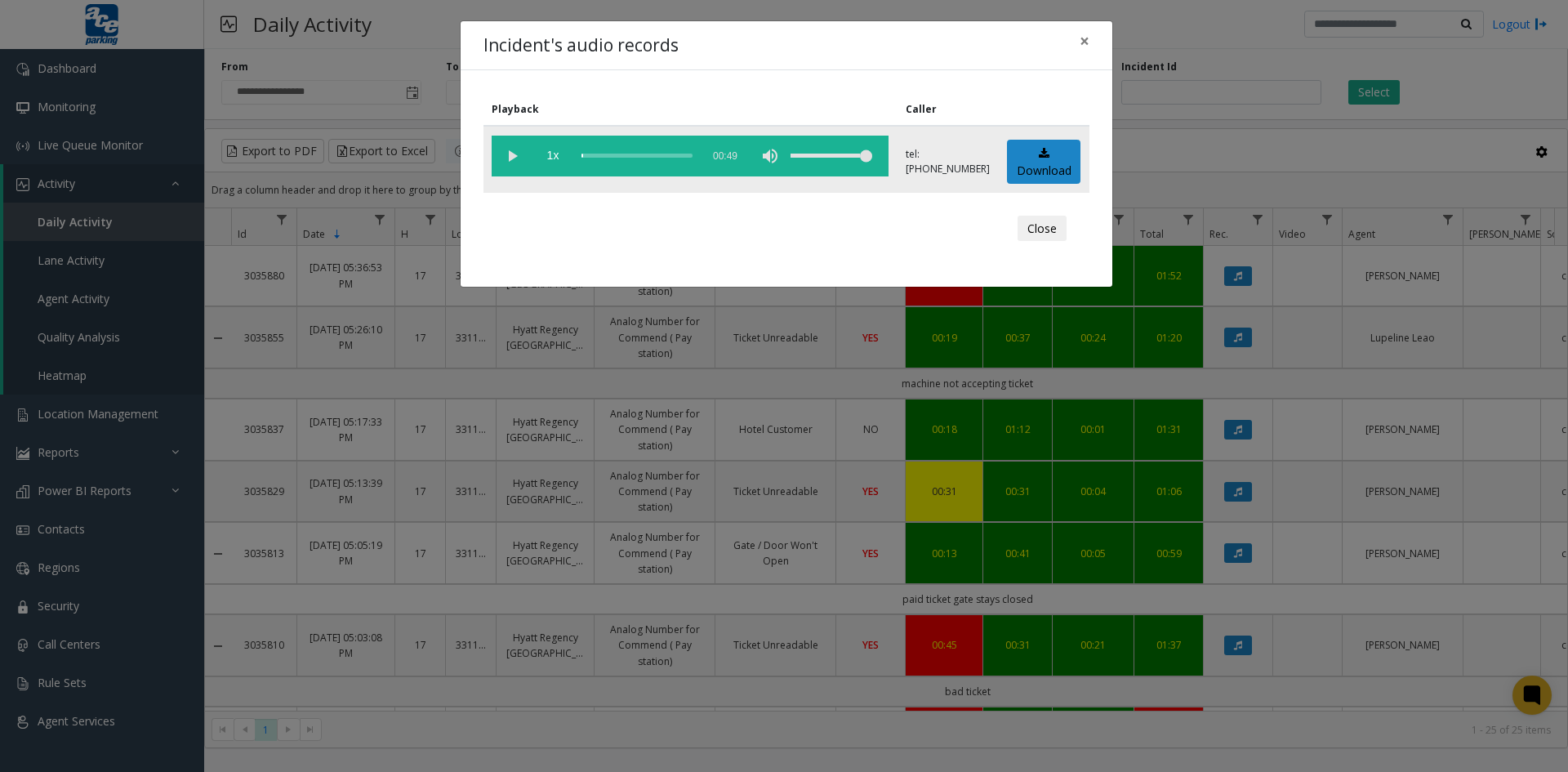
click at [509, 154] on vg-play-pause at bounding box center [513, 156] width 41 height 41
click at [1042, 163] on link "Download" at bounding box center [1044, 162] width 74 height 45
click at [1041, 237] on button "Close" at bounding box center [1042, 228] width 49 height 26
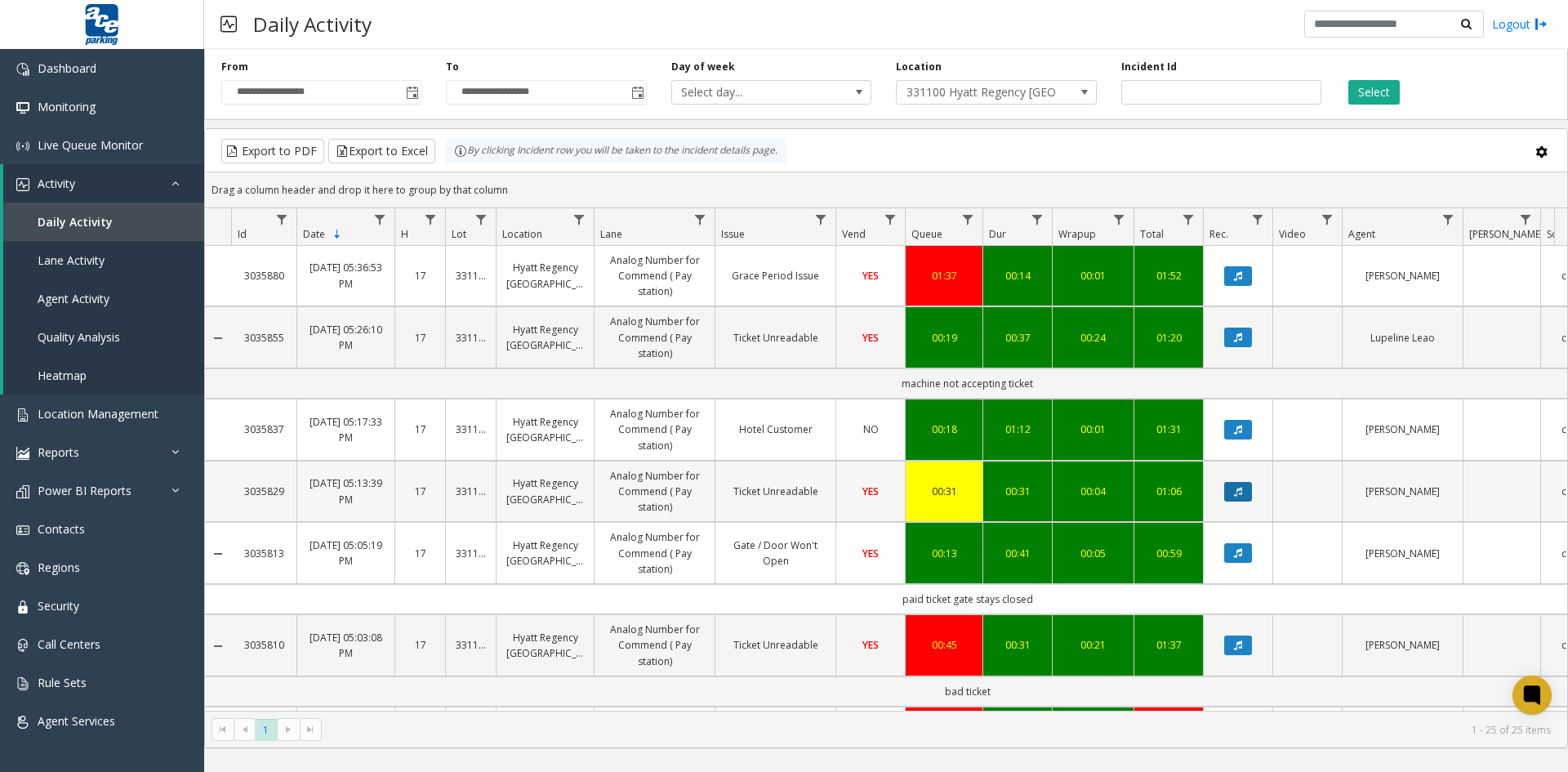
click at [1237, 493] on icon "Data table" at bounding box center [1238, 491] width 9 height 9
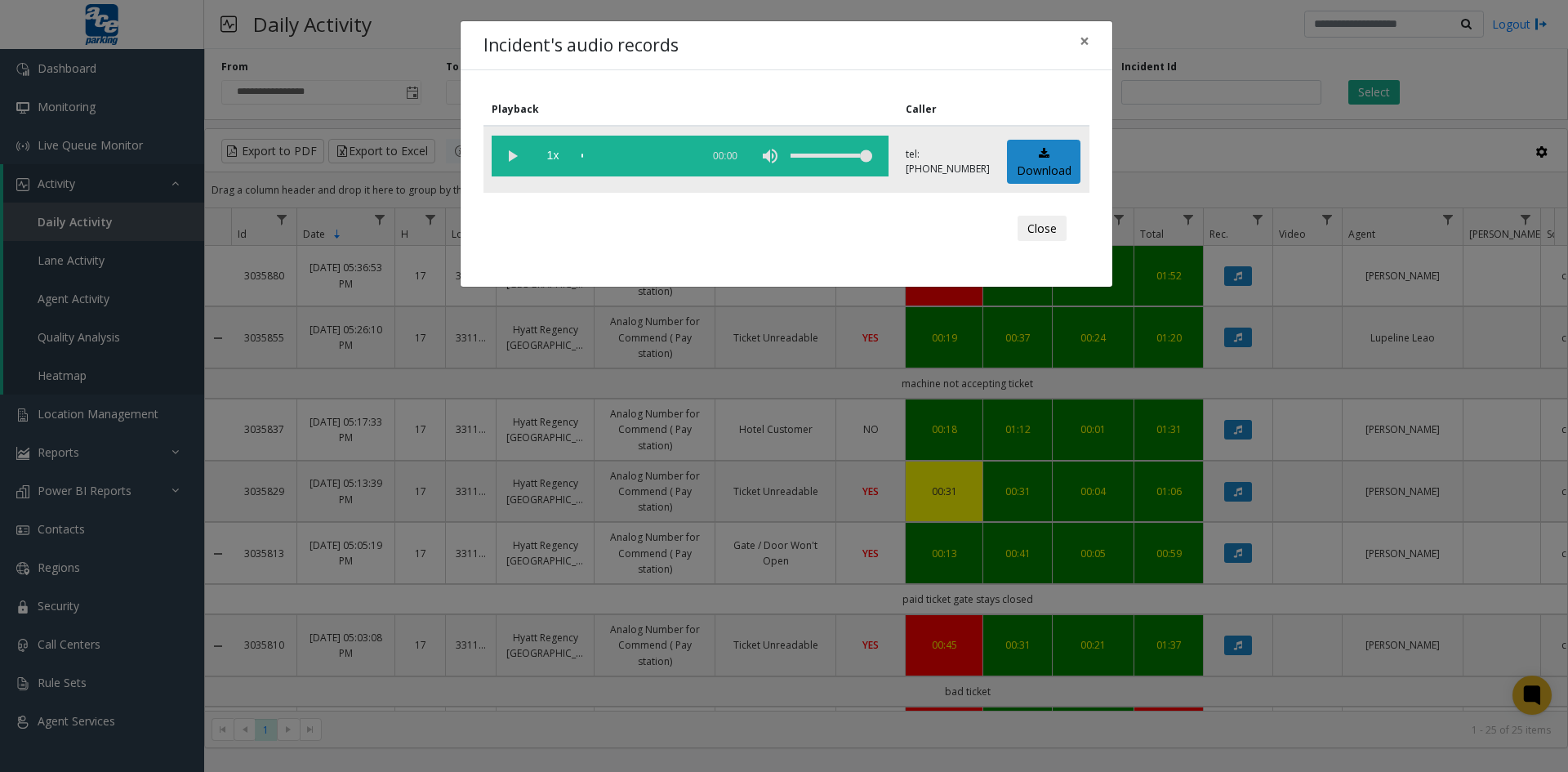
click at [515, 156] on vg-play-pause at bounding box center [513, 156] width 41 height 41
click at [1036, 165] on link "Download" at bounding box center [1044, 162] width 74 height 45
click at [1028, 231] on button "Close" at bounding box center [1042, 228] width 49 height 26
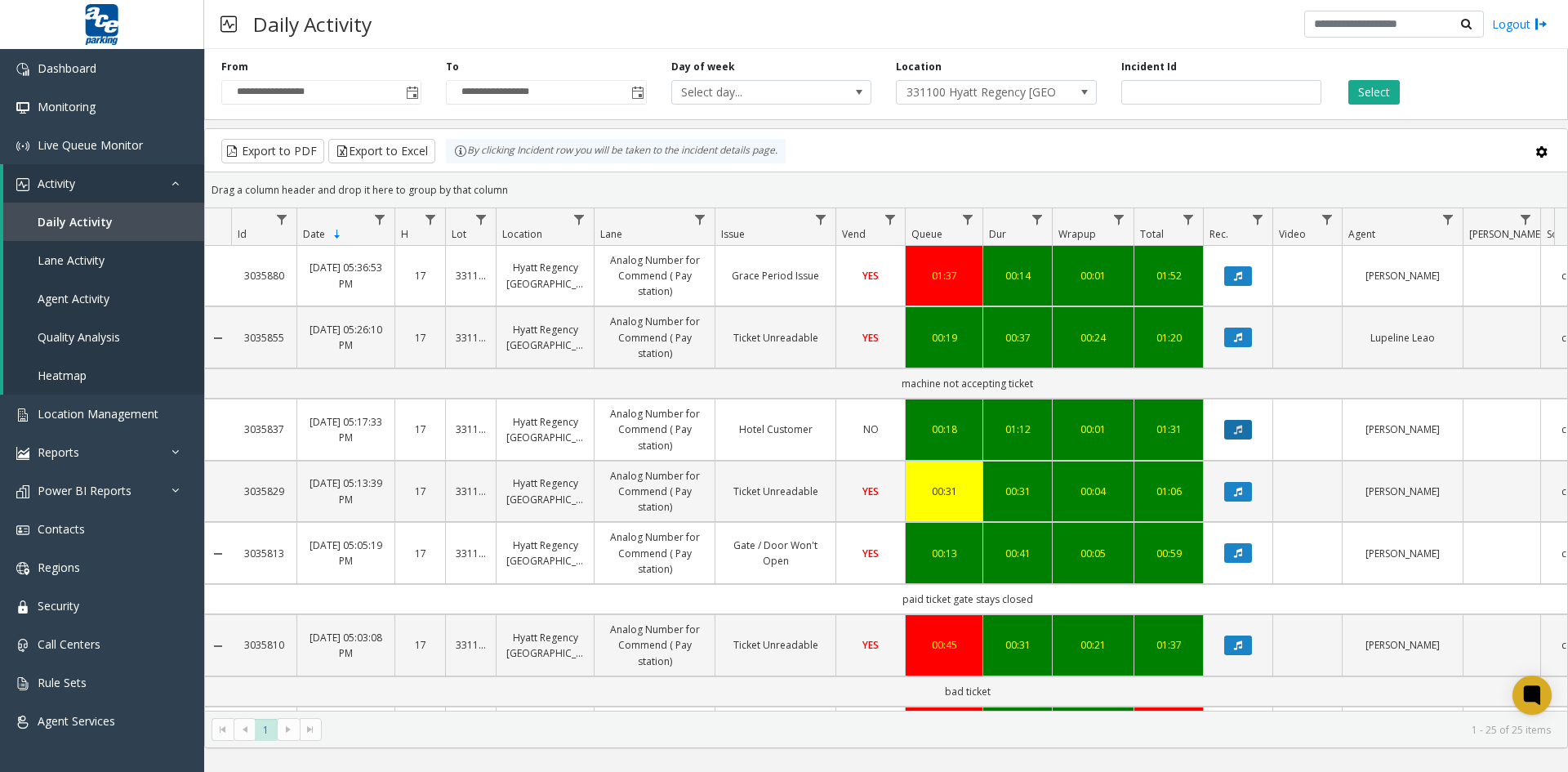
click at [1241, 428] on icon "Data table" at bounding box center [1238, 429] width 9 height 9
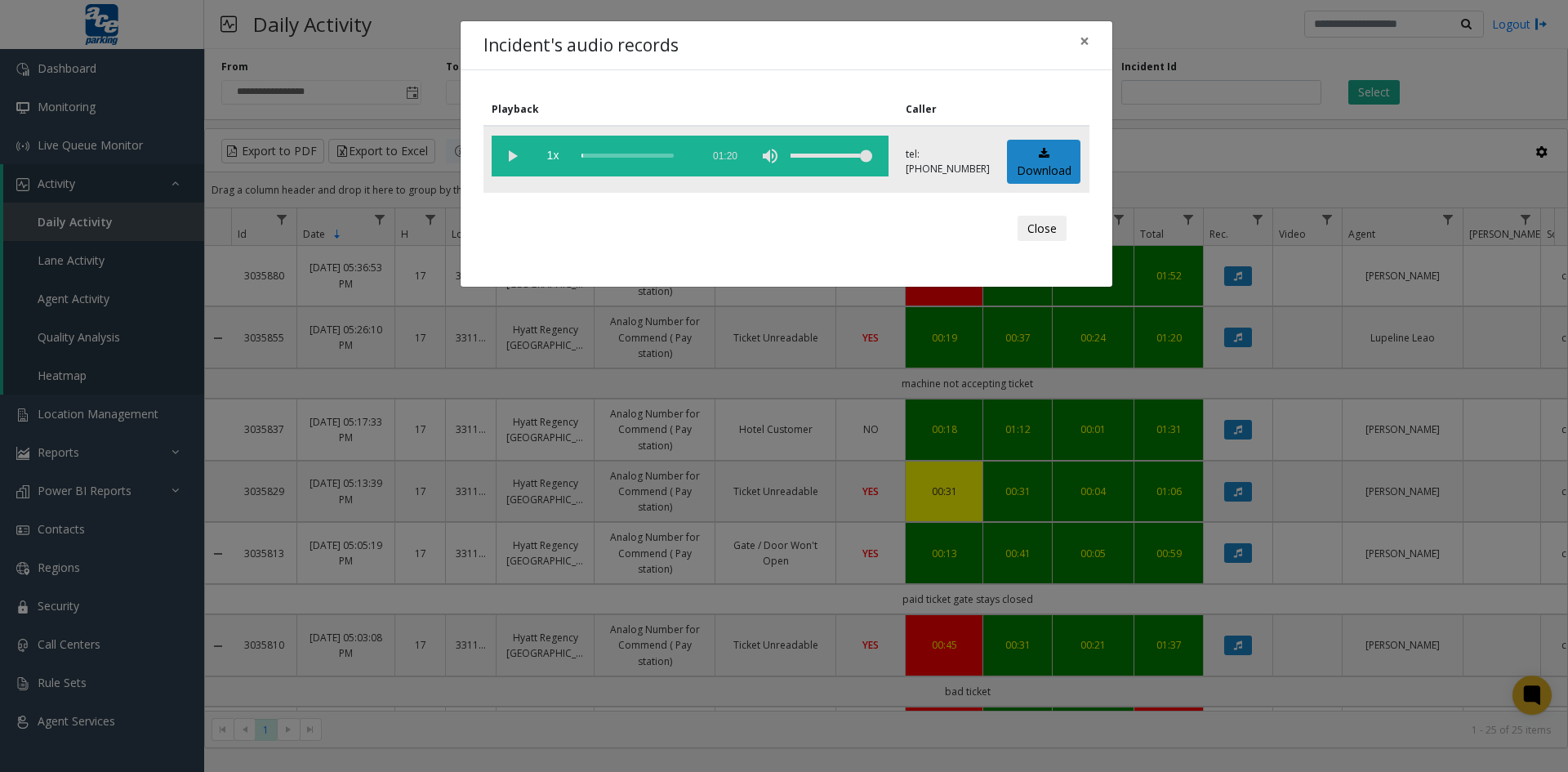
click at [509, 152] on vg-play-pause at bounding box center [513, 156] width 41 height 41
click at [1048, 166] on link "Download" at bounding box center [1044, 162] width 74 height 45
click at [1040, 231] on button "Close" at bounding box center [1042, 228] width 49 height 26
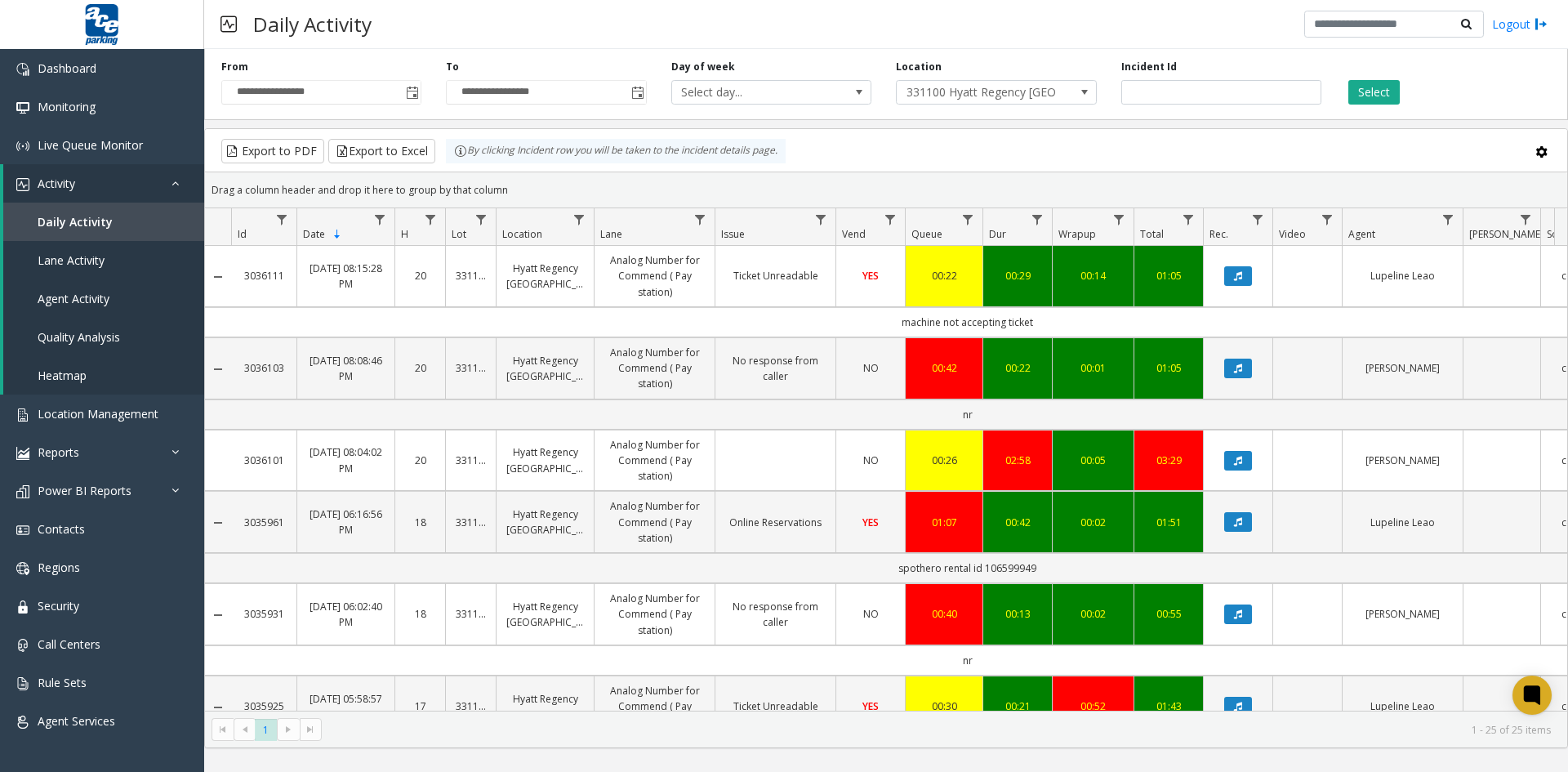
scroll to position [830, 0]
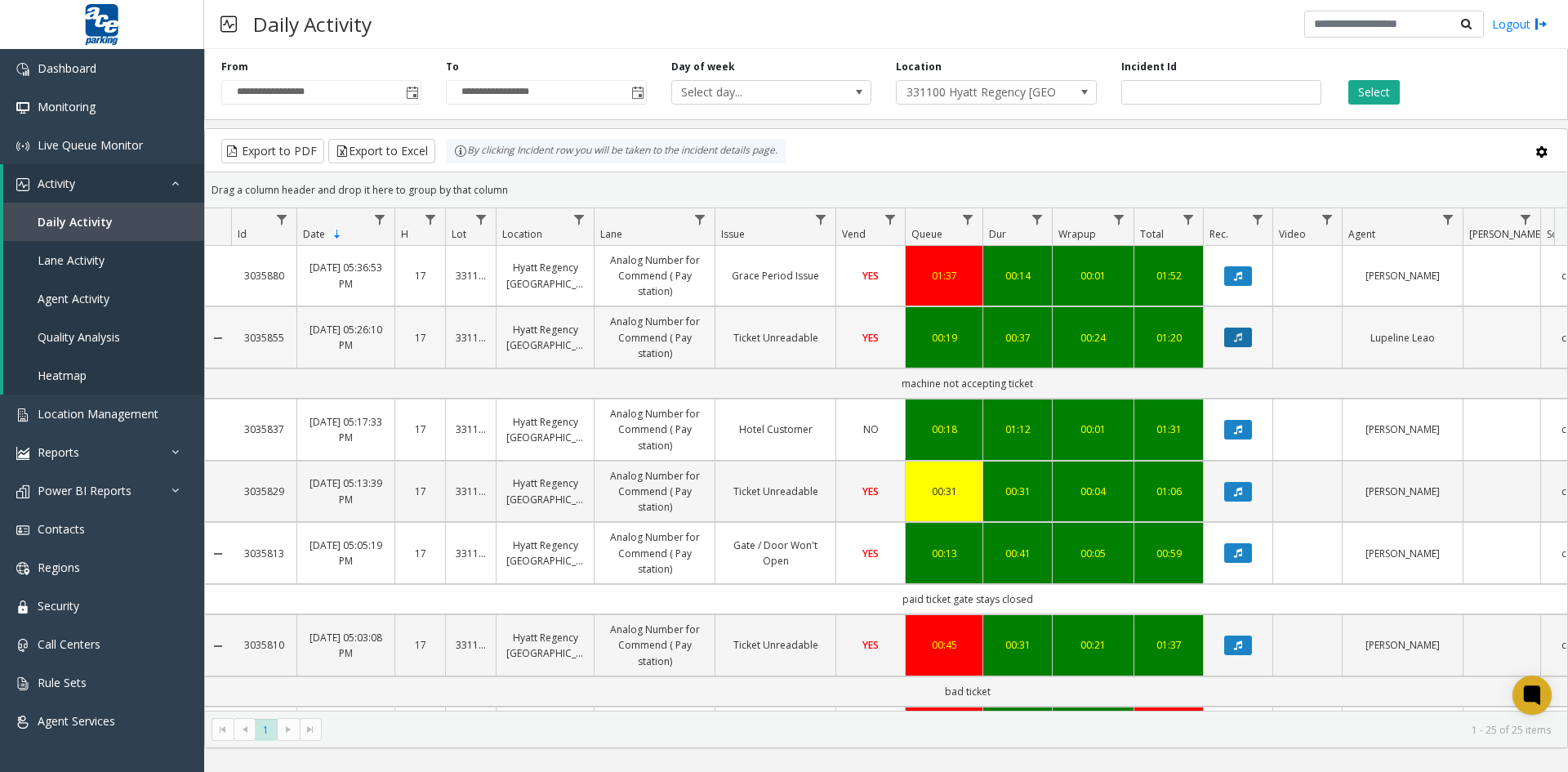
click at [1234, 334] on icon "Data table" at bounding box center [1238, 337] width 9 height 9
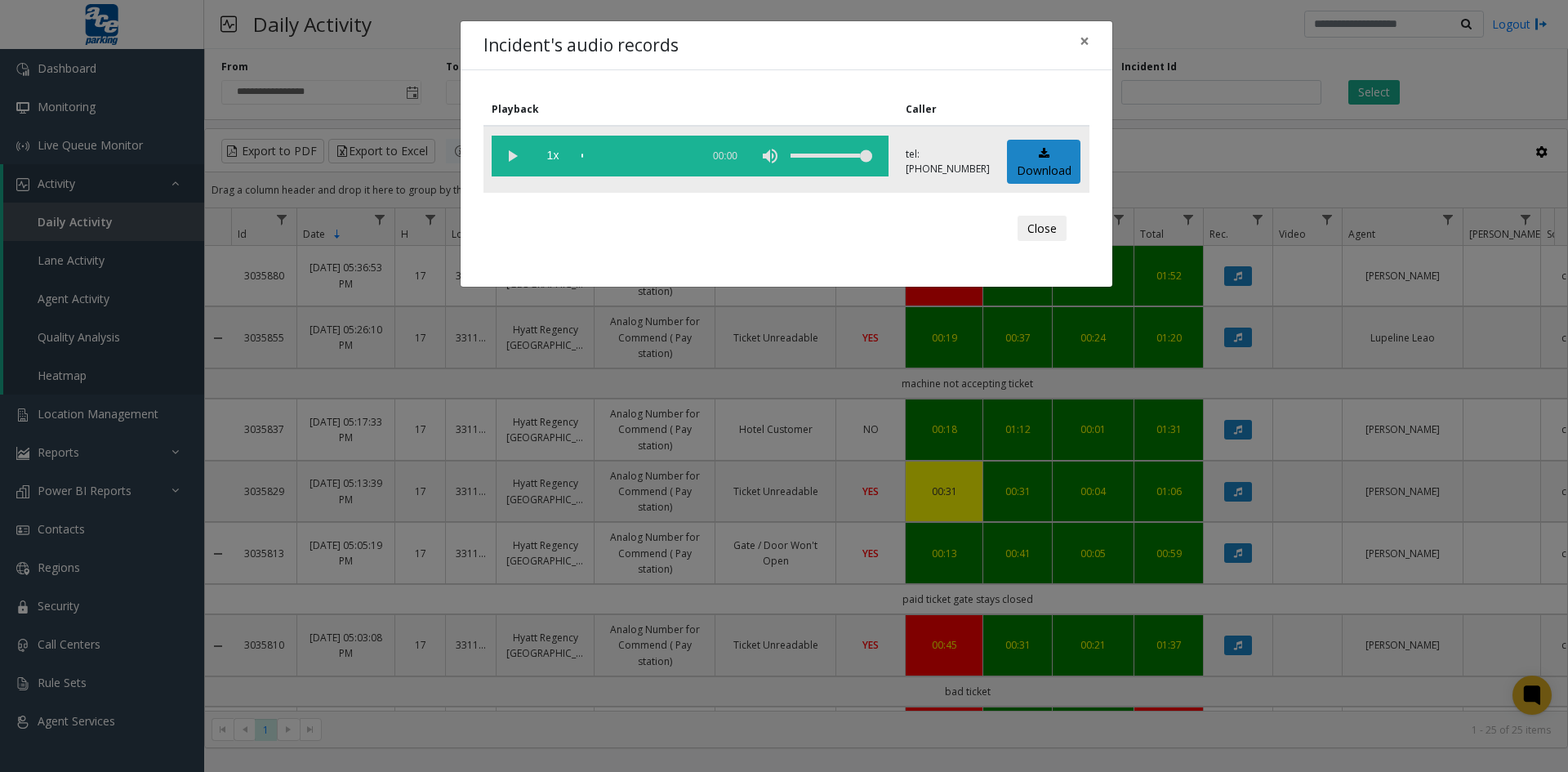
click at [513, 155] on vg-play-pause at bounding box center [513, 156] width 41 height 41
click at [512, 155] on vg-play-pause at bounding box center [513, 156] width 41 height 41
click at [605, 155] on div "scrub bar" at bounding box center [636, 156] width 111 height 41
click at [1055, 163] on link "Download" at bounding box center [1044, 162] width 74 height 45
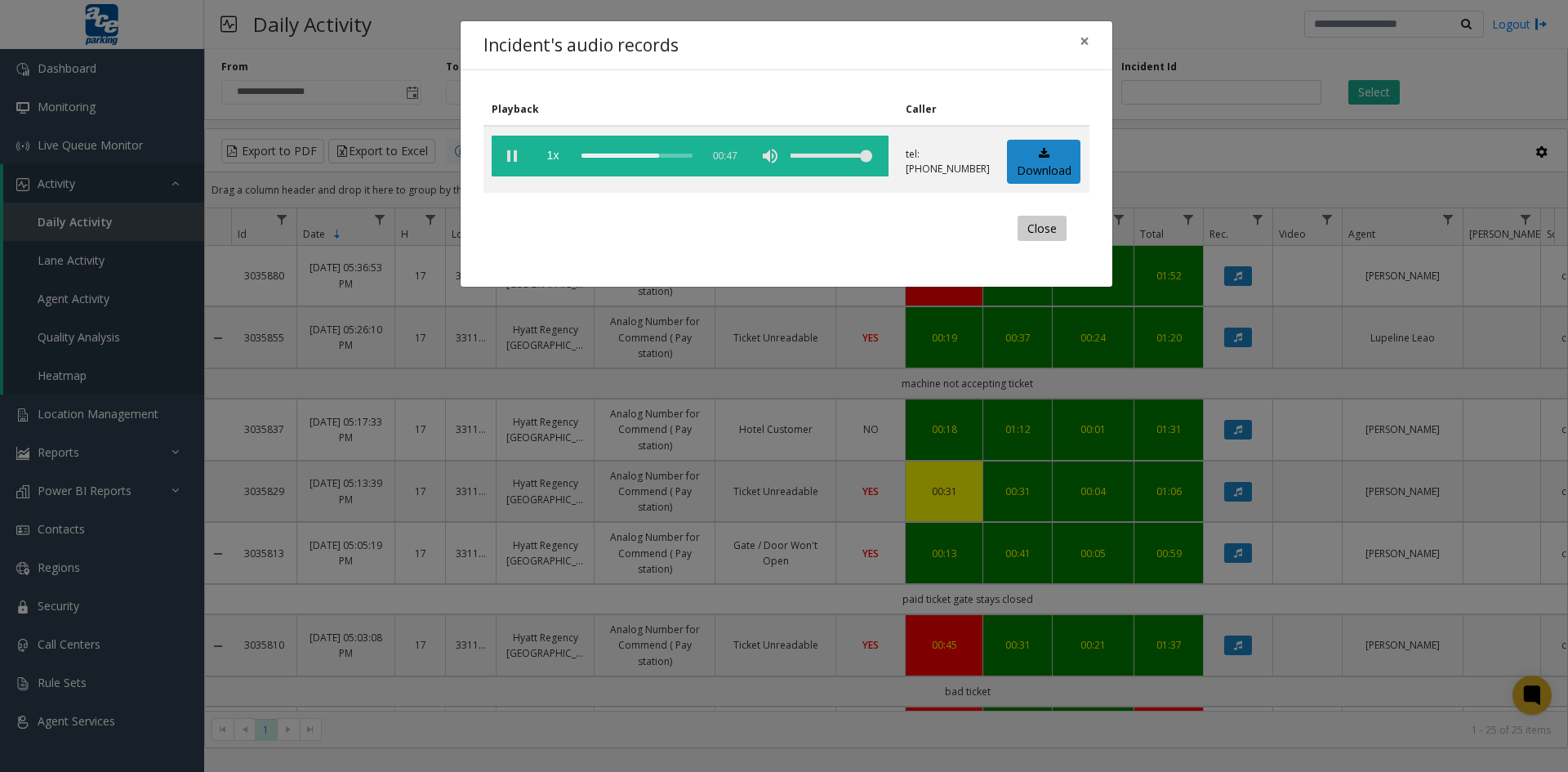
click at [1056, 233] on button "Close" at bounding box center [1042, 228] width 49 height 26
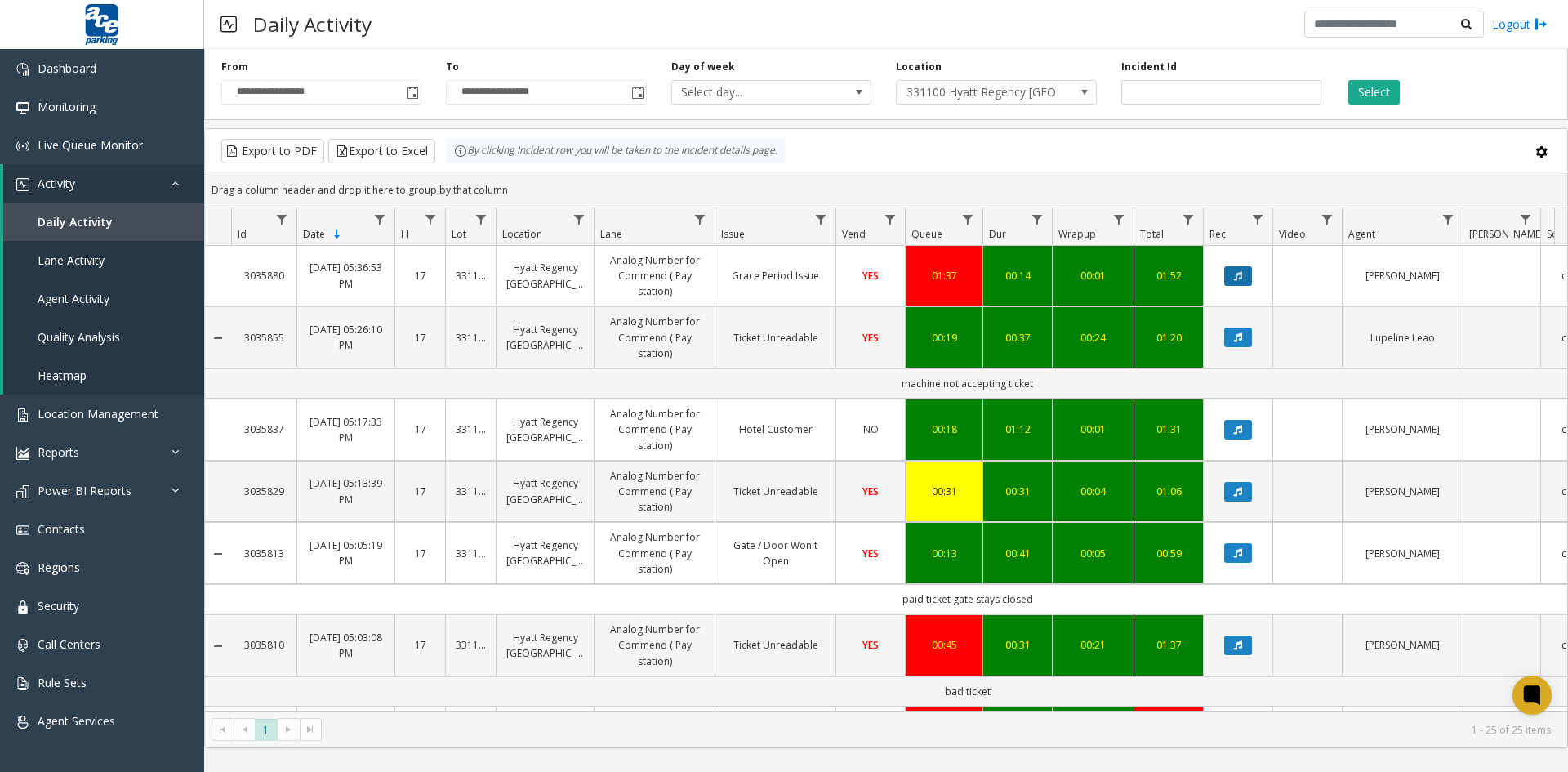
click at [1232, 276] on button "Data table" at bounding box center [1238, 276] width 27 height 20
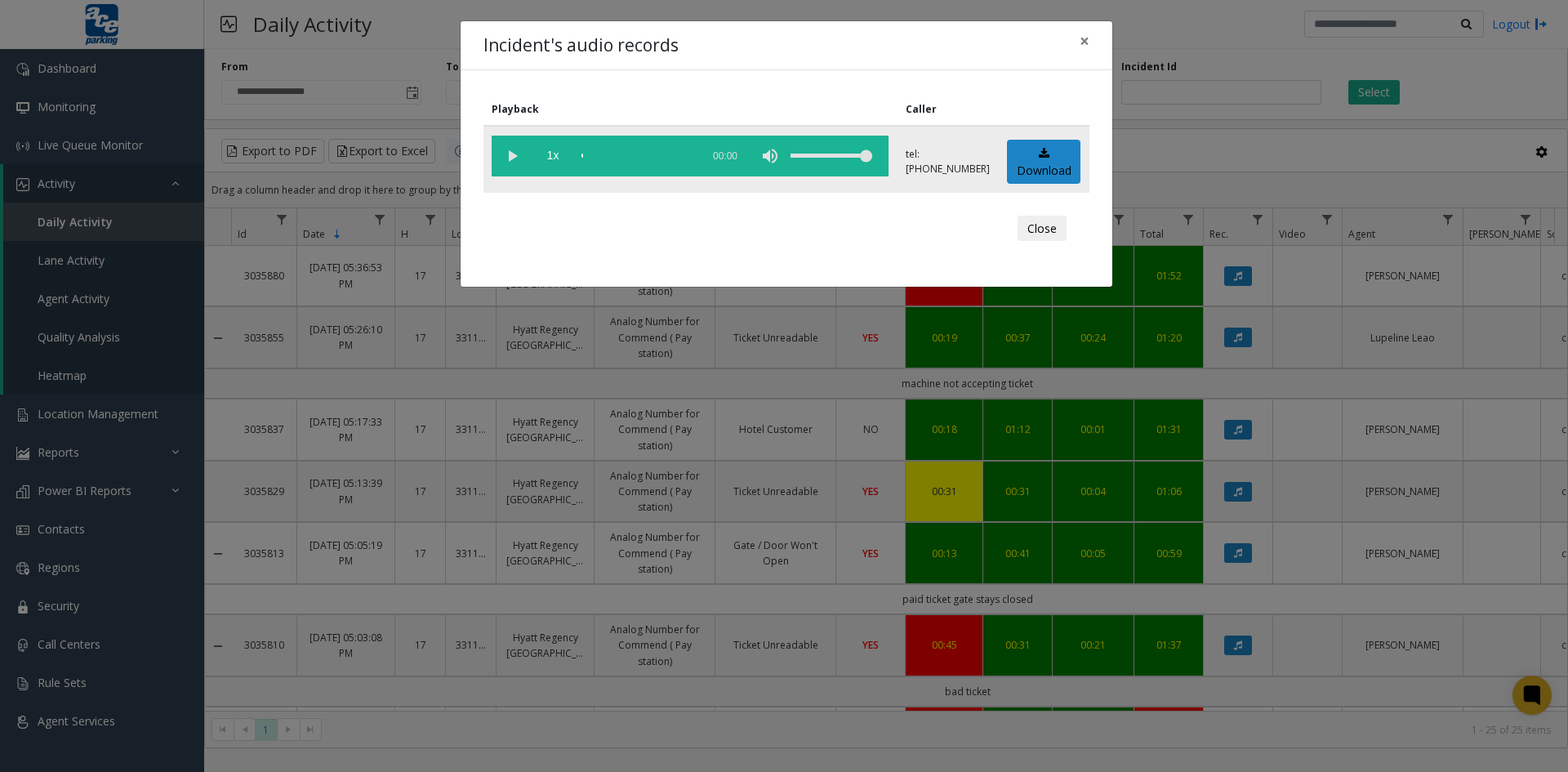
click at [514, 155] on vg-play-pause at bounding box center [513, 156] width 41 height 41
click at [605, 154] on div "scrub bar" at bounding box center [636, 156] width 111 height 41
click at [1048, 228] on button "Close" at bounding box center [1042, 228] width 49 height 26
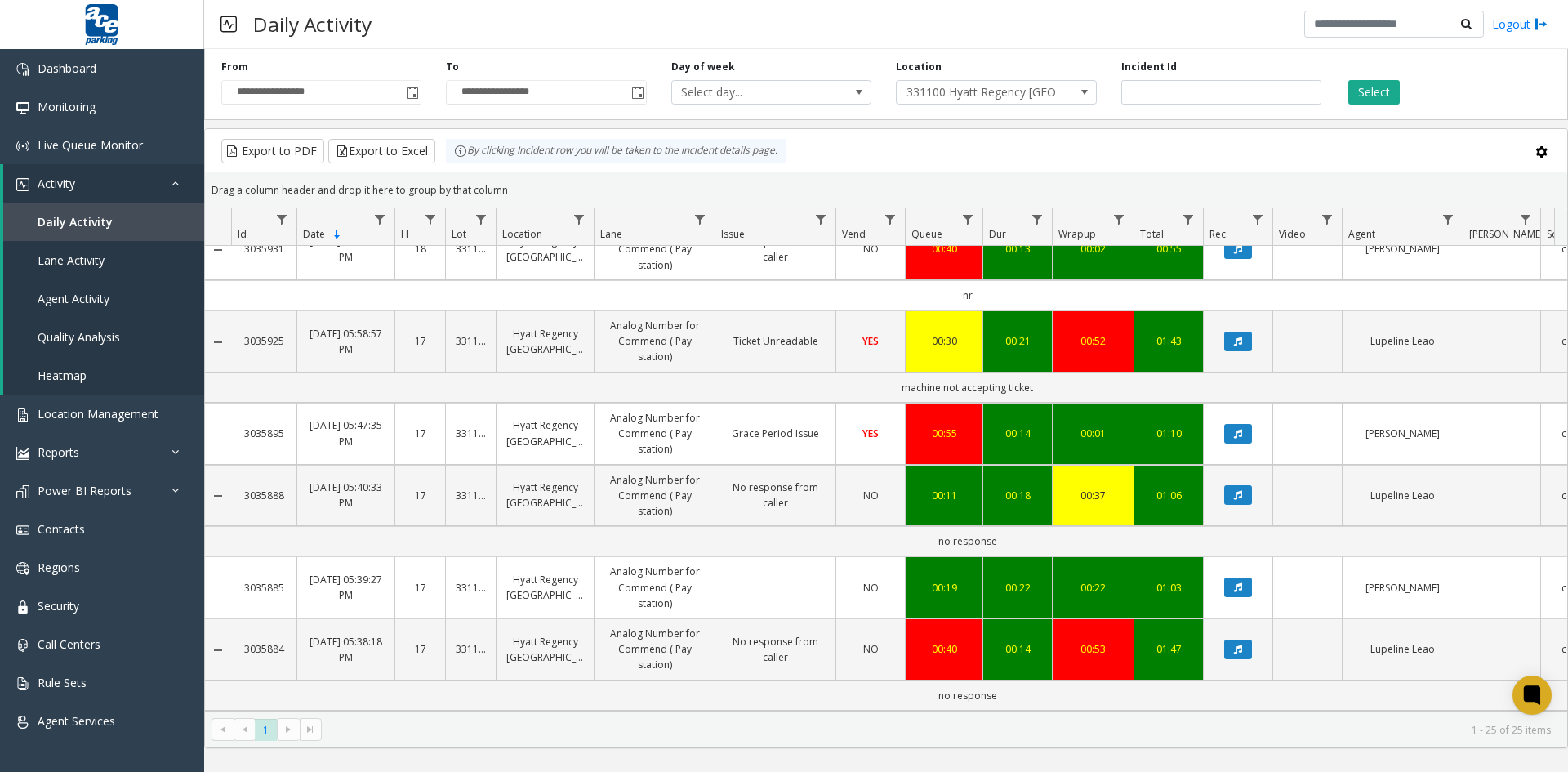
scroll to position [361, 0]
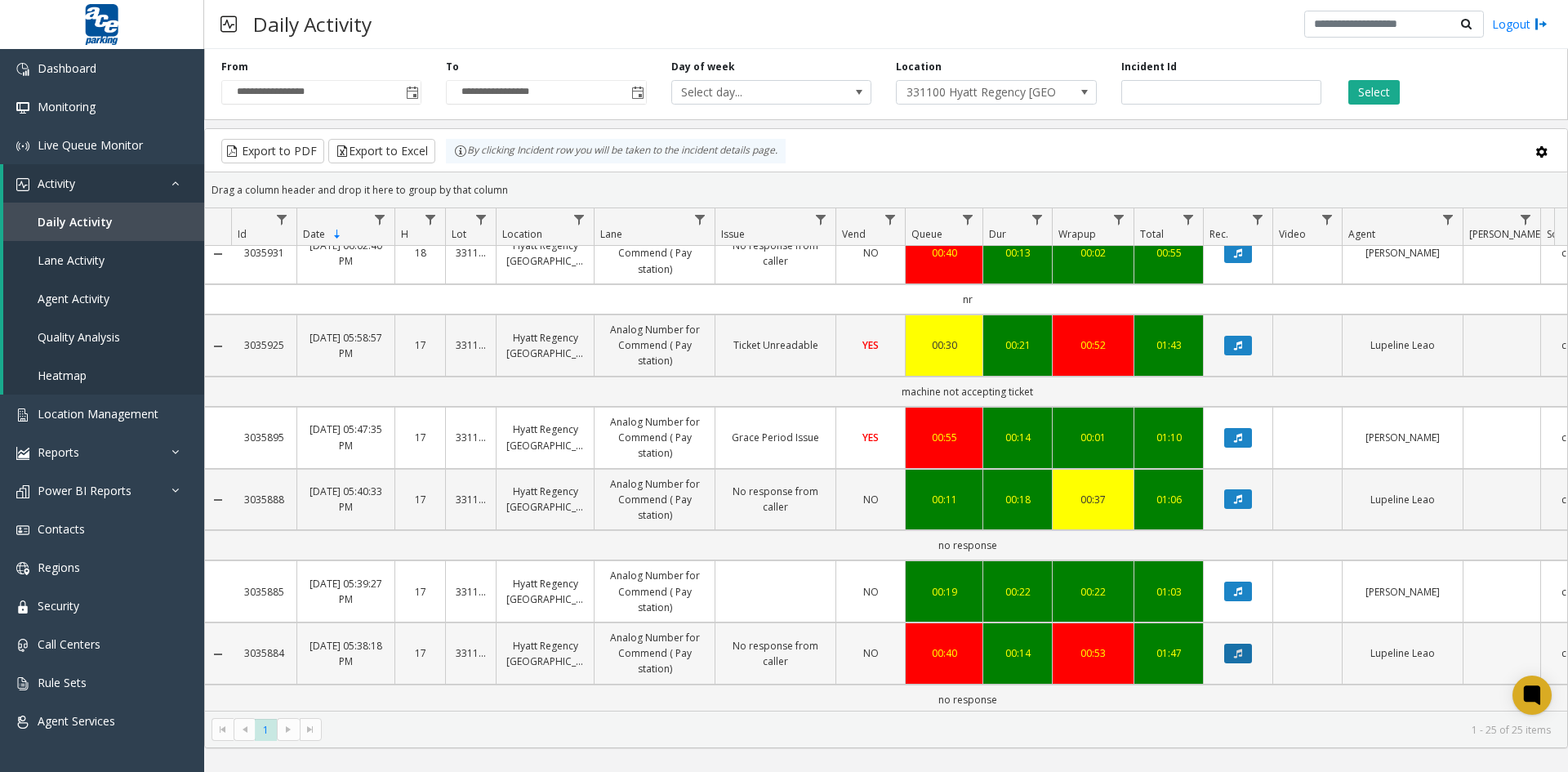
click at [1238, 653] on icon "Data table" at bounding box center [1238, 653] width 9 height 9
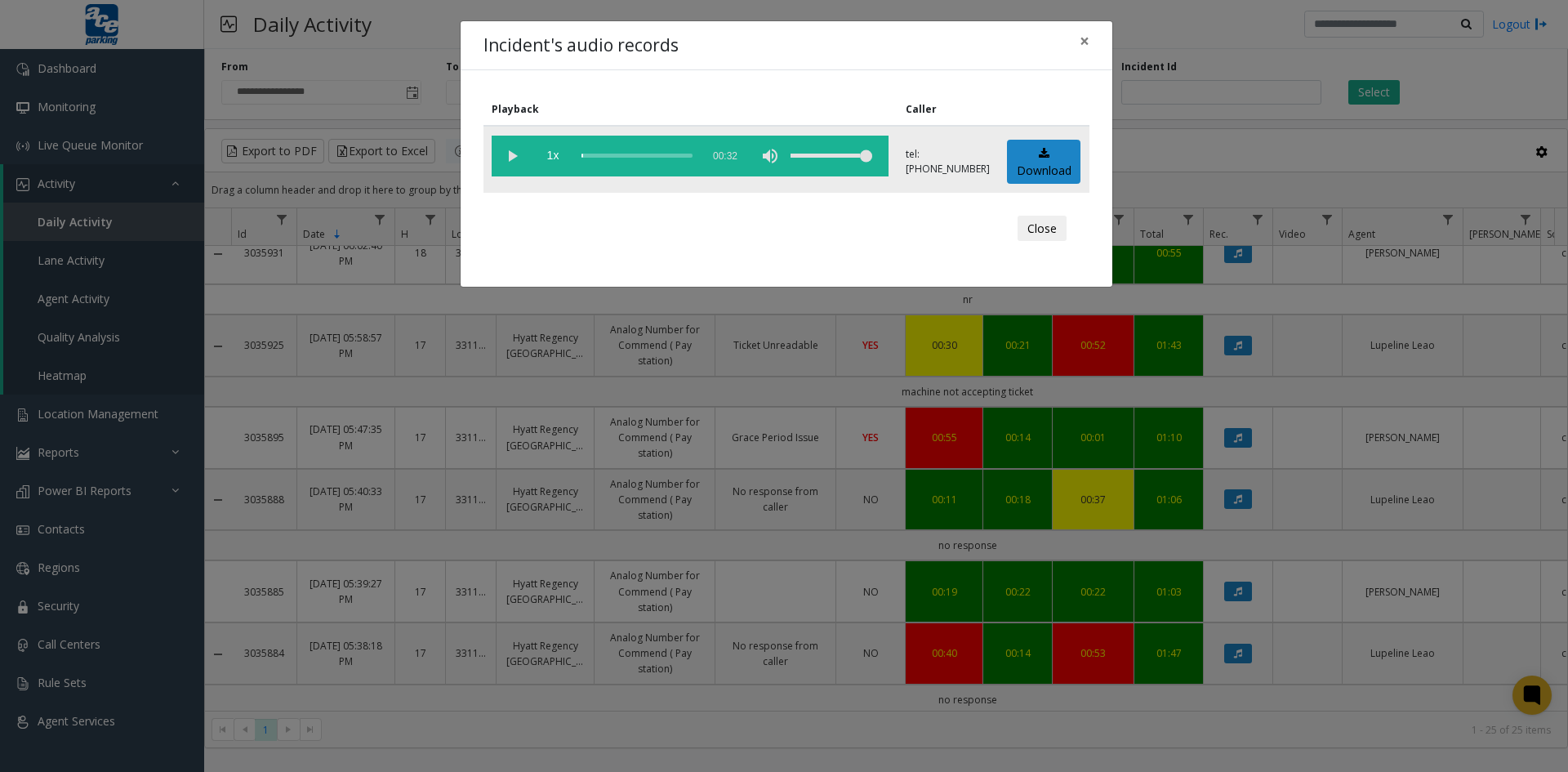
click at [508, 155] on vg-play-pause at bounding box center [513, 156] width 41 height 41
click at [603, 156] on div "scrub bar" at bounding box center [636, 156] width 111 height 41
click at [615, 155] on div "scrub bar" at bounding box center [636, 156] width 111 height 41
click at [629, 154] on div "scrub bar" at bounding box center [636, 156] width 111 height 41
click at [1047, 161] on link "Download" at bounding box center [1044, 162] width 74 height 45
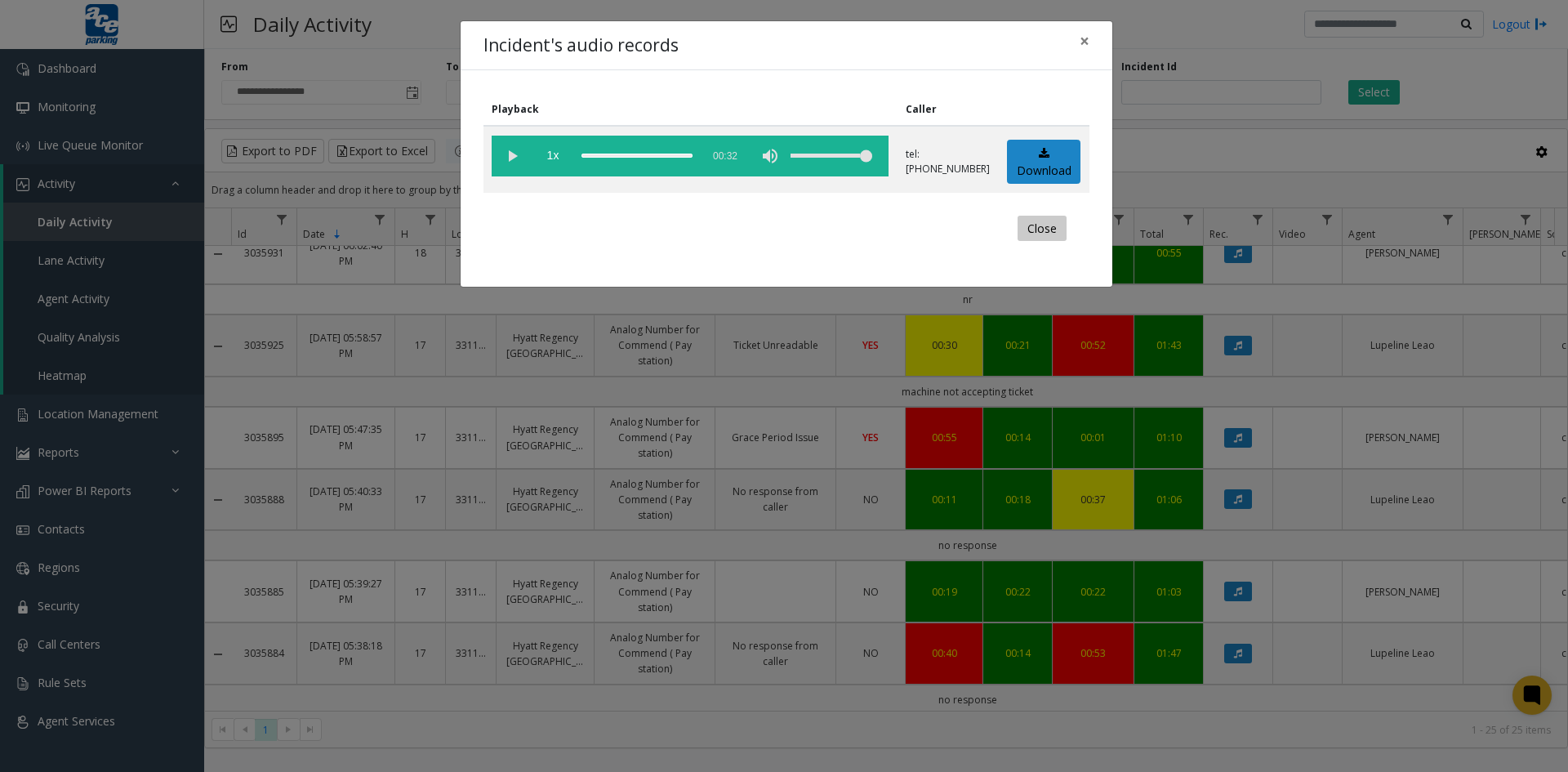
click at [1029, 228] on button "Close" at bounding box center [1042, 228] width 49 height 26
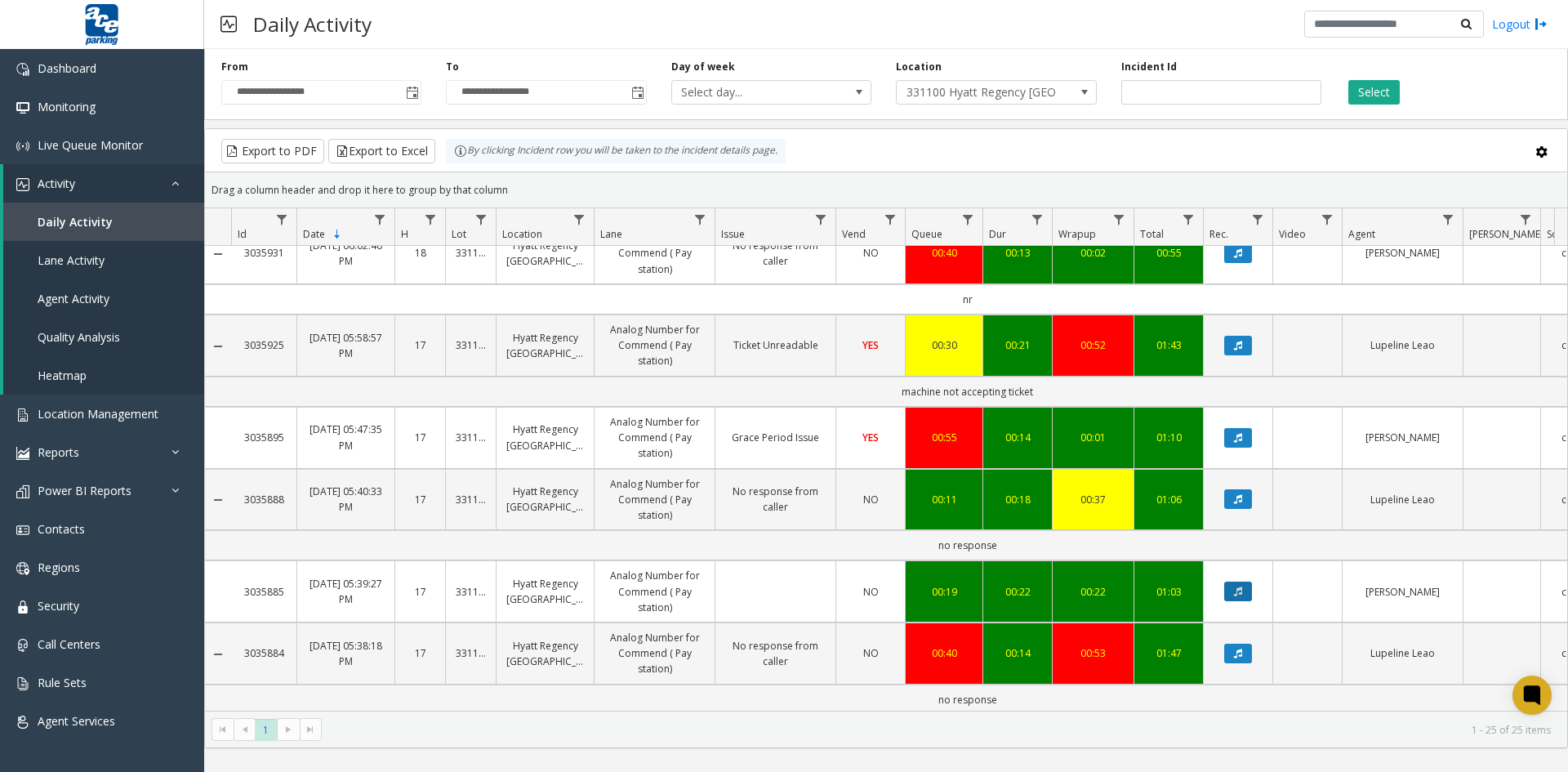
click at [1237, 587] on icon "Data table" at bounding box center [1238, 591] width 9 height 9
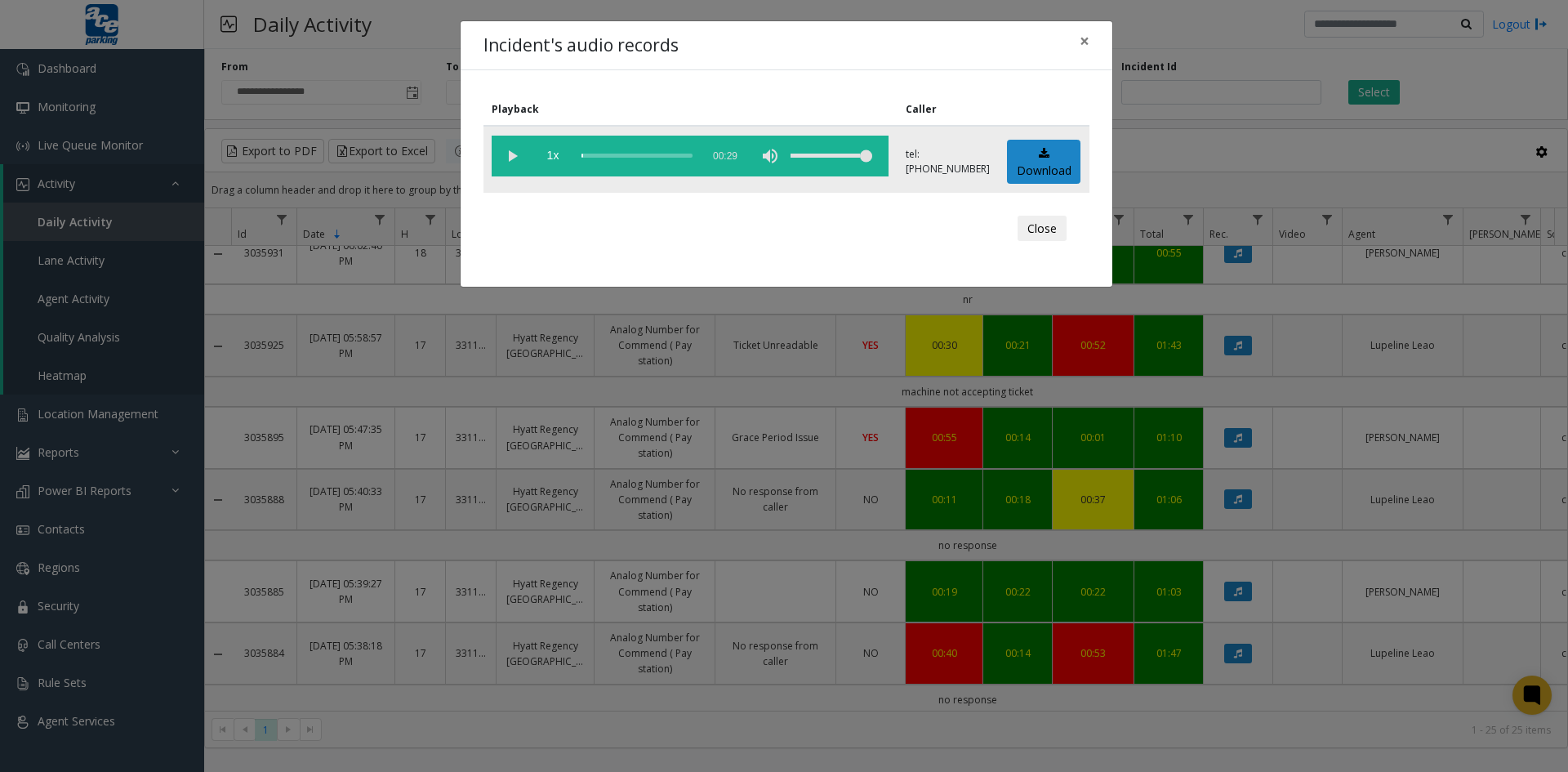
click at [512, 153] on app-root "**********" at bounding box center [784, 386] width 1568 height 772
click at [512, 155] on vg-play-pause at bounding box center [513, 156] width 41 height 41
click at [791, 155] on div "volume level" at bounding box center [831, 156] width 82 height 41
click at [1056, 162] on link "Download" at bounding box center [1044, 162] width 74 height 45
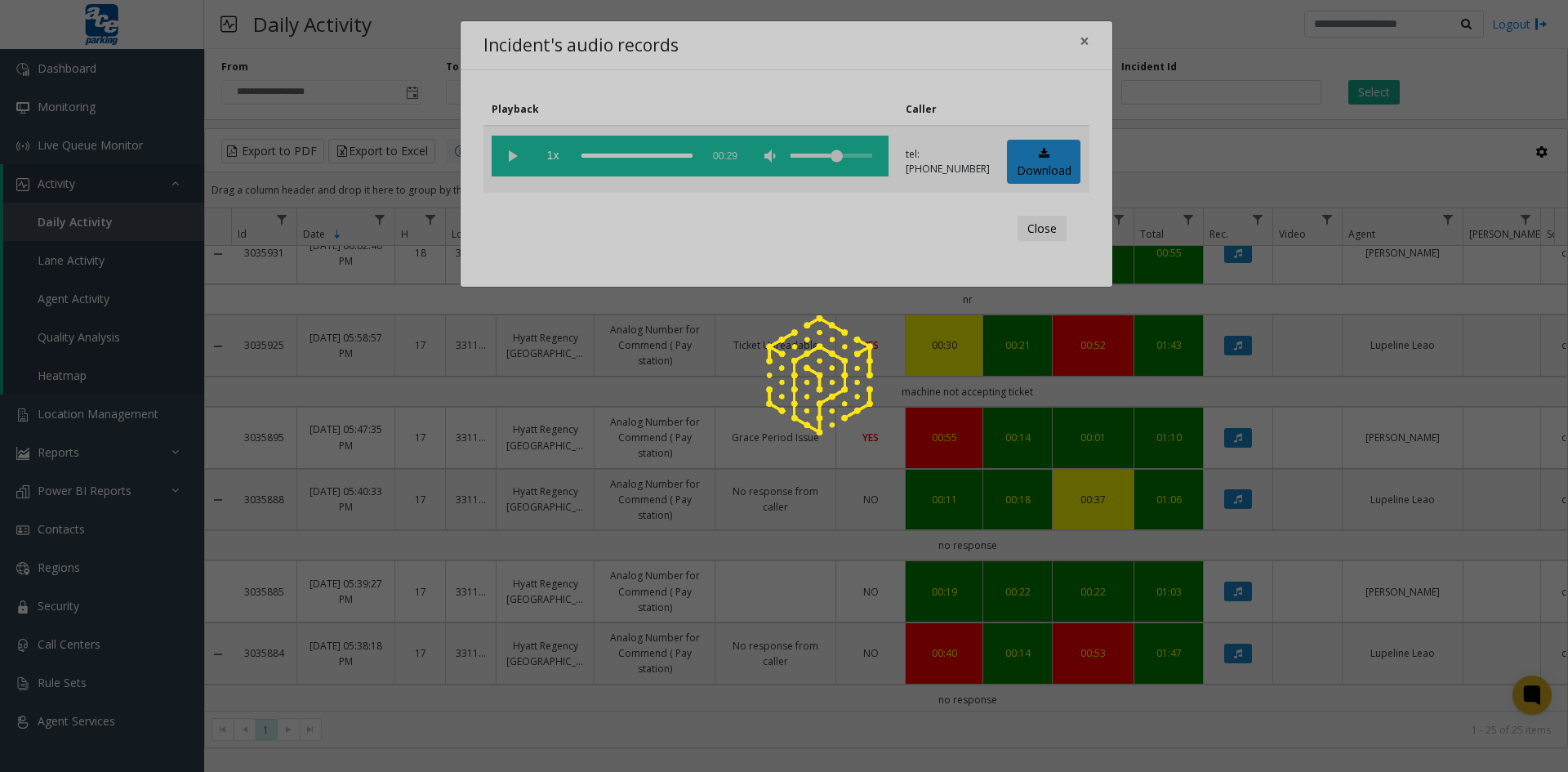
click at [1031, 227] on div at bounding box center [784, 386] width 1568 height 772
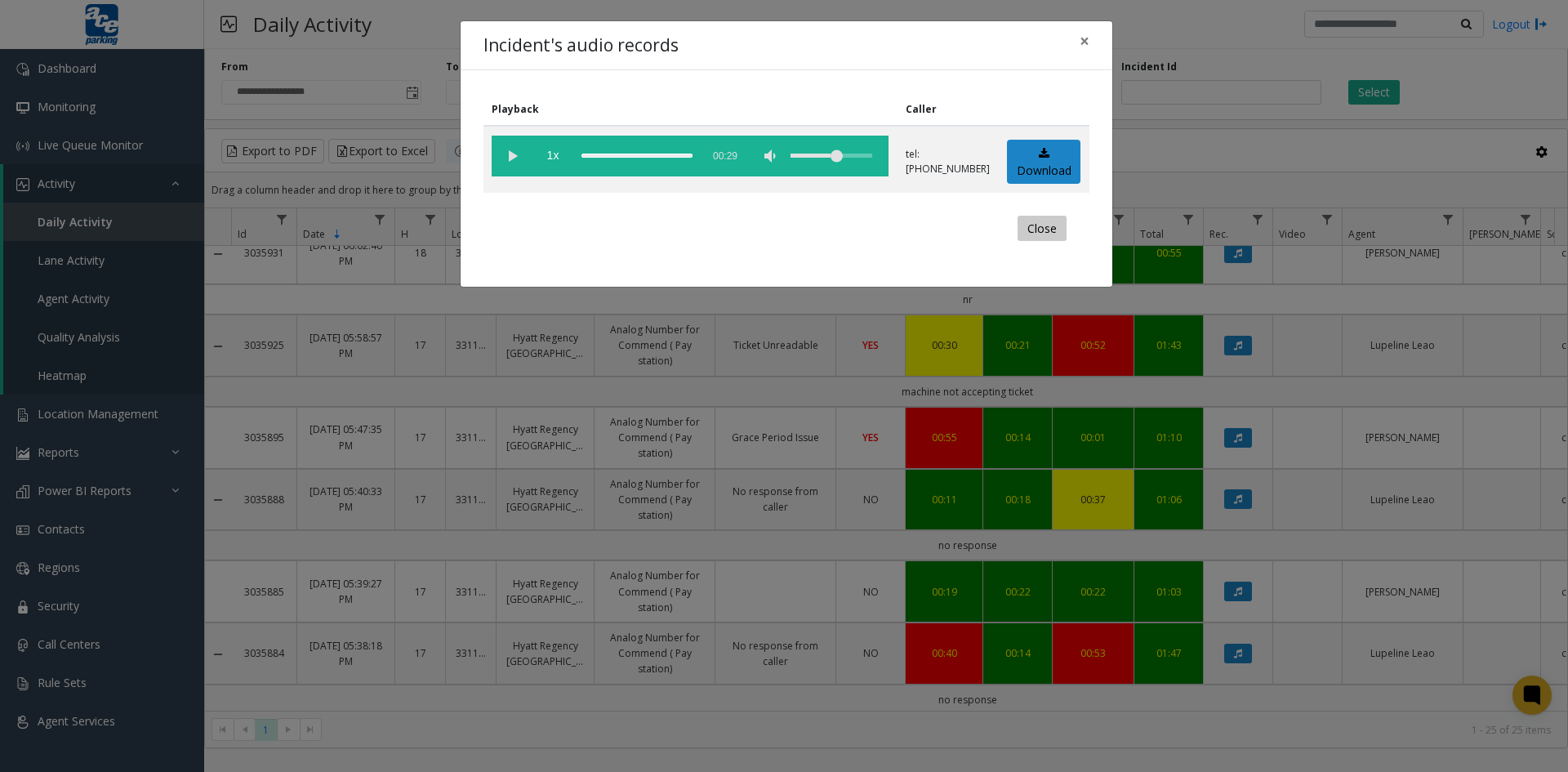
click at [1036, 227] on button "Close" at bounding box center [1042, 228] width 49 height 26
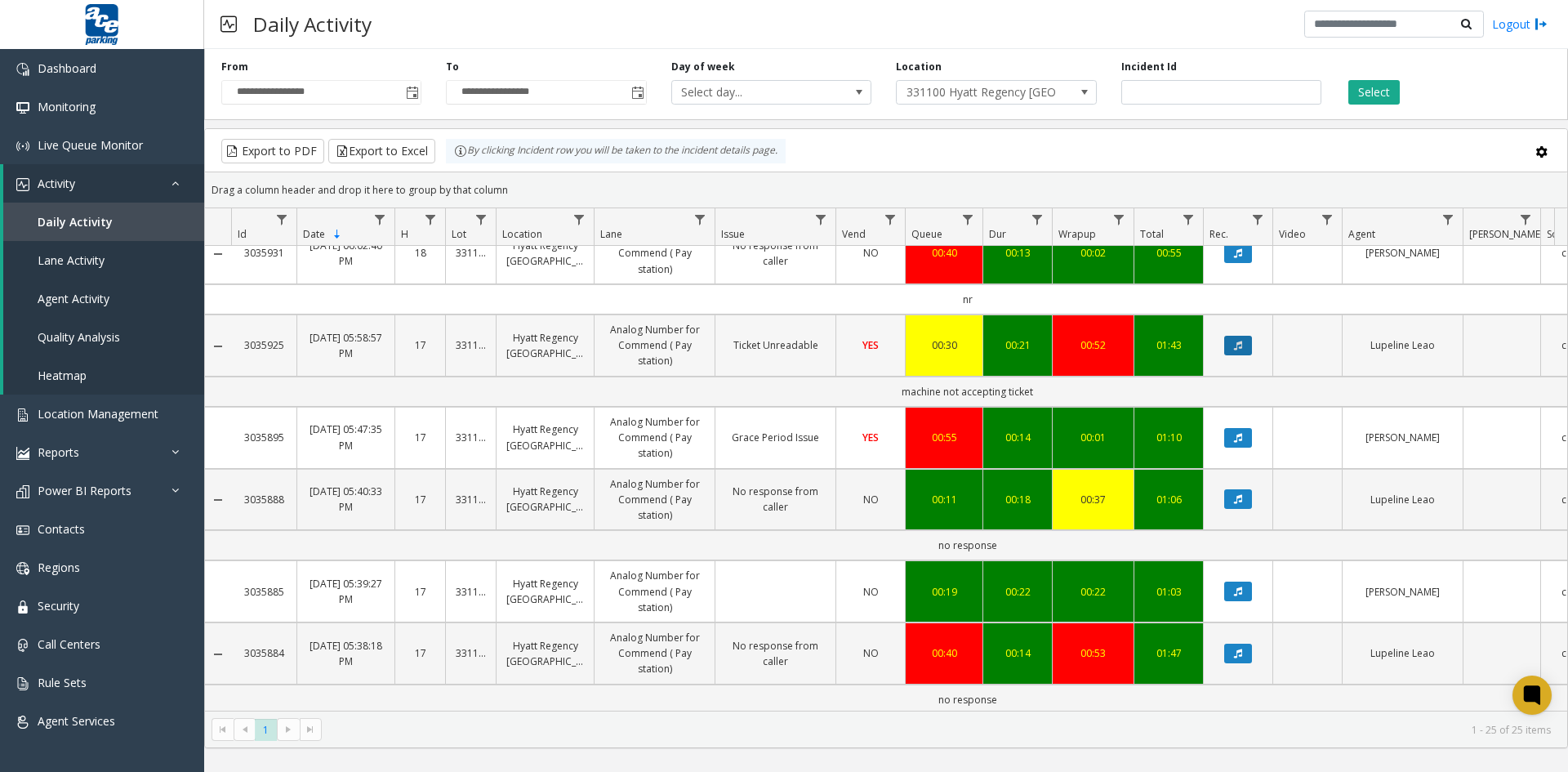
click at [1234, 343] on icon "Data table" at bounding box center [1238, 345] width 9 height 9
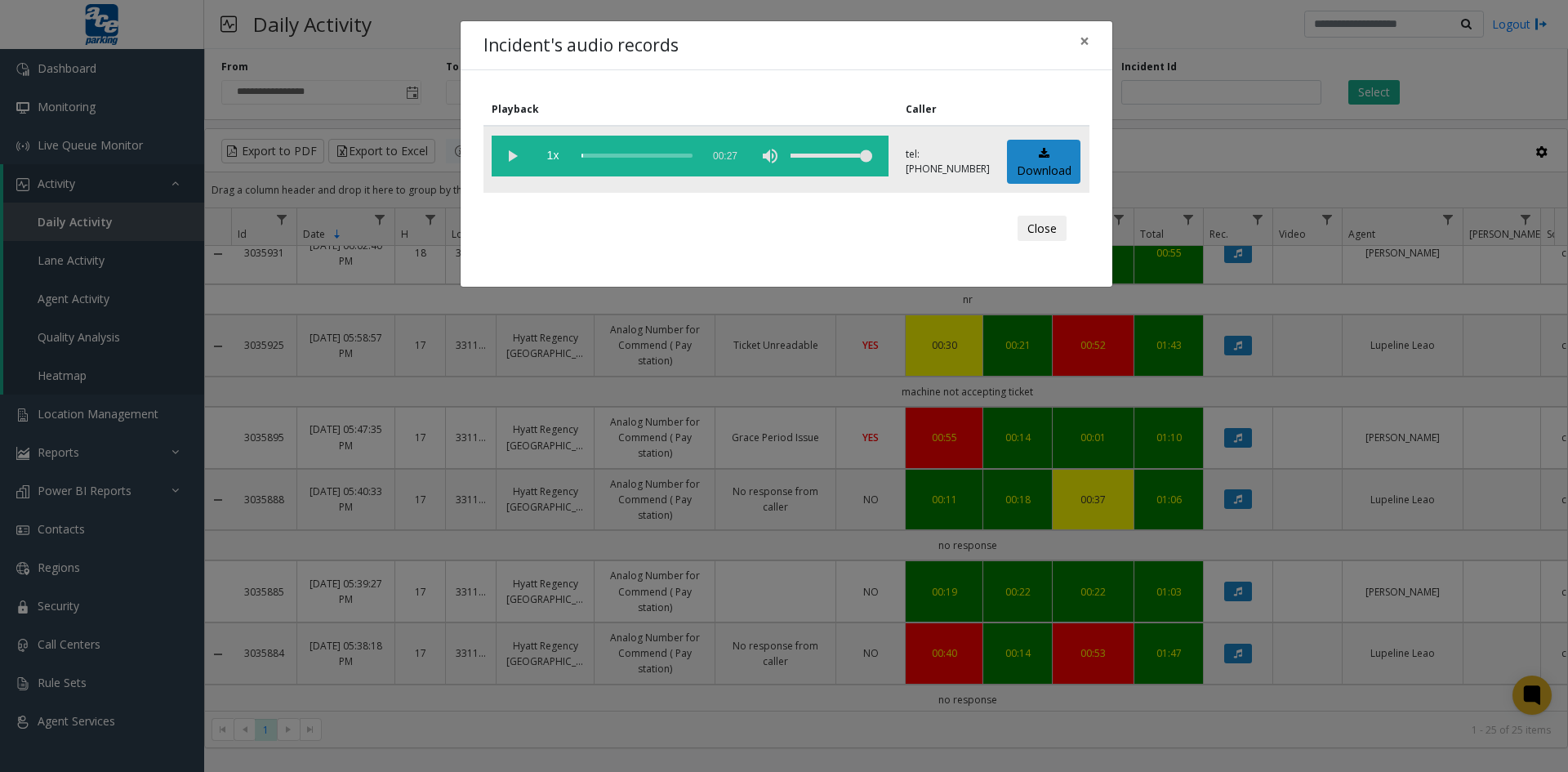
click at [511, 154] on vg-play-pause at bounding box center [513, 156] width 41 height 41
click at [599, 155] on div "scrub bar" at bounding box center [636, 156] width 111 height 41
click at [1049, 155] on link "Download" at bounding box center [1044, 162] width 74 height 45
click at [1046, 227] on button "Close" at bounding box center [1042, 228] width 49 height 26
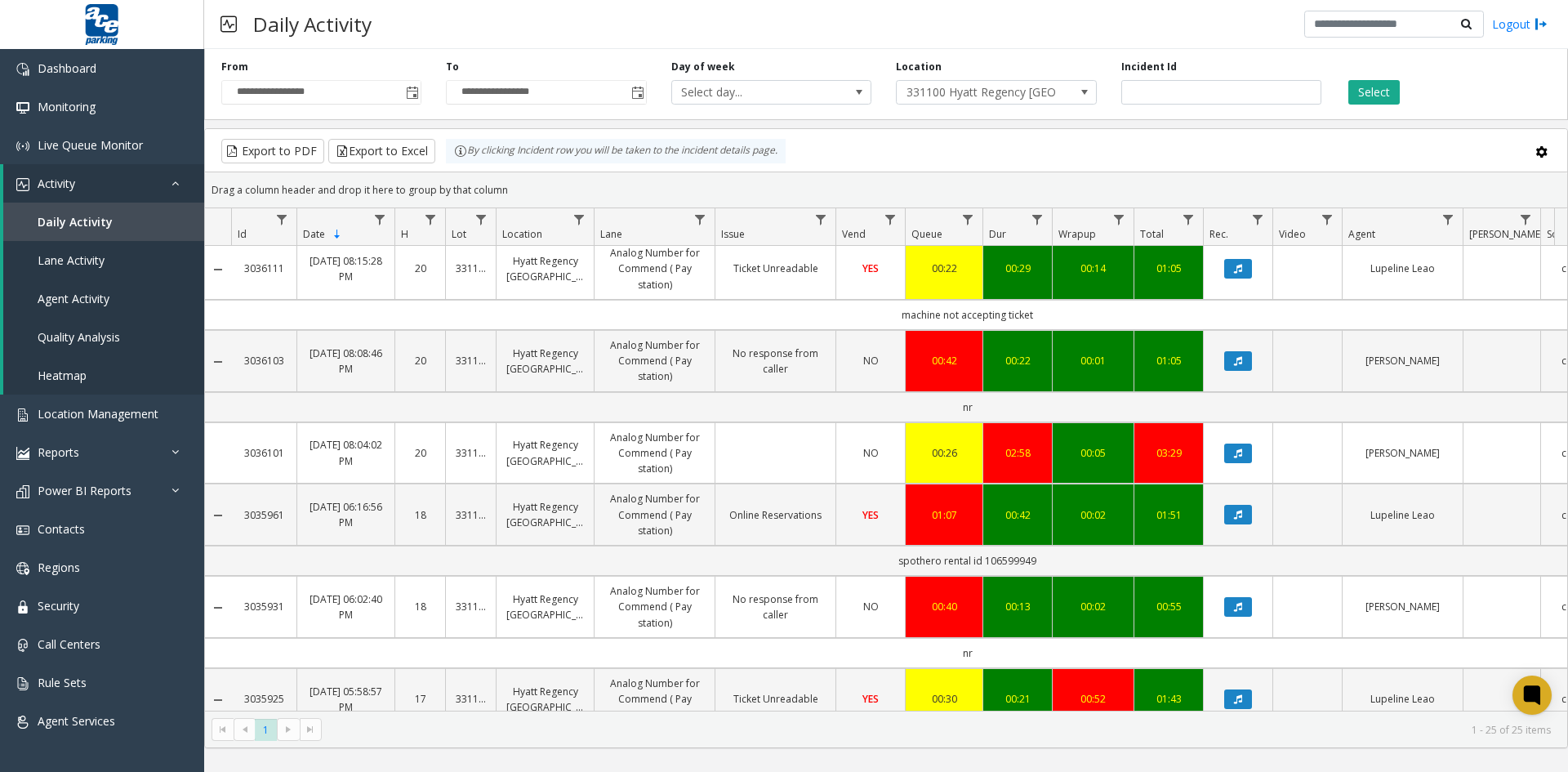
scroll to position [0, 0]
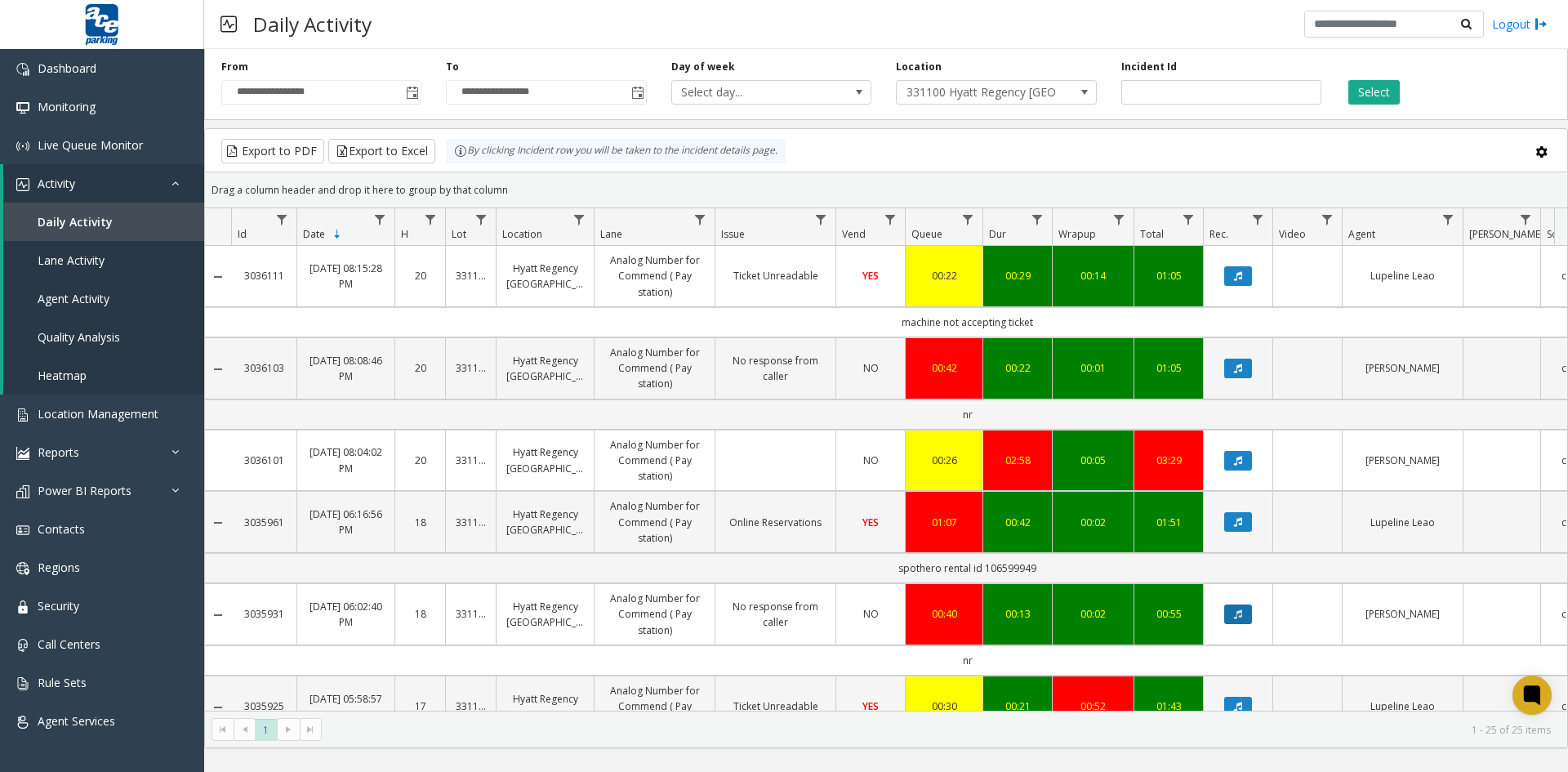
click at [1239, 614] on icon "Data table" at bounding box center [1238, 614] width 9 height 9
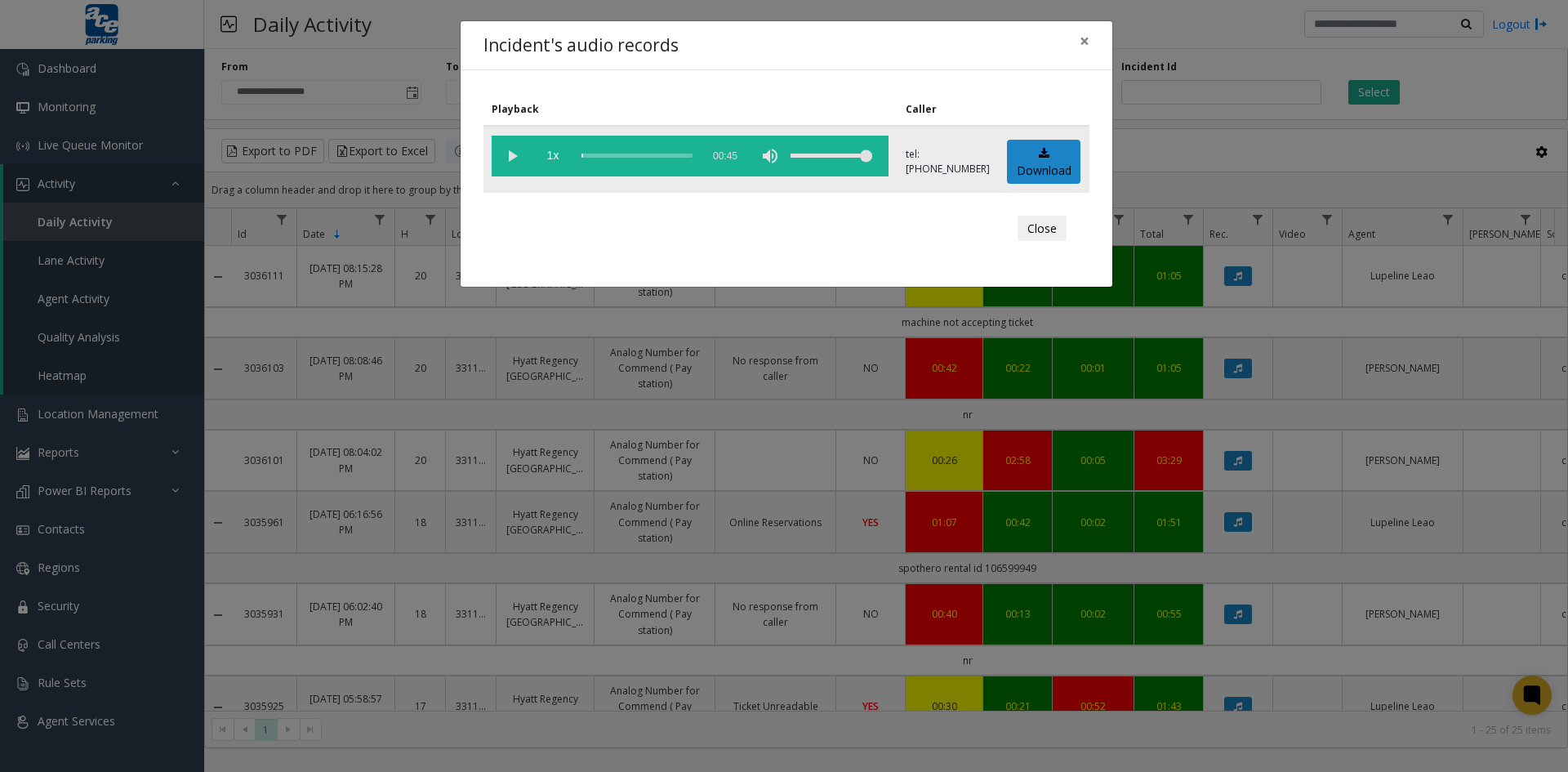
click at [791, 155] on div "volume level" at bounding box center [831, 156] width 82 height 41
click at [511, 155] on vg-play-pause at bounding box center [513, 156] width 41 height 41
click at [625, 151] on div "scrub bar" at bounding box center [636, 156] width 111 height 41
click at [1044, 164] on link "Download" at bounding box center [1044, 162] width 74 height 45
click at [1030, 228] on button "Close" at bounding box center [1042, 228] width 49 height 26
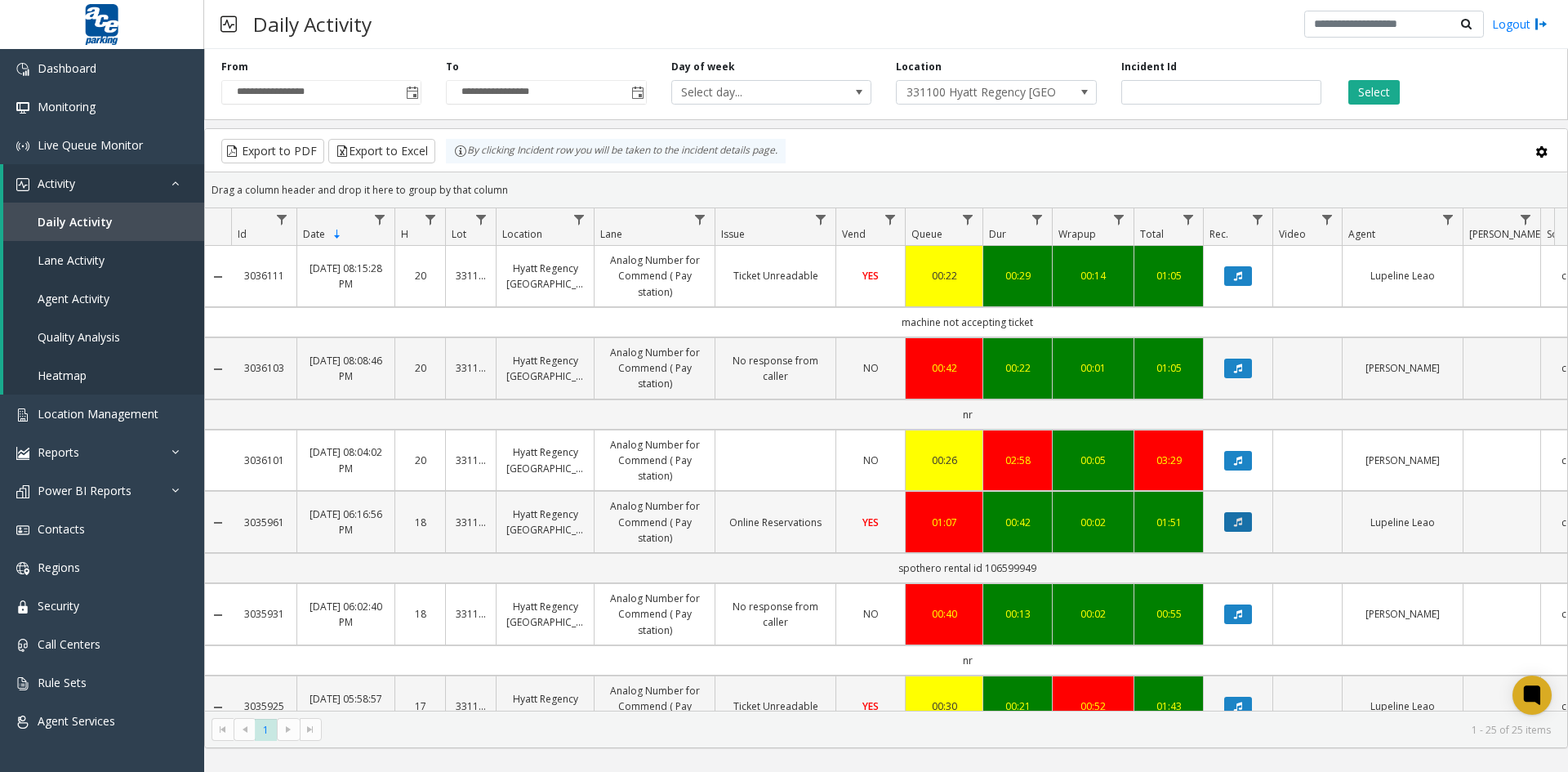
click at [1241, 523] on icon "Data table" at bounding box center [1238, 521] width 9 height 9
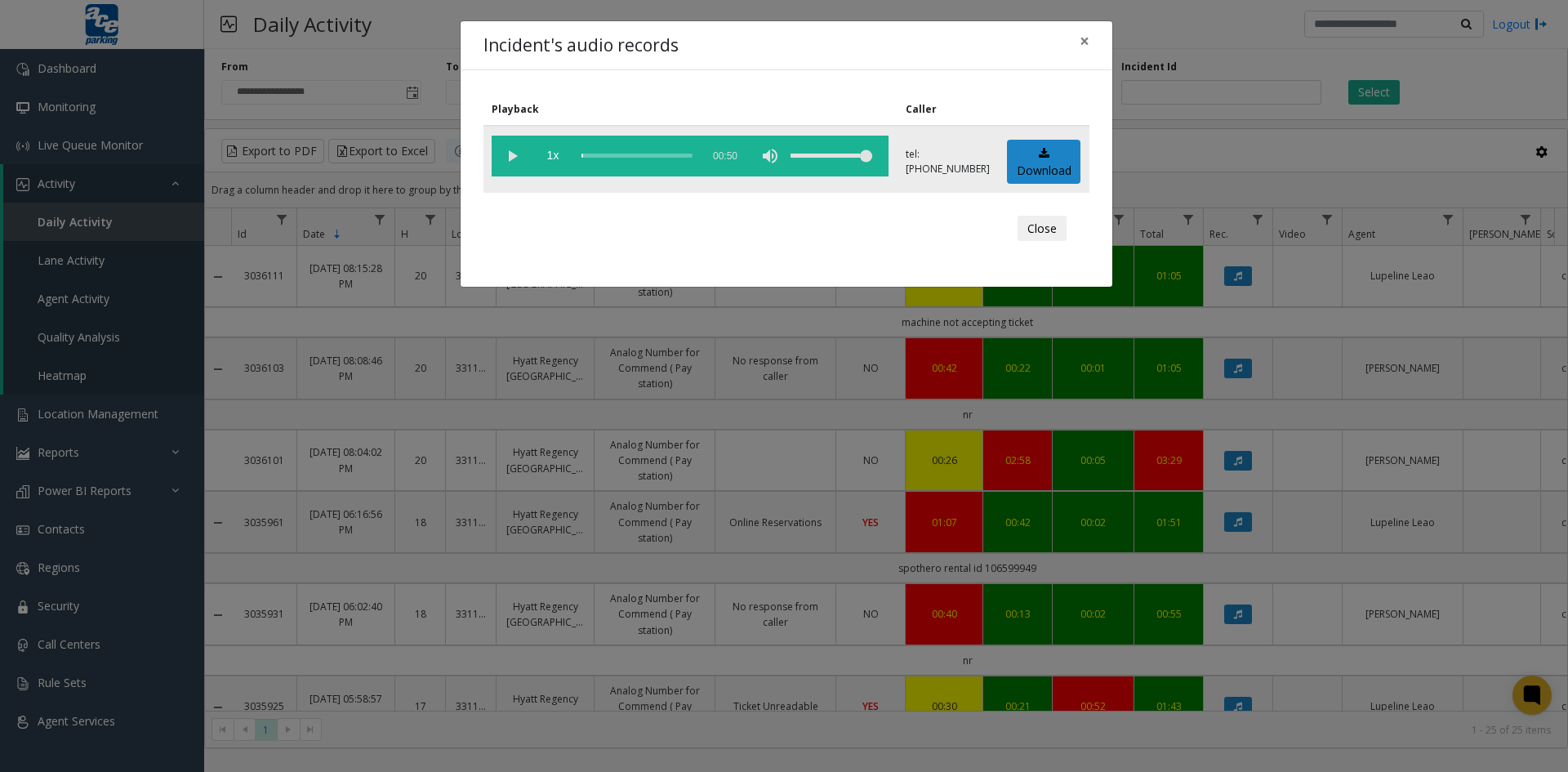
click at [511, 155] on vg-play-pause at bounding box center [513, 156] width 41 height 41
click at [791, 152] on div "volume level" at bounding box center [831, 156] width 82 height 41
click at [791, 157] on div "volume level" at bounding box center [831, 156] width 82 height 41
click at [603, 154] on div "scrub bar" at bounding box center [636, 156] width 111 height 41
click at [1049, 157] on link "Download" at bounding box center [1044, 162] width 74 height 45
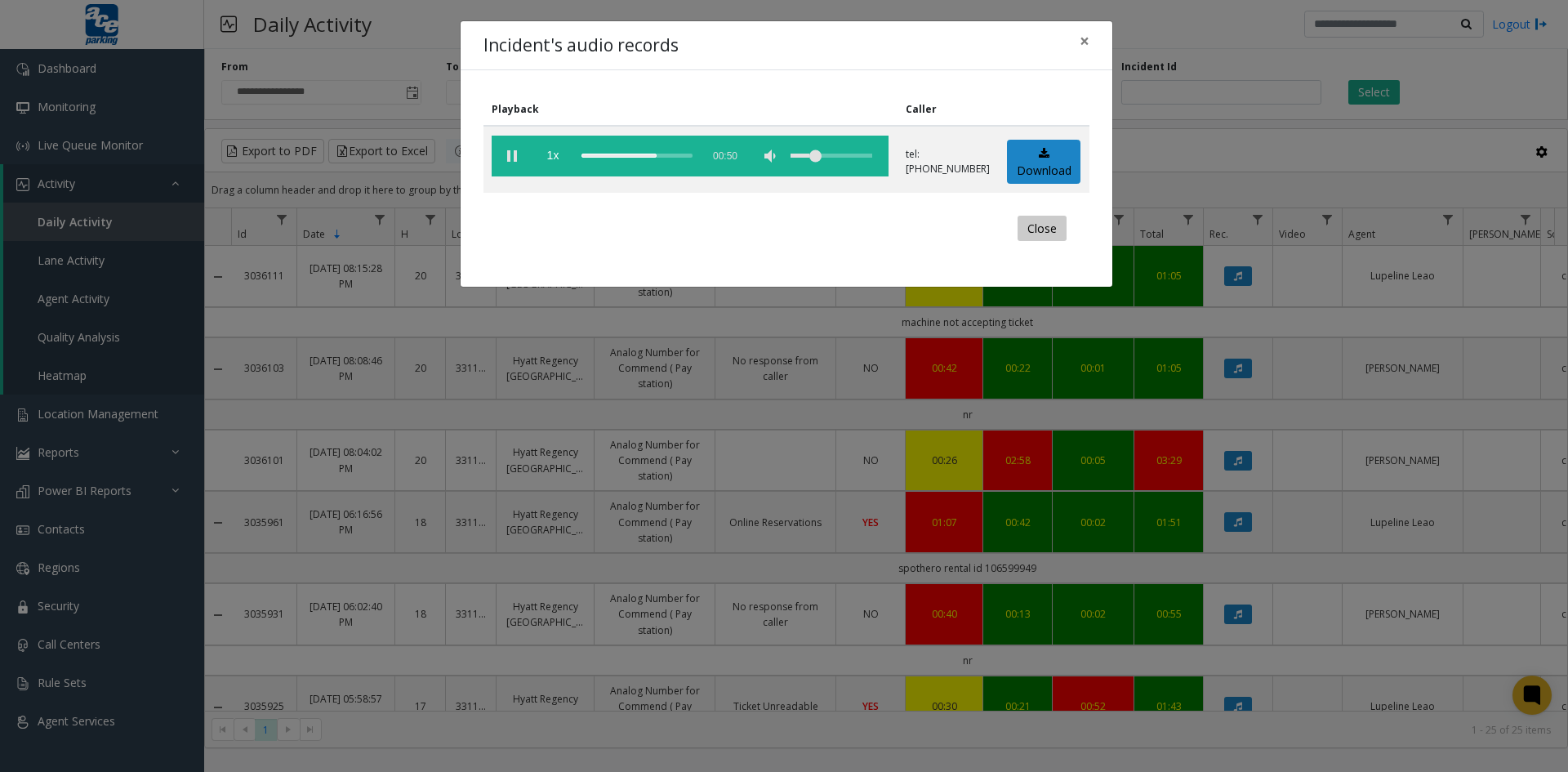
click at [1042, 226] on button "Close" at bounding box center [1042, 228] width 49 height 26
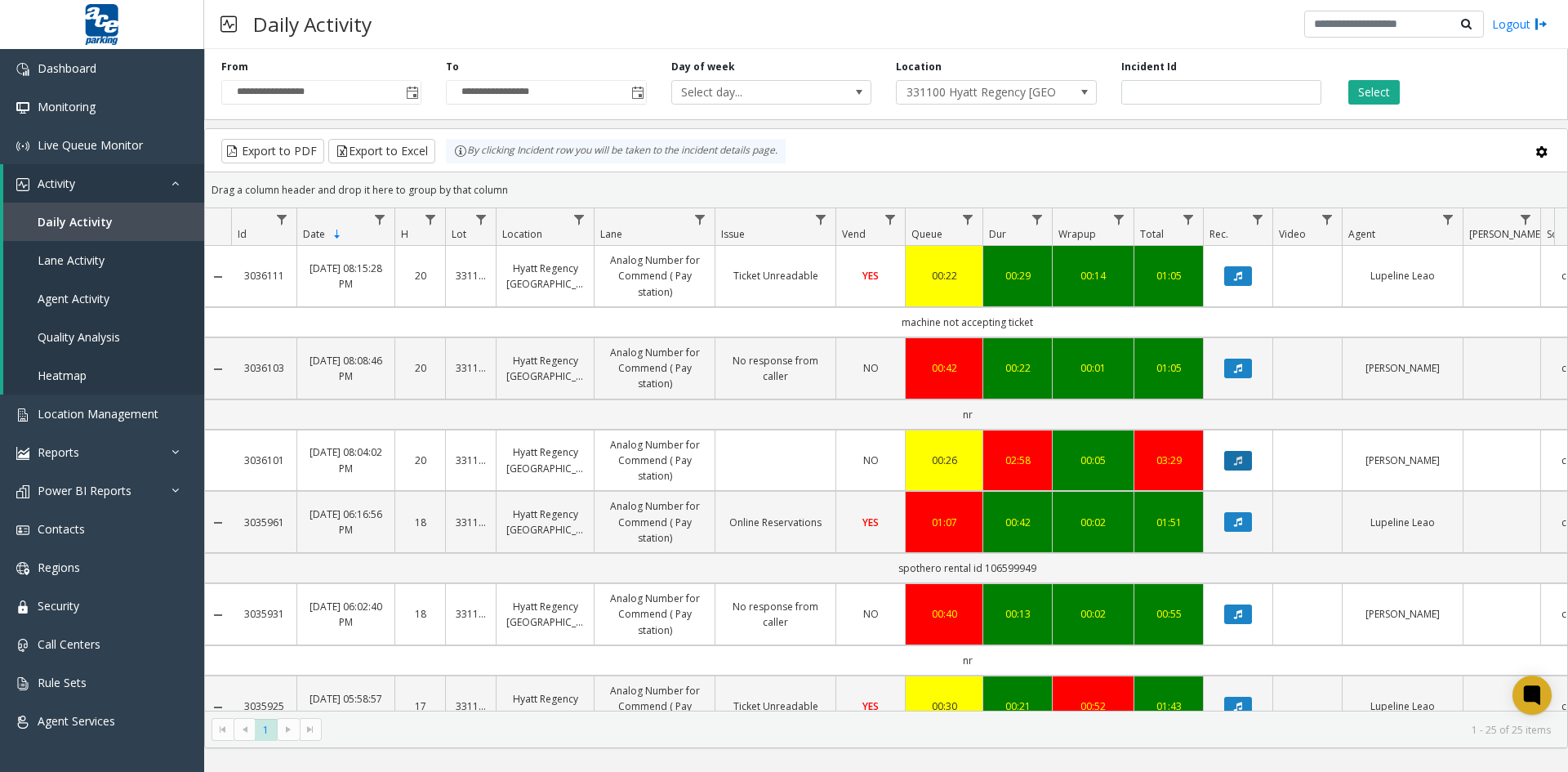
click at [1234, 462] on icon "Data table" at bounding box center [1238, 460] width 9 height 9
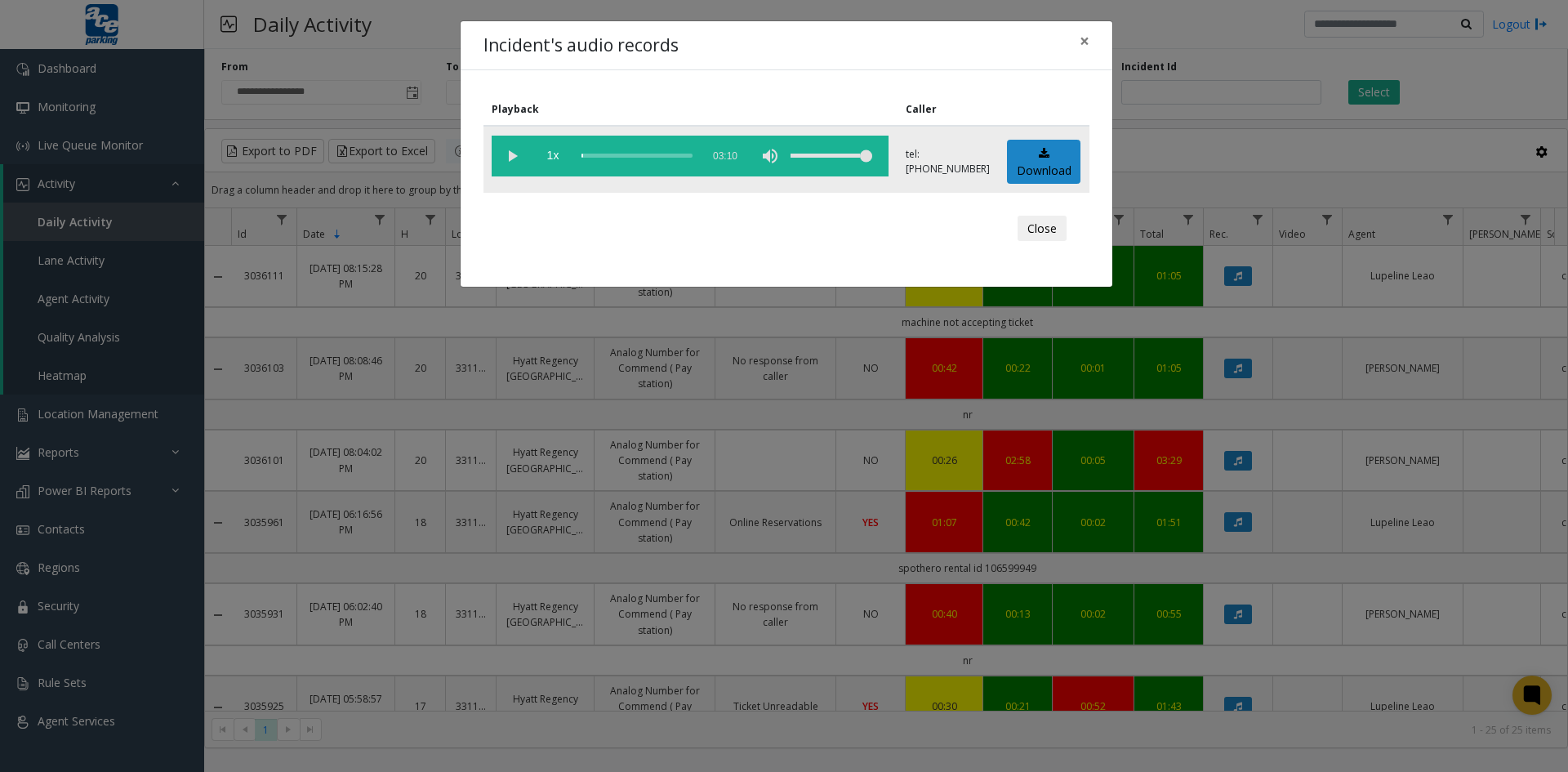
click at [511, 154] on vg-play-pause at bounding box center [513, 156] width 41 height 41
click at [587, 155] on div "scrub bar" at bounding box center [636, 156] width 111 height 41
click at [1046, 159] on icon at bounding box center [1044, 153] width 10 height 11
click at [1030, 231] on button "Close" at bounding box center [1042, 228] width 49 height 26
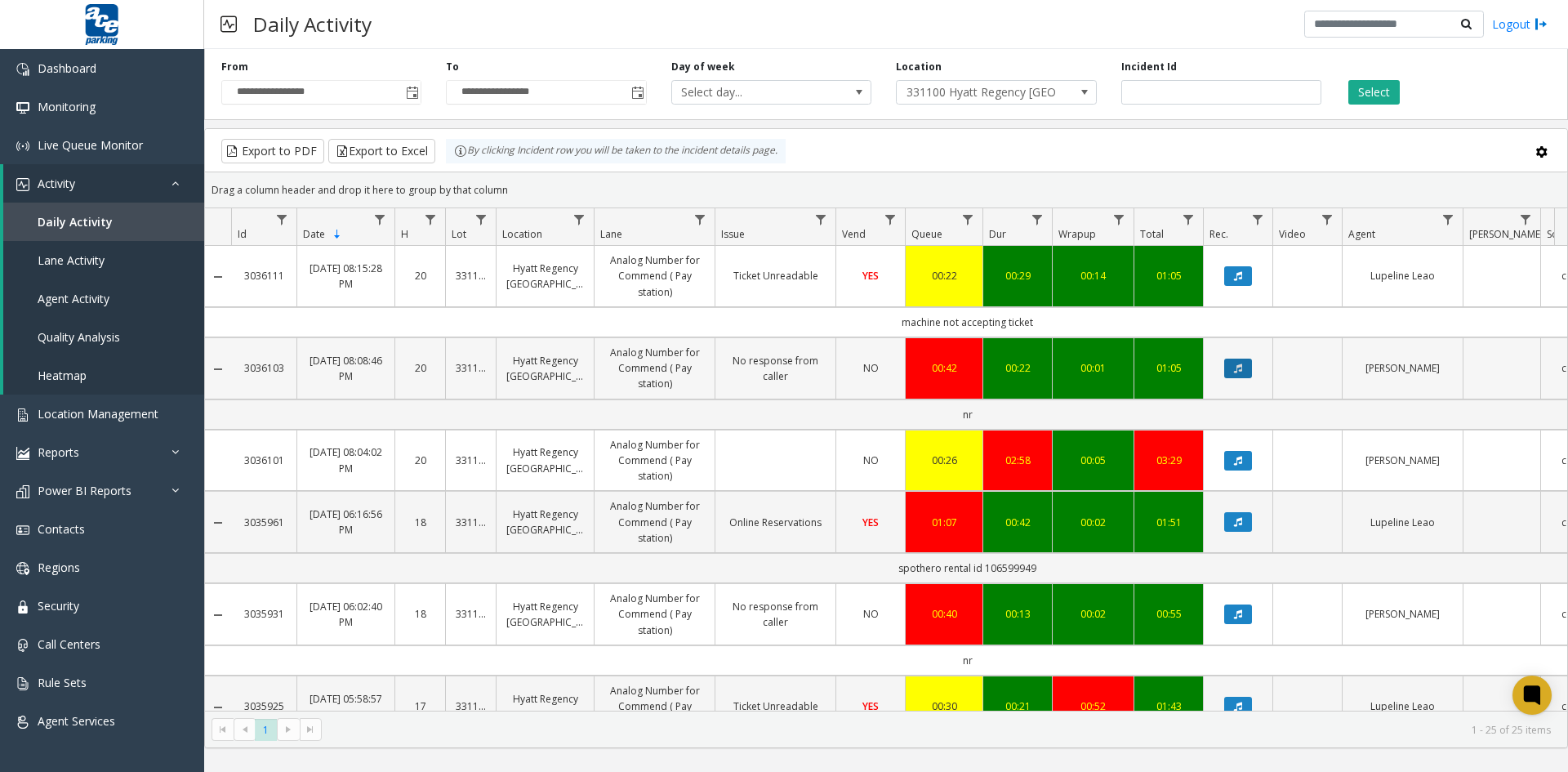
click at [1238, 367] on icon "Data table" at bounding box center [1238, 368] width 9 height 9
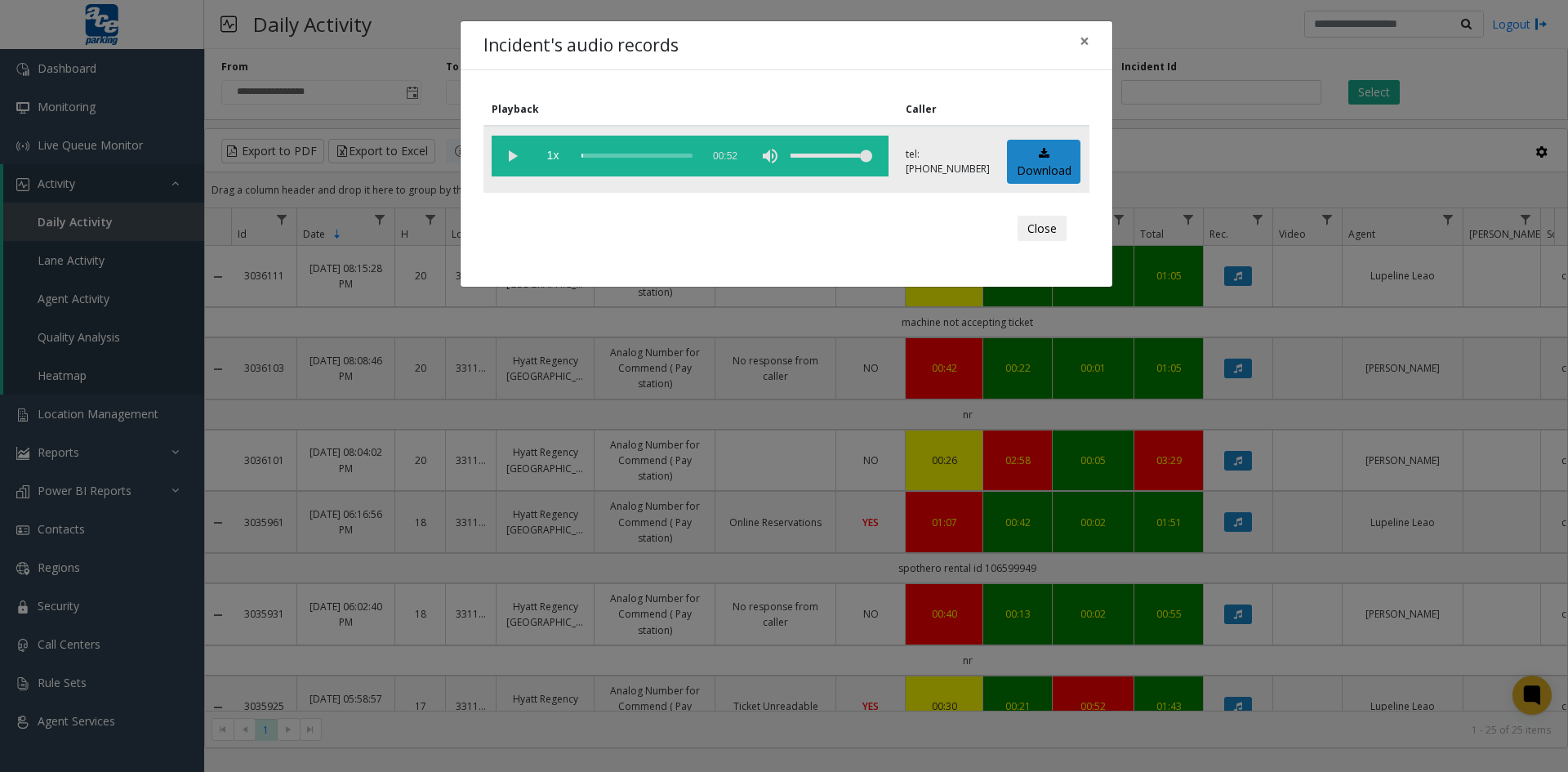
click at [509, 154] on vg-play-pause at bounding box center [513, 156] width 41 height 41
click at [599, 158] on div "scrub bar" at bounding box center [636, 156] width 111 height 41
click at [611, 156] on div "scrub bar" at bounding box center [636, 156] width 111 height 41
click at [621, 155] on div "scrub bar" at bounding box center [636, 156] width 111 height 41
click at [1045, 231] on button "Close" at bounding box center [1042, 228] width 49 height 26
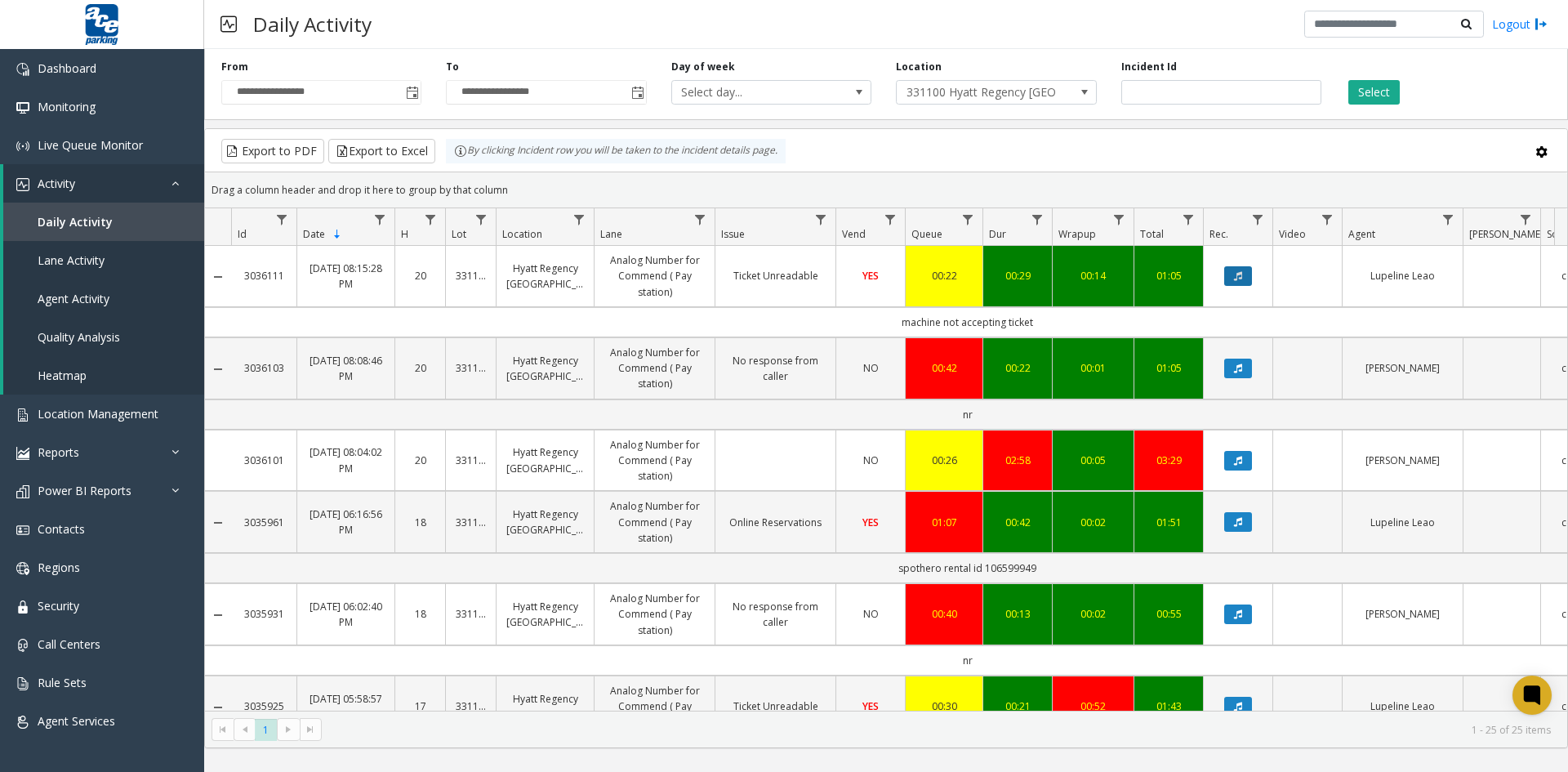
click at [1238, 272] on icon "Data table" at bounding box center [1238, 276] width 9 height 9
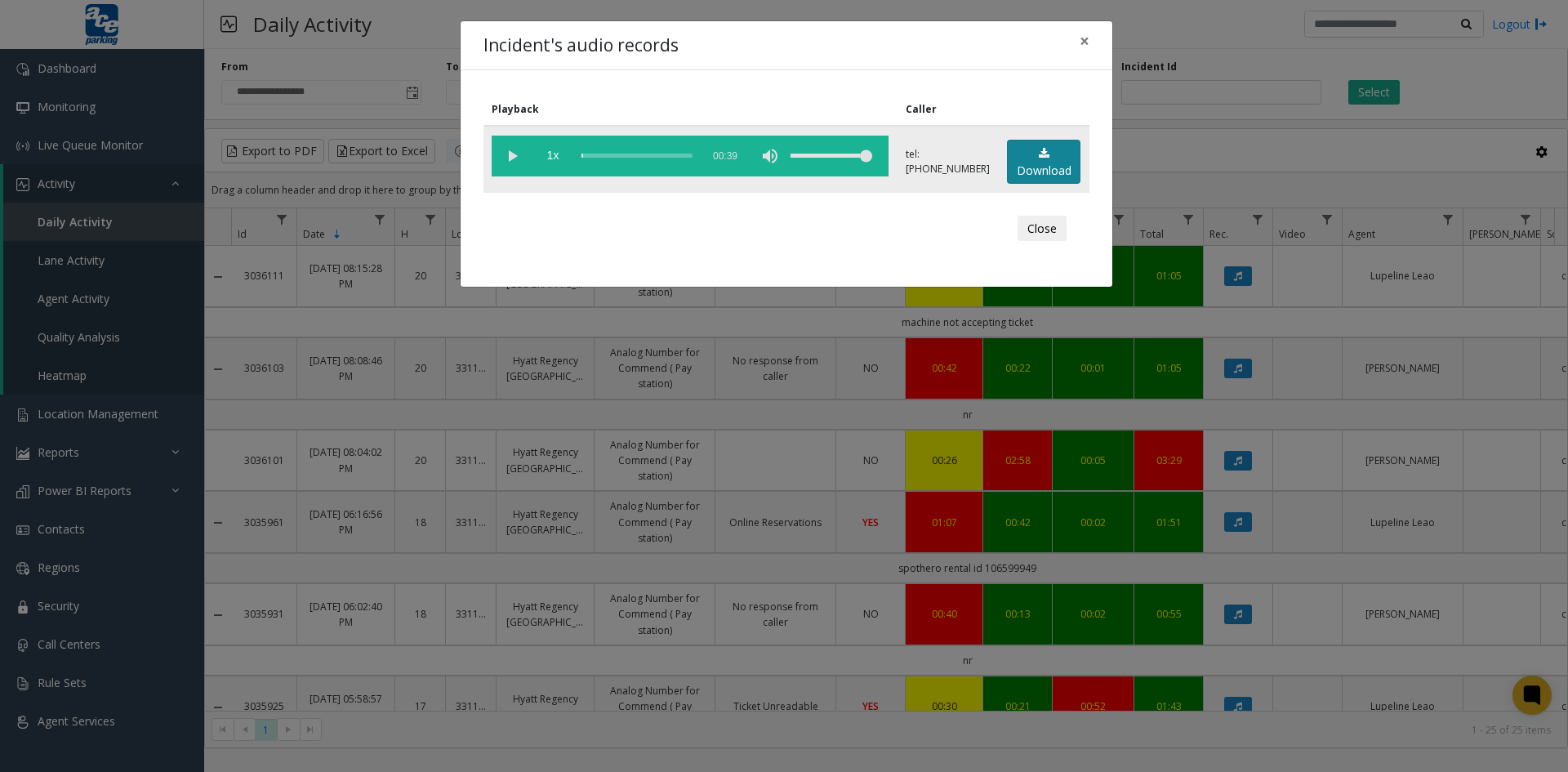
click at [1060, 159] on link "Download" at bounding box center [1044, 162] width 74 height 45
click at [1041, 226] on button "Close" at bounding box center [1042, 228] width 49 height 26
